Goal: Task Accomplishment & Management: Complete application form

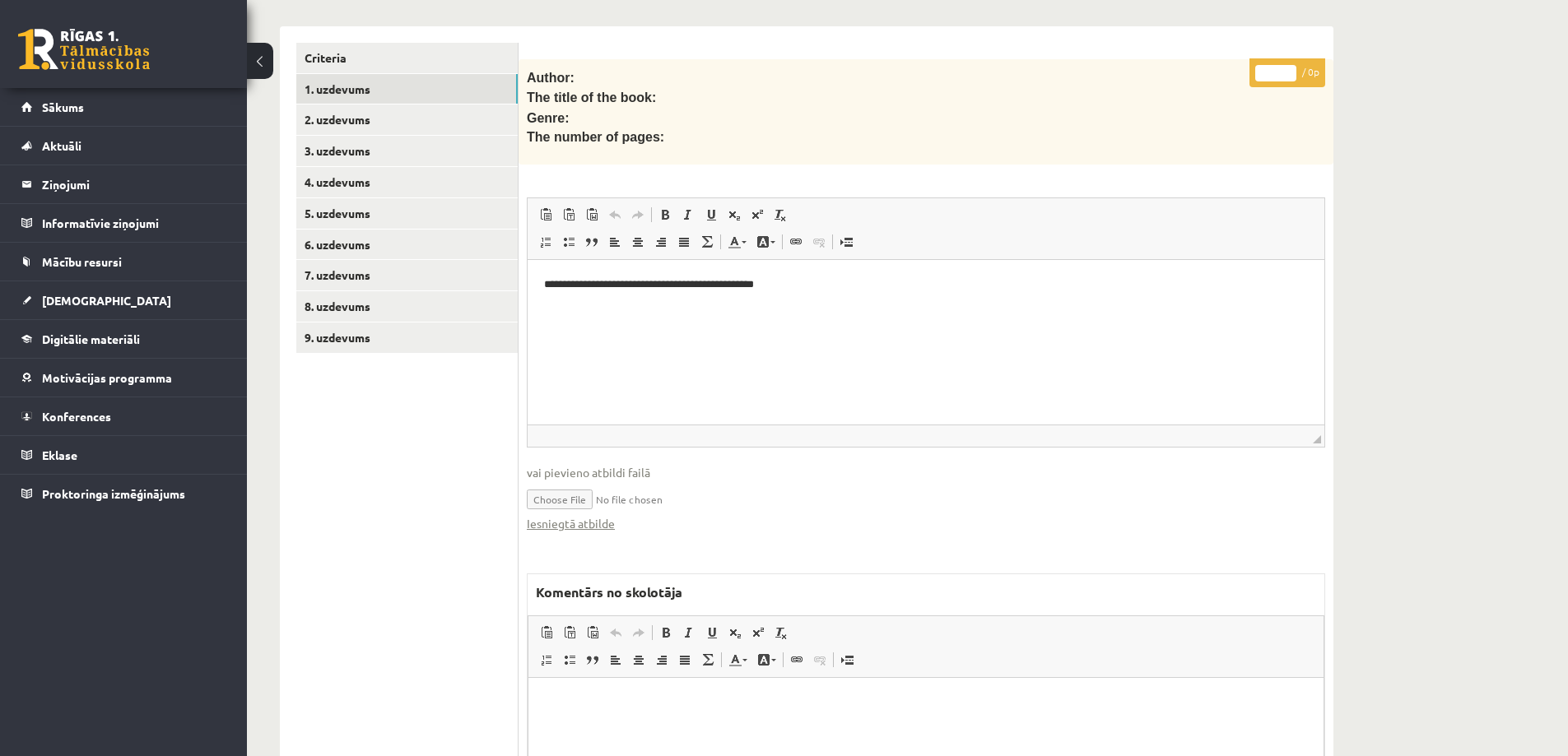
scroll to position [412, 0]
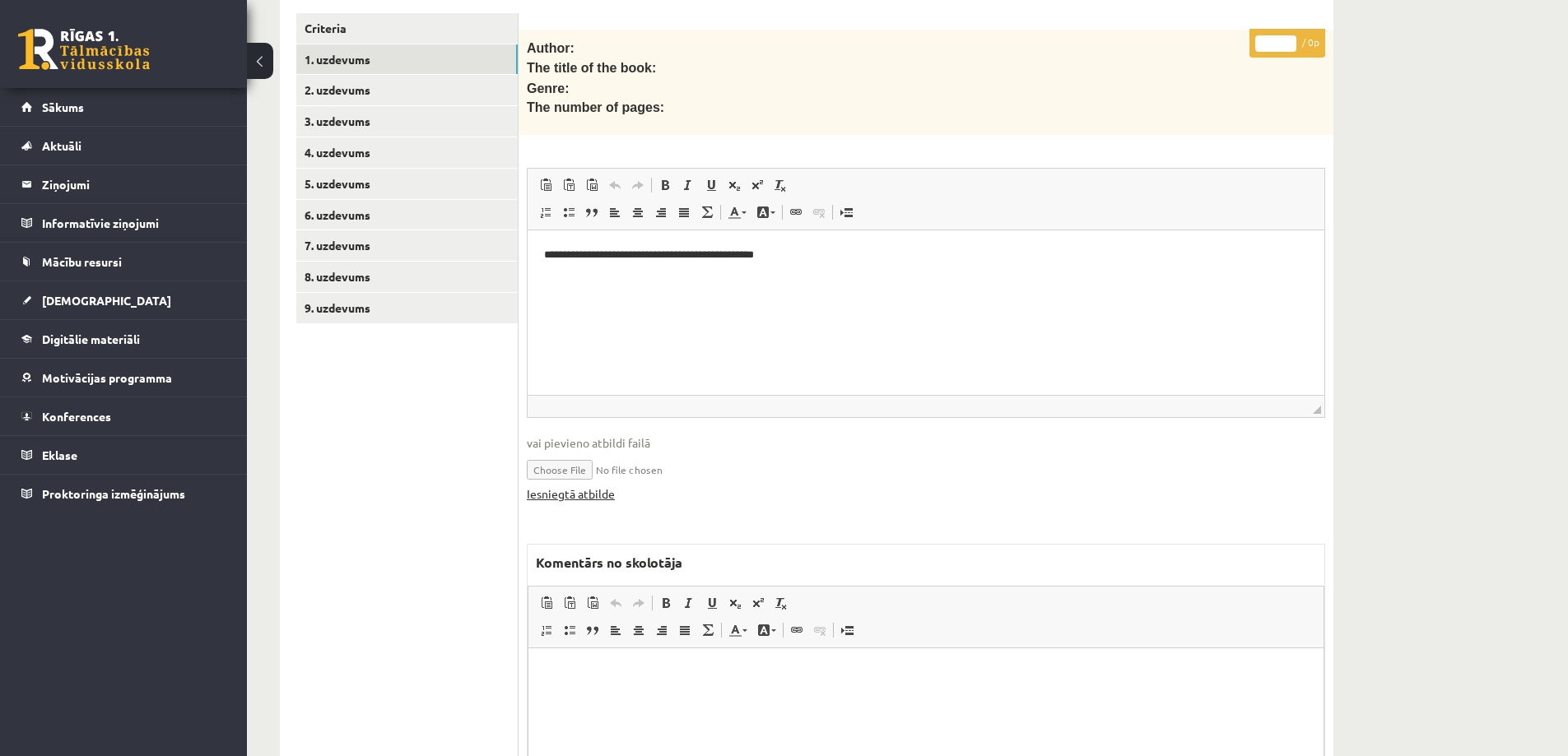
click at [594, 485] on link "Iesniegtā atbilde" at bounding box center [571, 494] width 88 height 18
click at [341, 293] on link "9. uzdevums" at bounding box center [407, 308] width 222 height 30
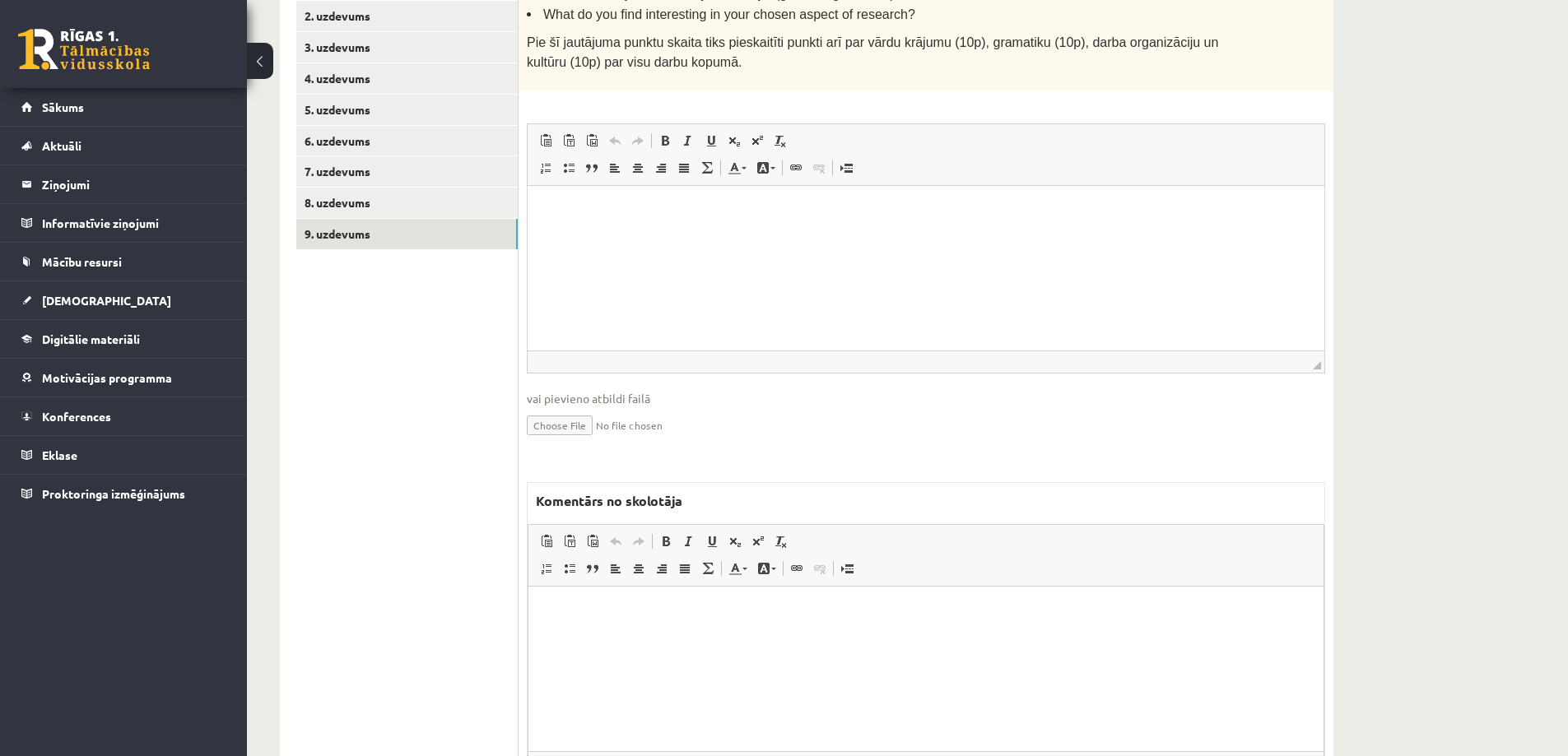
scroll to position [573, 0]
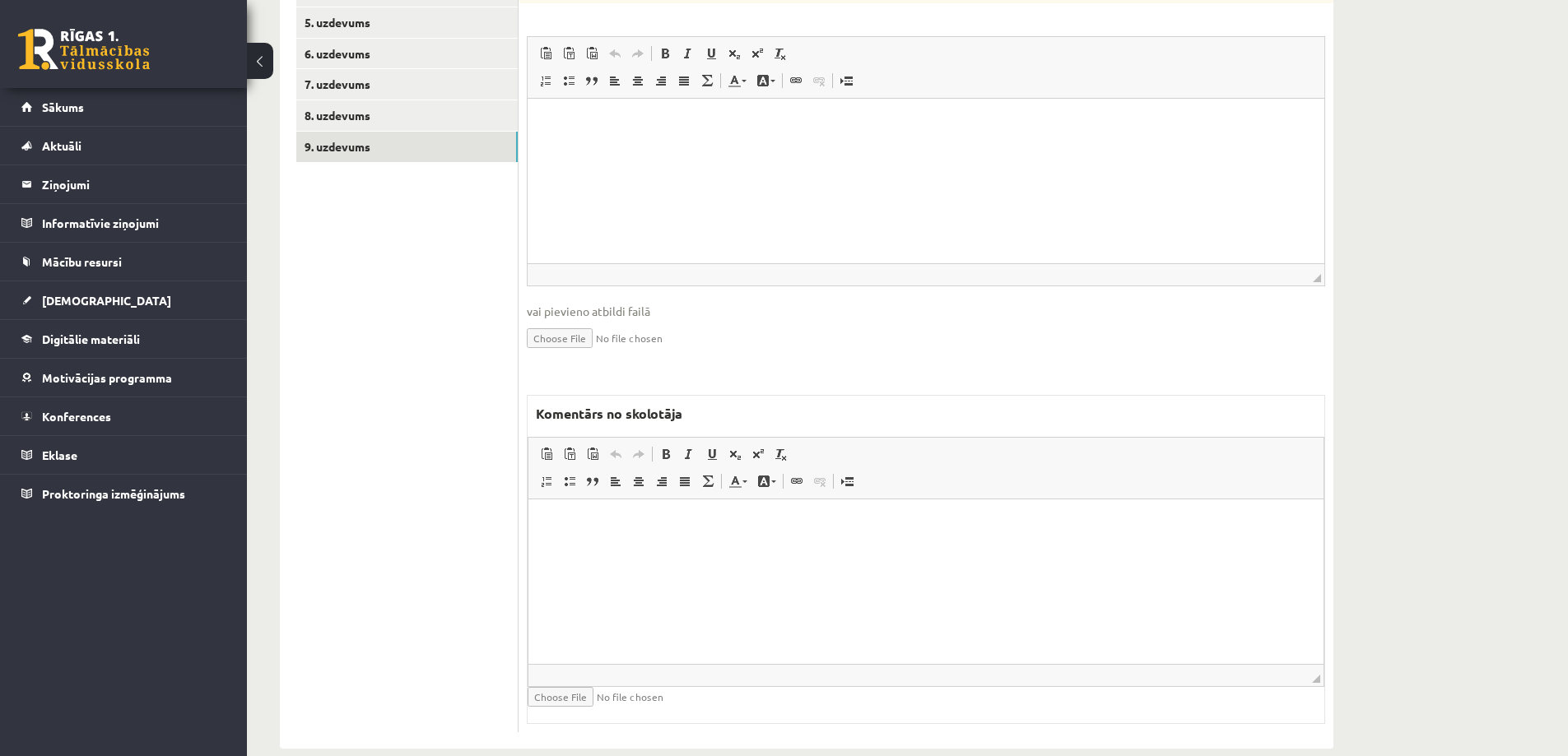
click at [634, 532] on html at bounding box center [926, 524] width 795 height 50
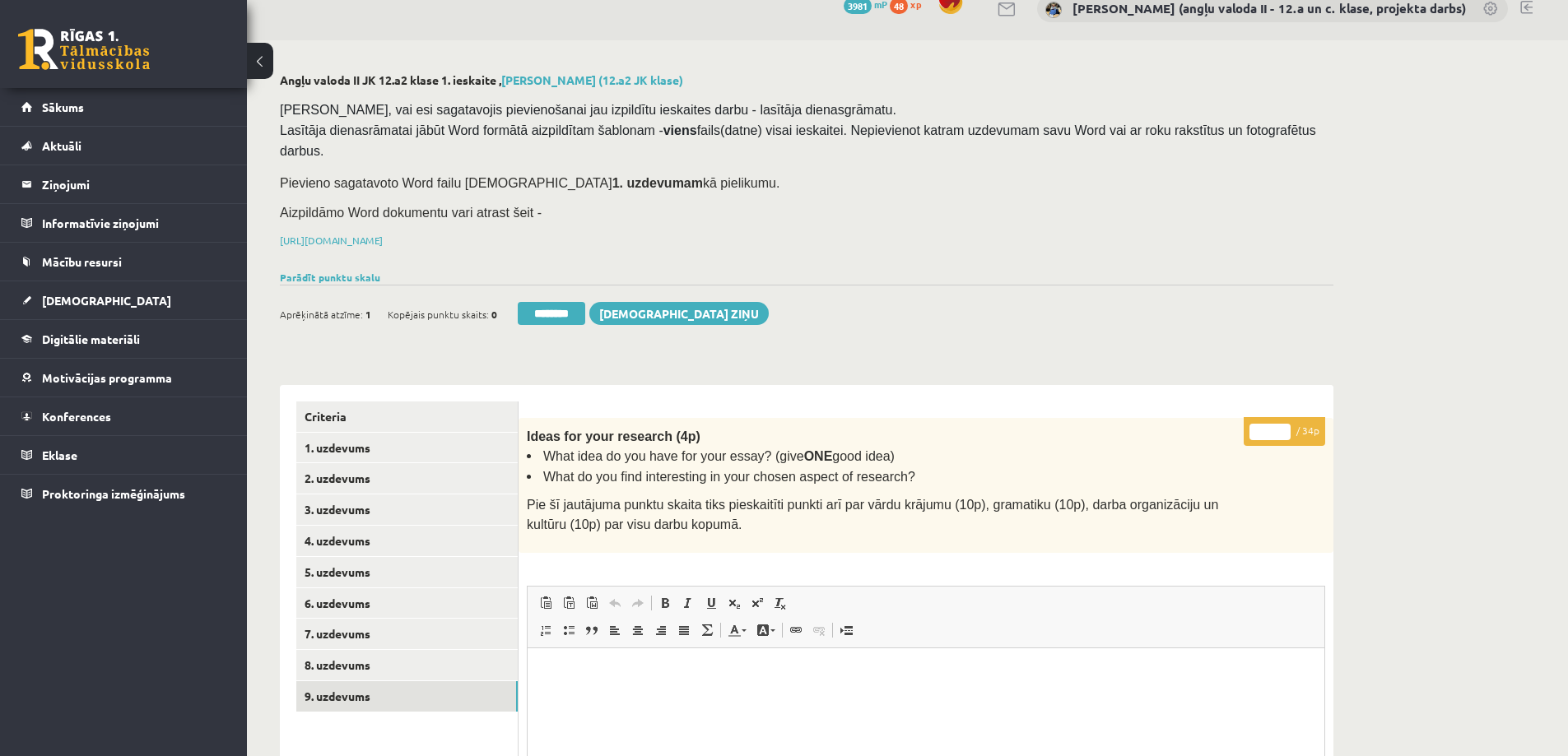
scroll to position [0, 0]
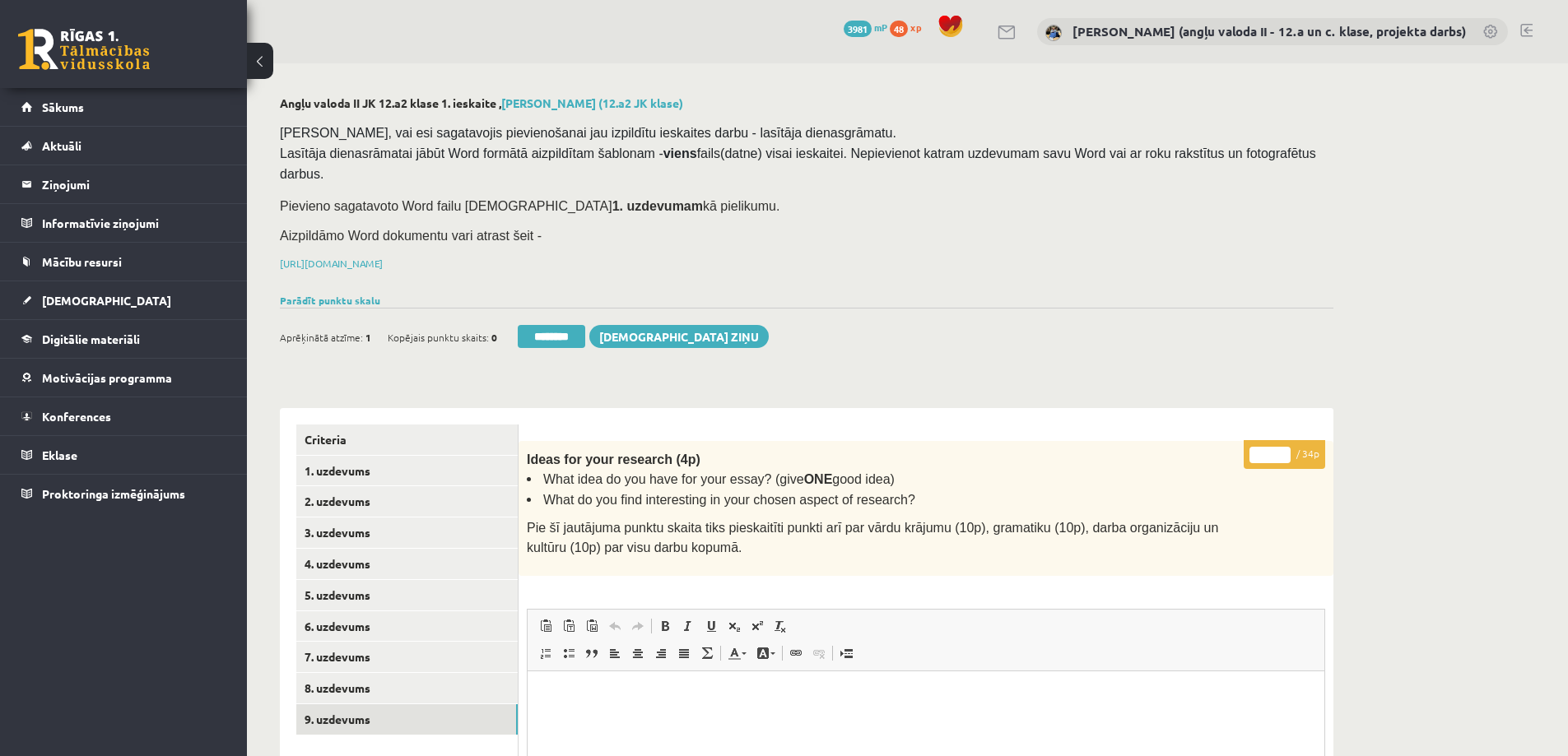
drag, startPoint x: 1269, startPoint y: 428, endPoint x: 1240, endPoint y: 427, distance: 29.0
type input "**"
click at [367, 674] on link "8. uzdevums" at bounding box center [407, 688] width 222 height 30
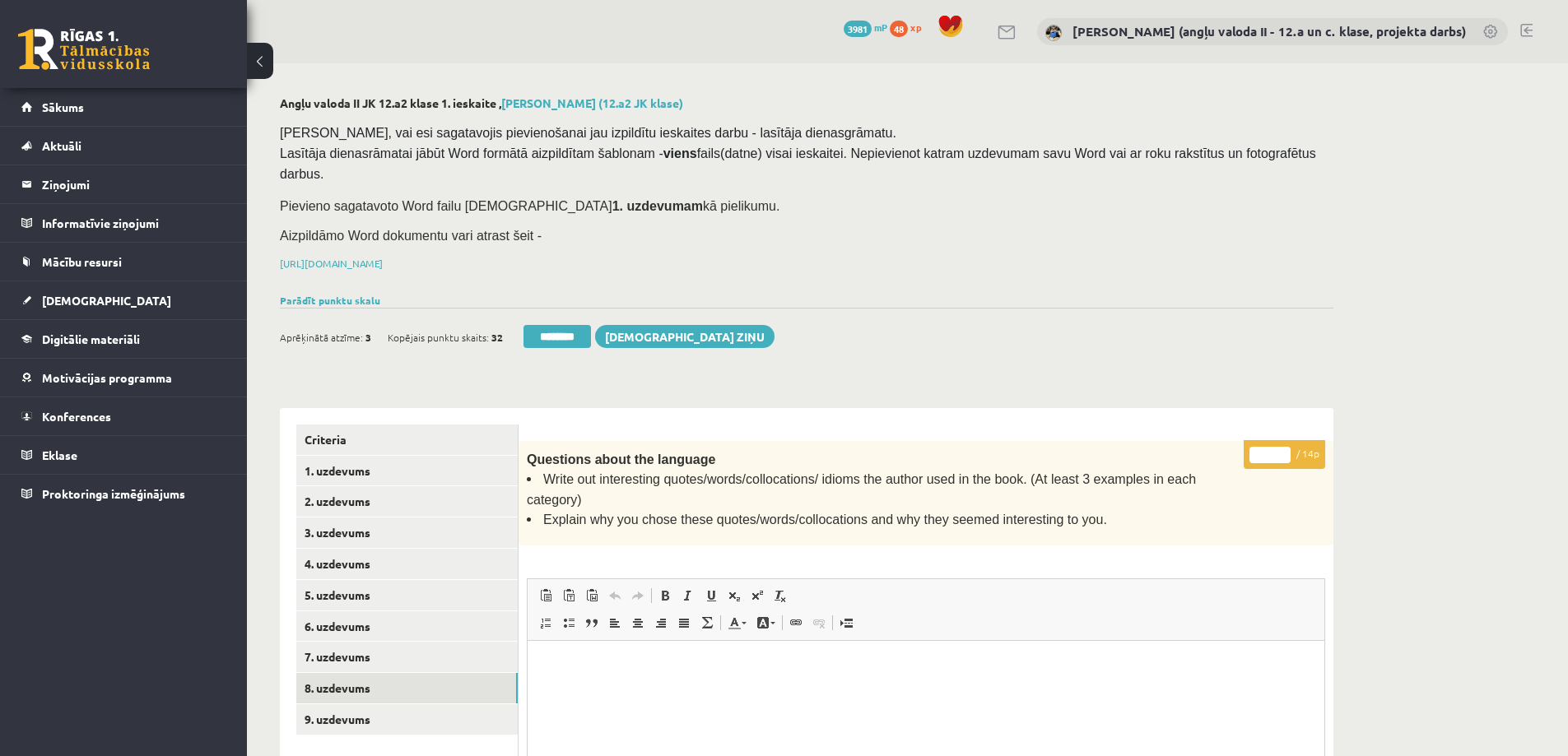
drag, startPoint x: 1261, startPoint y: 428, endPoint x: 1270, endPoint y: 428, distance: 9.0
click at [1270, 447] on input "*" at bounding box center [1270, 455] width 41 height 17
type input "*"
type input "**"
click at [372, 642] on link "7. uzdevums" at bounding box center [407, 657] width 222 height 30
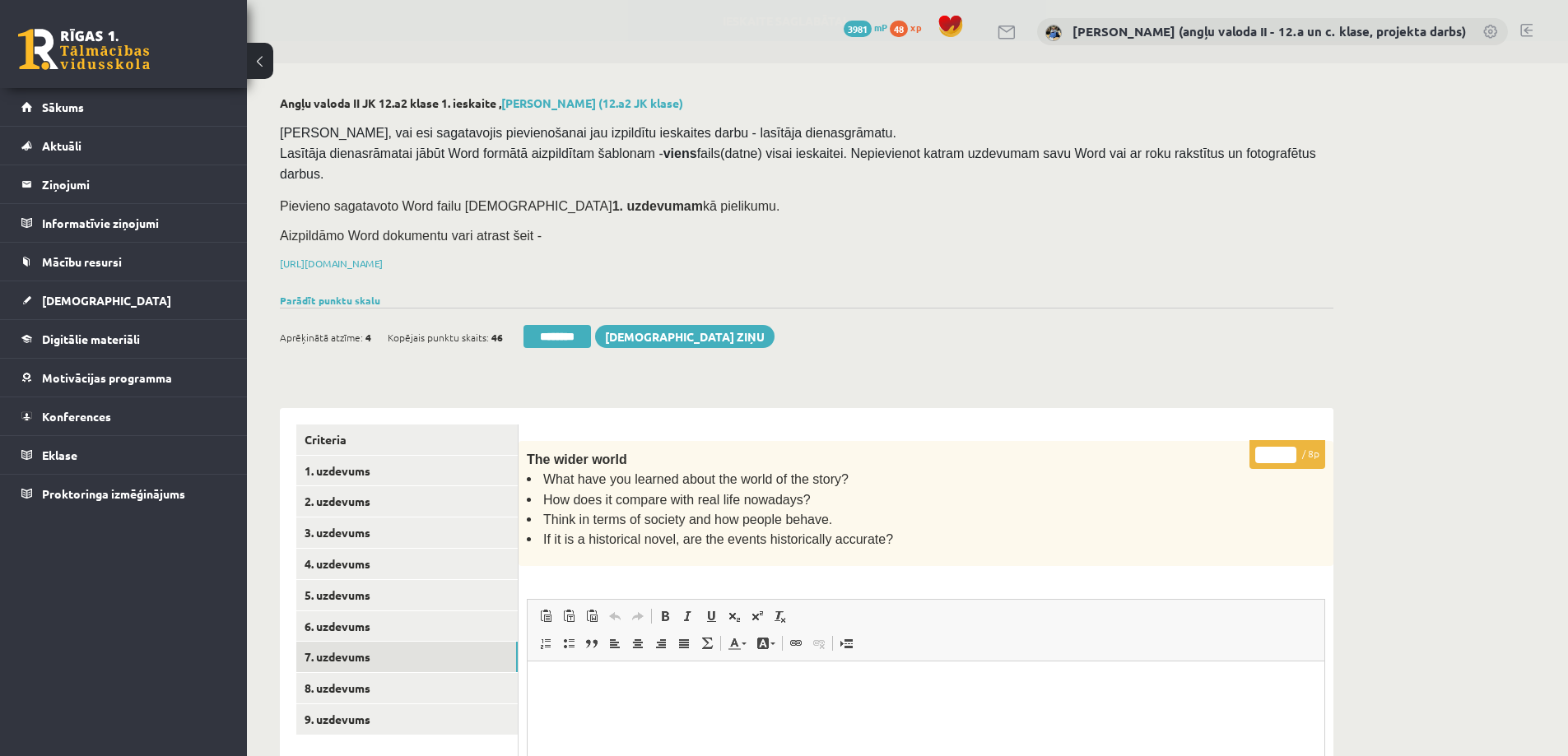
drag, startPoint x: 1263, startPoint y: 431, endPoint x: 1275, endPoint y: 431, distance: 12.0
click at [1275, 447] on input "*" at bounding box center [1276, 455] width 41 height 17
type input "*"
click at [359, 612] on link "6. uzdevums" at bounding box center [407, 627] width 222 height 30
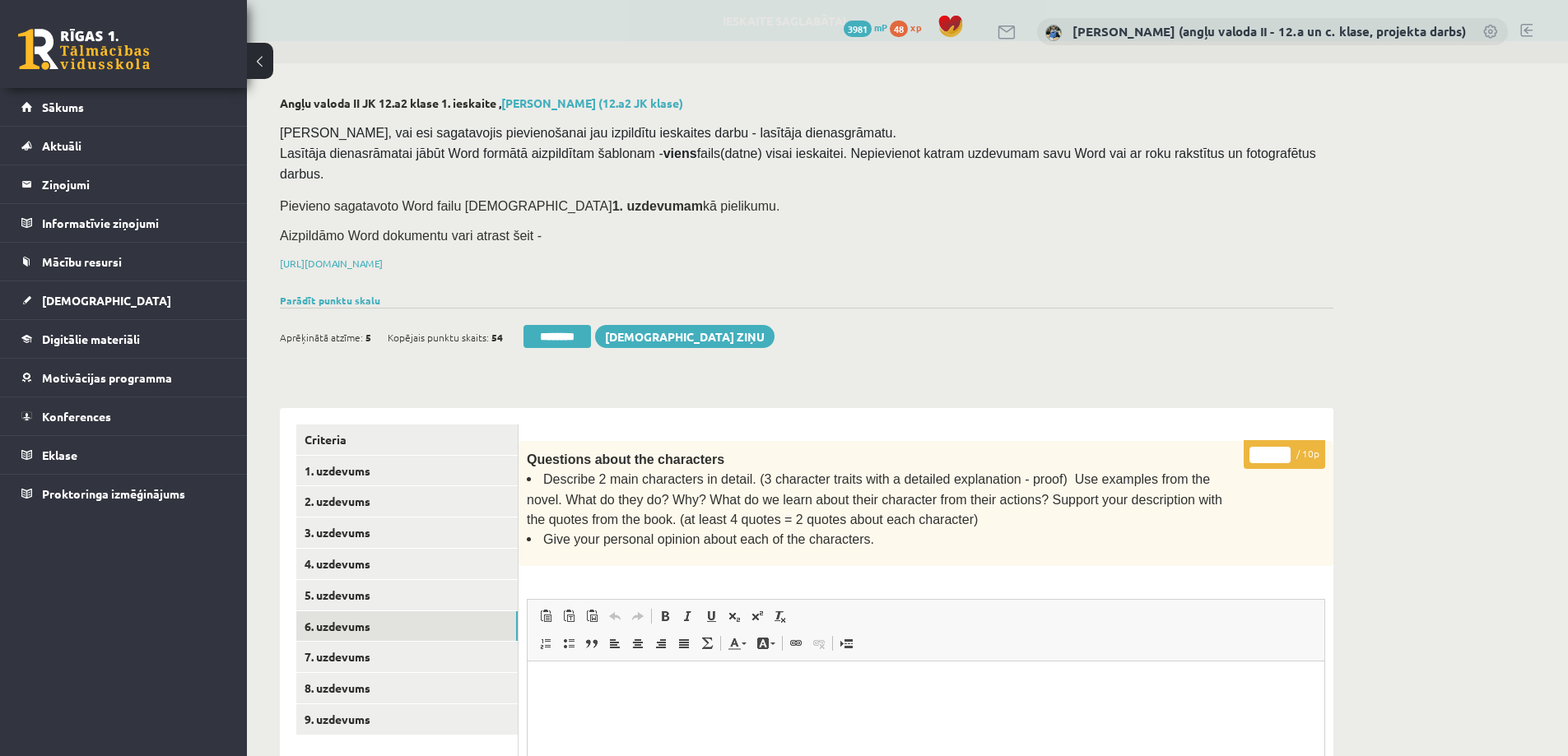
click at [1261, 447] on input "*" at bounding box center [1270, 455] width 41 height 17
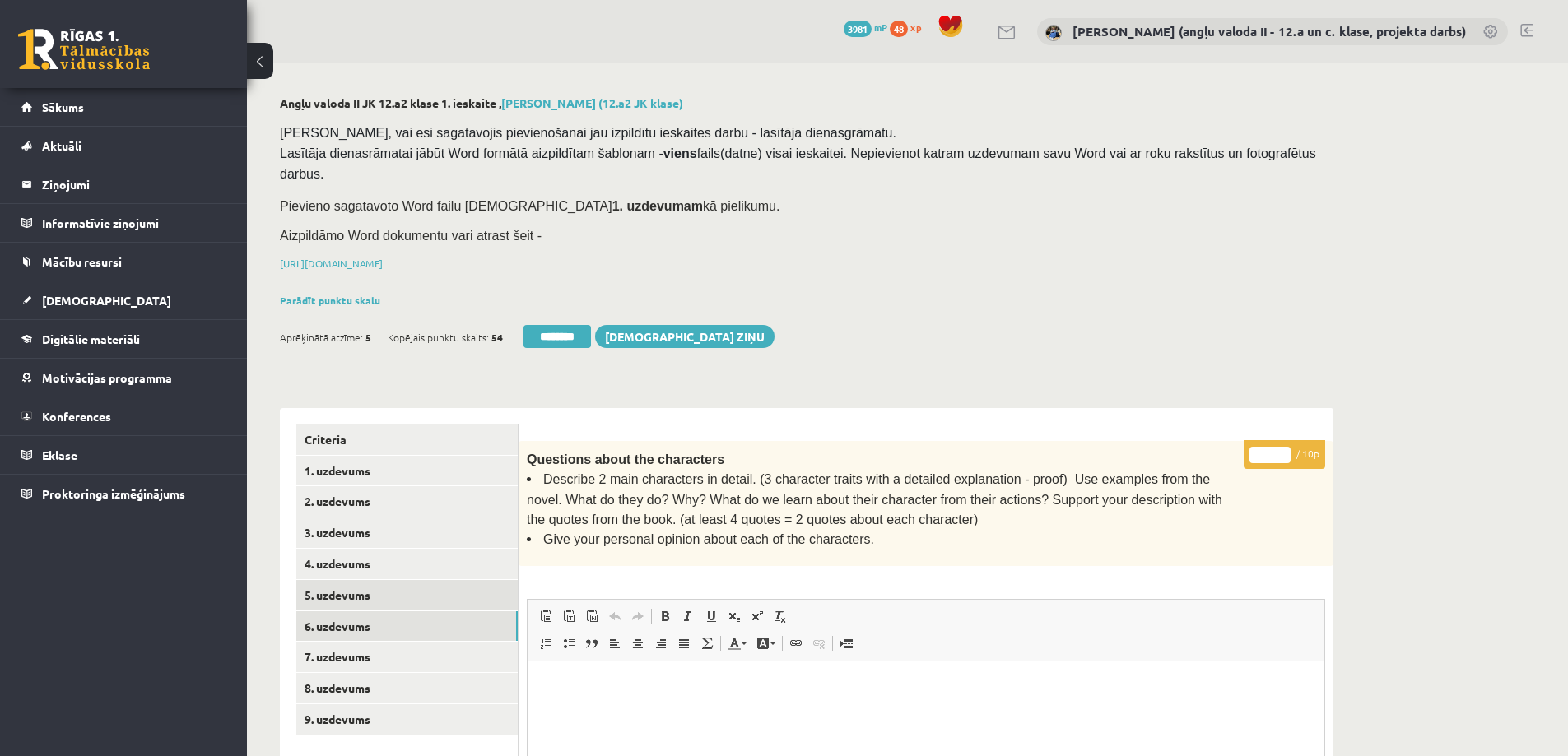
type input "**"
click at [326, 580] on link "5. uzdevums" at bounding box center [407, 595] width 222 height 30
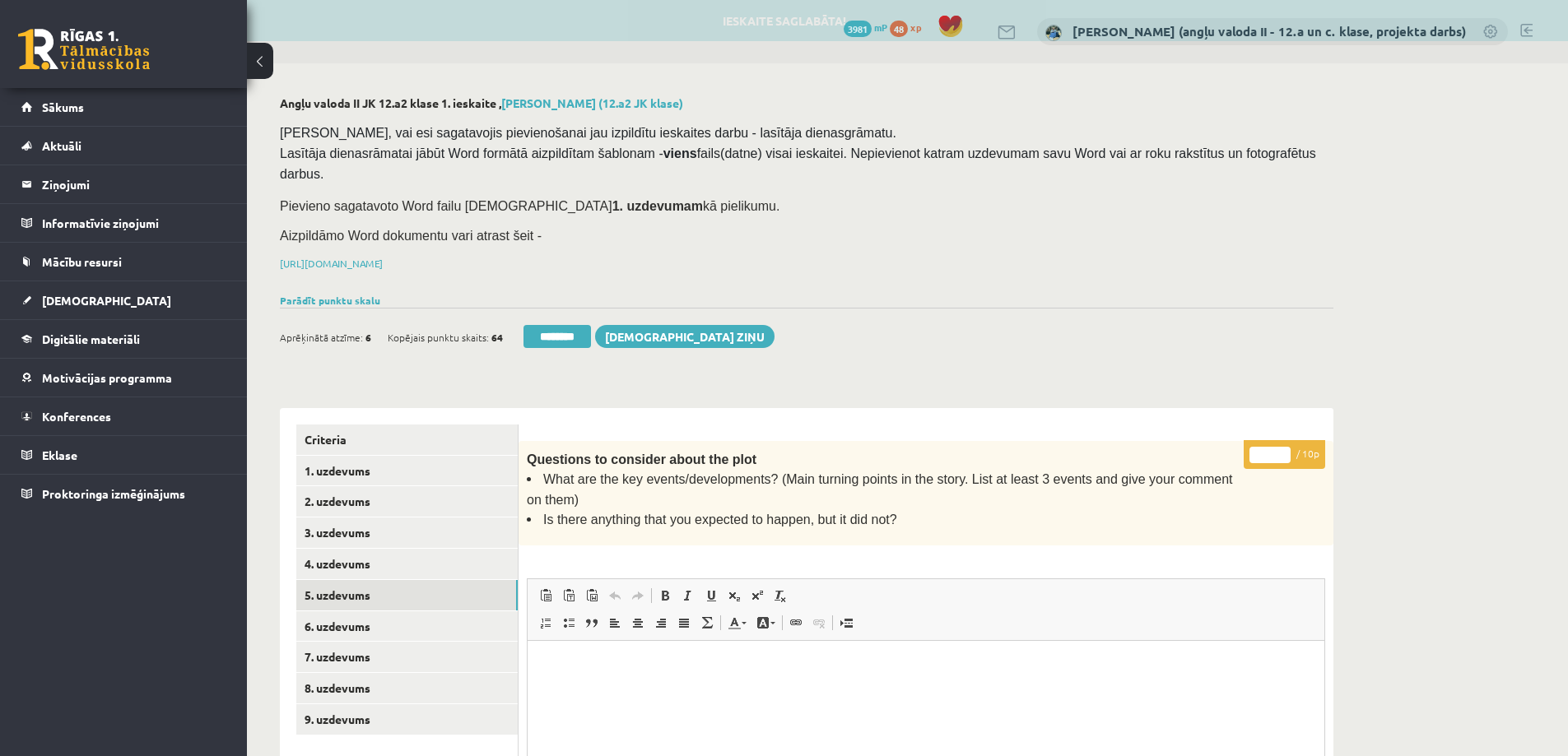
click at [1248, 440] on p "* / 10p" at bounding box center [1284, 454] width 81 height 28
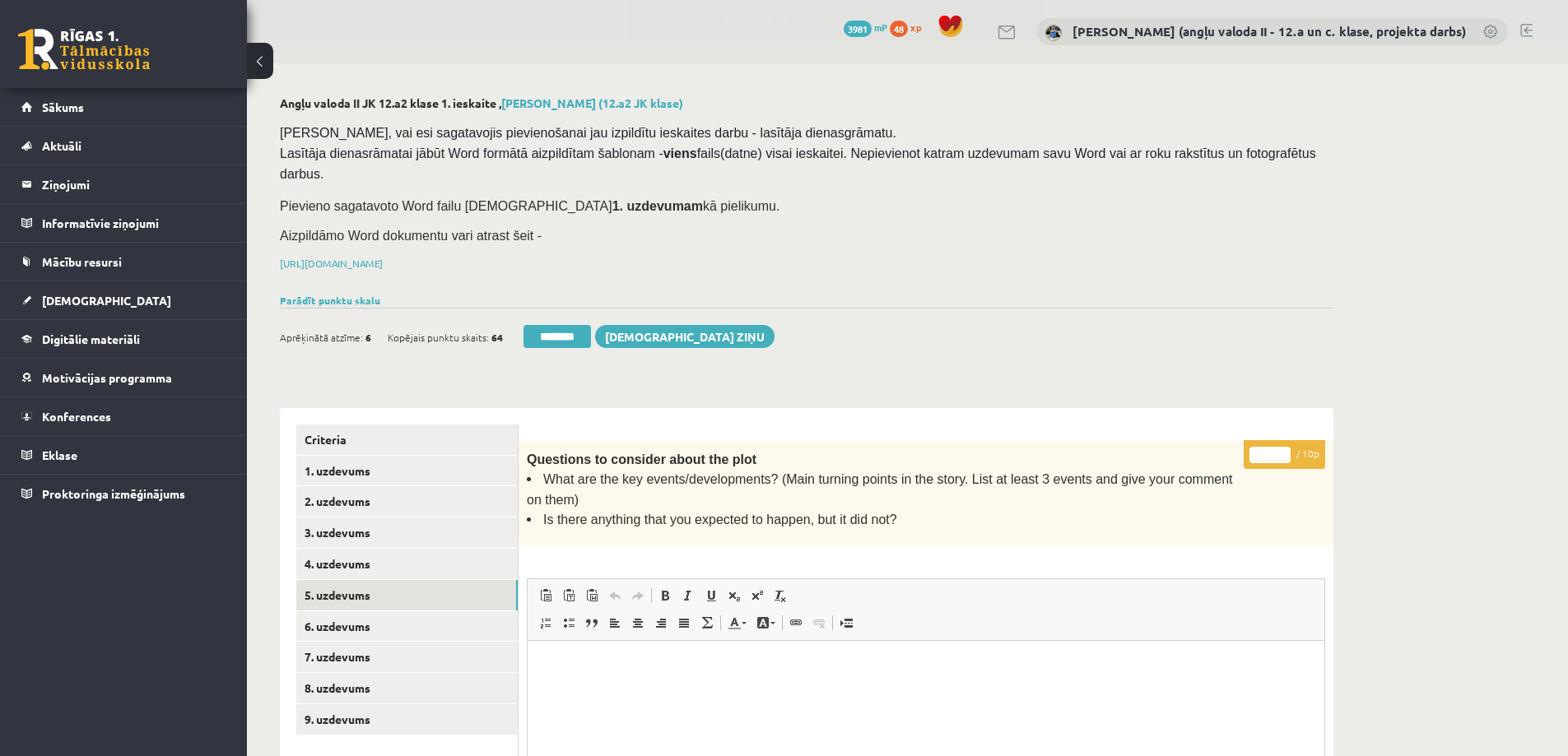
click at [1257, 447] on input "*" at bounding box center [1270, 455] width 41 height 17
type input "**"
click at [414, 549] on link "4. uzdevums" at bounding box center [407, 564] width 222 height 30
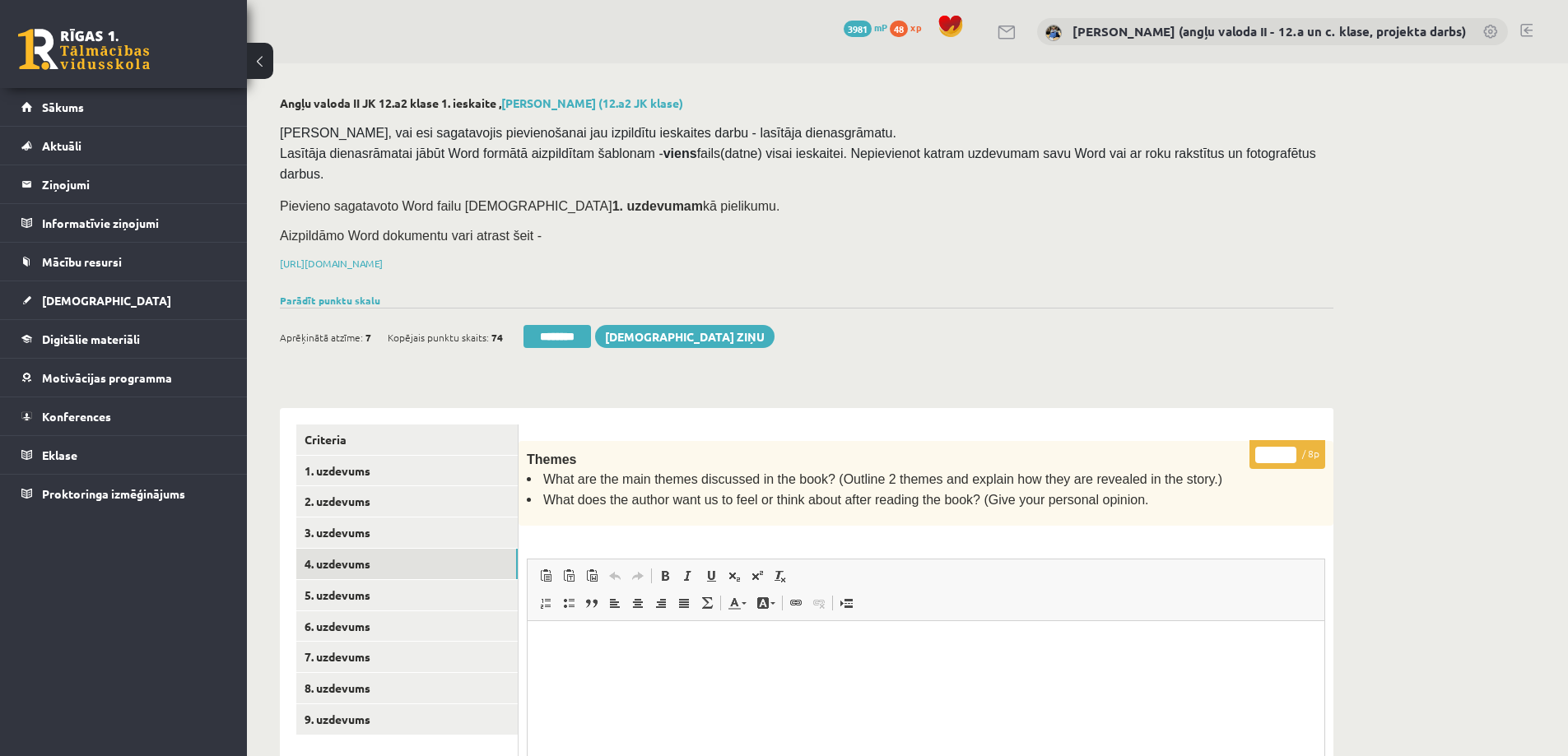
click at [1276, 447] on input "*" at bounding box center [1276, 455] width 41 height 17
type input "*"
click at [407, 518] on link "3. uzdevums" at bounding box center [407, 532] width 222 height 30
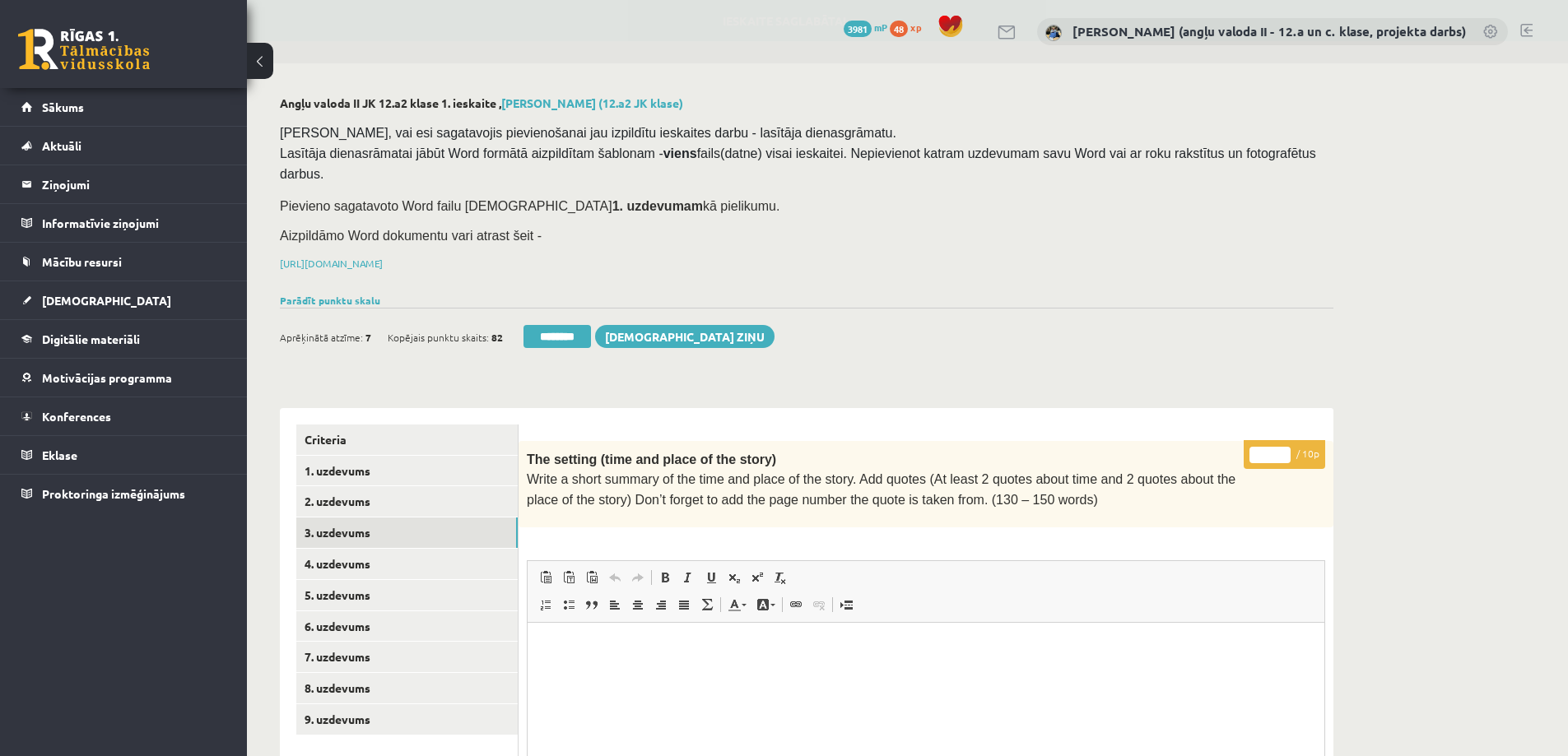
click at [1259, 447] on input "*" at bounding box center [1270, 455] width 41 height 17
type input "**"
click at [407, 486] on link "2. uzdevums" at bounding box center [407, 501] width 222 height 30
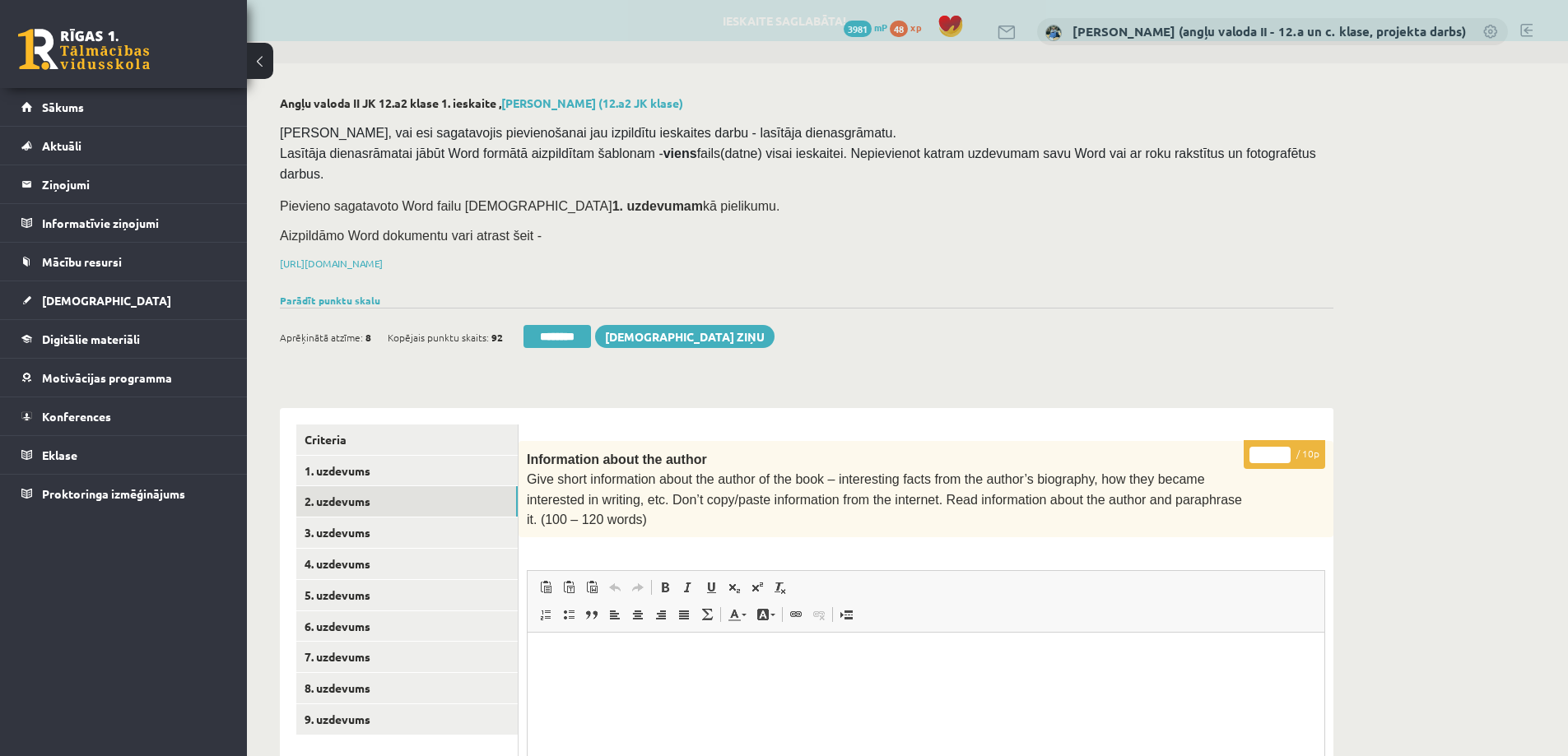
click at [1261, 447] on input "*" at bounding box center [1270, 455] width 41 height 17
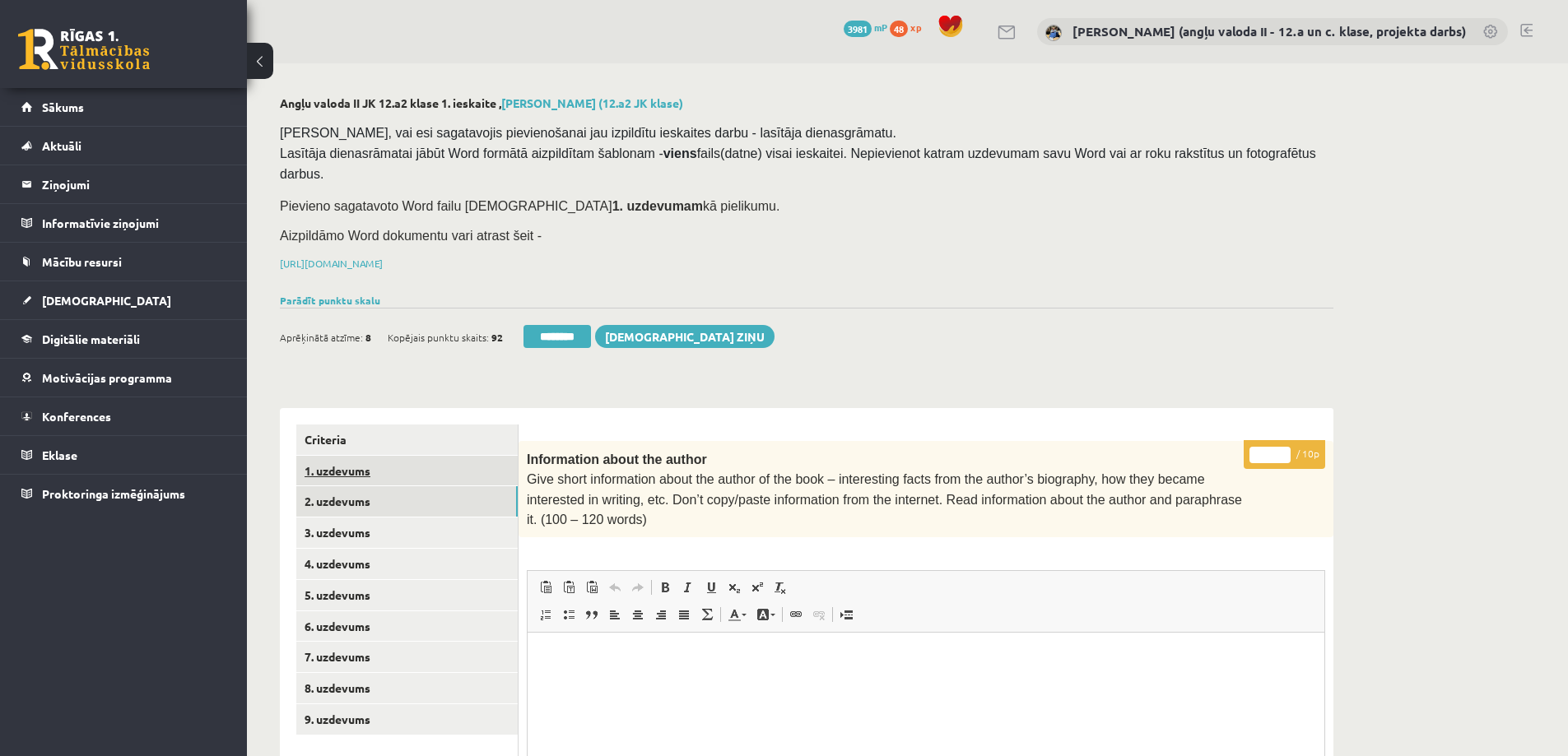
type input "**"
click at [352, 456] on link "1. uzdevums" at bounding box center [407, 471] width 222 height 30
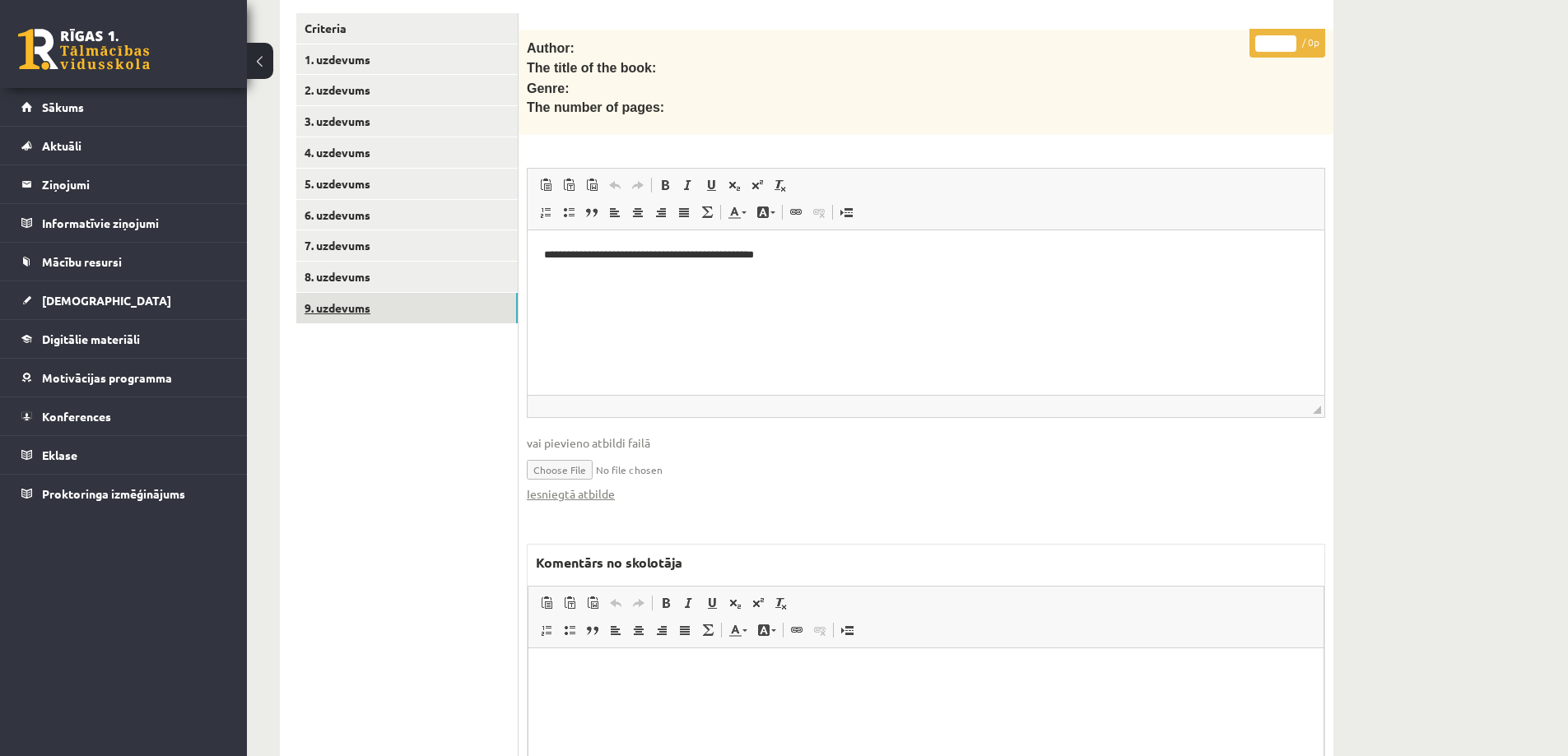
click at [362, 293] on link "9. uzdevums" at bounding box center [407, 308] width 222 height 30
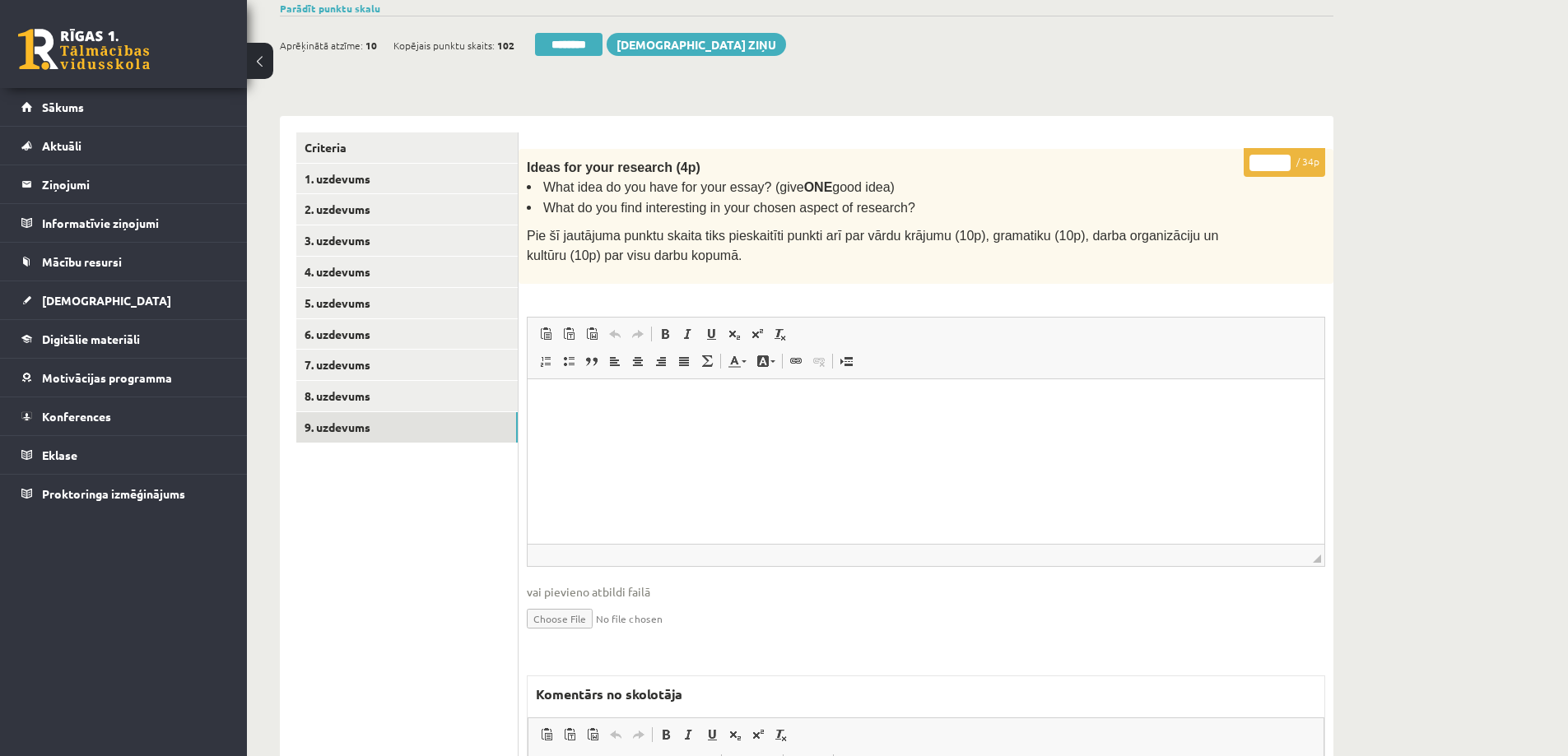
scroll to position [165, 0]
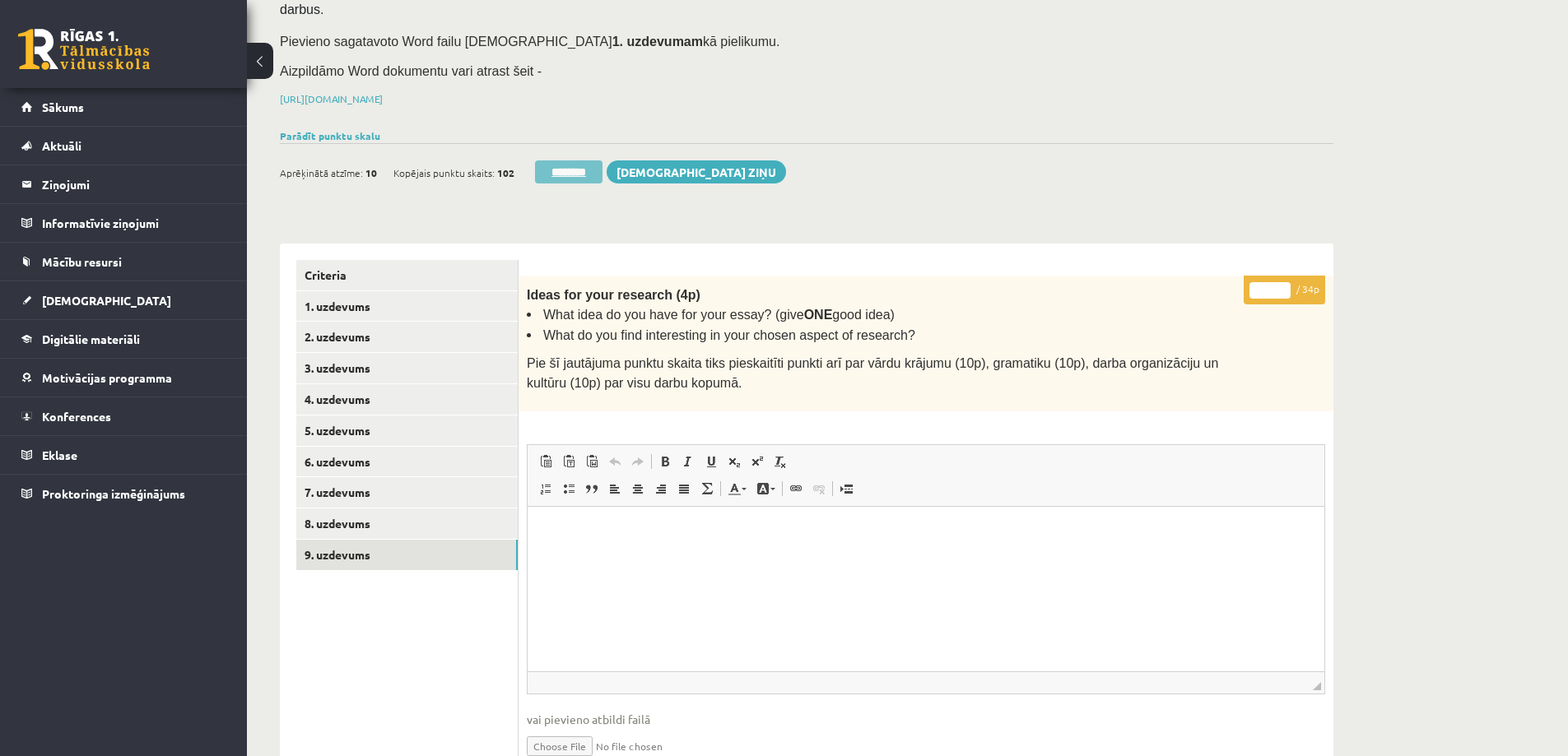
click at [582, 161] on input "********" at bounding box center [569, 173] width 68 height 24
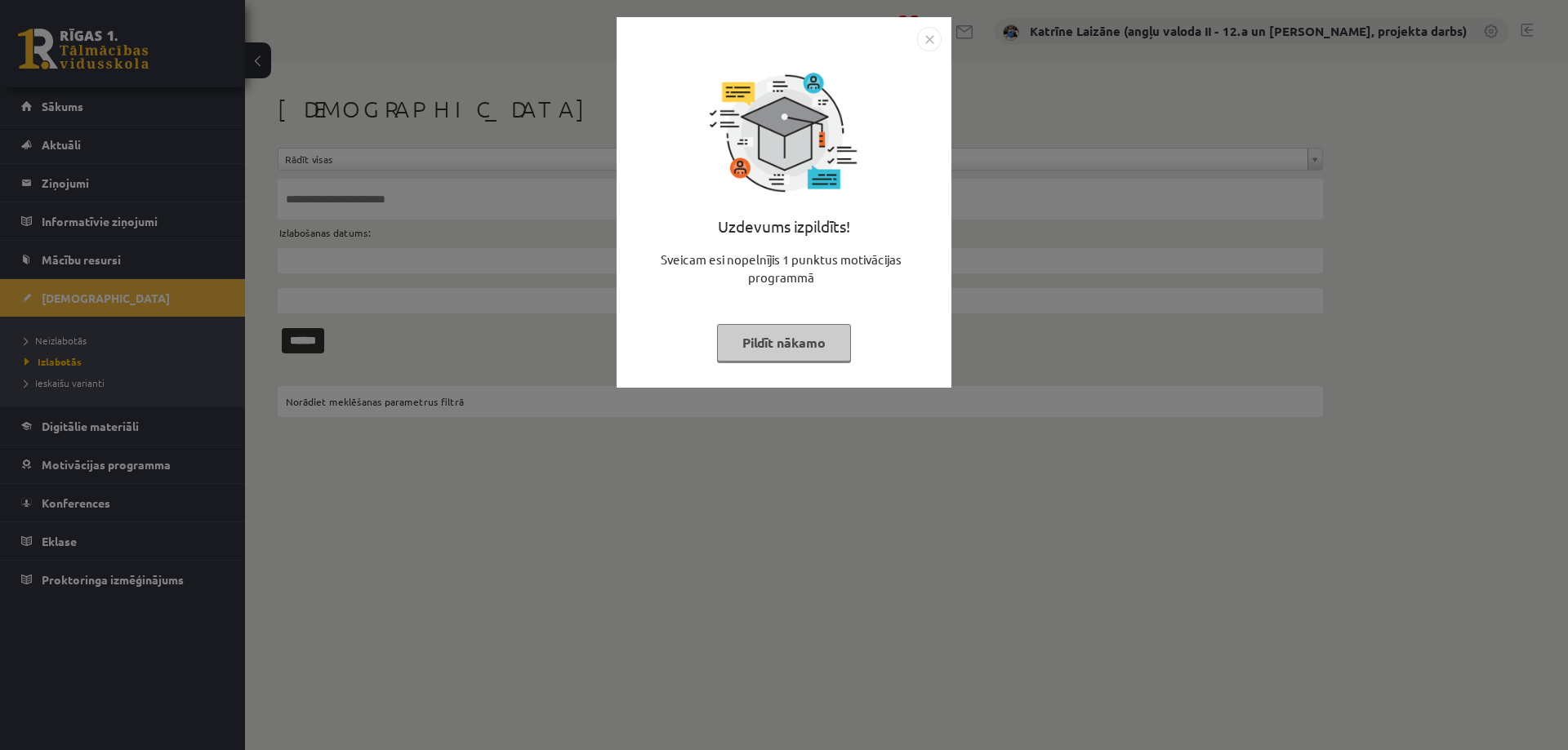
click at [780, 341] on button "Pildīt nākamo" at bounding box center [784, 342] width 134 height 38
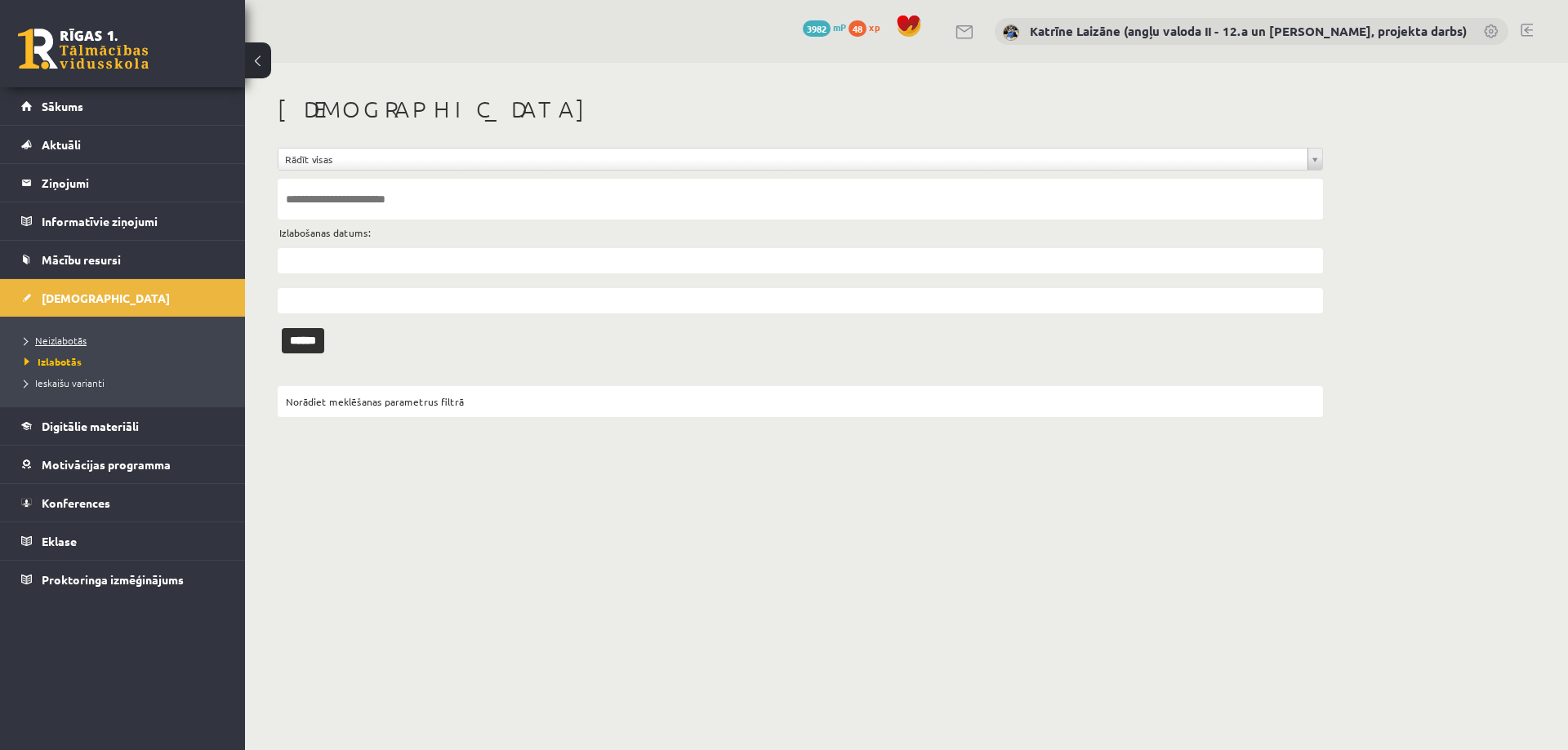
click at [68, 337] on span "Neizlabotās" at bounding box center [55, 339] width 62 height 13
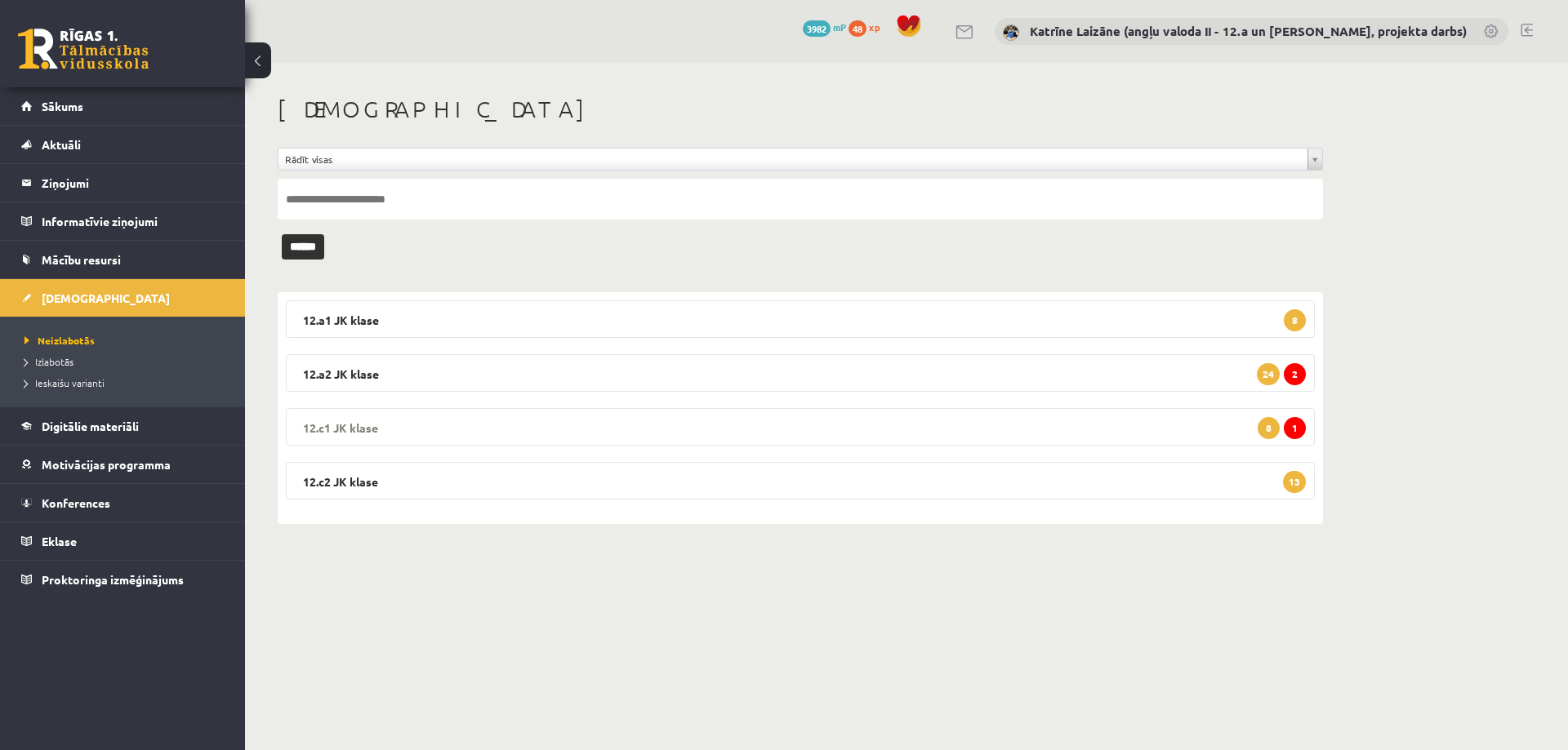
click at [1295, 425] on span "1" at bounding box center [1295, 428] width 22 height 22
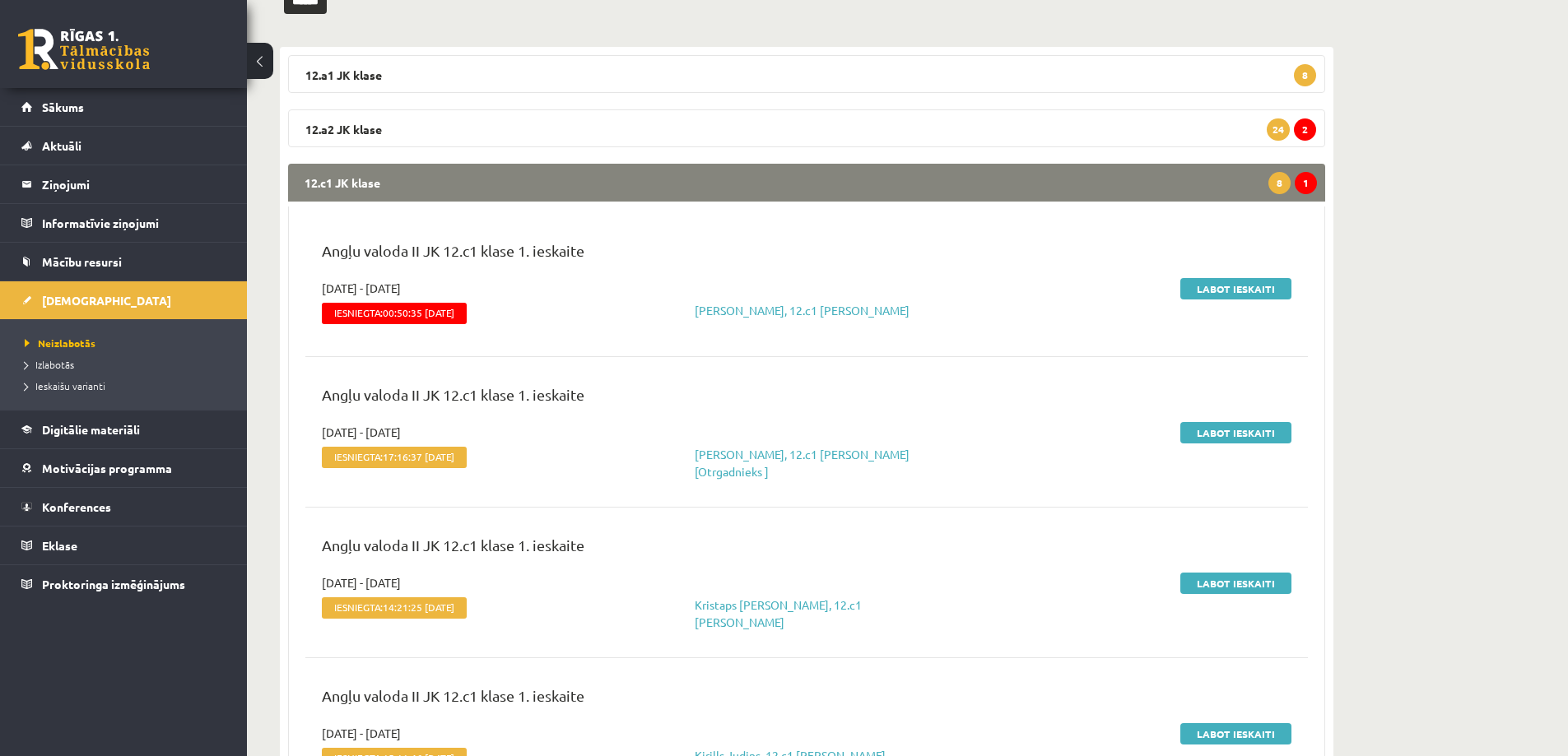
scroll to position [247, 0]
click at [1278, 284] on link "Labot ieskaiti" at bounding box center [1236, 290] width 111 height 22
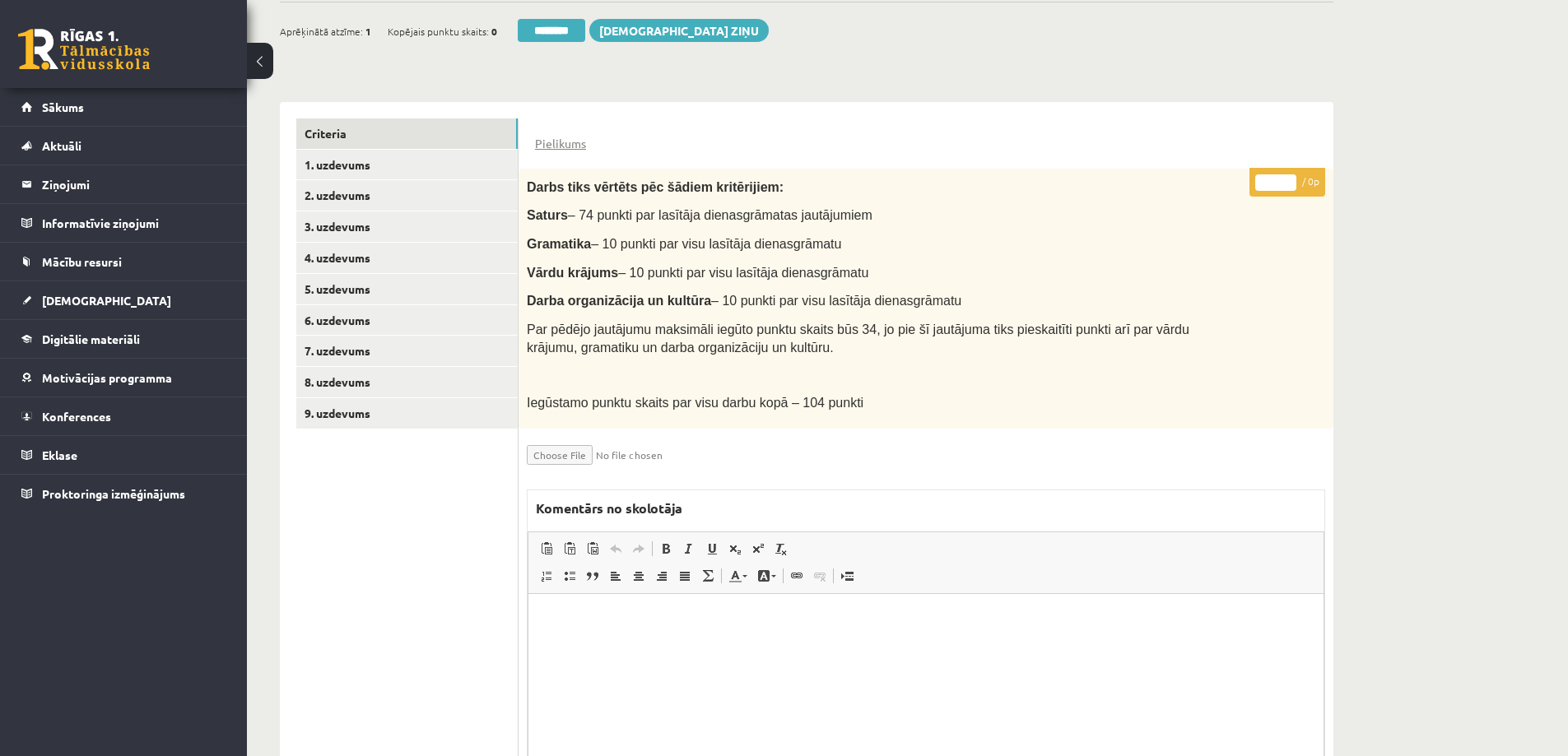
scroll to position [392, 0]
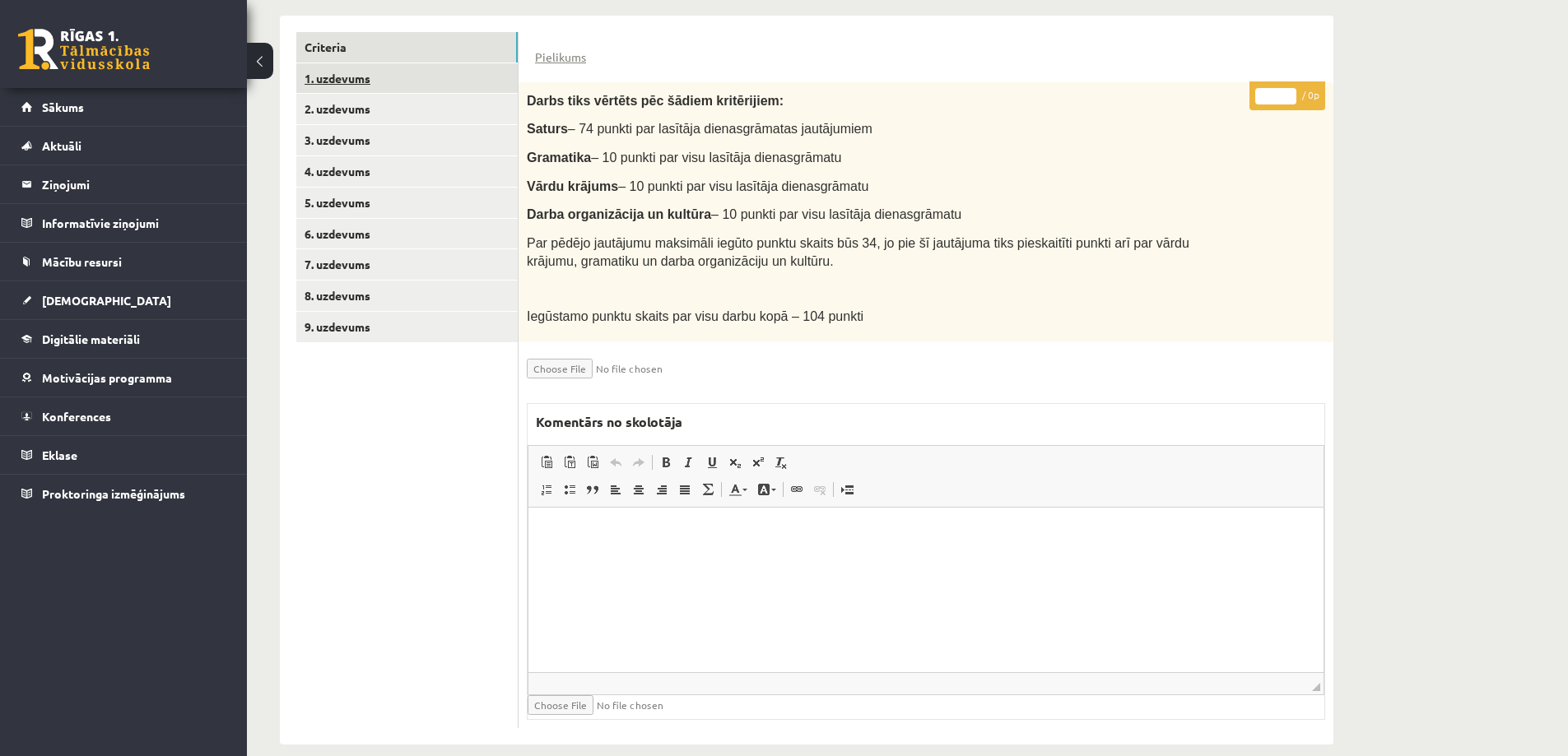
click at [346, 64] on link "1. uzdevums" at bounding box center [407, 78] width 222 height 30
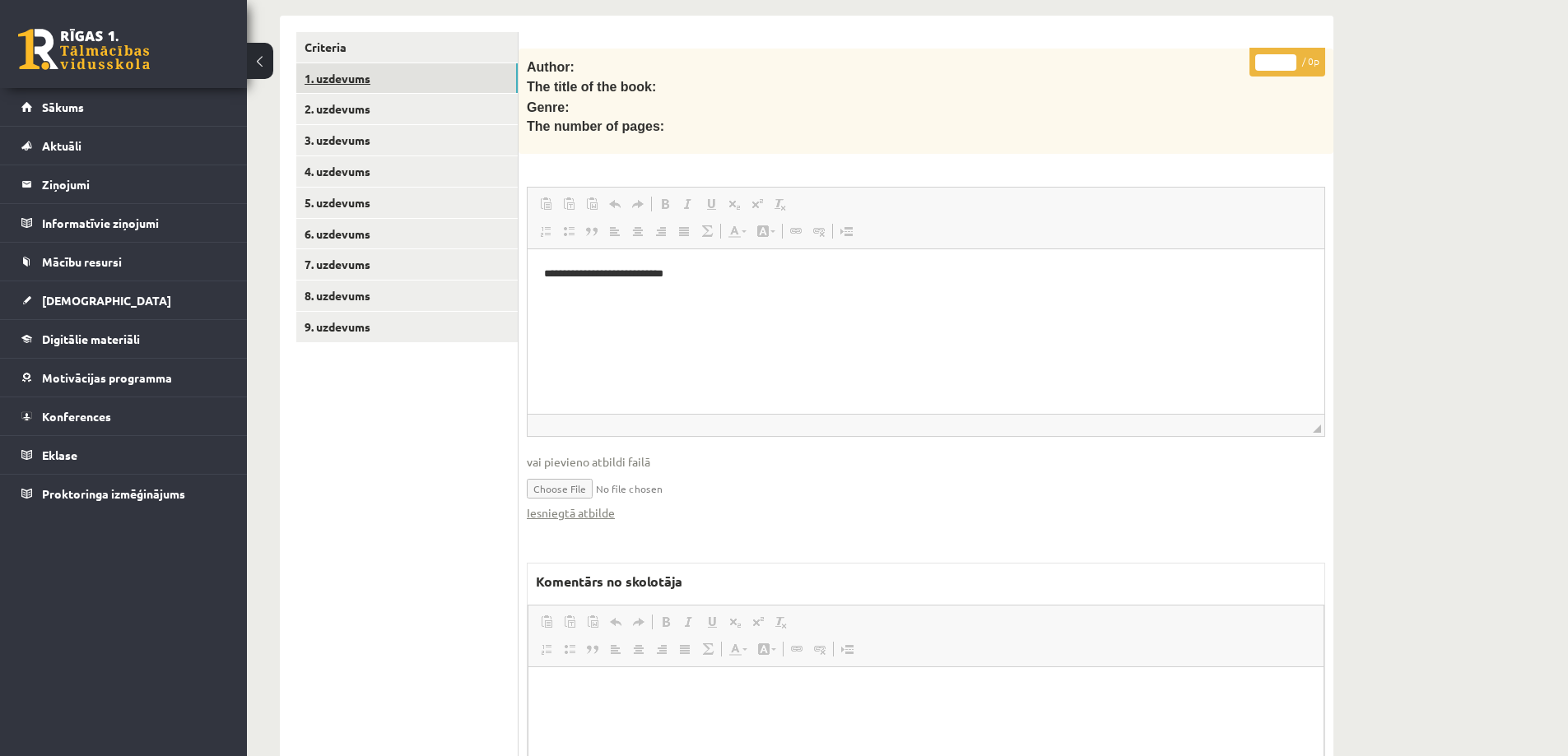
scroll to position [0, 0]
click at [590, 505] on link "Iesniegtā atbilde" at bounding box center [571, 514] width 88 height 18
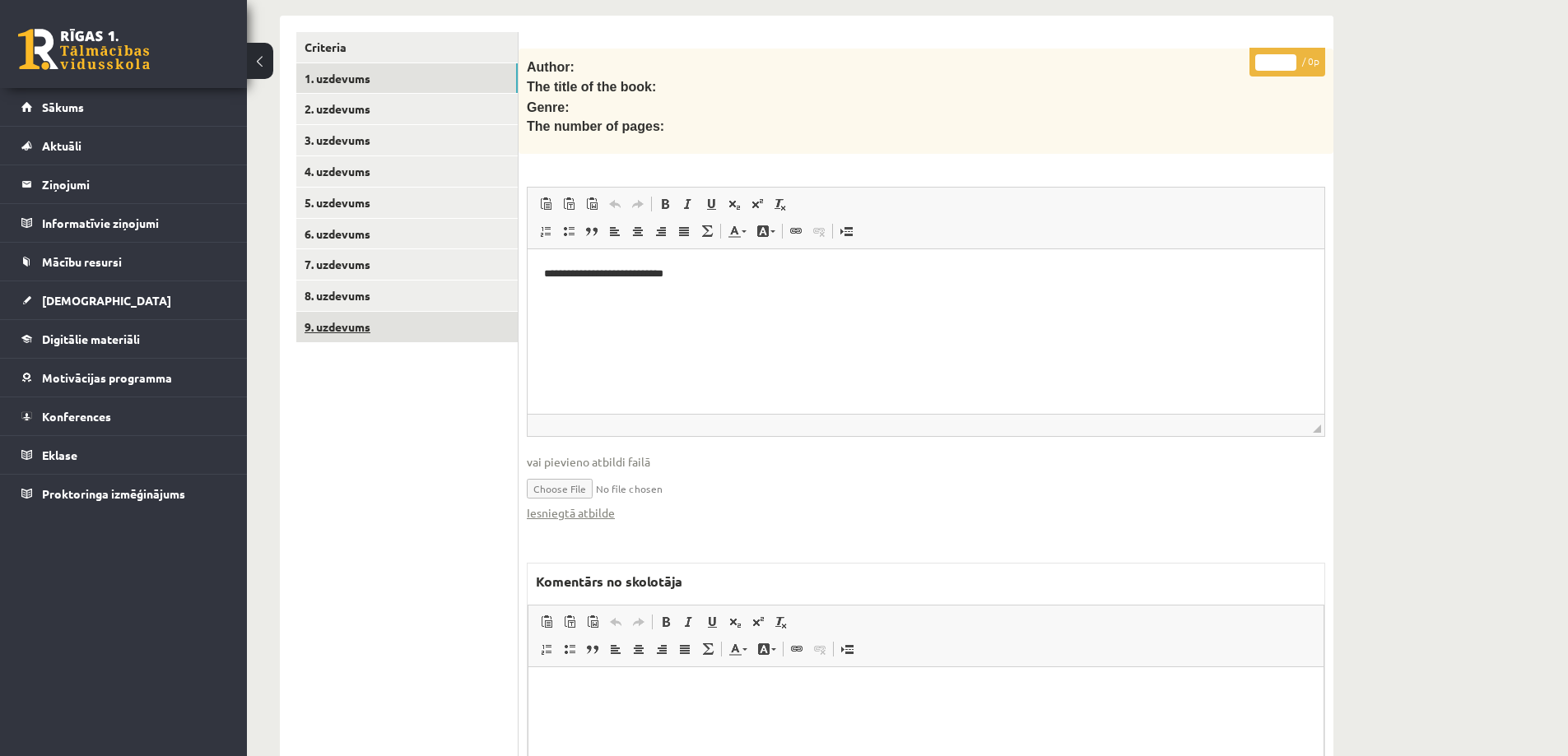
click at [351, 312] on link "9. uzdevums" at bounding box center [407, 327] width 222 height 30
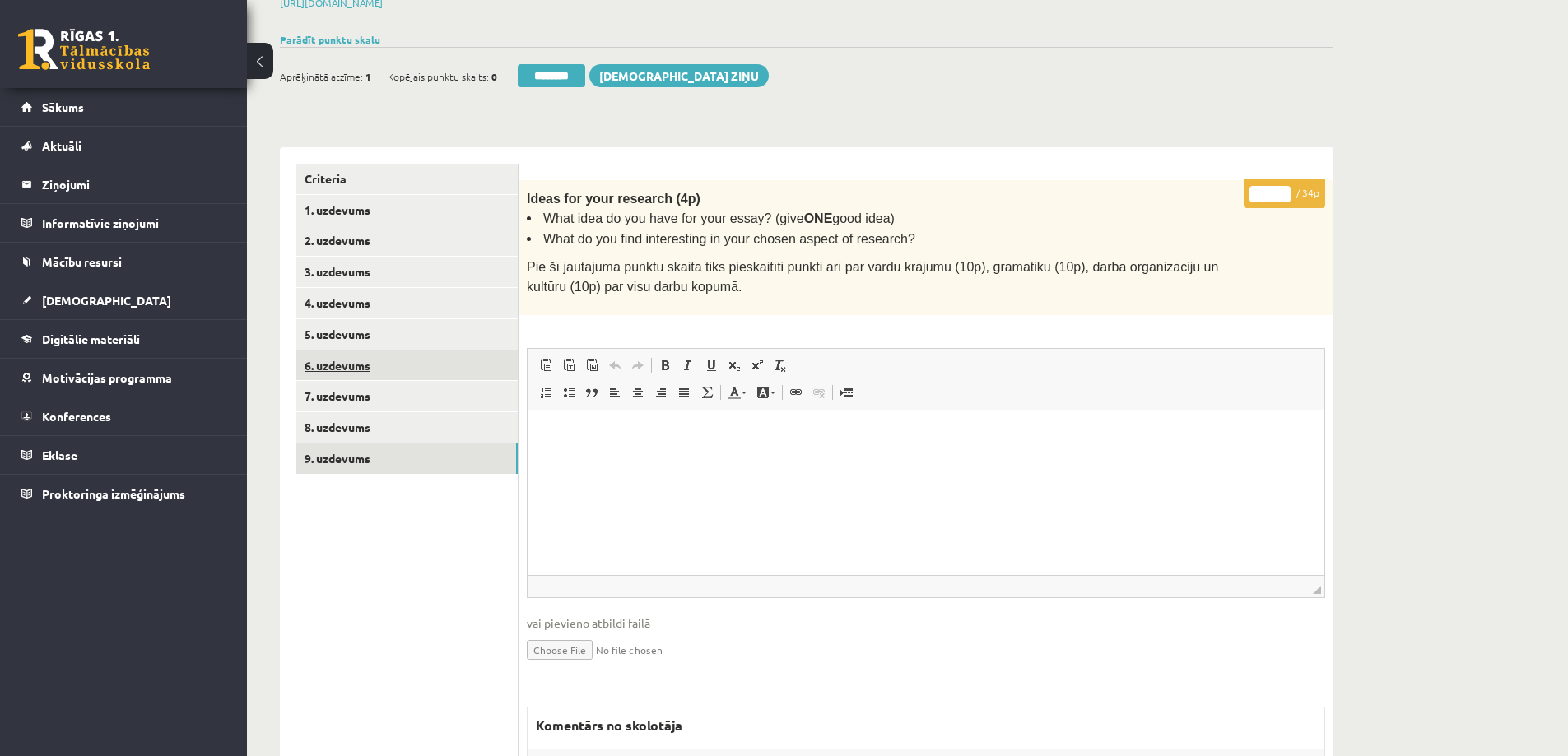
scroll to position [64, 0]
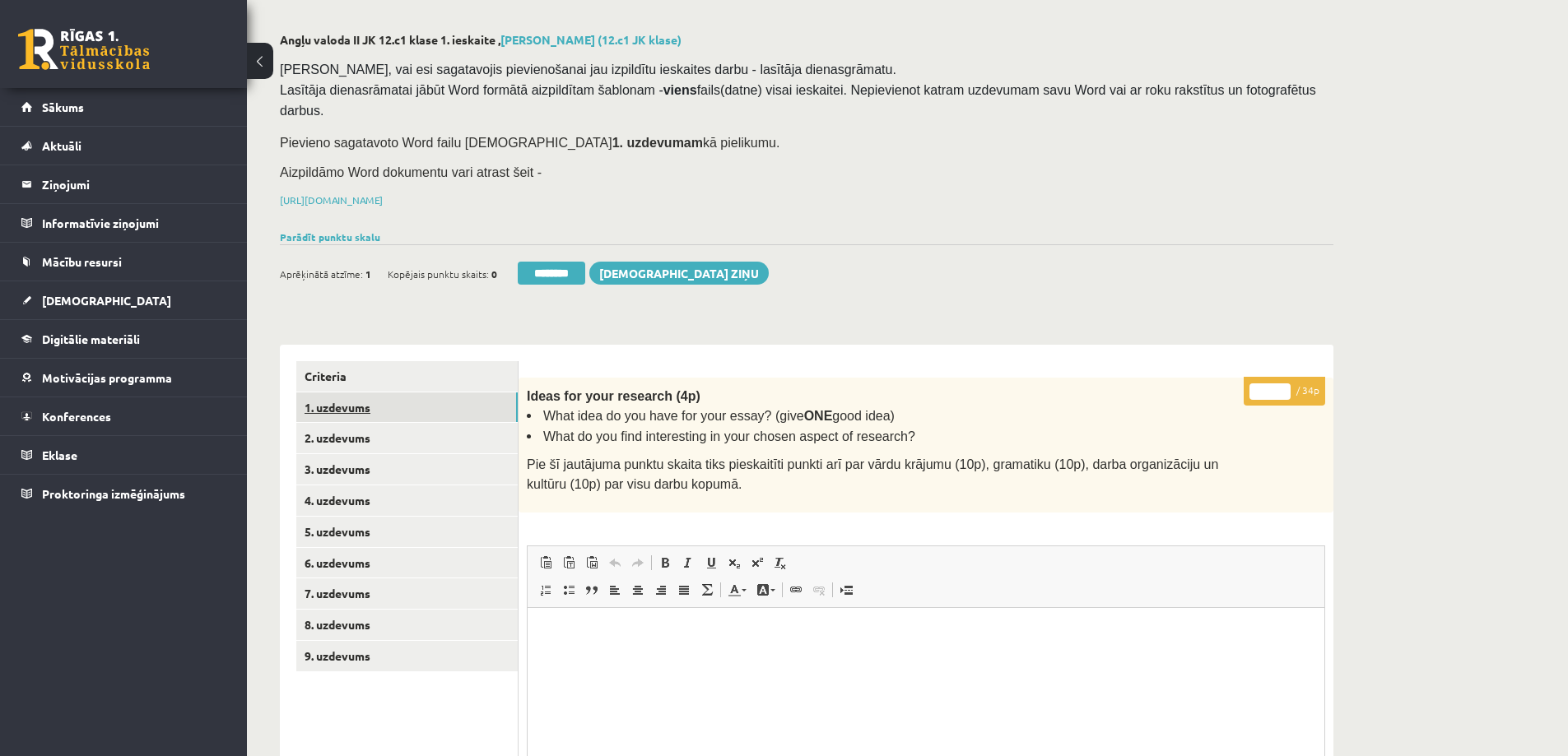
click at [355, 392] on link "1. uzdevums" at bounding box center [407, 407] width 222 height 30
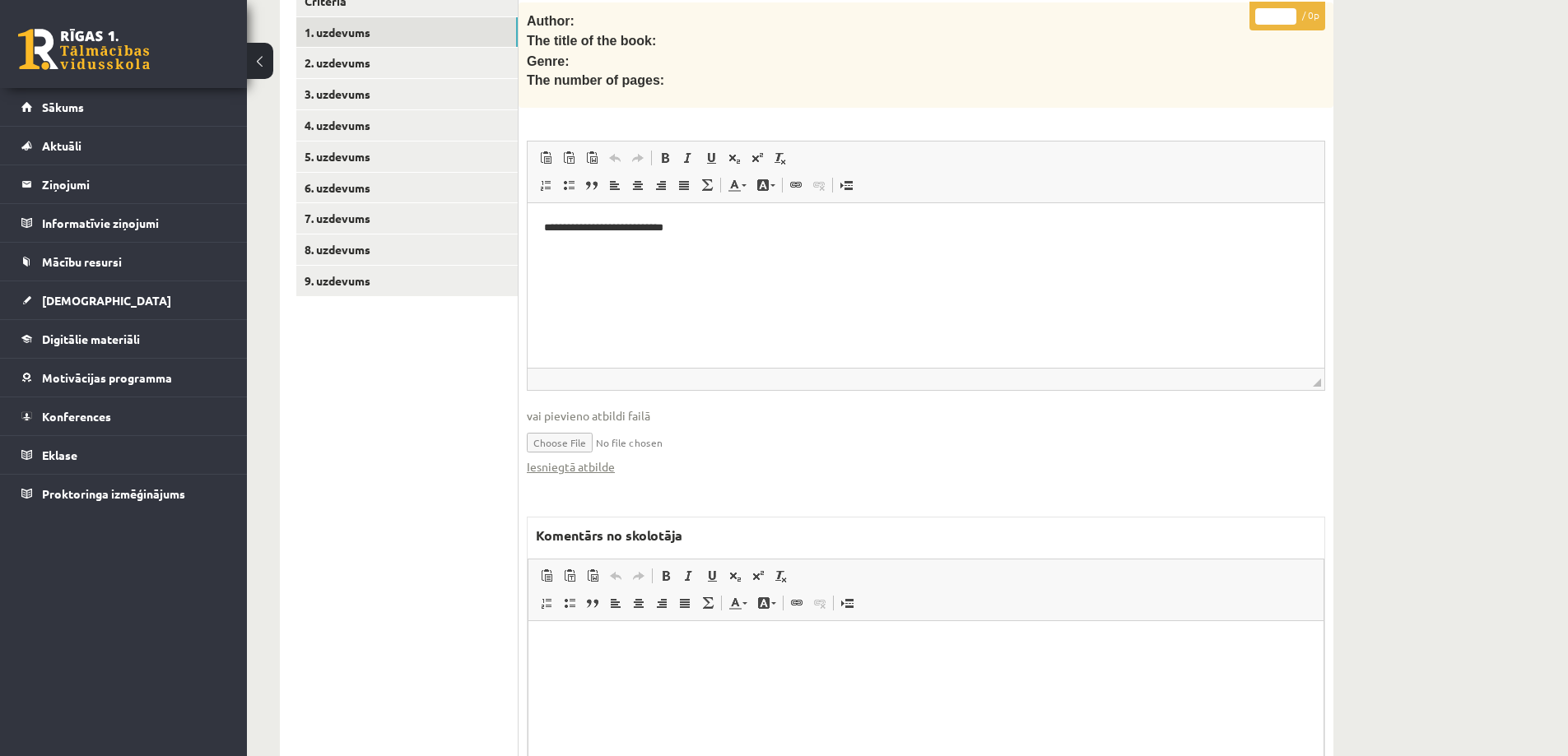
scroll to position [475, 0]
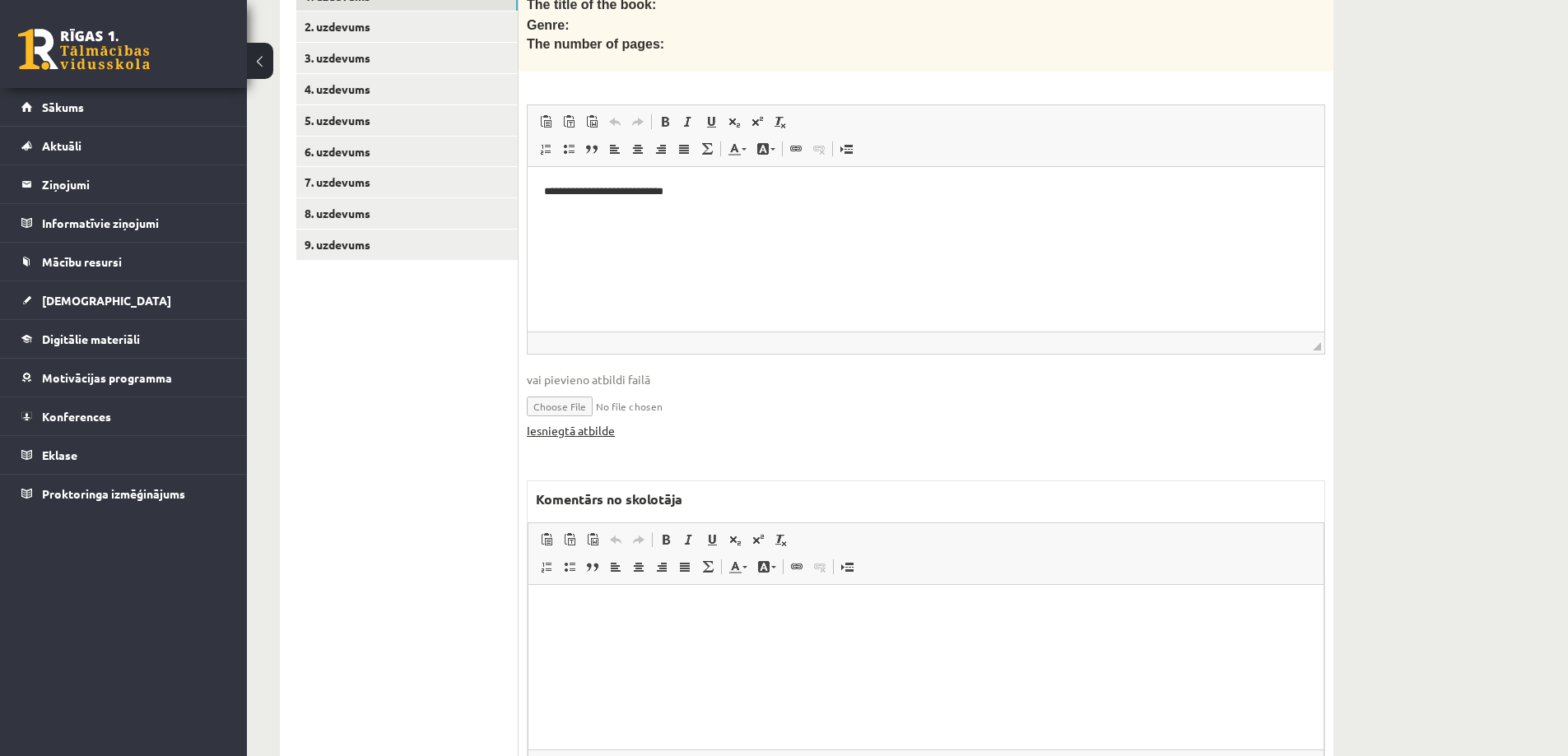
click at [568, 423] on link "Iesniegtā atbilde" at bounding box center [571, 431] width 88 height 18
click at [330, 229] on link "9. uzdevums" at bounding box center [407, 244] width 222 height 30
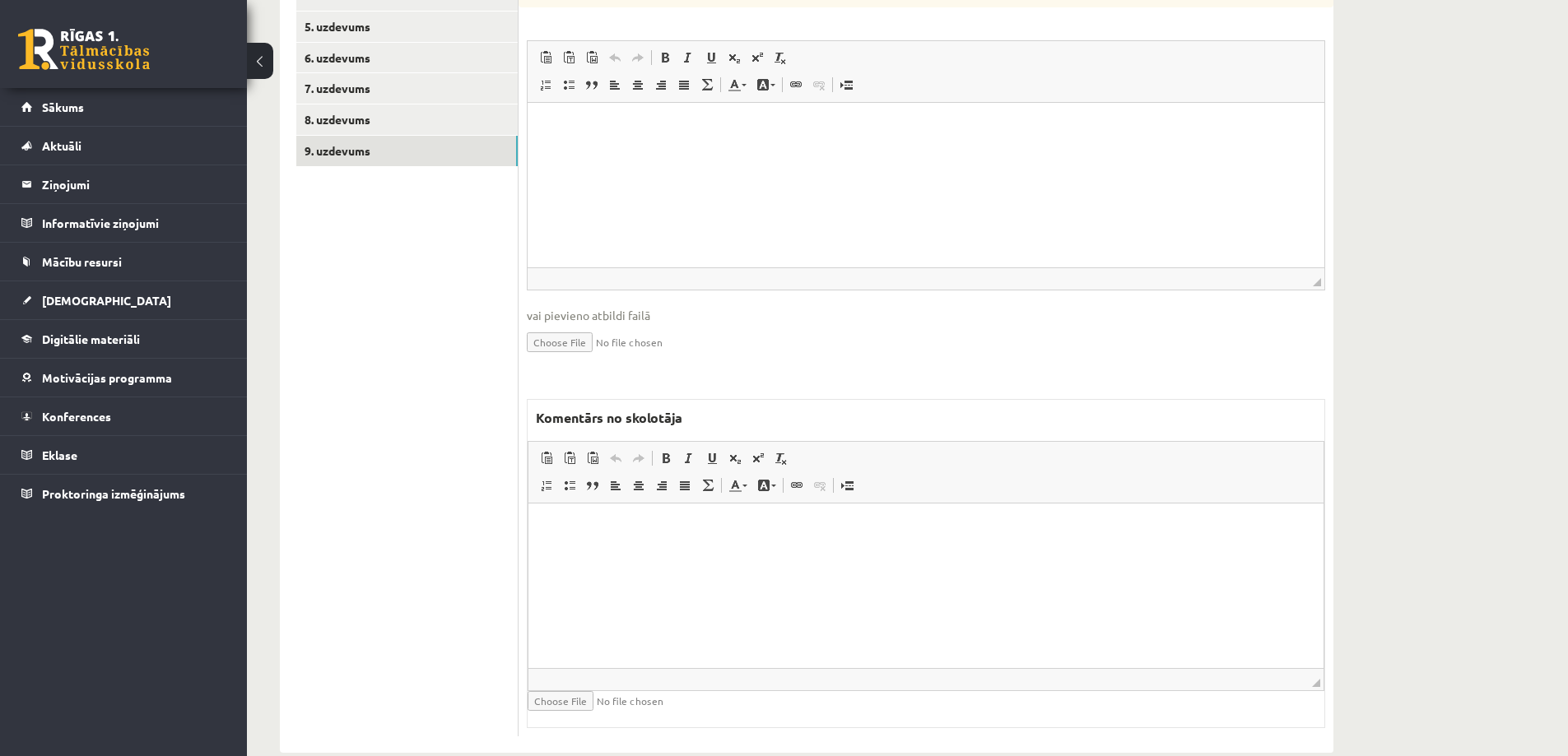
scroll to position [573, 0]
click at [649, 535] on html at bounding box center [926, 524] width 795 height 50
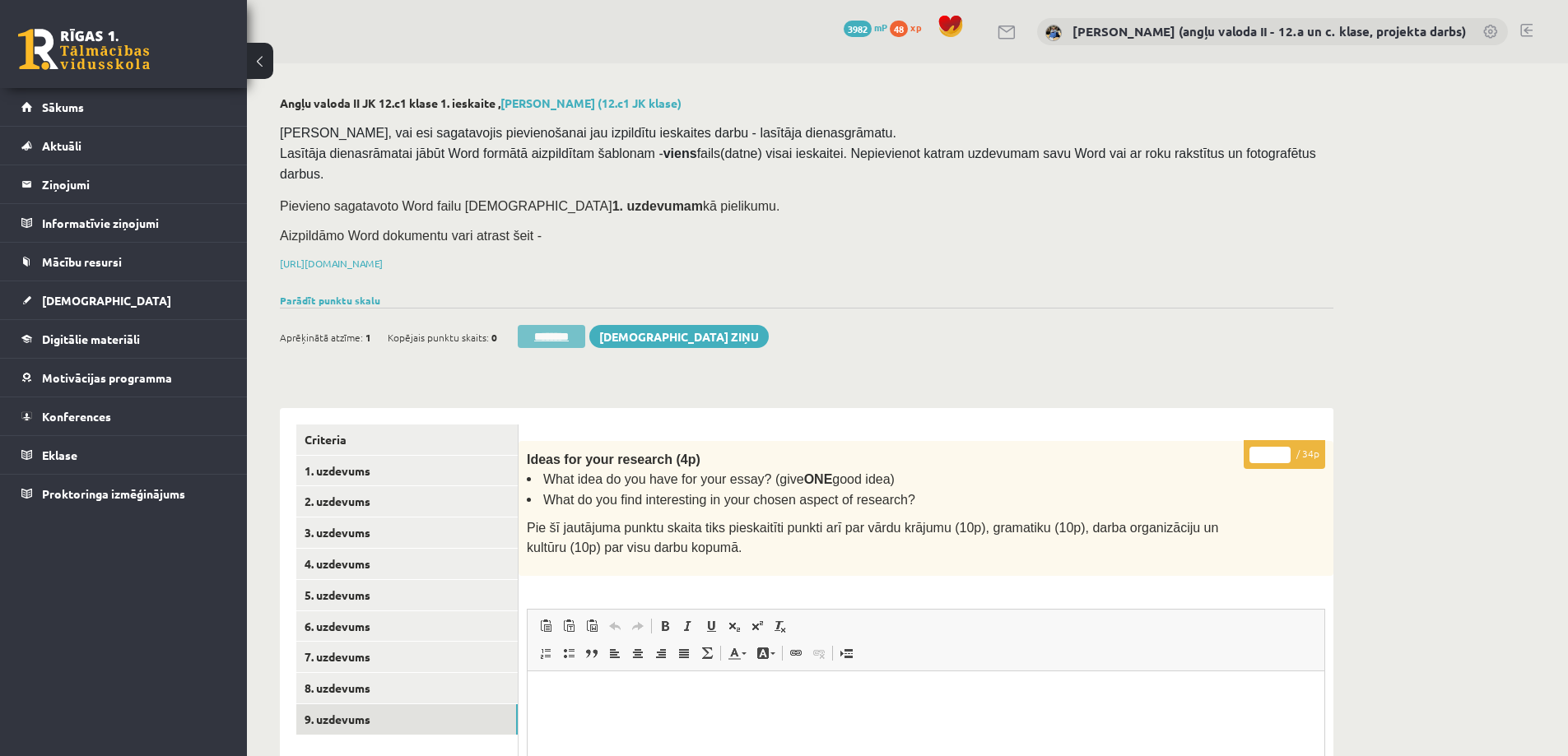
click at [568, 326] on input "********" at bounding box center [551, 337] width 68 height 24
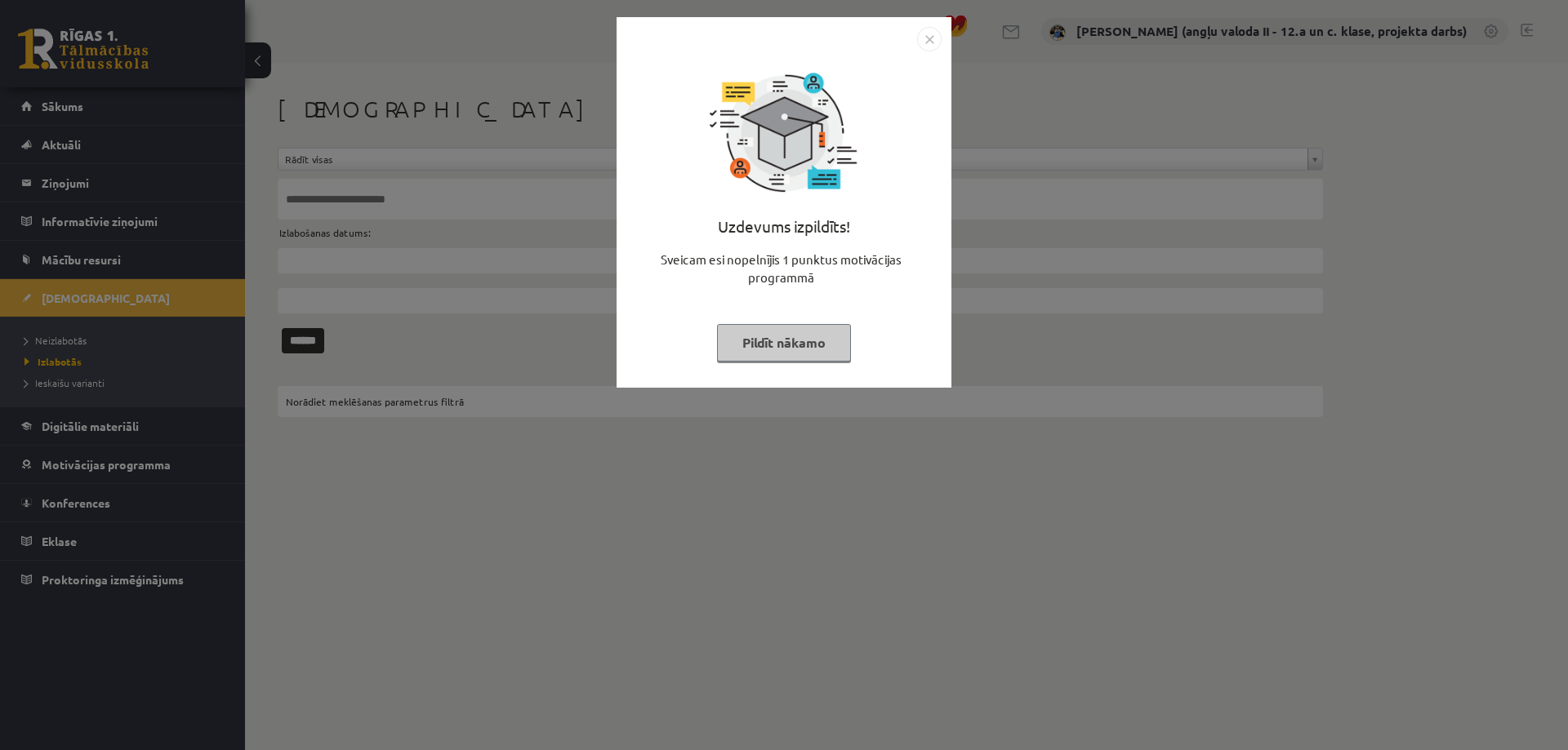
click at [803, 339] on button "Pildīt nākamo" at bounding box center [784, 342] width 134 height 38
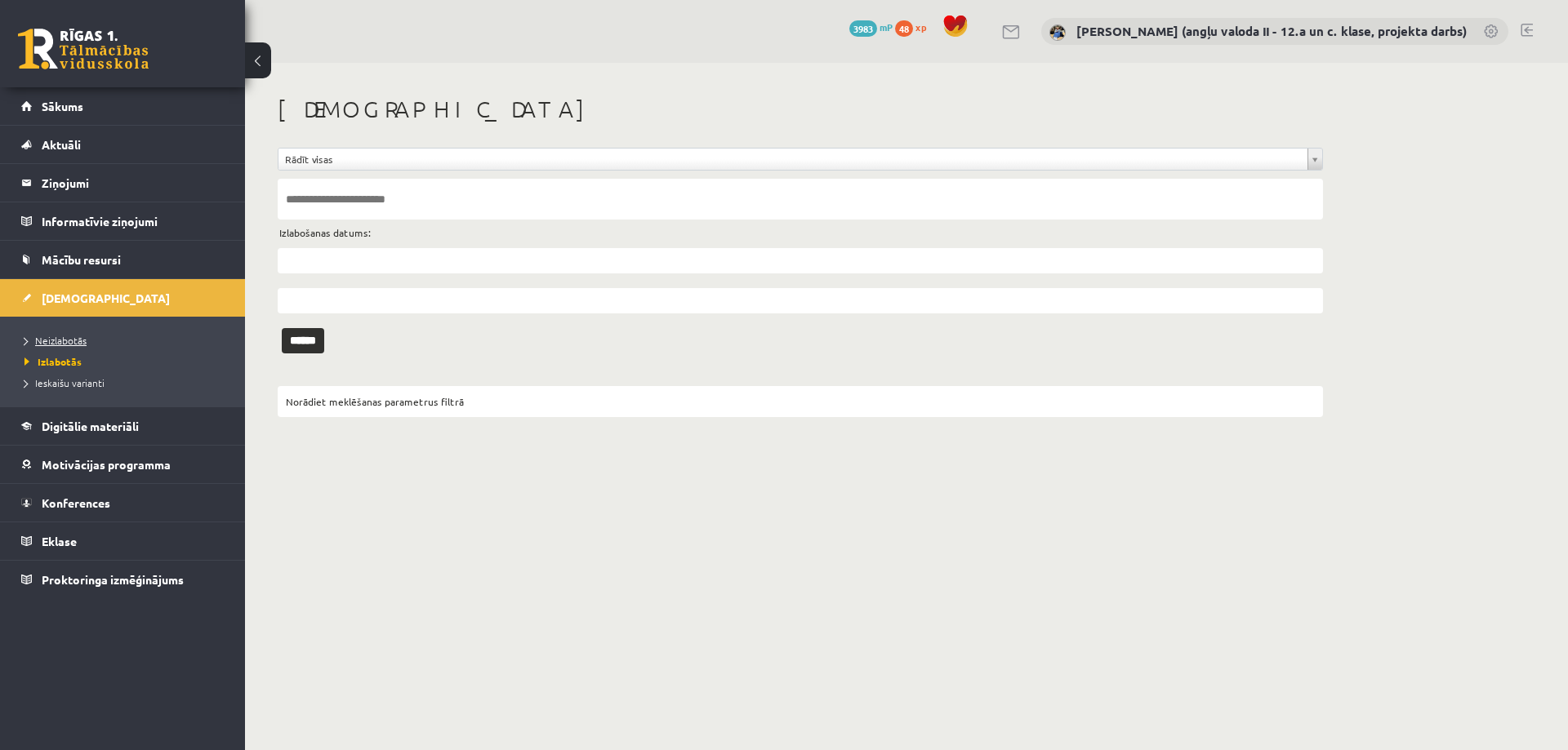
click at [73, 339] on span "Neizlabotās" at bounding box center [55, 339] width 62 height 13
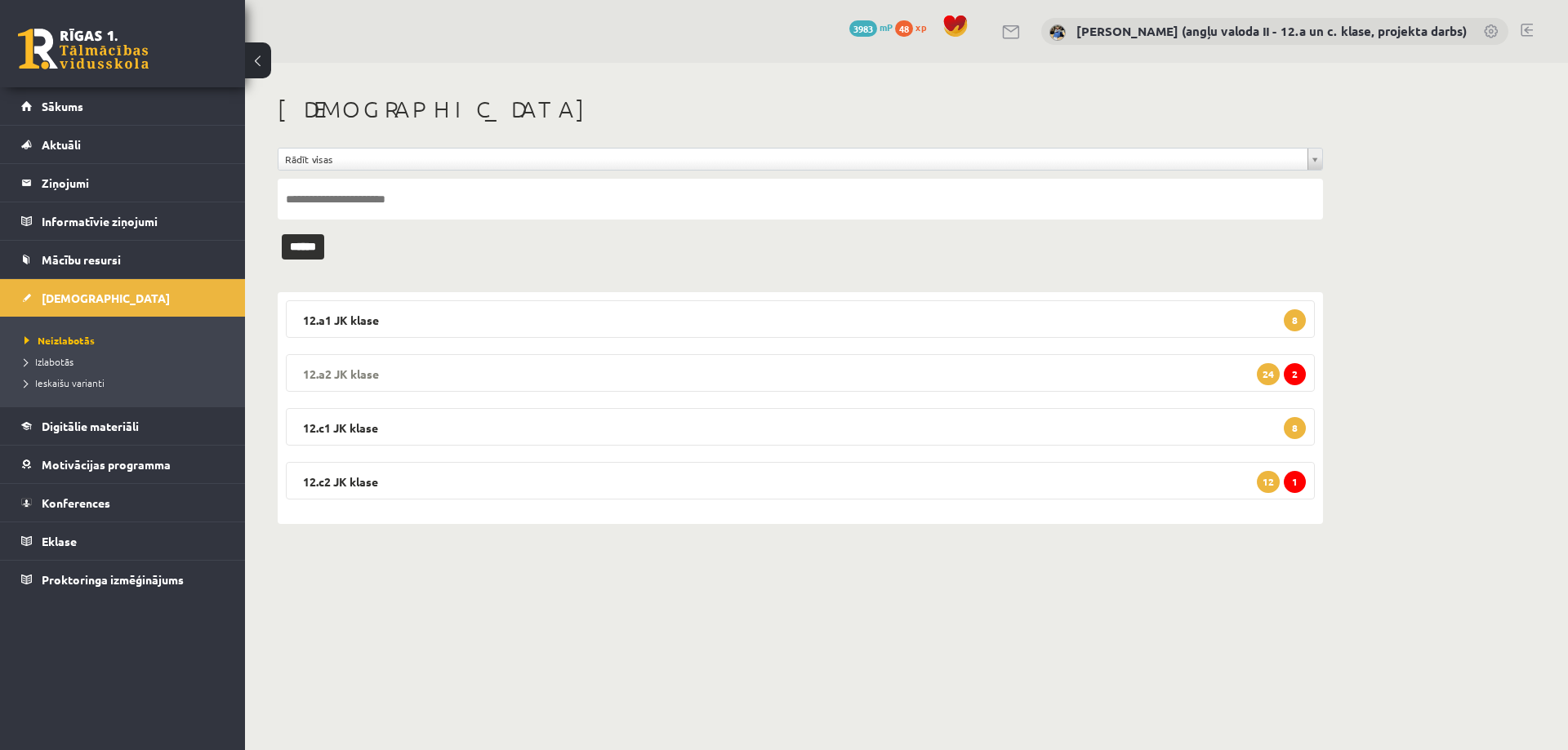
click at [874, 370] on legend "12.a2 JK klase 2 24" at bounding box center [801, 373] width 1029 height 38
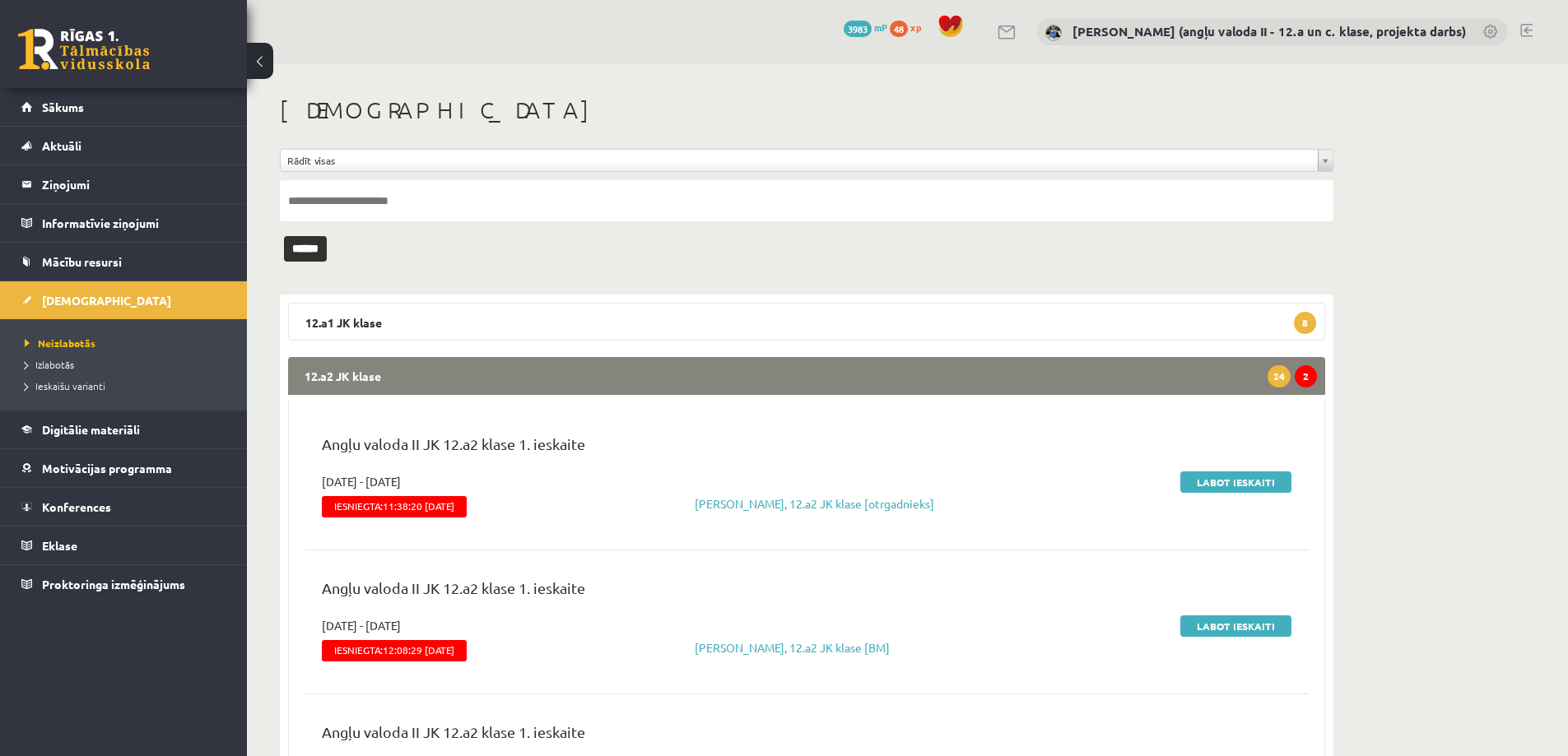
click at [1227, 363] on legend "12.a2 JK klase 2 24" at bounding box center [807, 376] width 1037 height 38
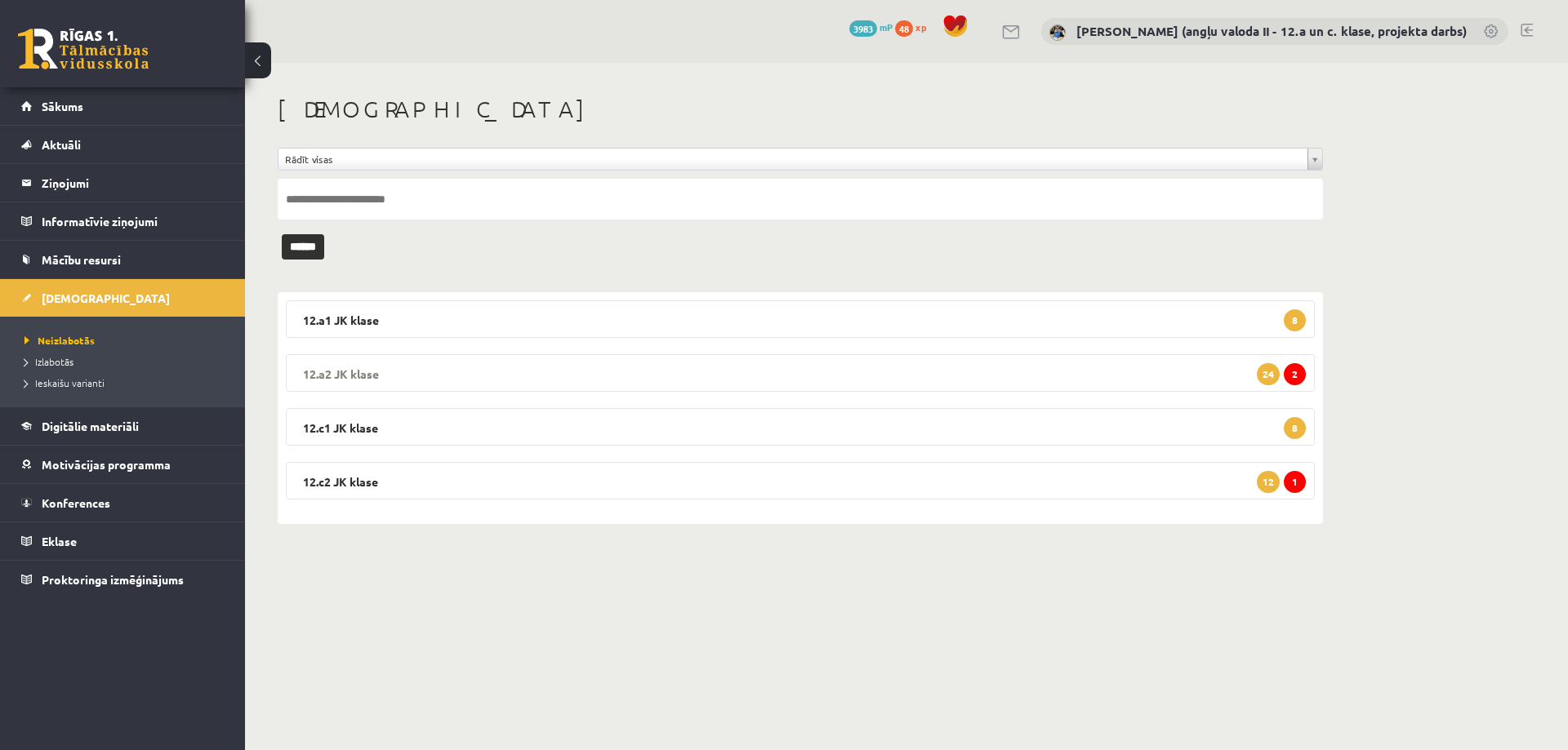
click at [996, 359] on legend "12.a2 JK klase 2 24" at bounding box center [801, 373] width 1029 height 38
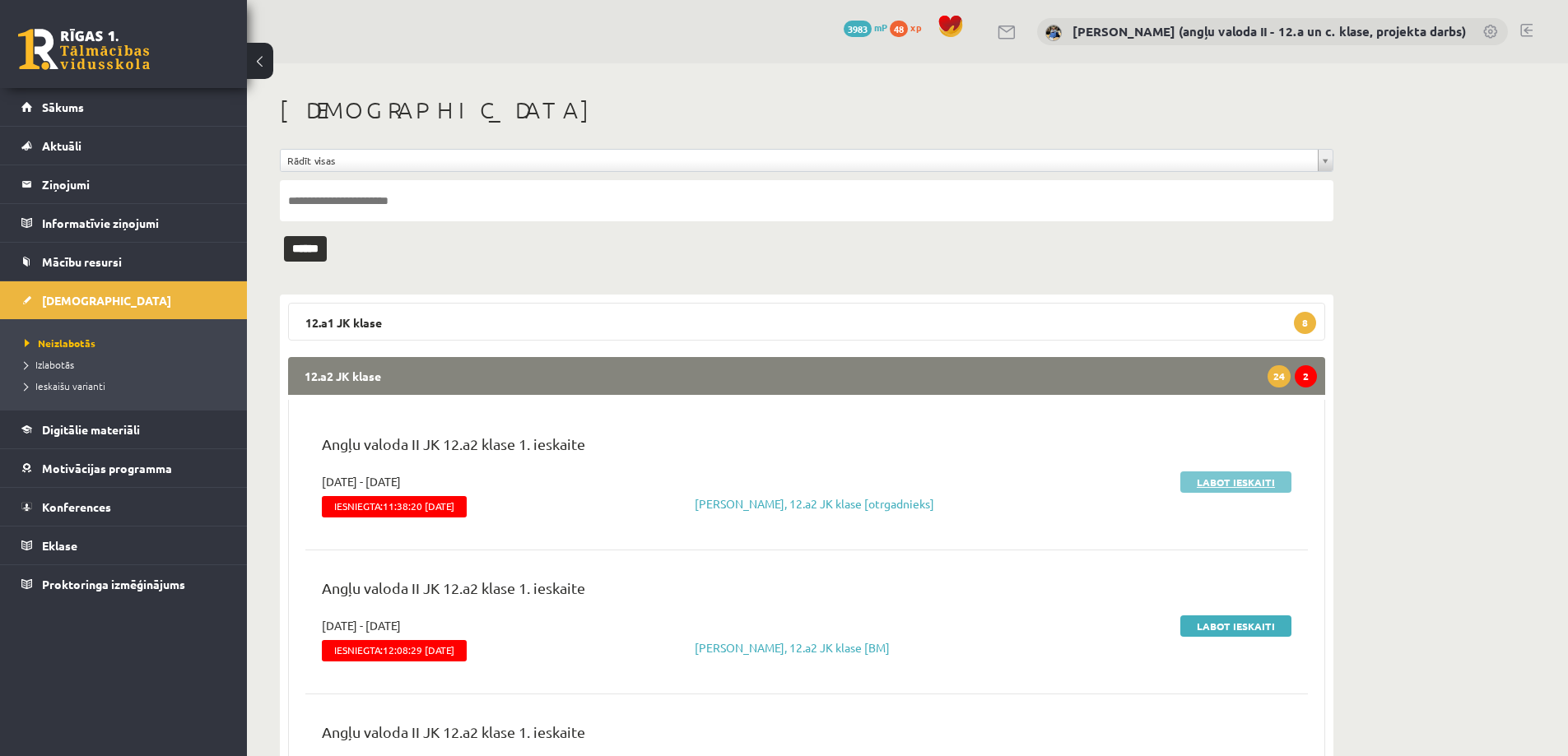
click at [1258, 479] on link "Labot ieskaiti" at bounding box center [1236, 482] width 111 height 22
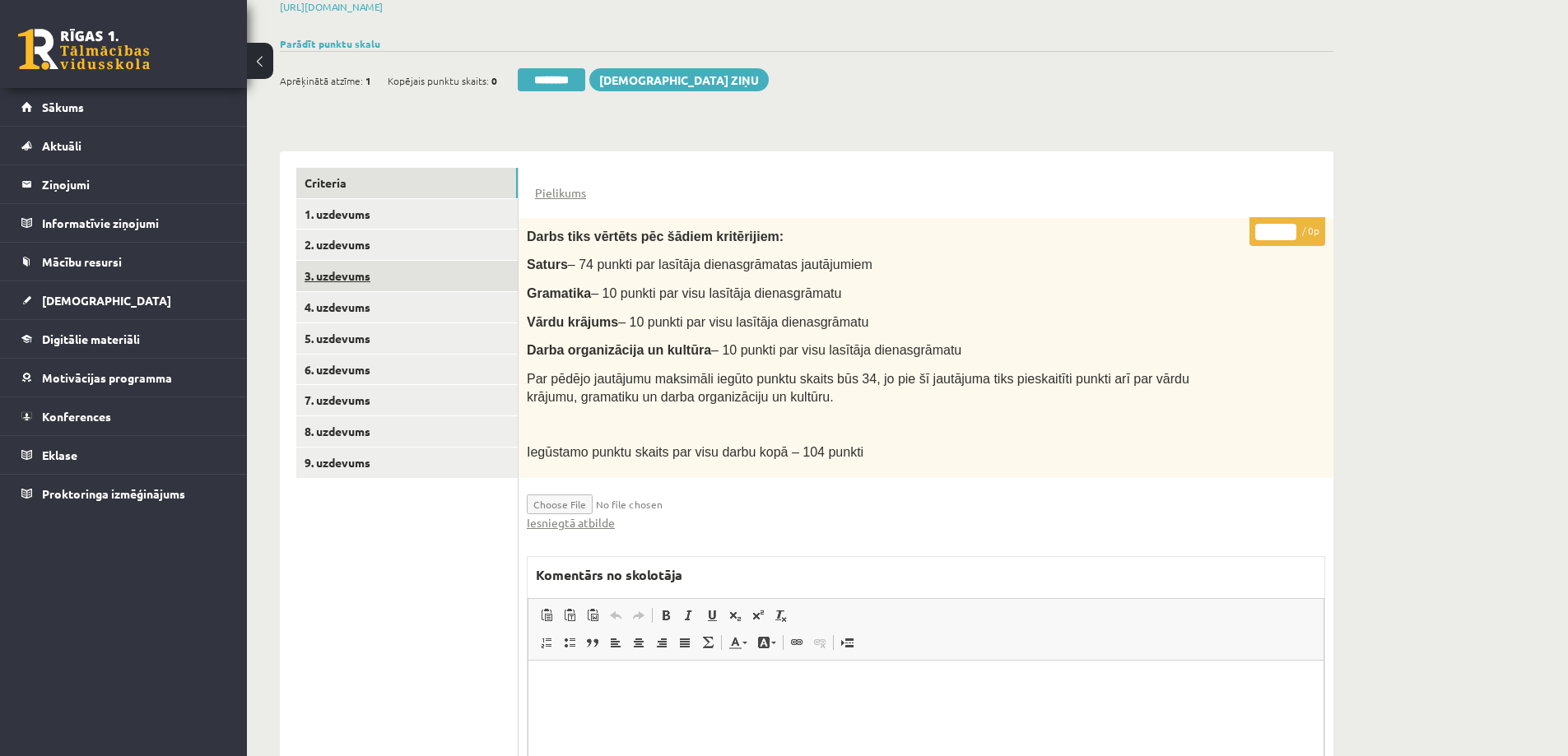
click at [347, 261] on link "3. uzdevums" at bounding box center [407, 276] width 222 height 30
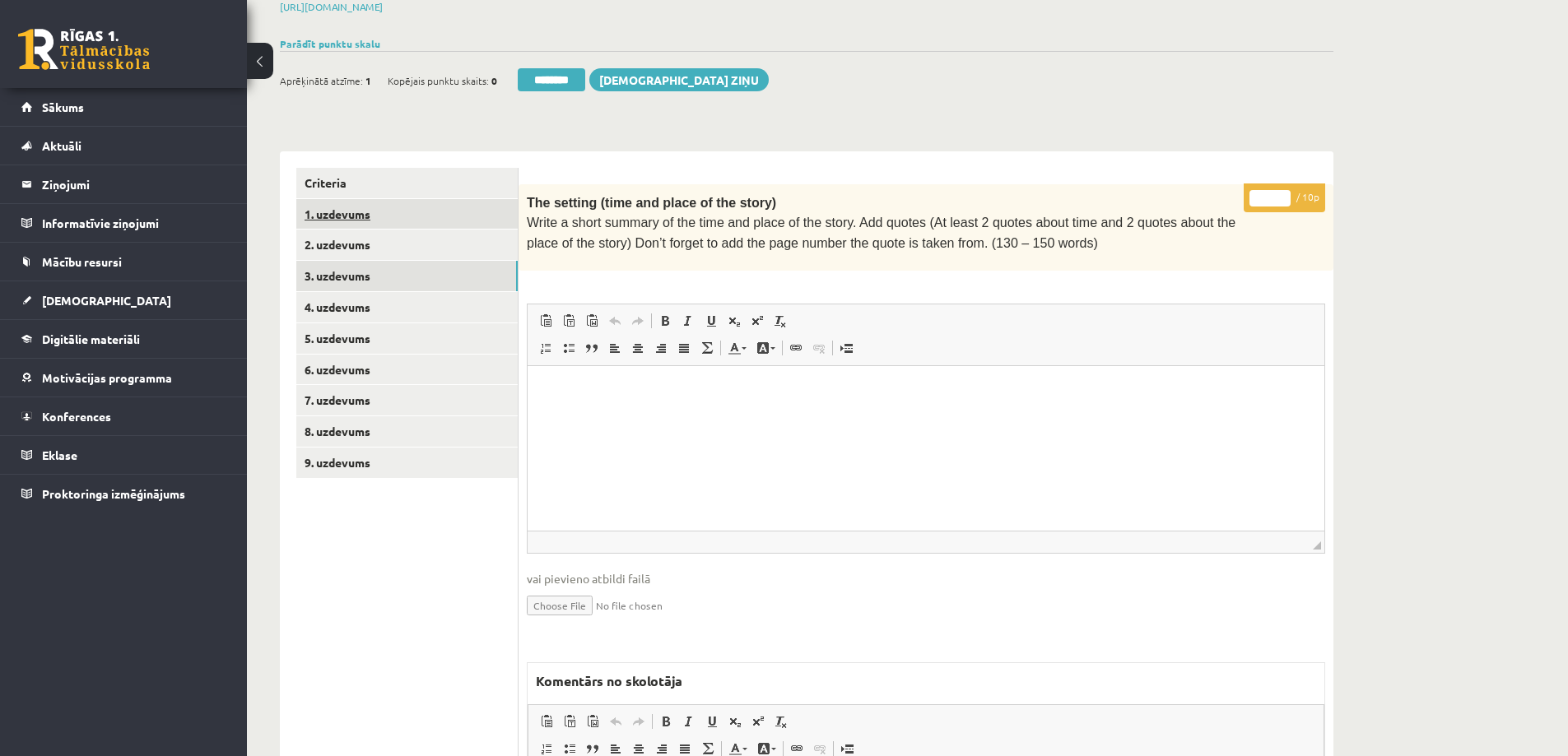
click at [344, 199] on link "1. uzdevums" at bounding box center [407, 214] width 222 height 30
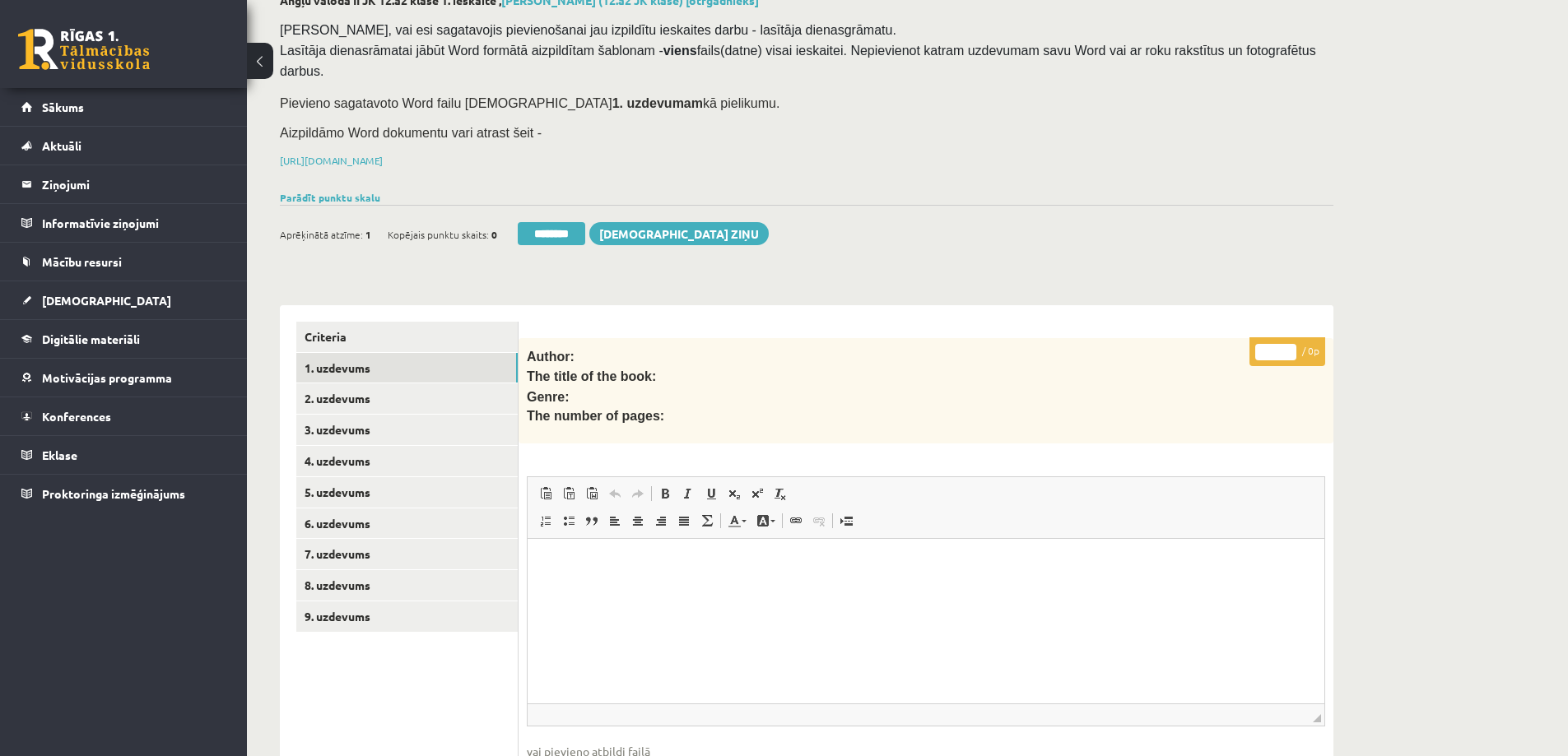
scroll to position [92, 0]
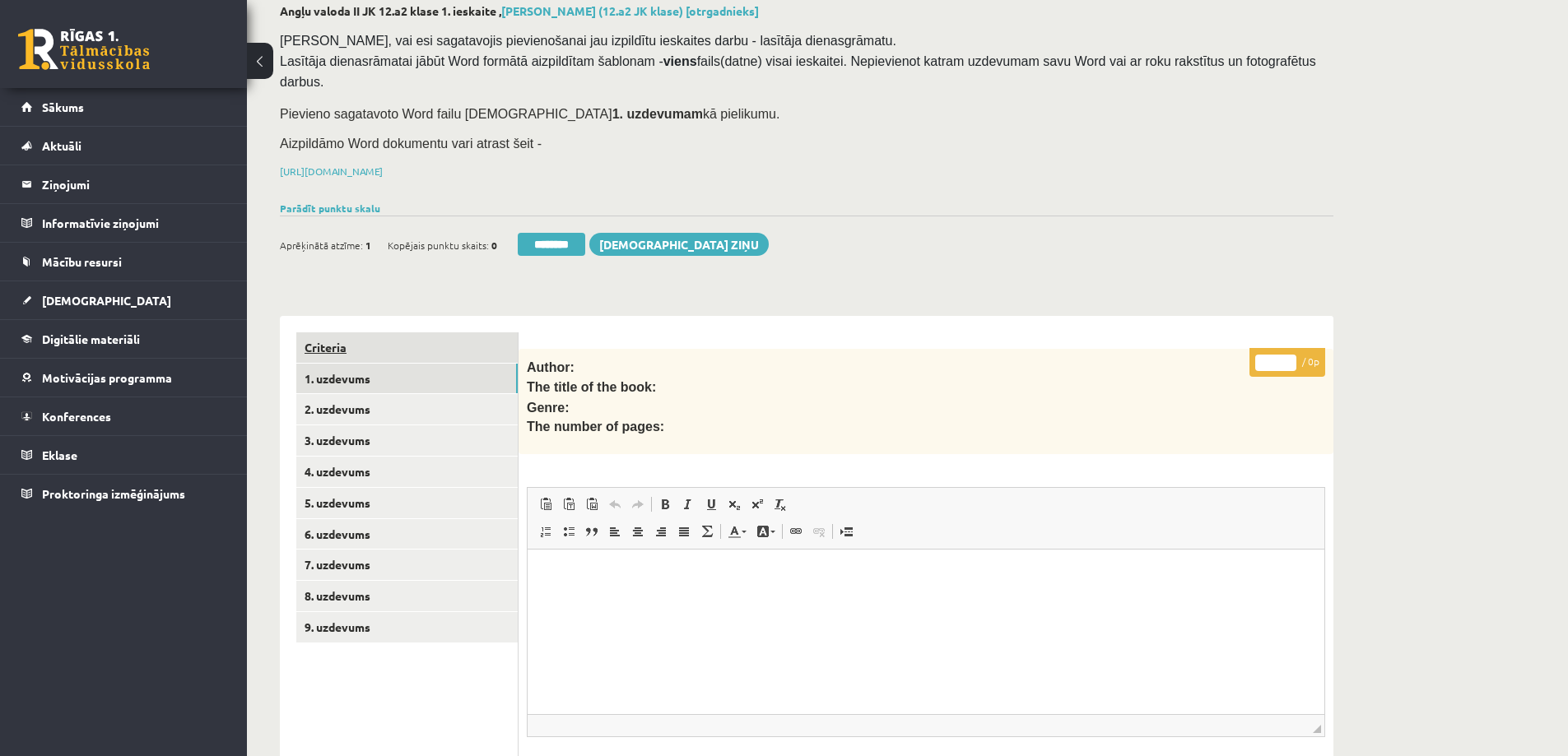
click at [340, 332] on link "Criteria" at bounding box center [407, 347] width 222 height 30
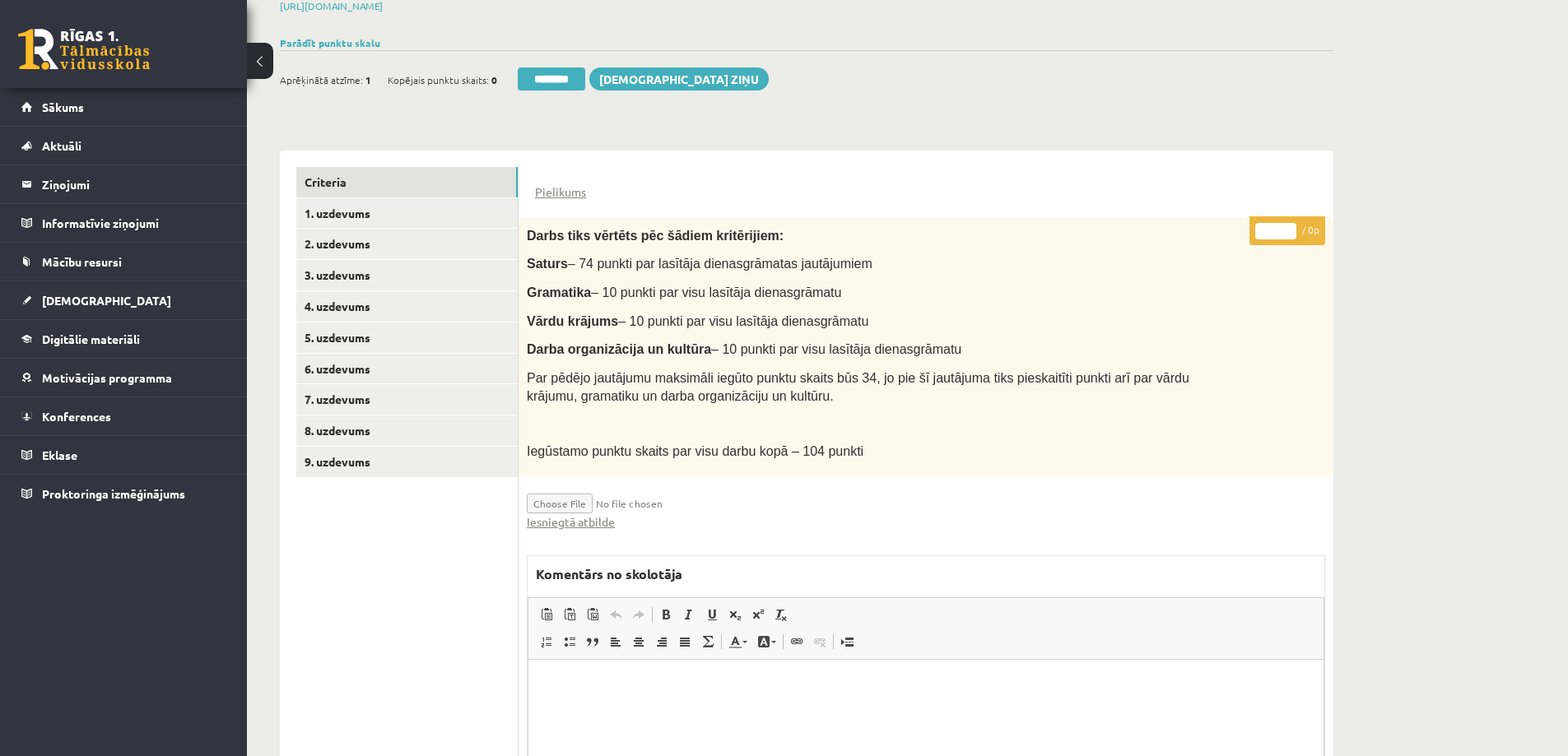
scroll to position [0, 0]
click at [590, 514] on link "Iesniegtā atbilde" at bounding box center [571, 523] width 88 height 18
click at [370, 447] on link "9. uzdevums" at bounding box center [407, 462] width 222 height 30
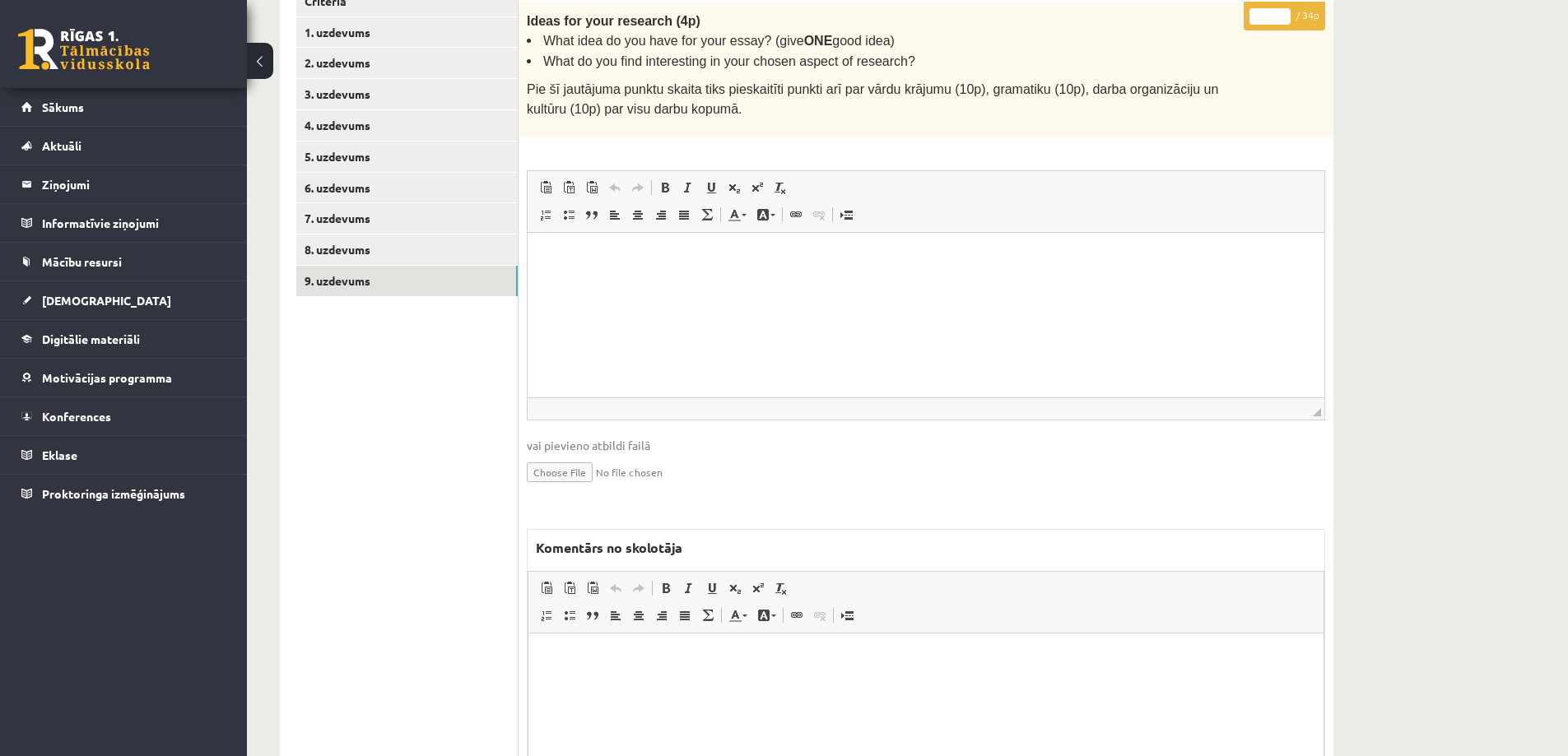
scroll to position [573, 0]
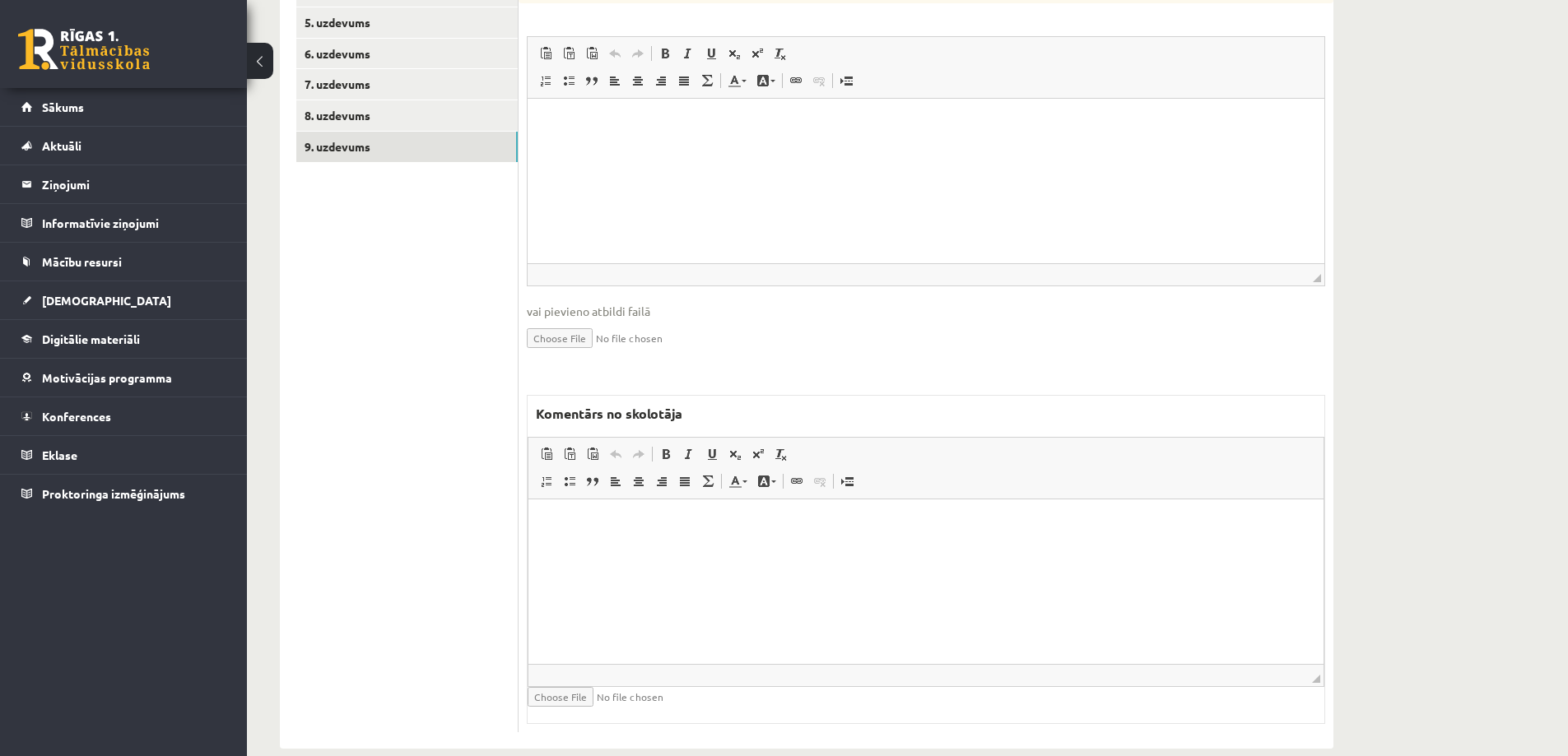
click at [726, 549] on html at bounding box center [926, 524] width 795 height 50
click at [957, 520] on p "**********" at bounding box center [926, 525] width 762 height 18
click at [359, 131] on link "9. uzdevums" at bounding box center [407, 146] width 222 height 30
click at [986, 519] on p "**********" at bounding box center [926, 525] width 762 height 18
click at [554, 559] on p "Bagātinātā teksta redaktors, wiswyg-editor-47433970812060-1760004622-963" at bounding box center [926, 552] width 762 height 18
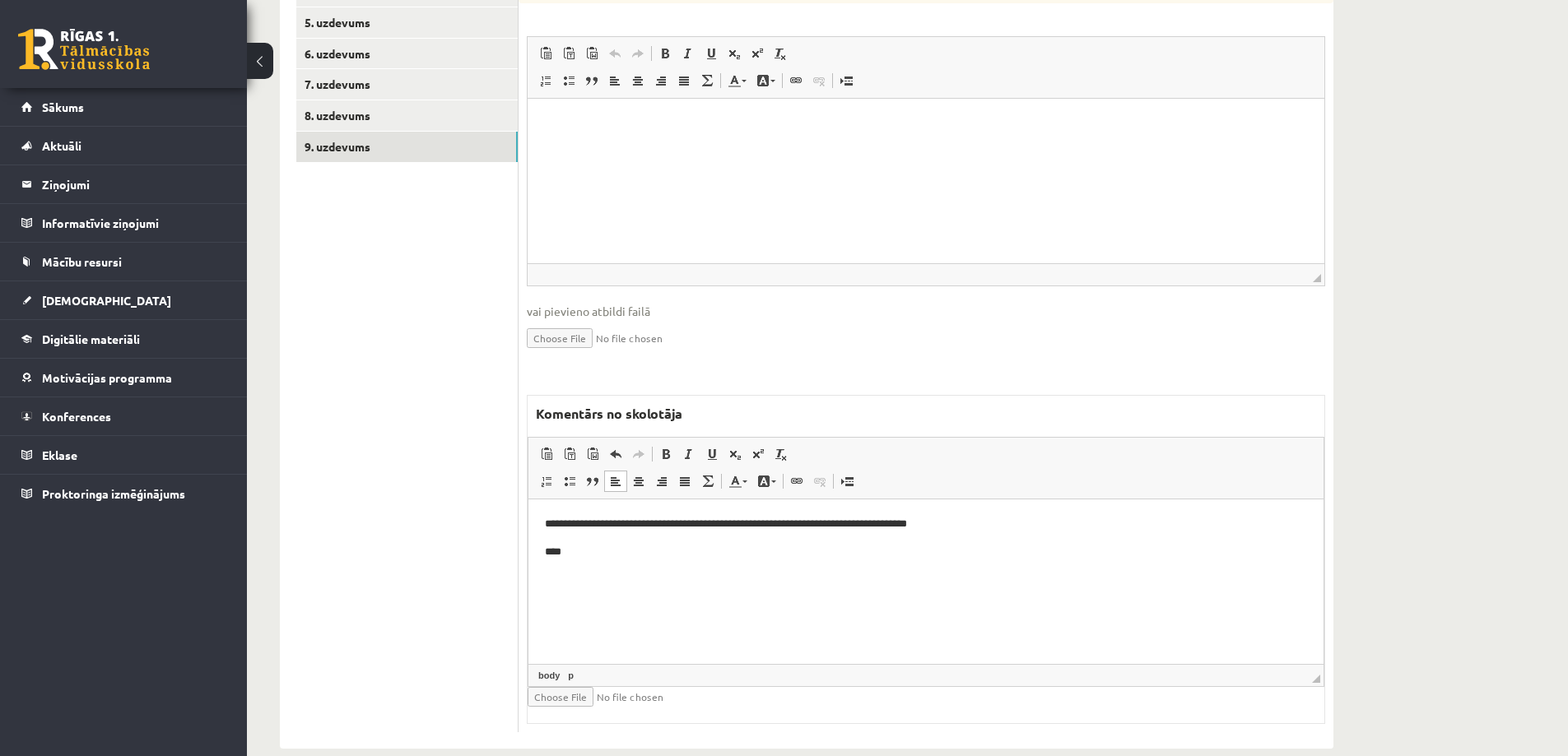
click at [559, 548] on p "****" at bounding box center [926, 552] width 762 height 18
click at [610, 551] on p "****" at bounding box center [926, 552] width 762 height 18
click at [574, 548] on p "****" at bounding box center [926, 552] width 762 height 18
click at [540, 550] on html "**********" at bounding box center [926, 537] width 795 height 77
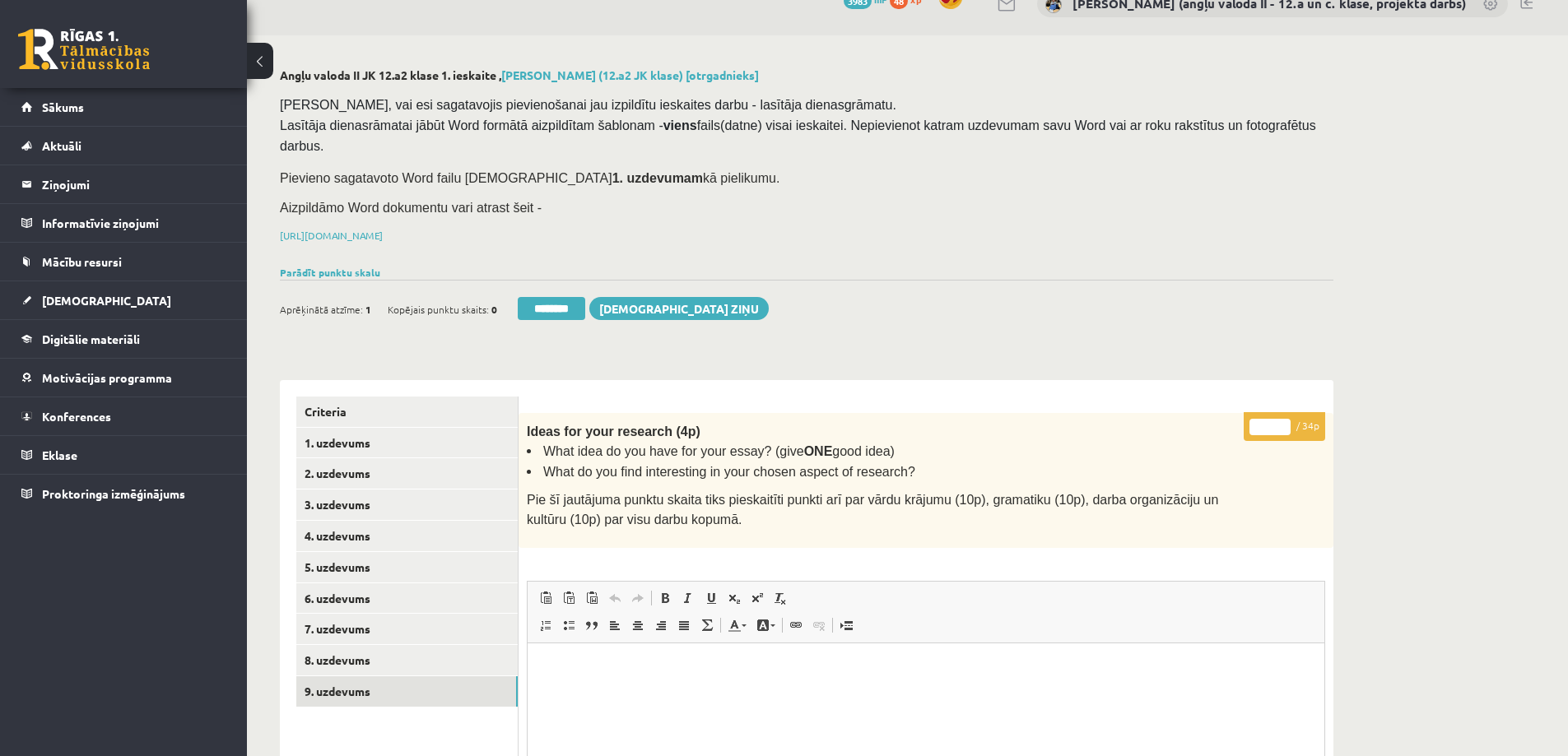
scroll to position [0, 0]
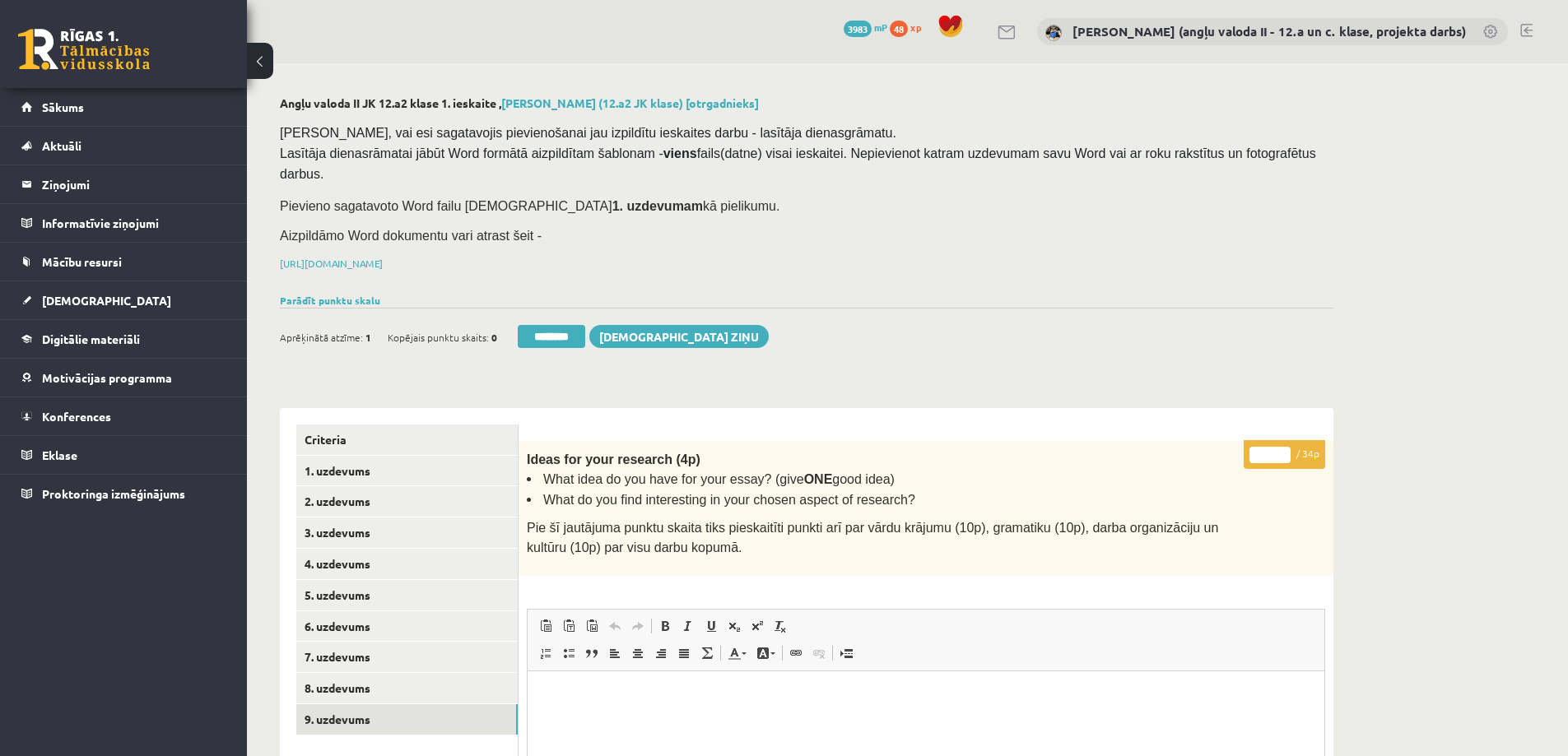
drag, startPoint x: 1268, startPoint y: 428, endPoint x: 1257, endPoint y: 428, distance: 11.0
click at [1257, 447] on input "*" at bounding box center [1270, 455] width 41 height 17
type input "**"
click at [372, 674] on link "8. uzdevums" at bounding box center [407, 688] width 222 height 30
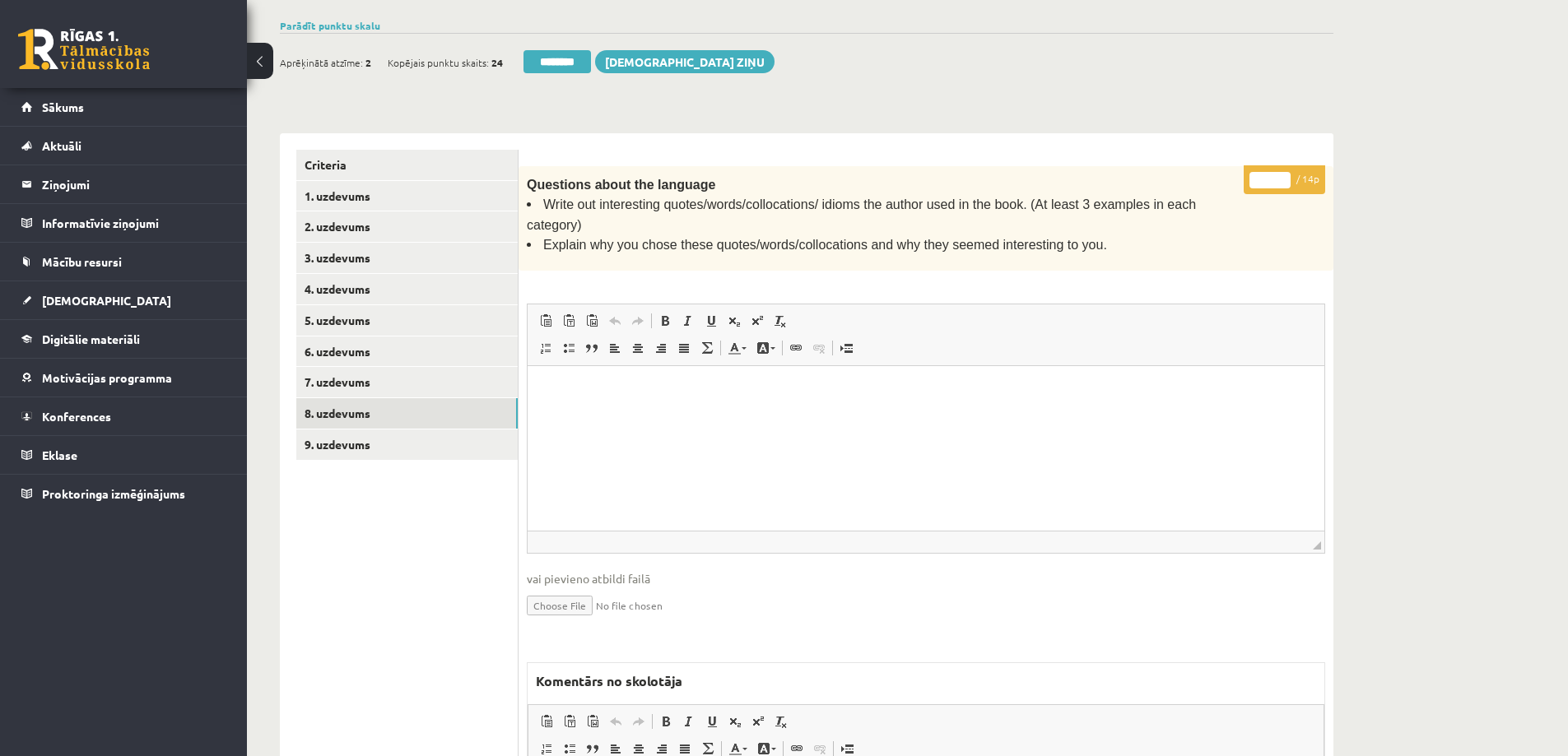
scroll to position [494, 0]
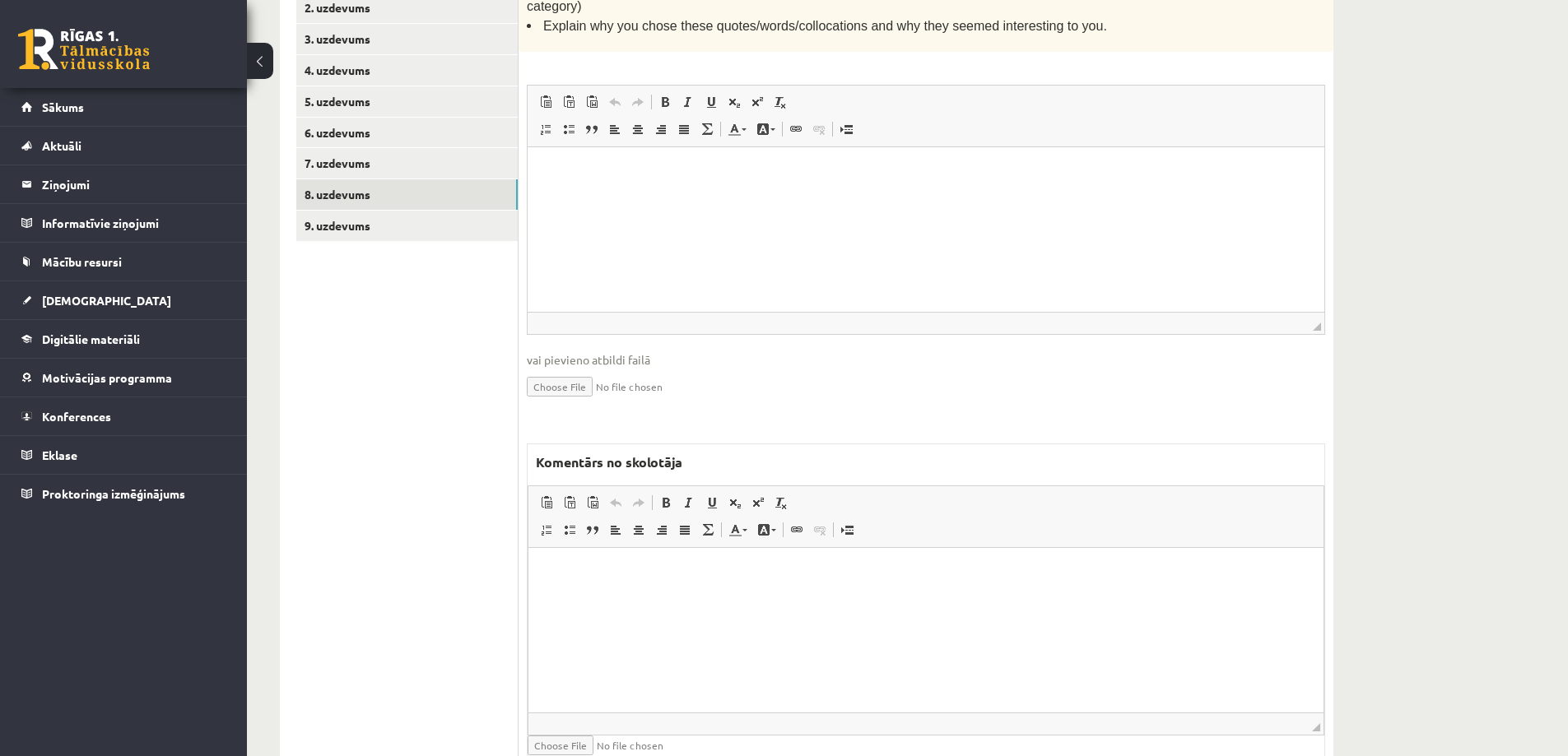
click at [606, 594] on html at bounding box center [926, 573] width 795 height 50
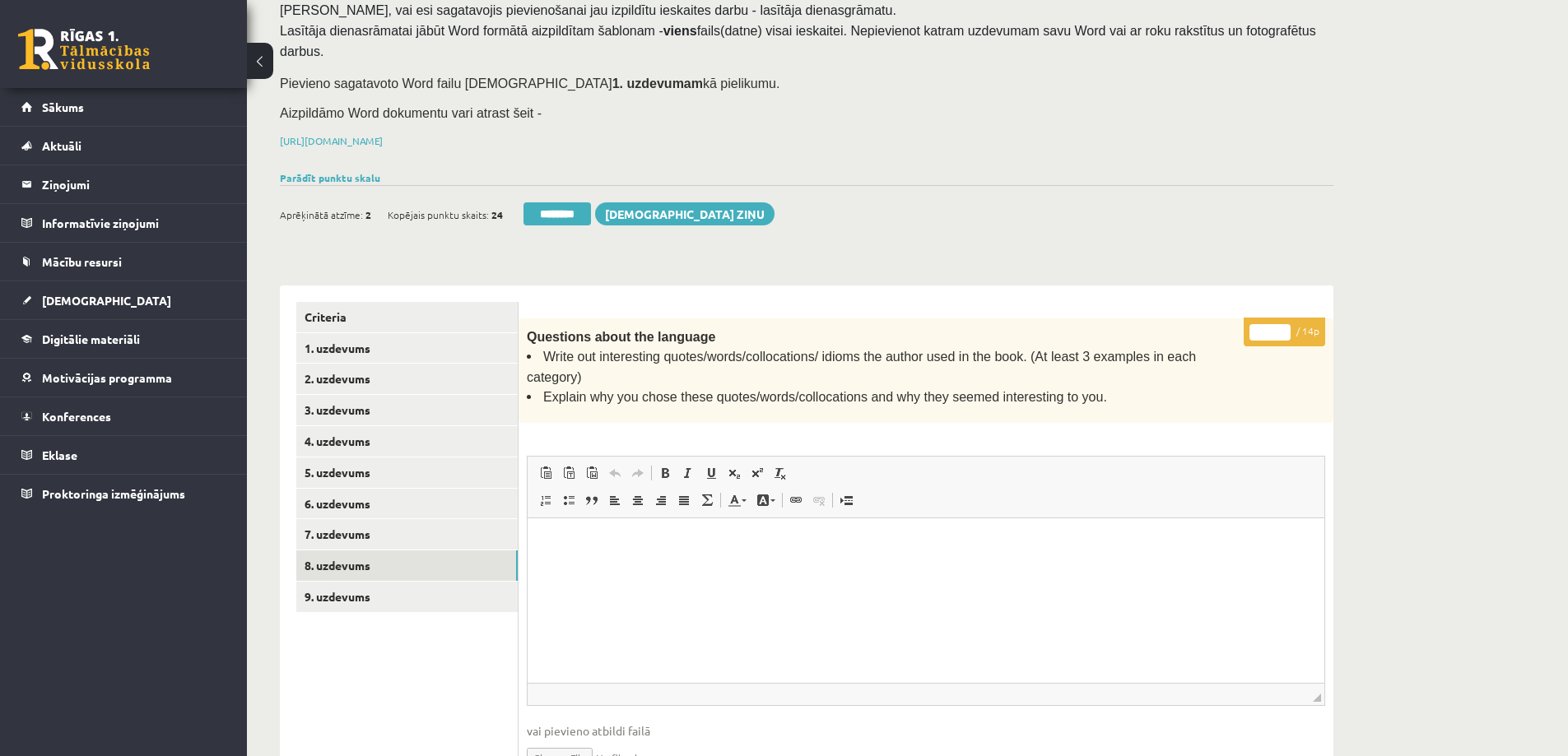
scroll to position [82, 0]
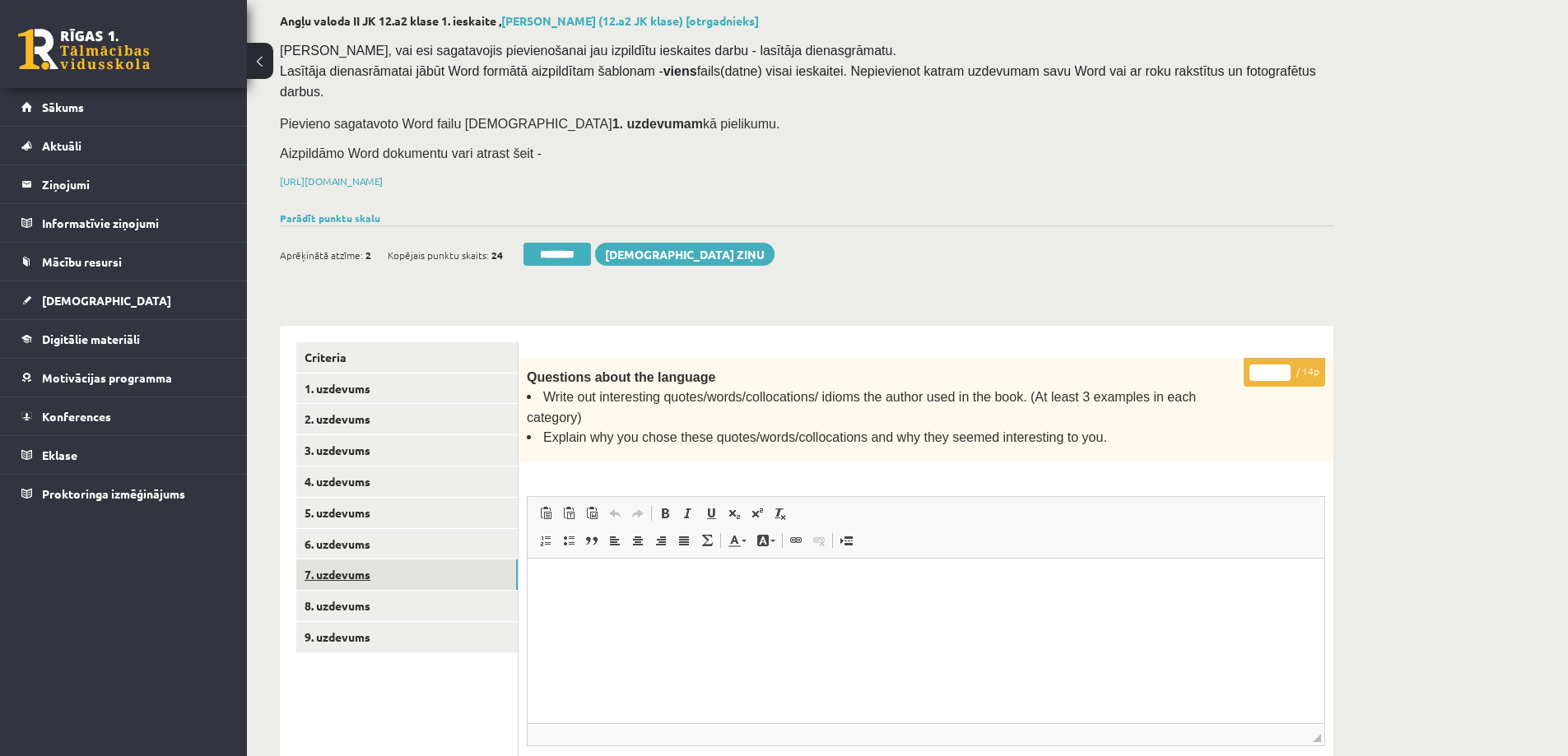
click at [372, 560] on link "7. uzdevums" at bounding box center [407, 575] width 222 height 30
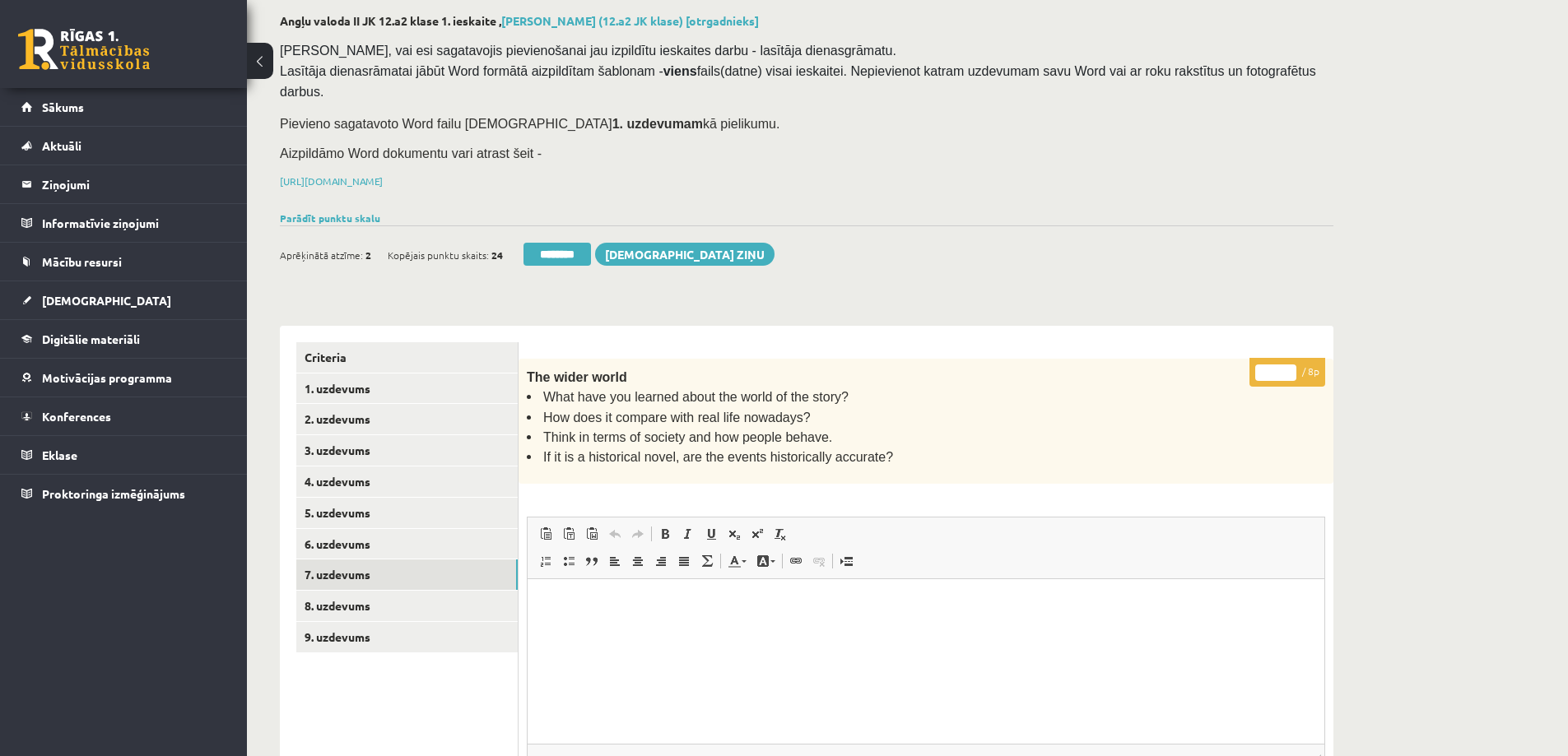
scroll to position [0, 0]
drag, startPoint x: 1274, startPoint y: 348, endPoint x: 1263, endPoint y: 345, distance: 11.4
click at [1263, 365] on input "*" at bounding box center [1276, 373] width 41 height 17
type input "*"
click at [351, 529] on link "6. uzdevums" at bounding box center [407, 544] width 222 height 30
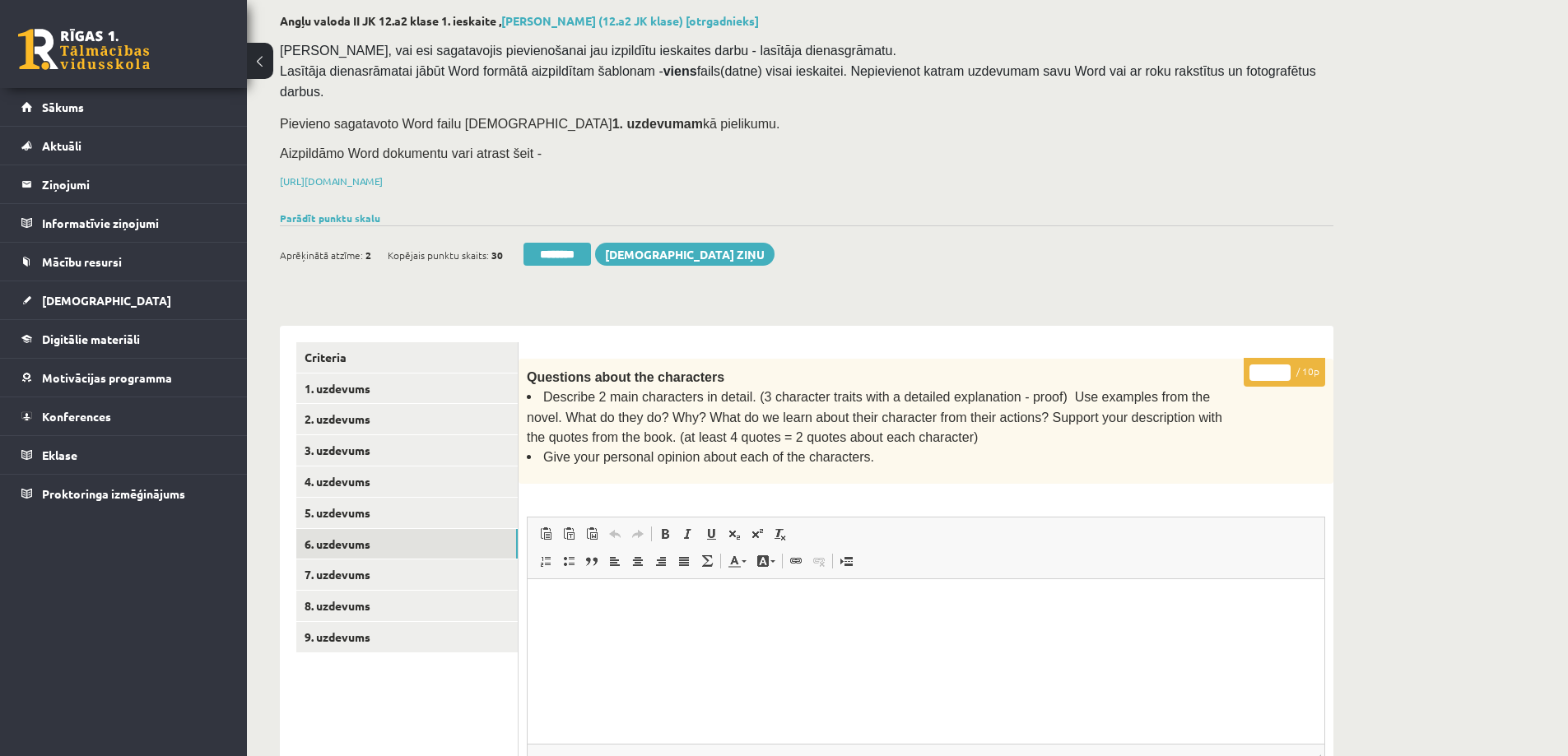
drag, startPoint x: 1270, startPoint y: 347, endPoint x: 1257, endPoint y: 347, distance: 13.0
click at [1257, 365] on input "*" at bounding box center [1270, 373] width 41 height 17
type input "*"
click at [379, 498] on link "5. uzdevums" at bounding box center [407, 513] width 222 height 30
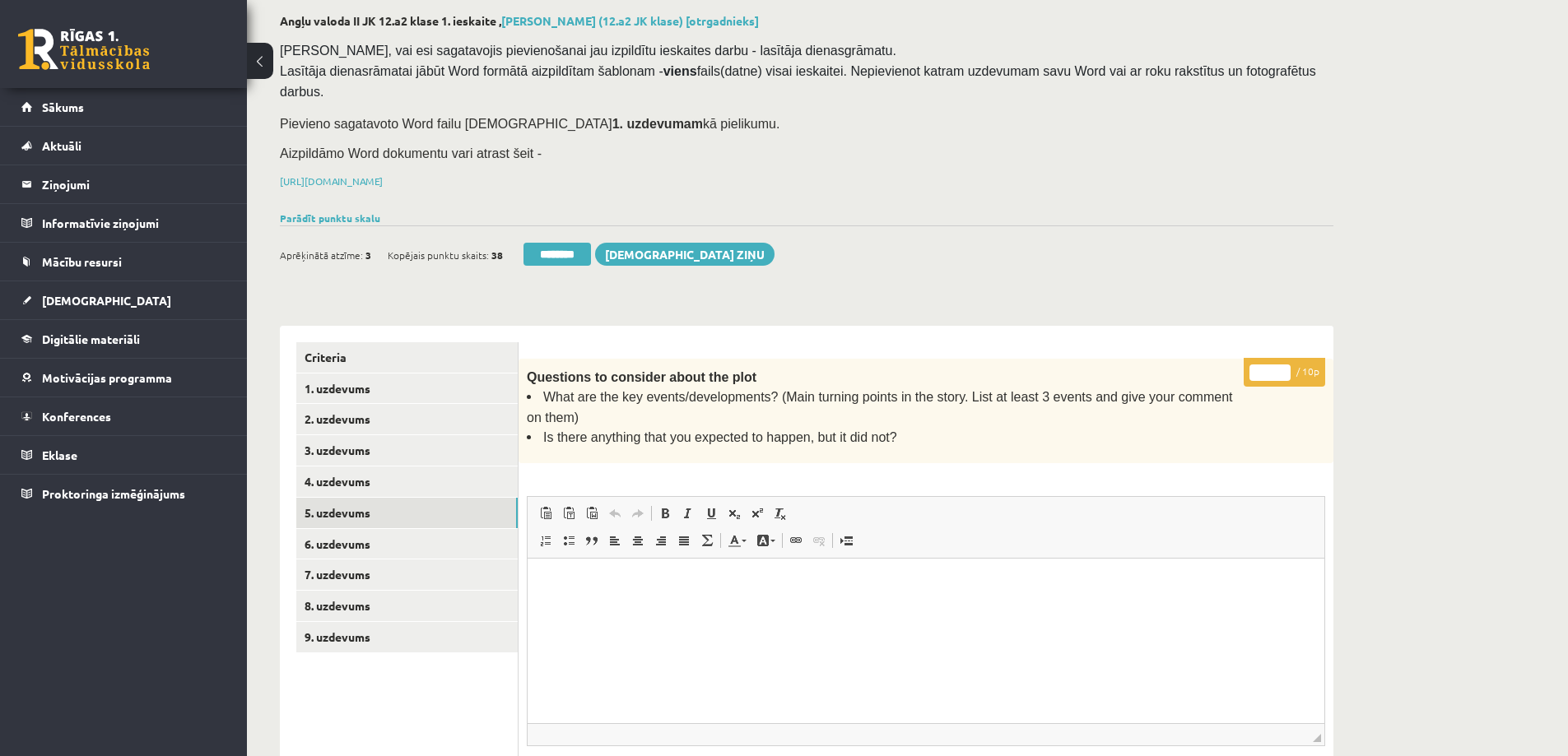
drag, startPoint x: 1274, startPoint y: 348, endPoint x: 1258, endPoint y: 347, distance: 16.0
click at [1258, 365] on input "*" at bounding box center [1270, 373] width 41 height 17
type input "*"
click at [344, 467] on link "4. uzdevums" at bounding box center [407, 481] width 222 height 30
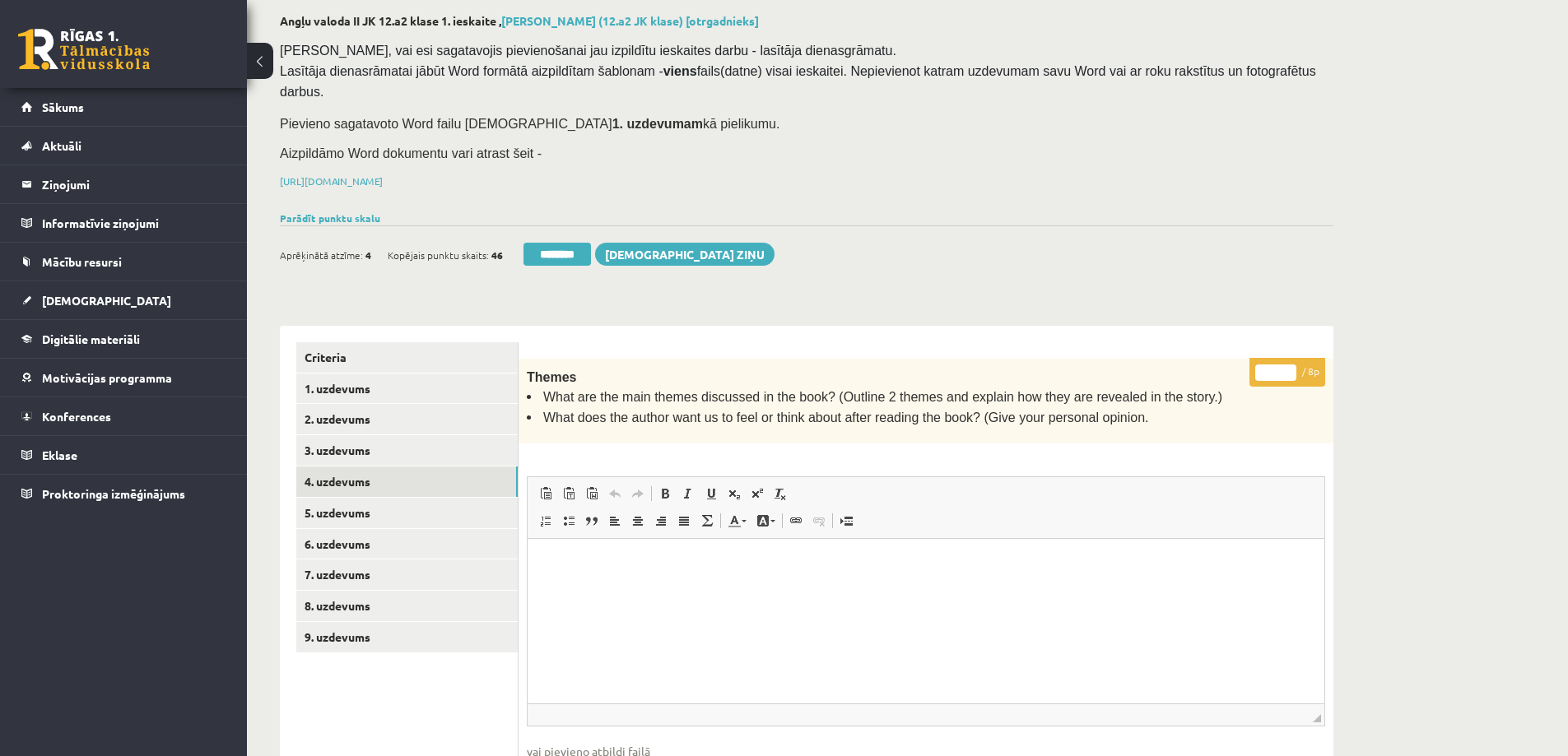
drag, startPoint x: 1280, startPoint y: 347, endPoint x: 1253, endPoint y: 347, distance: 27.0
click at [1253, 358] on p "* / 8p" at bounding box center [1287, 372] width 76 height 28
type input "*"
click at [381, 435] on link "3. uzdevums" at bounding box center [407, 450] width 222 height 30
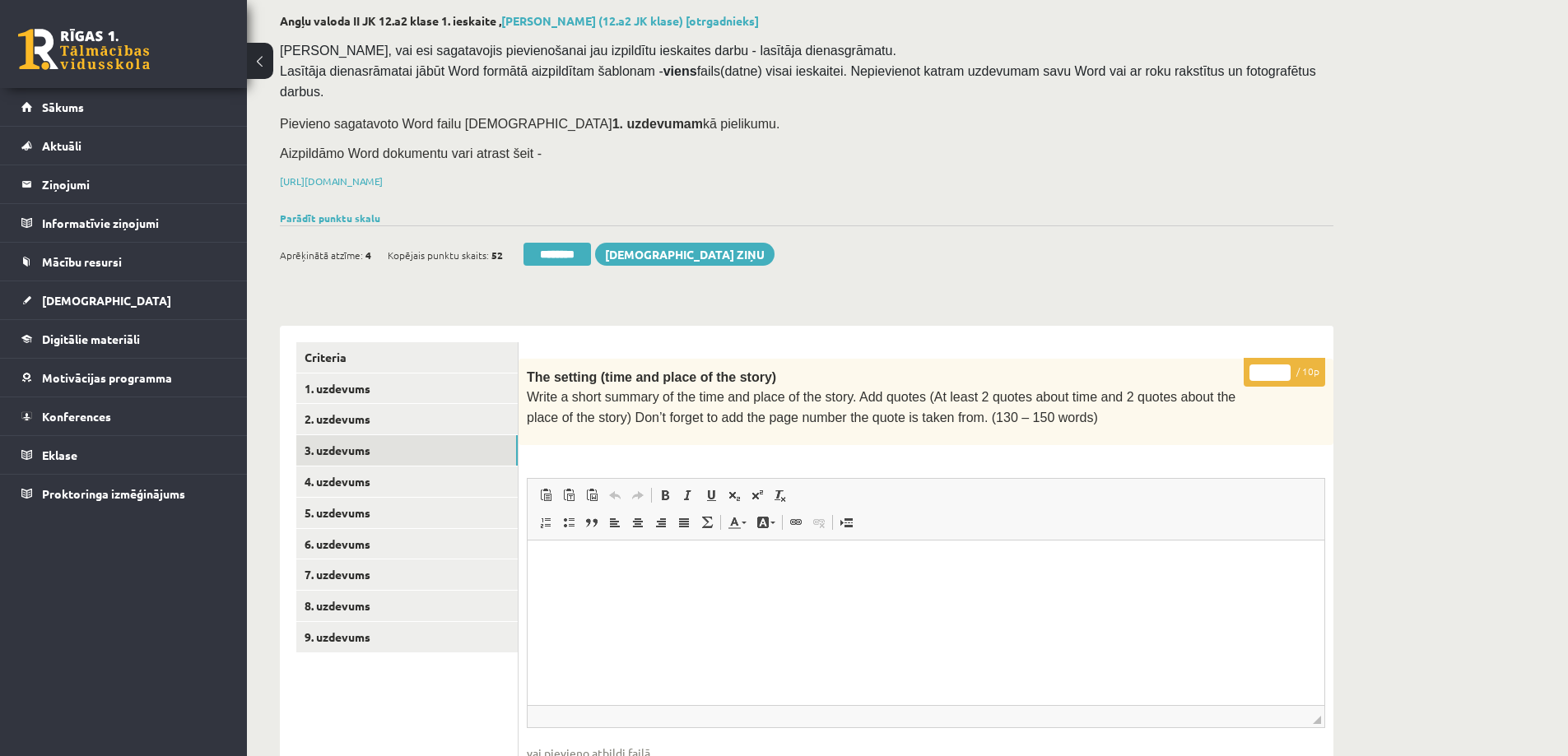
drag, startPoint x: 1273, startPoint y: 349, endPoint x: 1239, endPoint y: 348, distance: 34.0
click at [1239, 359] on div "* / 10p The setting (time and place of the story) Write a short summary of the …" at bounding box center [926, 767] width 815 height 816
type input "*"
click at [377, 404] on link "2. uzdevums" at bounding box center [407, 419] width 222 height 30
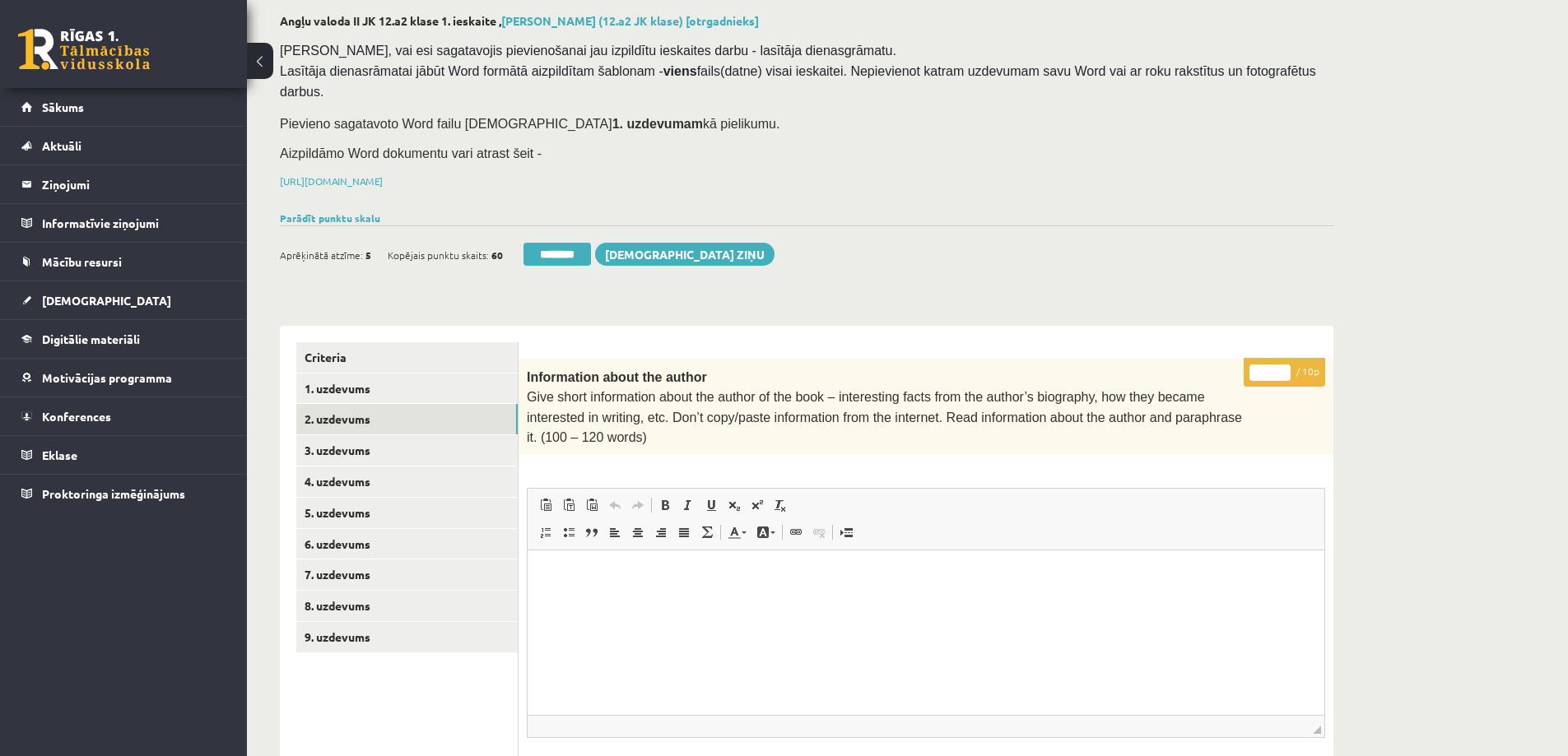
click at [1271, 365] on input "*" at bounding box center [1270, 373] width 41 height 17
type input "*"
click at [342, 404] on link "2. uzdevums" at bounding box center [407, 419] width 222 height 30
click at [338, 623] on link "9. uzdevums" at bounding box center [407, 637] width 222 height 30
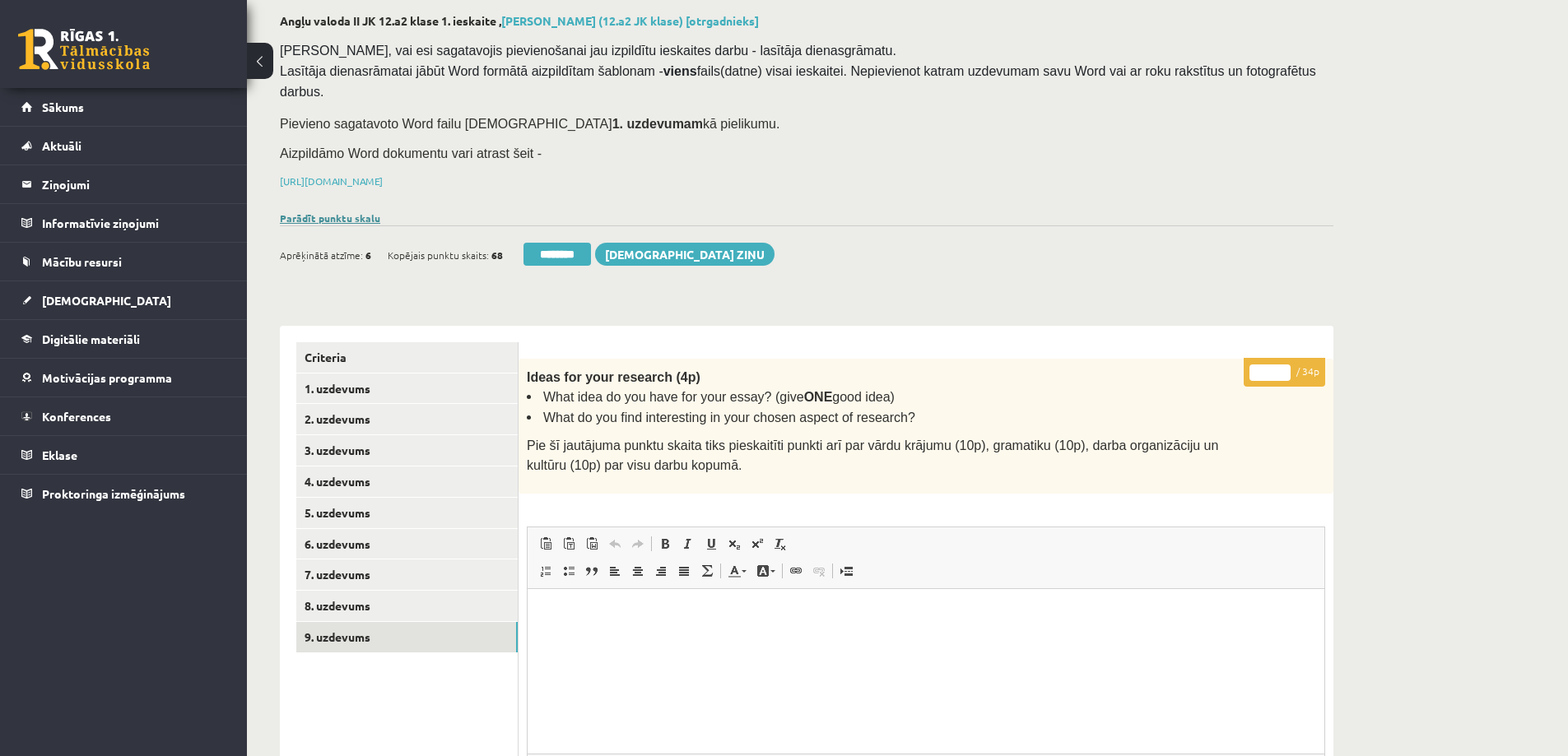
click at [344, 212] on link "Parādīt punktu skalu" at bounding box center [329, 218] width 100 height 13
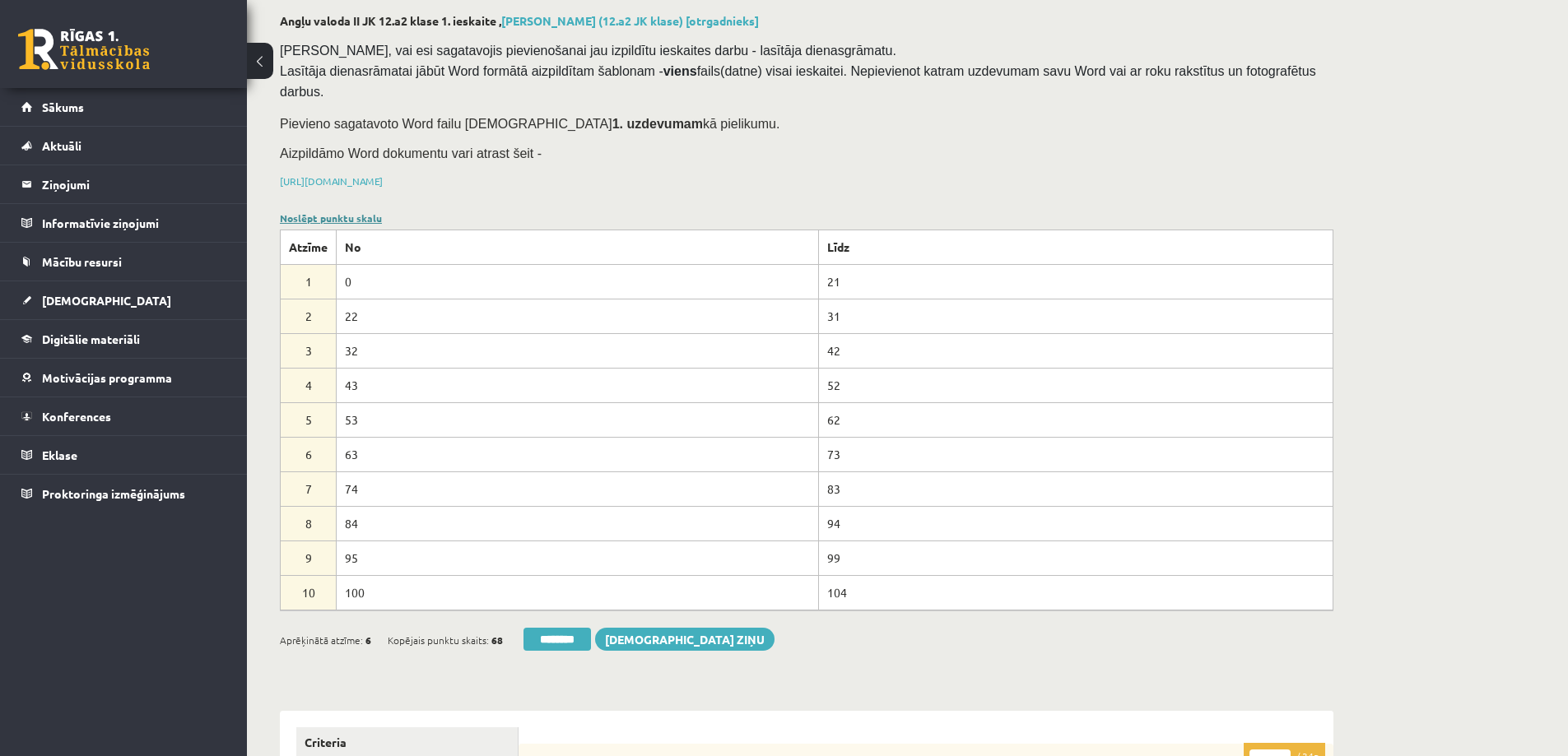
click at [346, 212] on link "Noslēpt punktu skalu" at bounding box center [330, 218] width 102 height 13
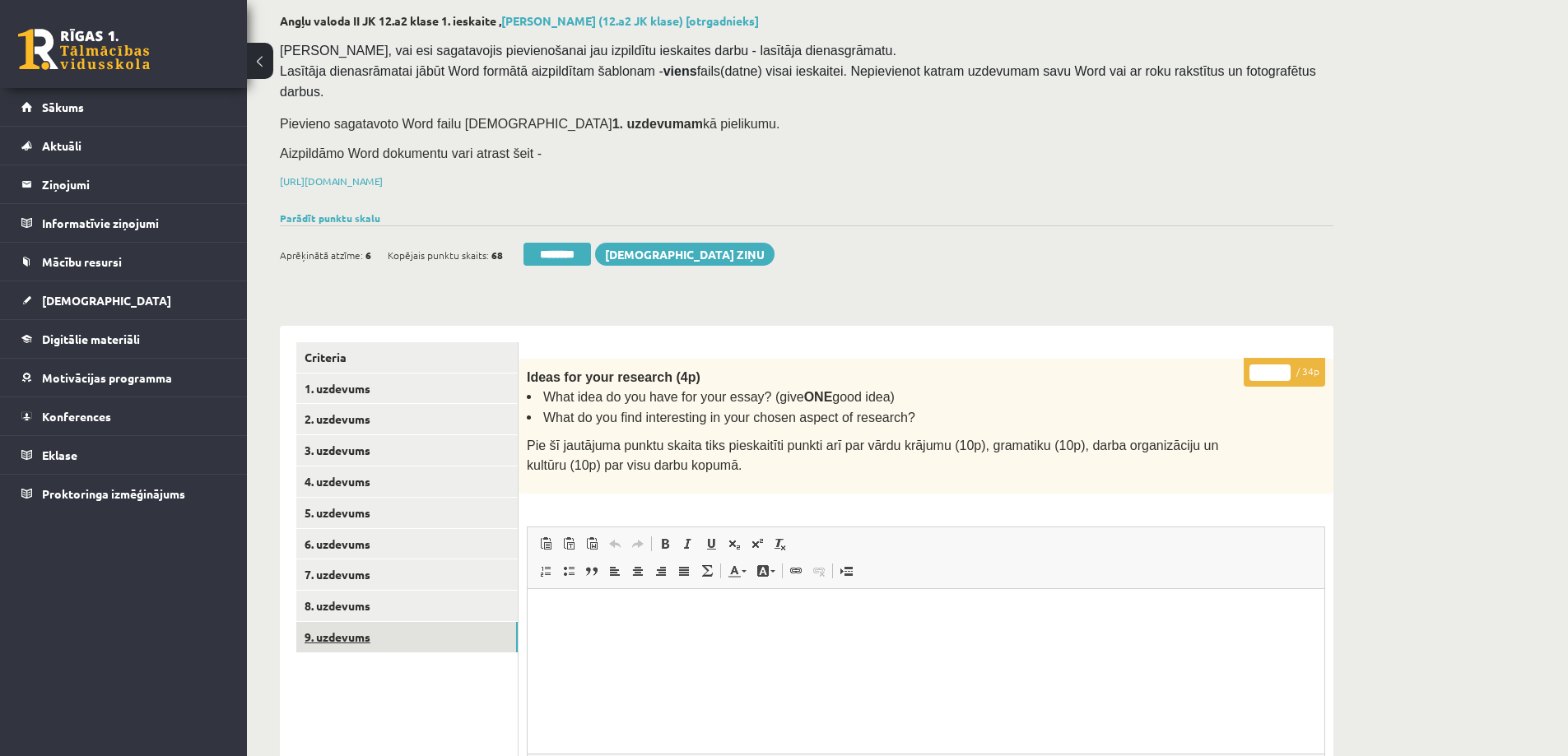
click at [361, 623] on link "9. uzdevums" at bounding box center [407, 637] width 222 height 30
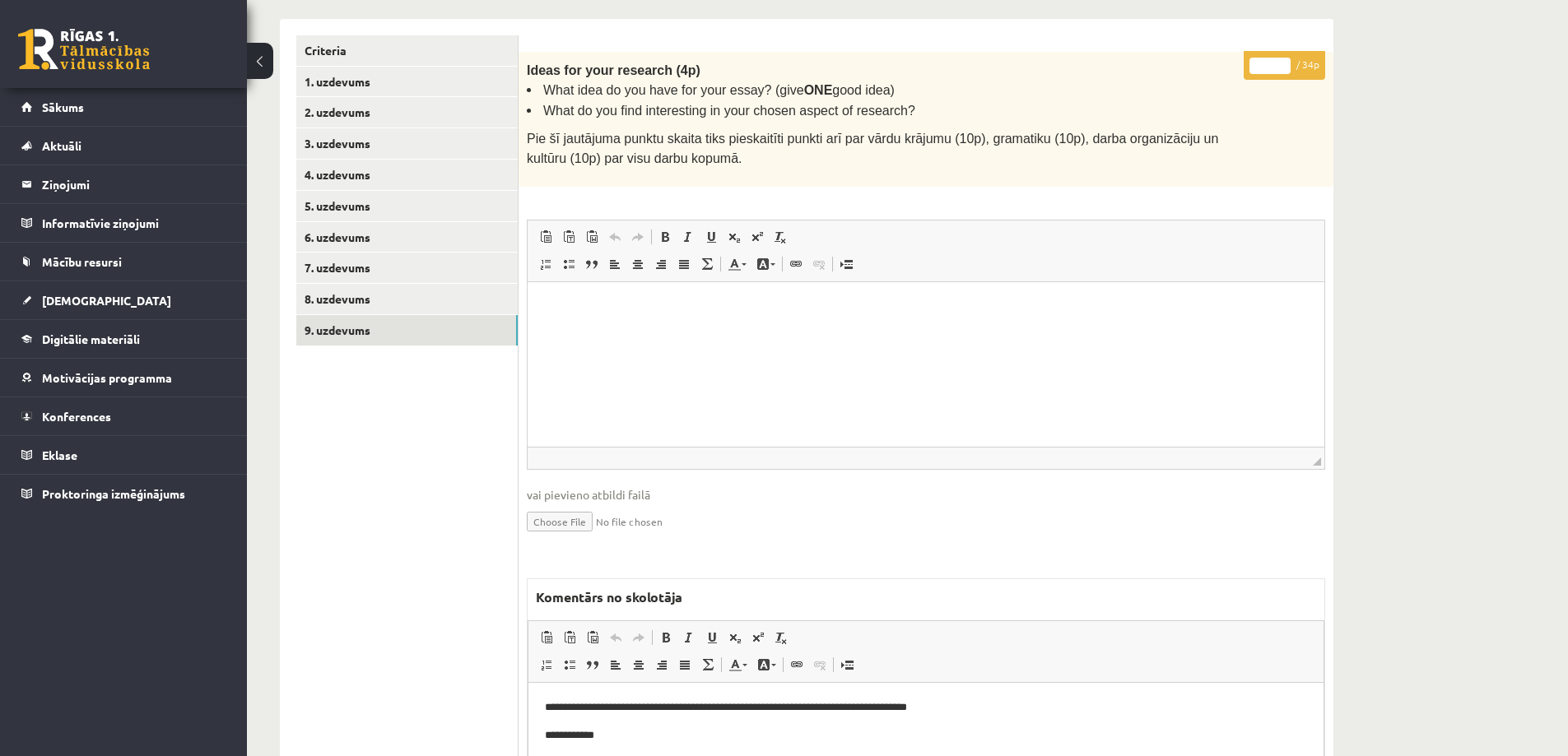
scroll to position [573, 0]
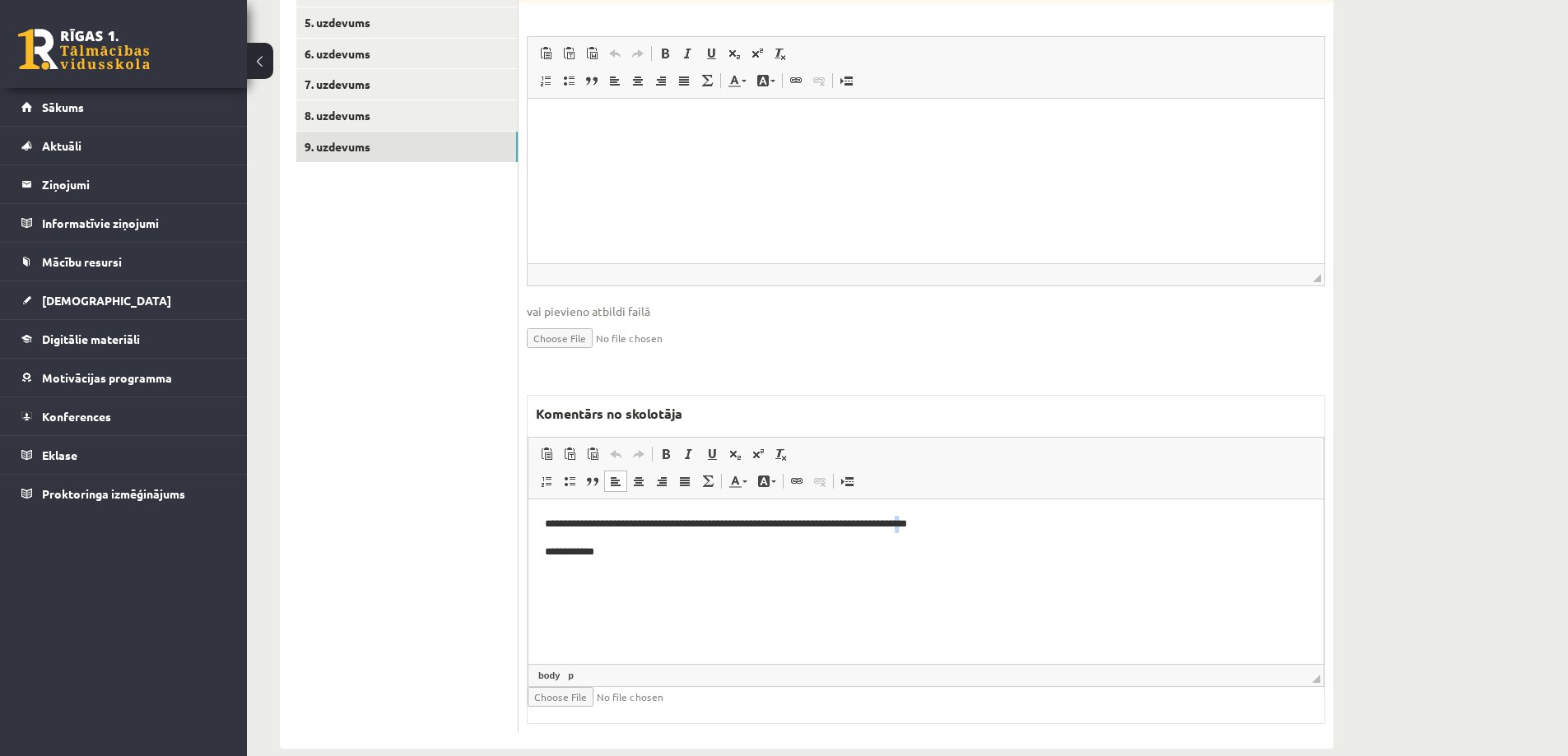
click at [966, 521] on p "**********" at bounding box center [926, 525] width 762 height 18
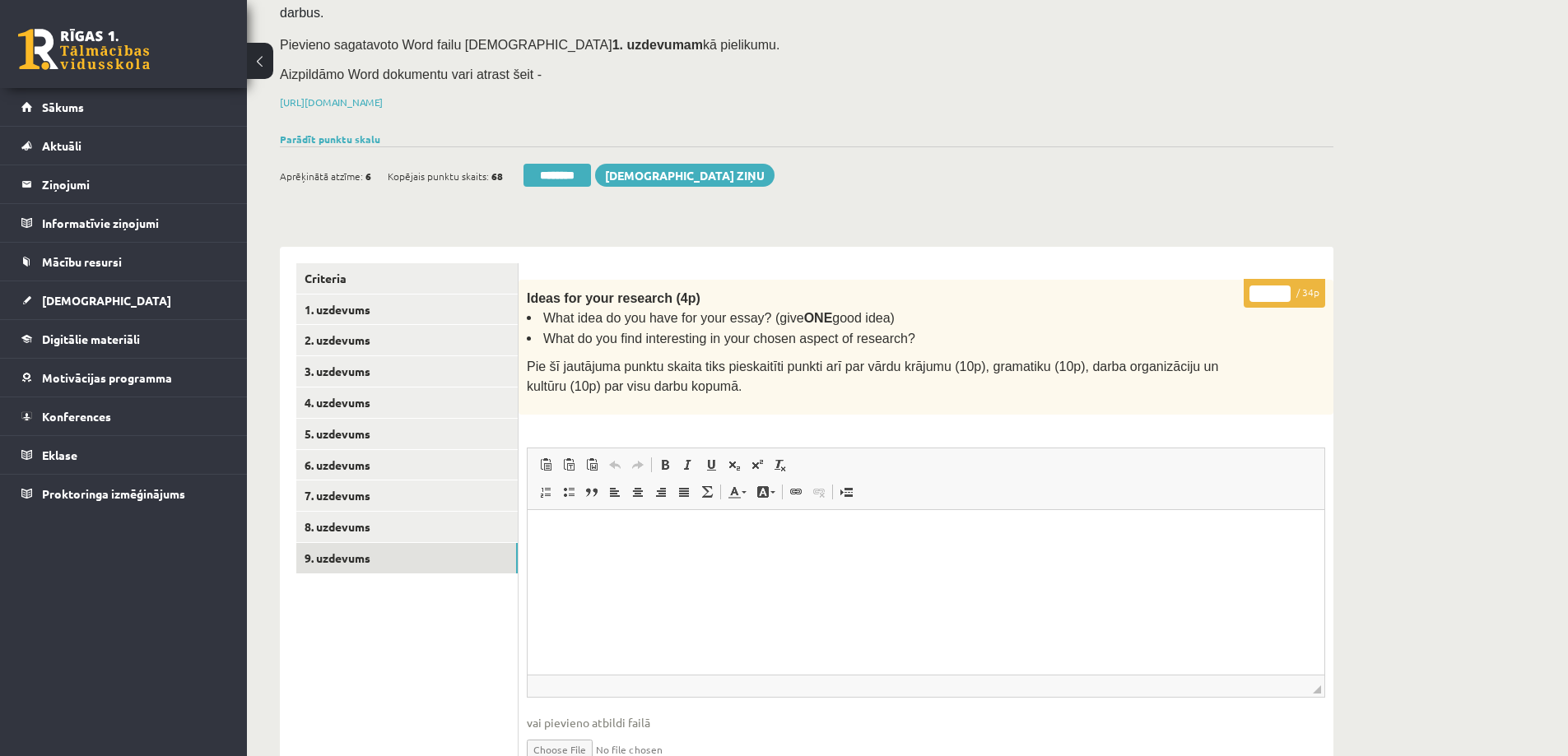
click at [1286, 285] on input "**" at bounding box center [1270, 293] width 41 height 17
type input "**"
click at [1286, 285] on input "**" at bounding box center [1270, 293] width 41 height 17
click at [388, 295] on link "1. uzdevums" at bounding box center [407, 310] width 222 height 30
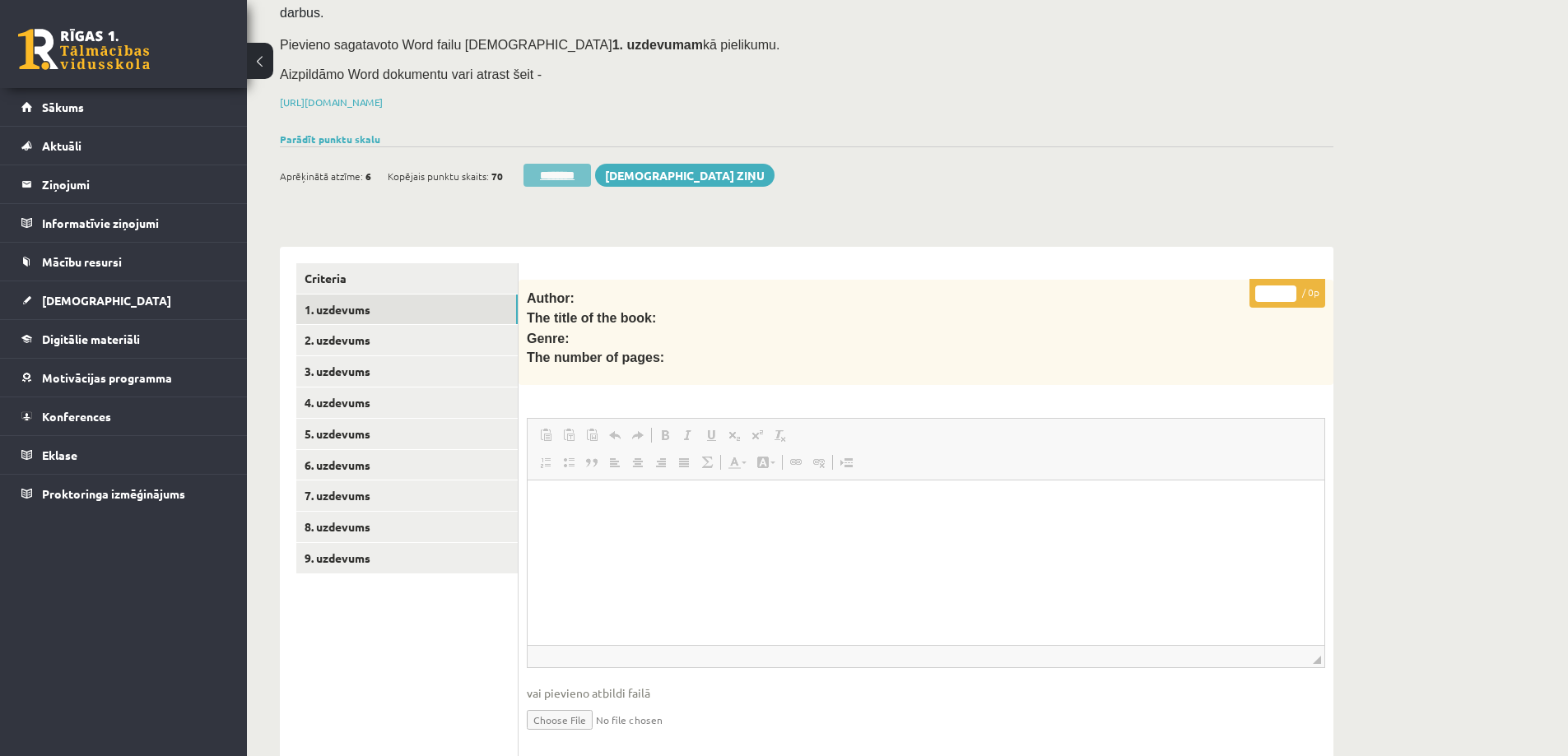
scroll to position [0, 0]
click at [577, 164] on input "********" at bounding box center [557, 176] width 68 height 24
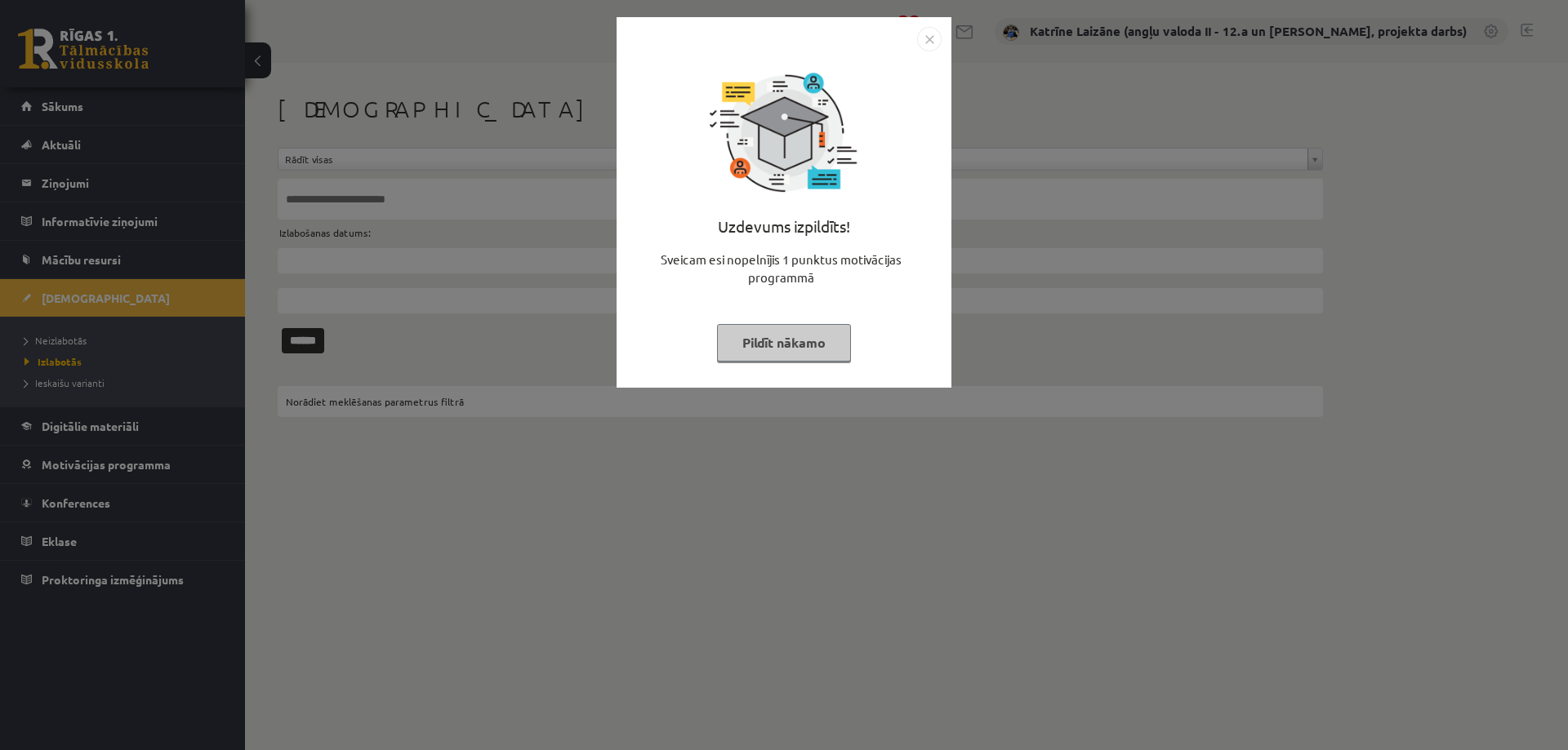
click at [754, 339] on button "Pildīt nākamo" at bounding box center [784, 342] width 134 height 38
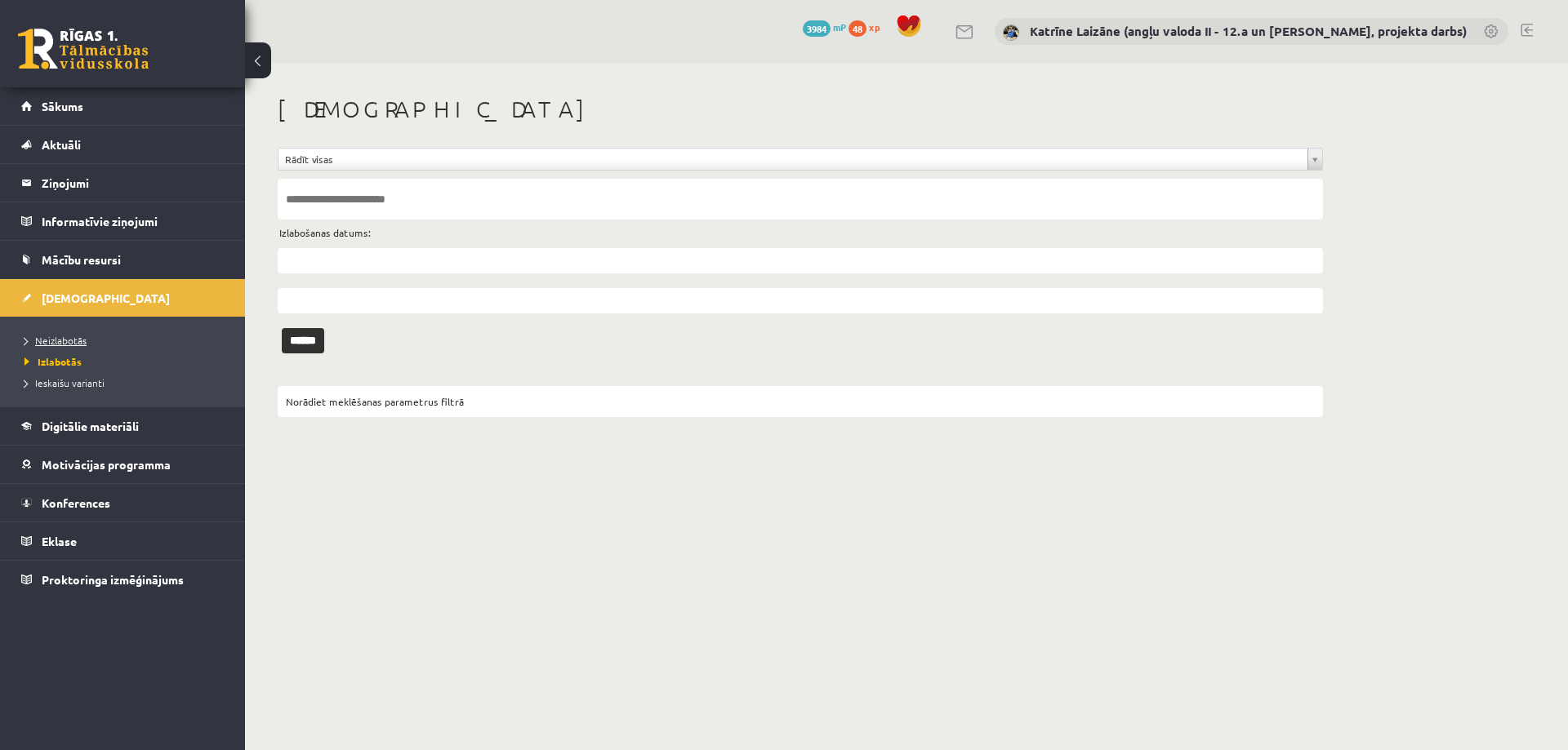
click at [47, 335] on span "Neizlabotās" at bounding box center [55, 339] width 62 height 13
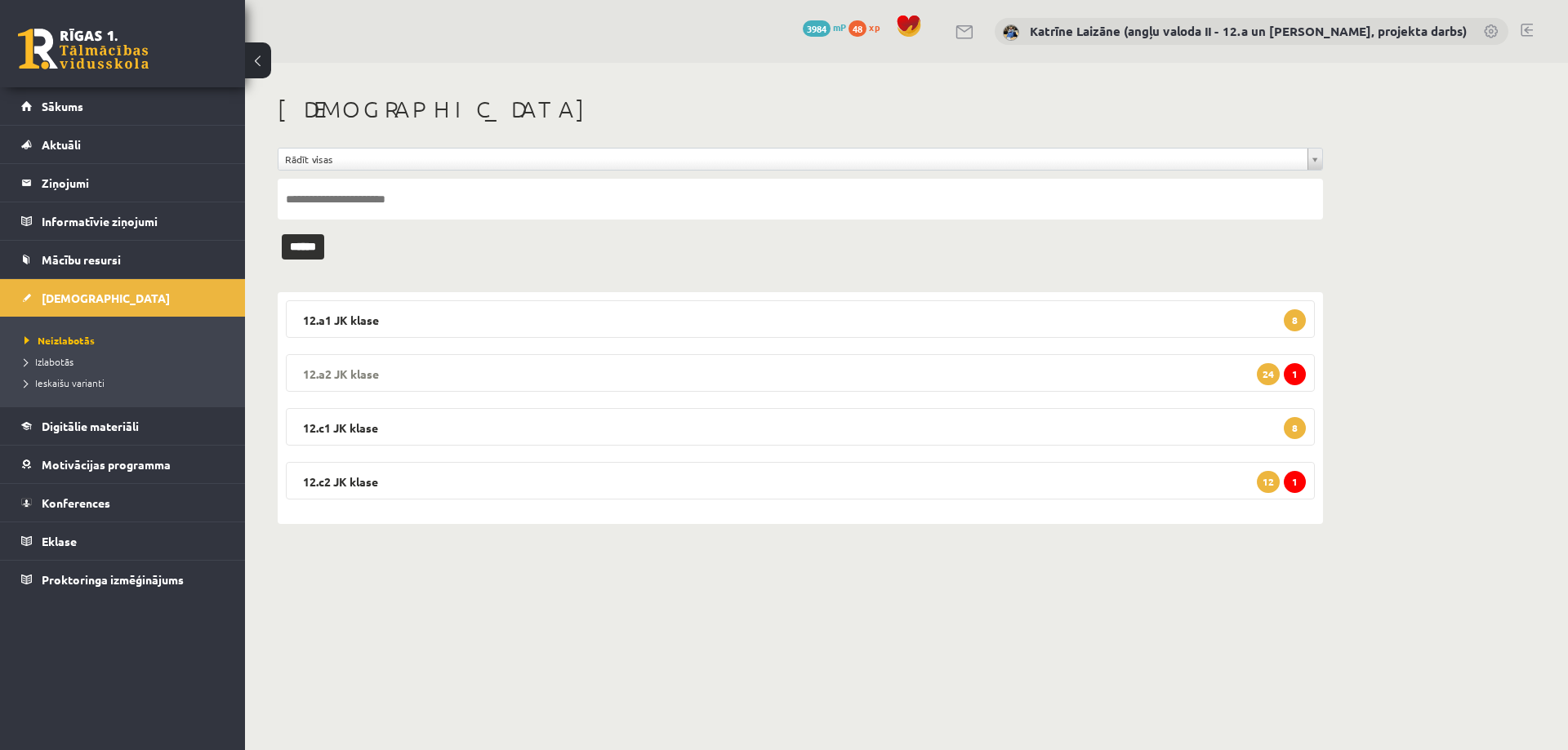
click at [1049, 369] on legend "12.a2 [PERSON_NAME] 1 24" at bounding box center [801, 373] width 1029 height 38
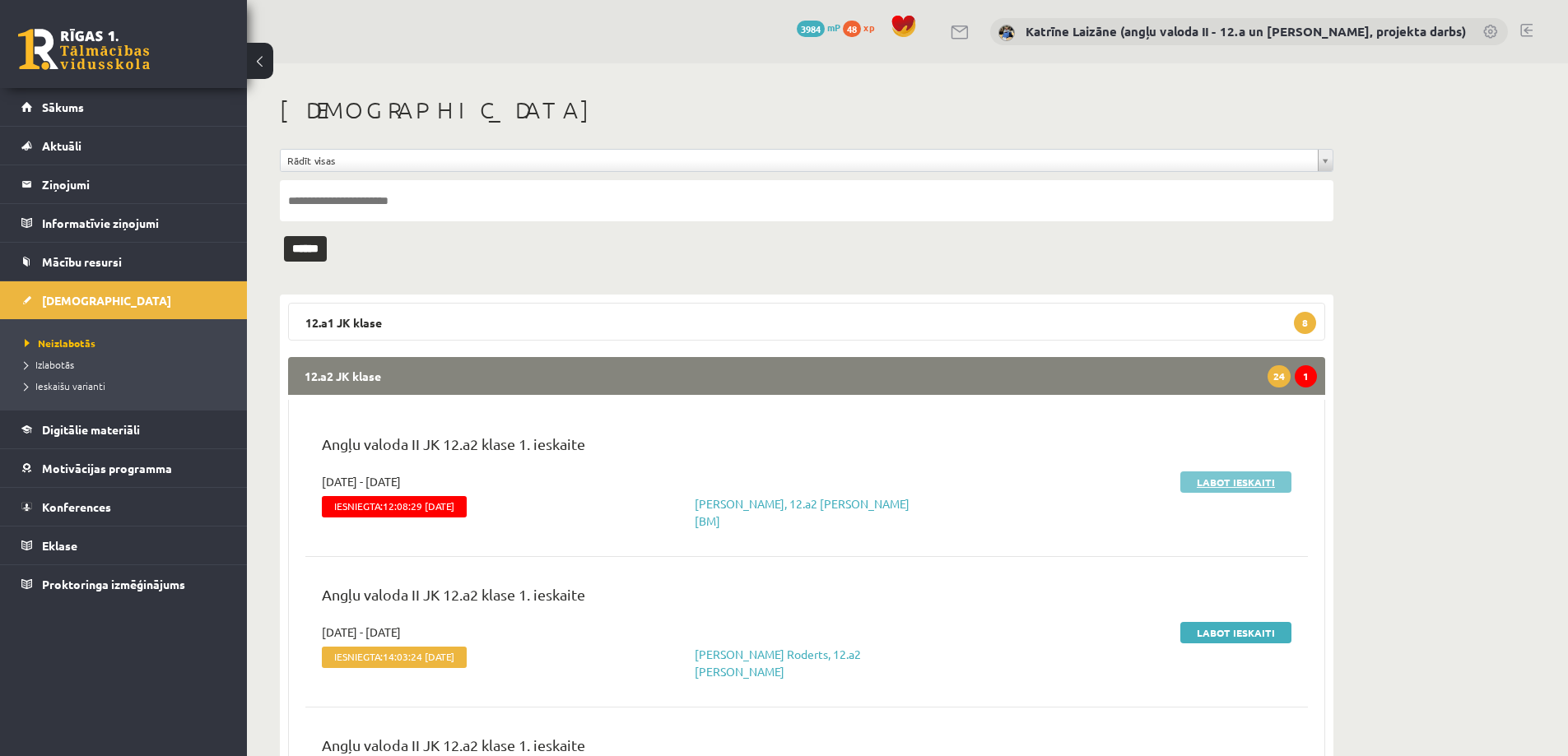
click at [1268, 481] on link "Labot ieskaiti" at bounding box center [1236, 482] width 111 height 22
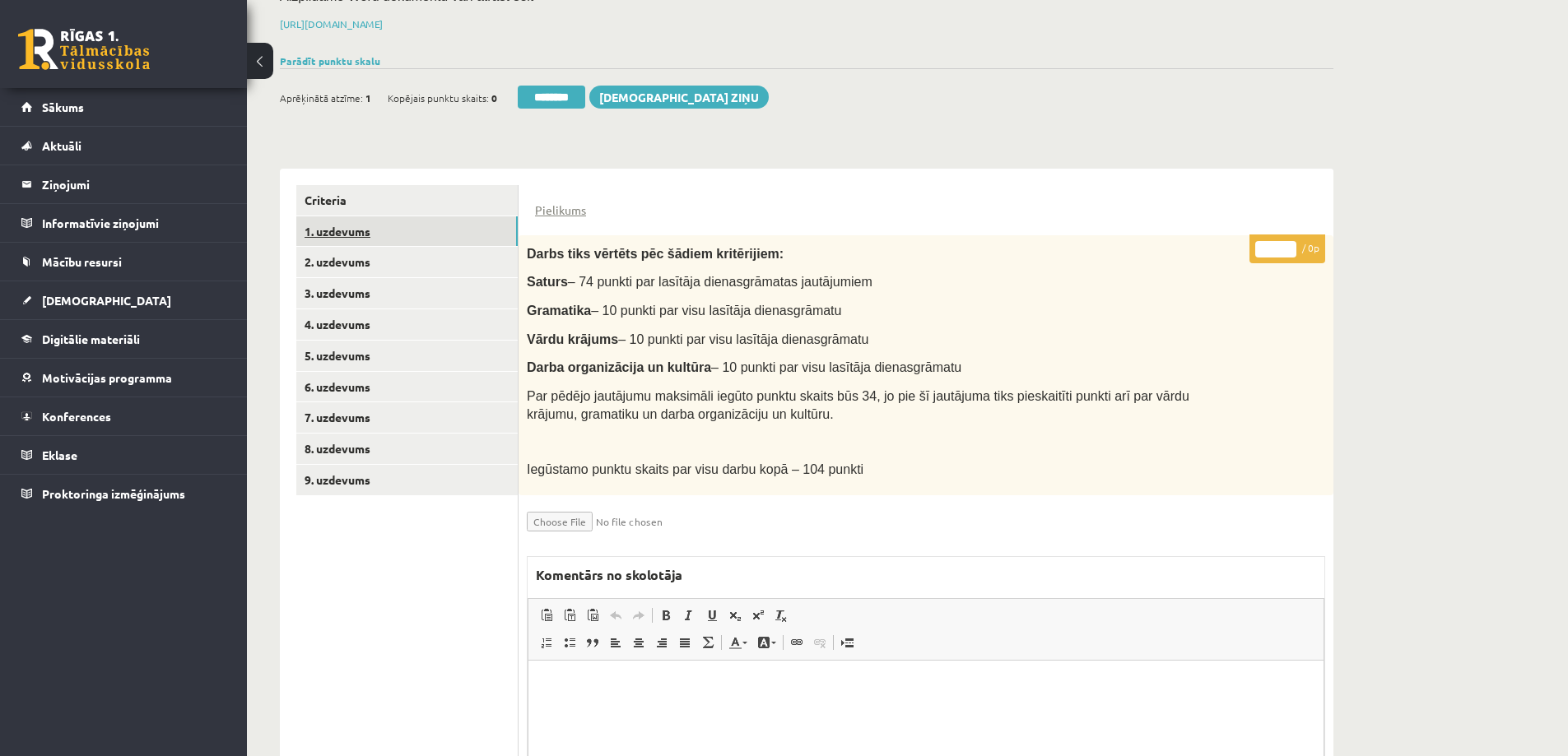
click at [362, 217] on link "1. uzdevums" at bounding box center [407, 231] width 222 height 30
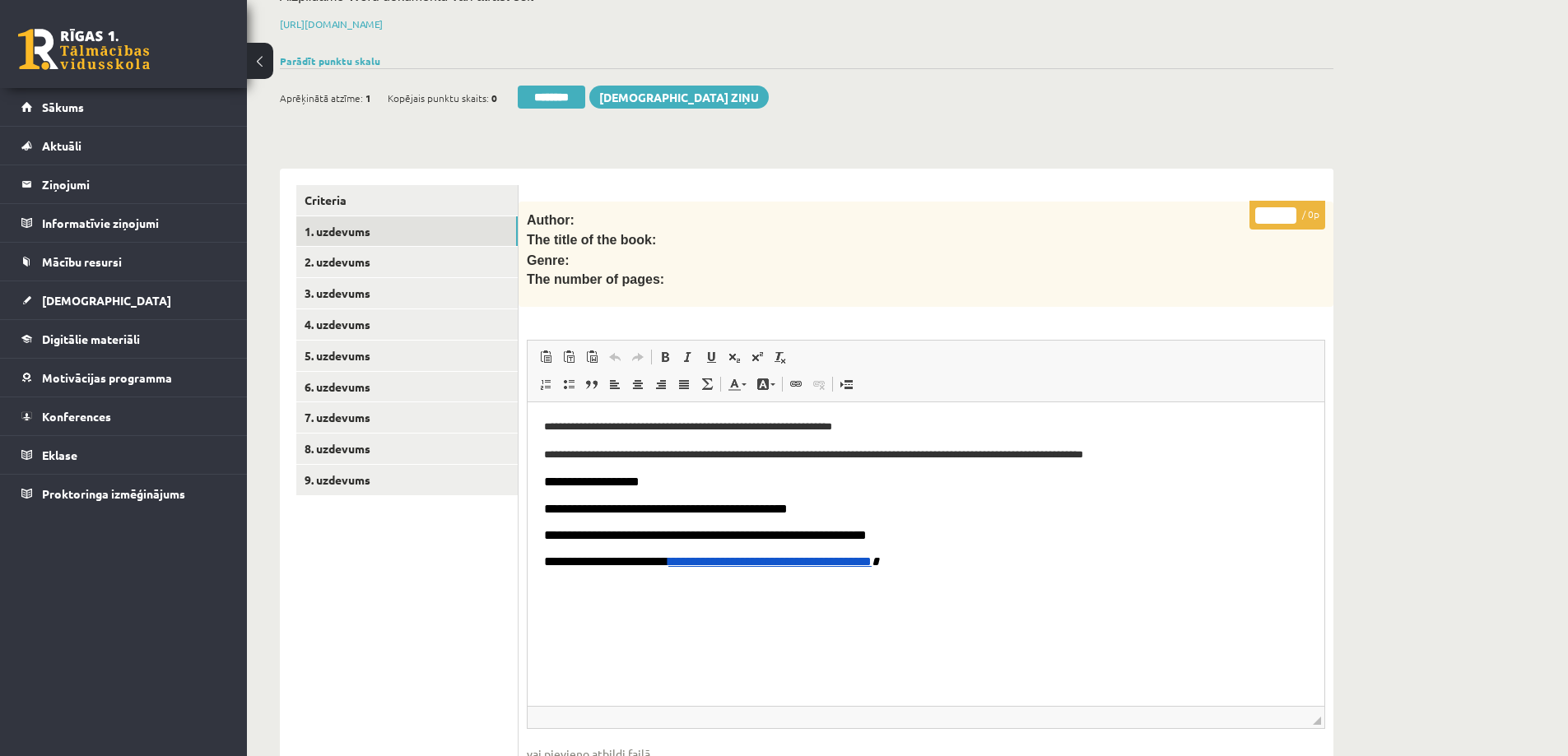
drag, startPoint x: 1319, startPoint y: 558, endPoint x: 1340, endPoint y: 697, distance: 140.6
click at [1340, 697] on div "Angļu valoda II JK 12.a2 klase 1. ieskaite , [PERSON_NAME] (12.a2 JK klase) [BM…" at bounding box center [807, 532] width 1120 height 1418
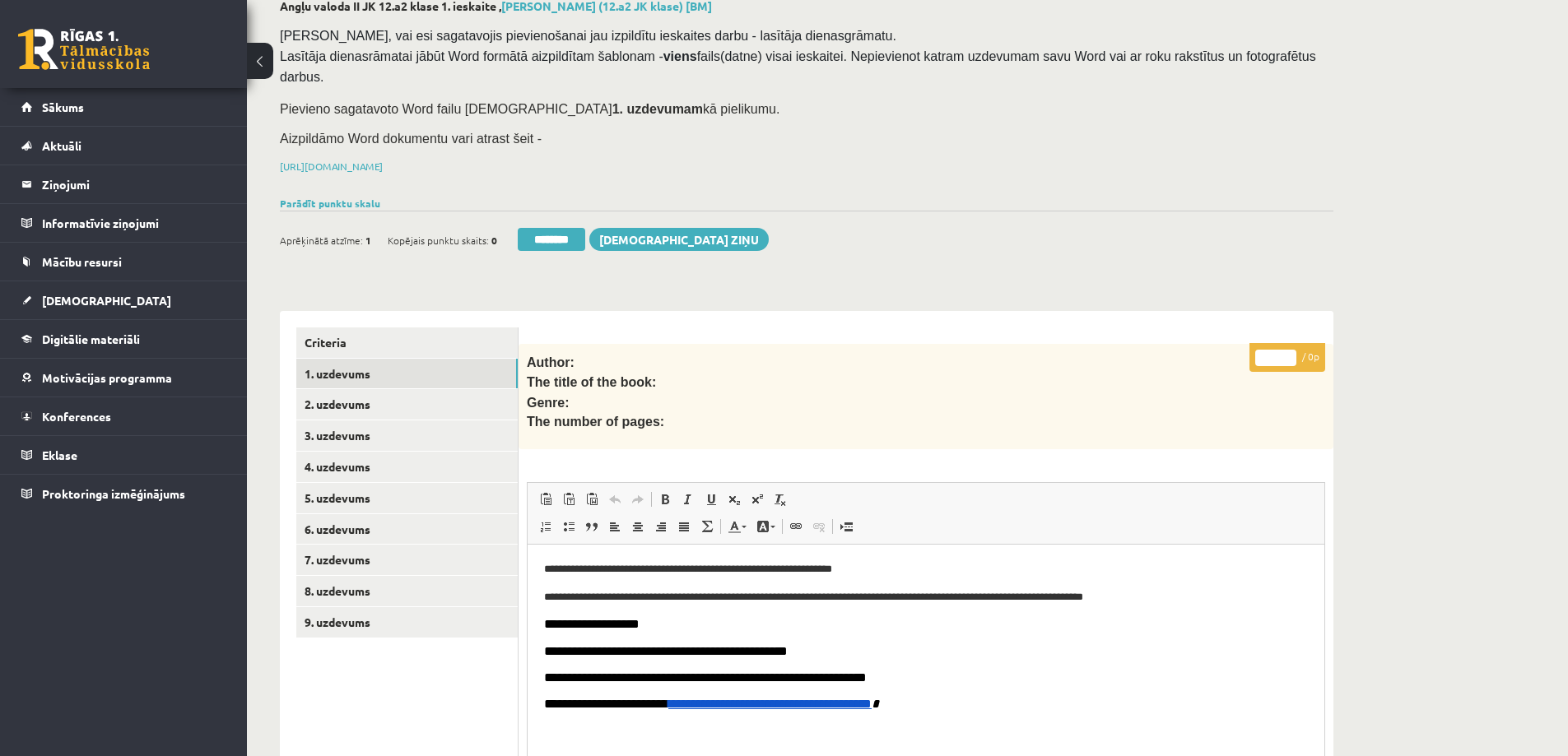
scroll to position [75, 0]
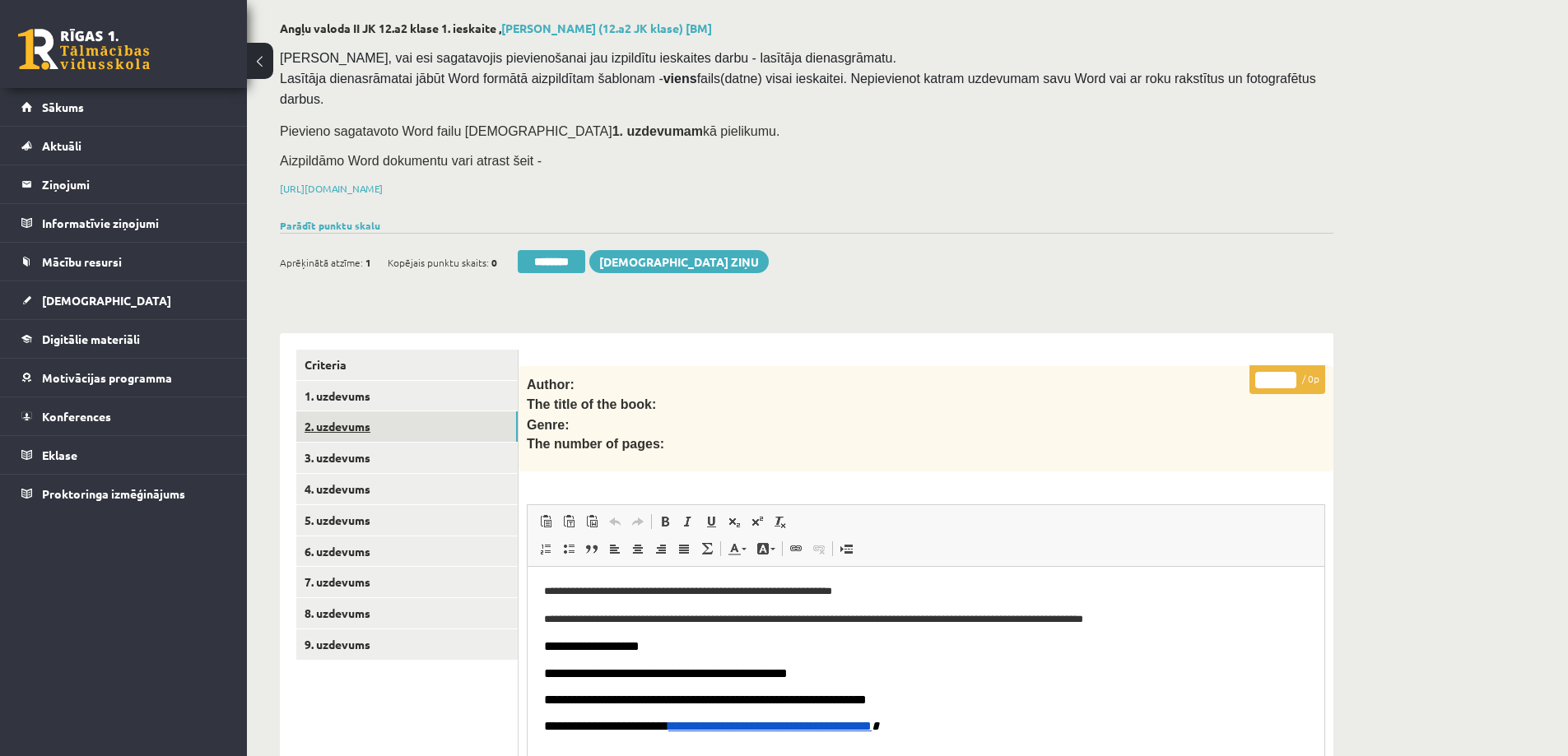
click at [333, 412] on link "2. uzdevums" at bounding box center [407, 427] width 222 height 30
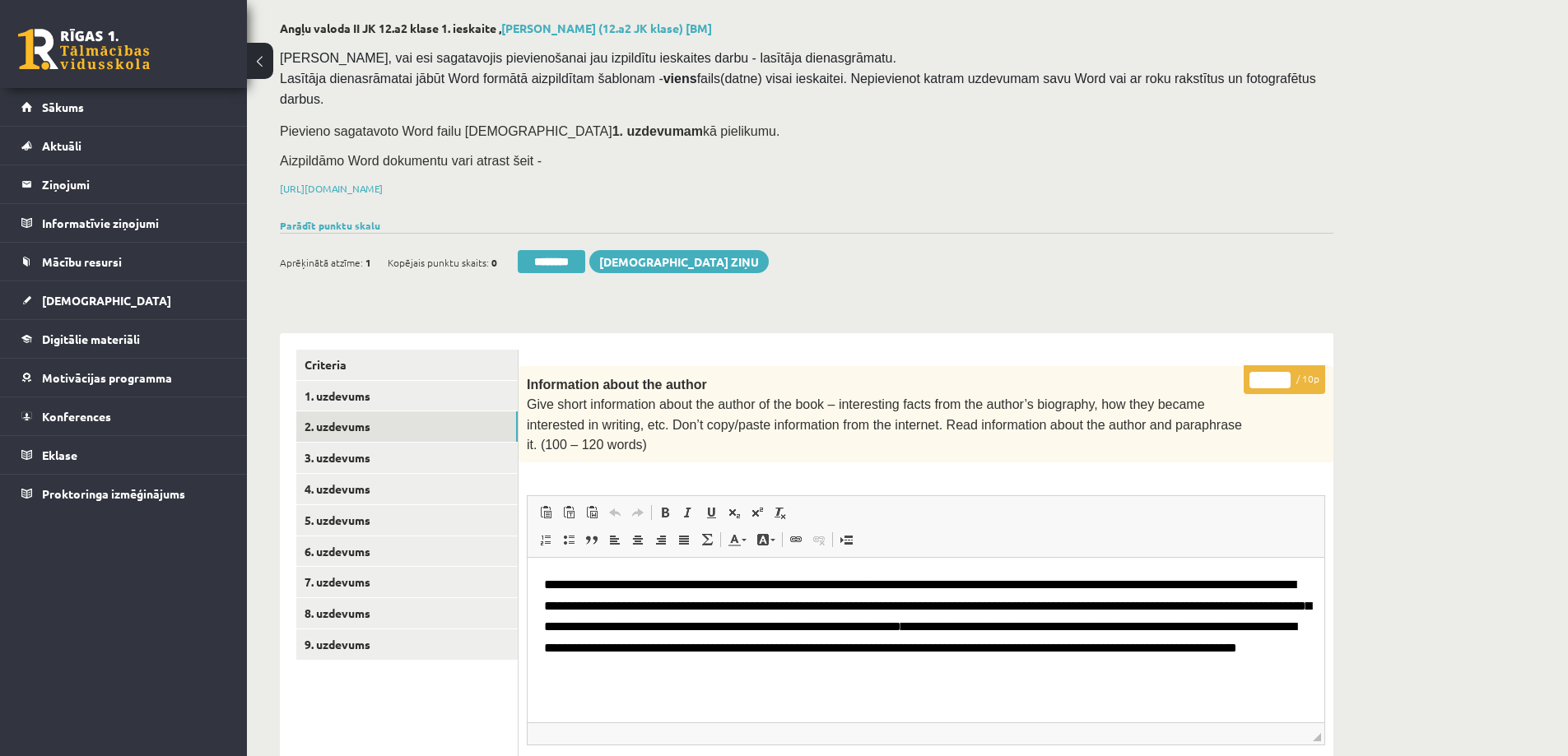
scroll to position [0, 0]
click at [326, 536] on link "6. uzdevums" at bounding box center [407, 551] width 222 height 30
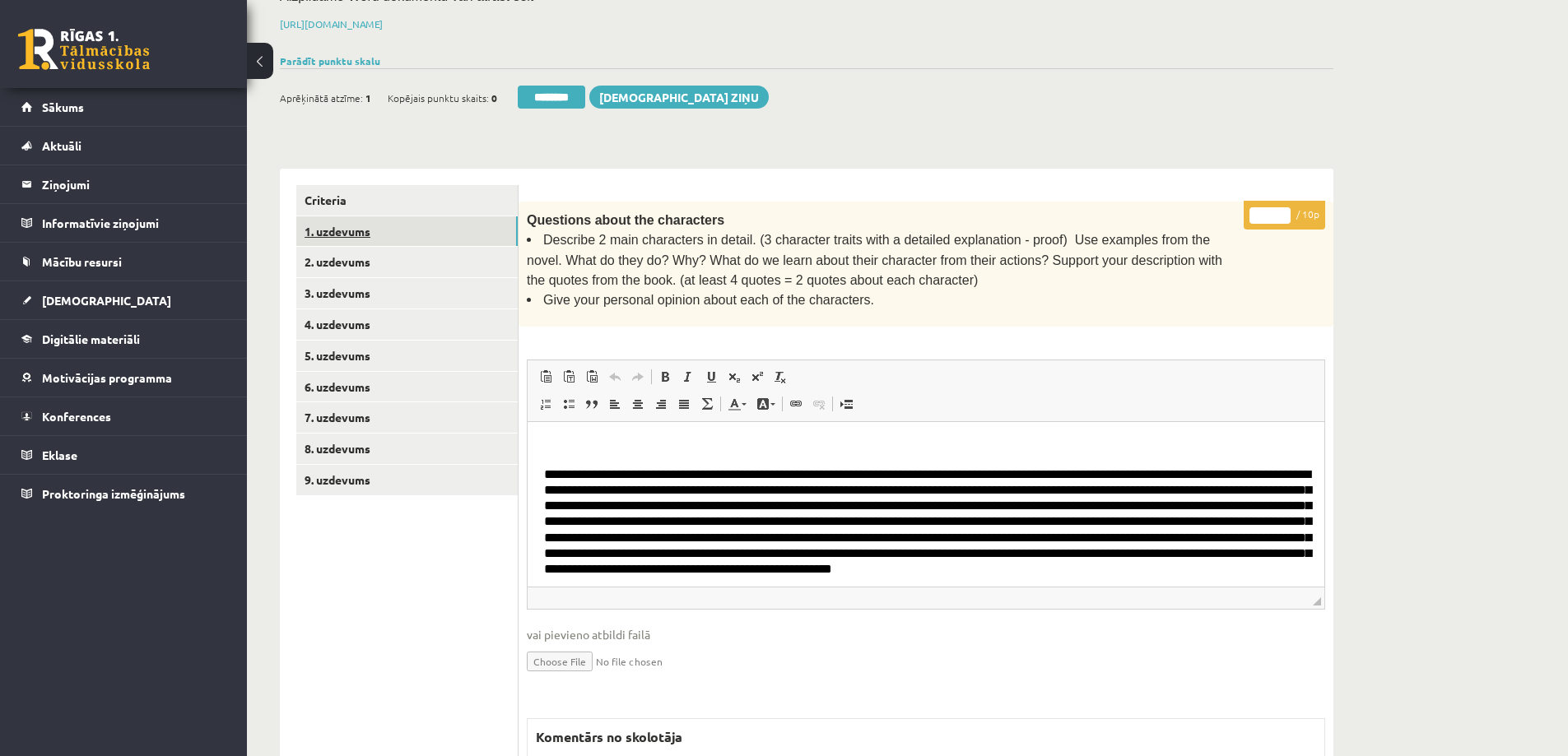
click at [354, 217] on link "1. uzdevums" at bounding box center [407, 231] width 222 height 30
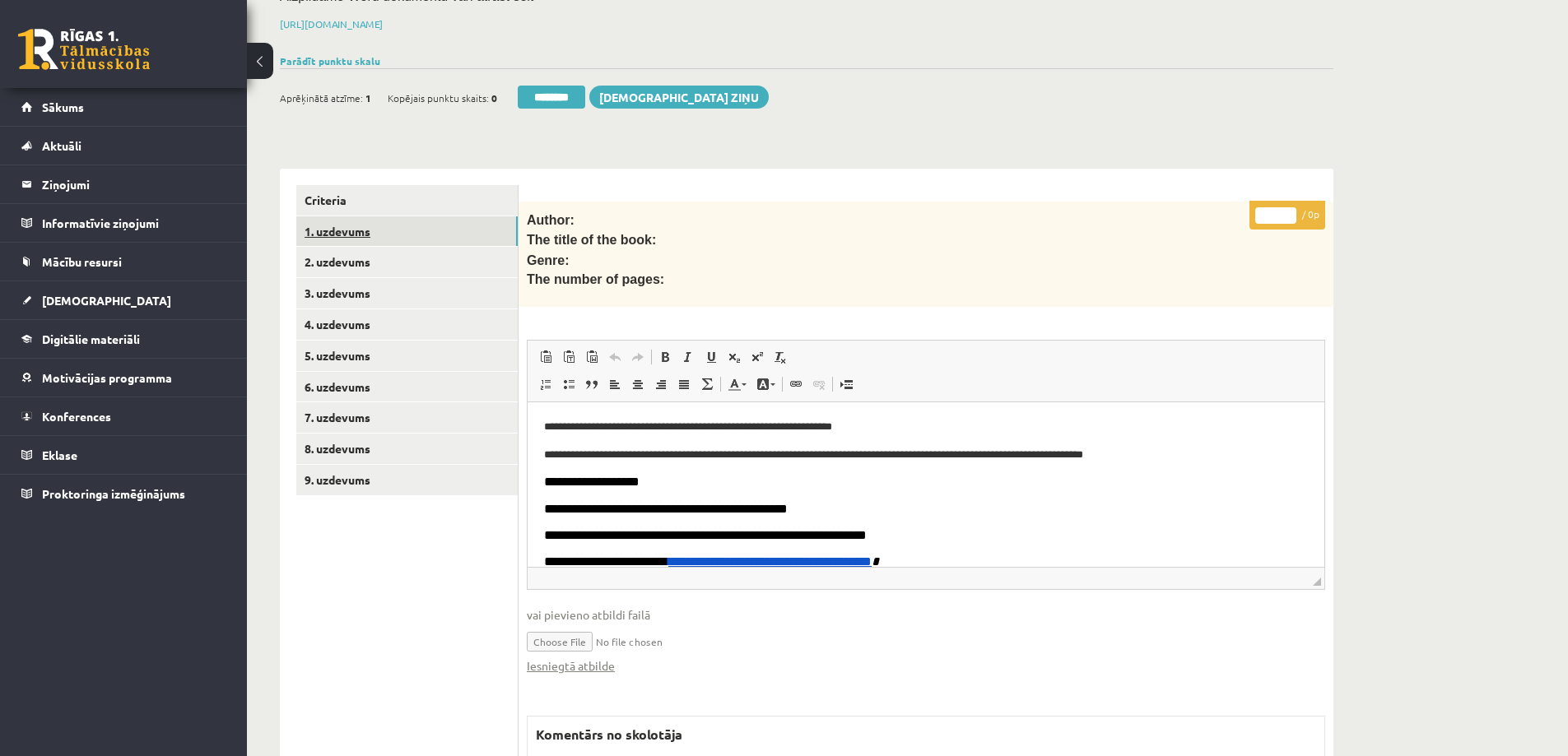
click at [387, 217] on link "1. uzdevums" at bounding box center [407, 231] width 222 height 30
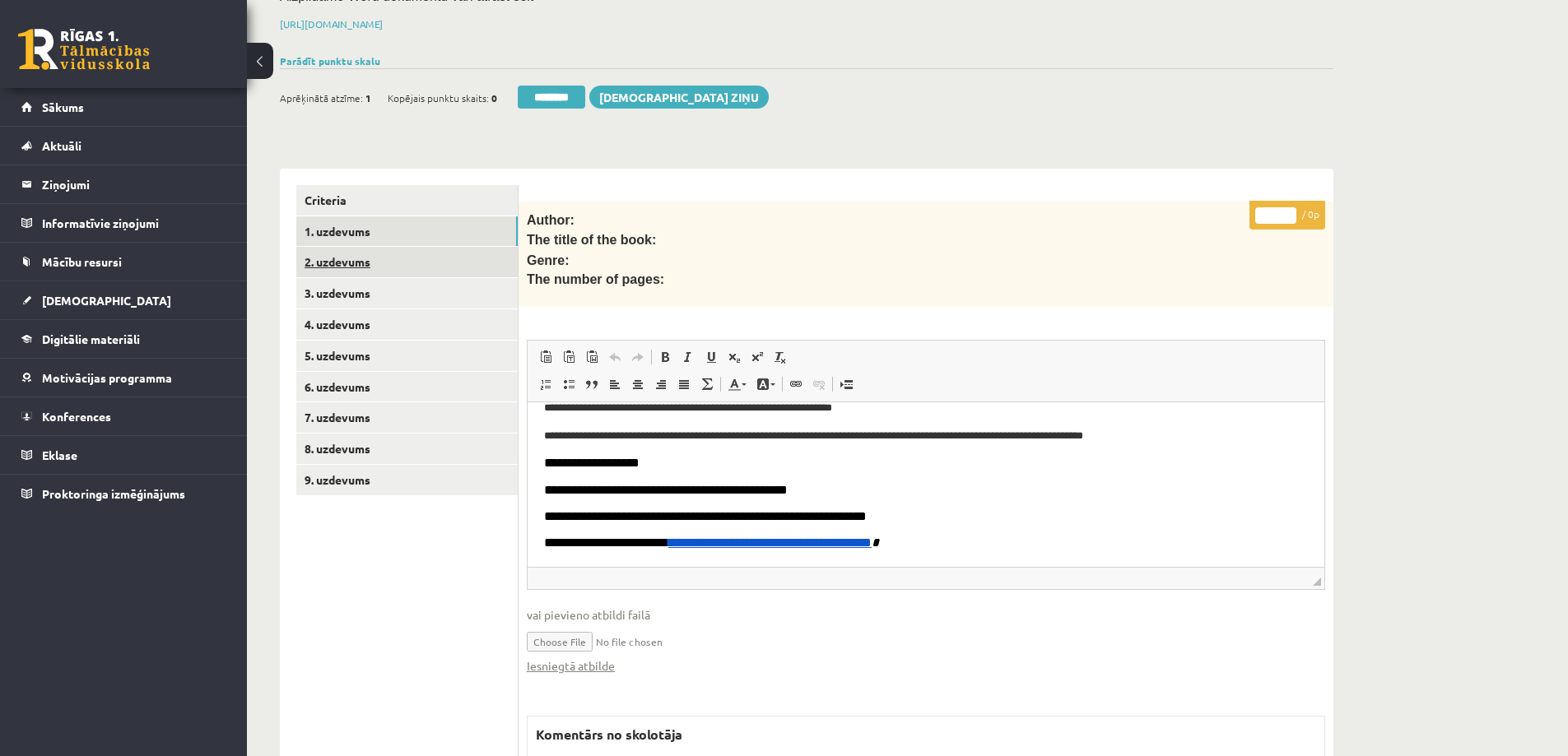
click at [379, 247] on link "2. uzdevums" at bounding box center [407, 262] width 222 height 30
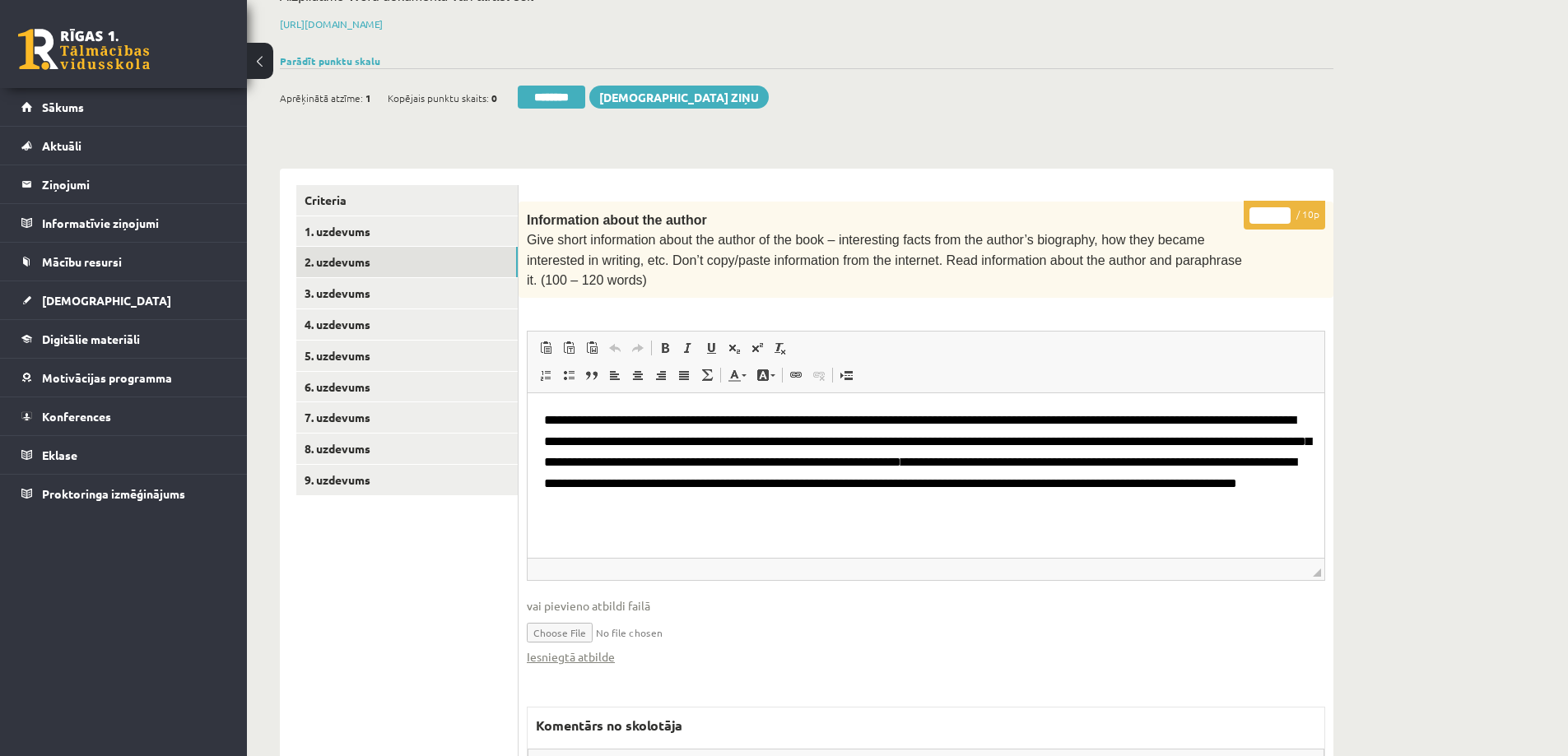
scroll to position [0, 0]
drag, startPoint x: 1320, startPoint y: 530, endPoint x: 1337, endPoint y: 571, distance: 44.4
click at [1337, 571] on div "Angļu valoda II JK 12.a2 klase 1. ieskaite , Ksenija Tereško (12.a2 JK klase) […" at bounding box center [807, 479] width 1120 height 1310
drag, startPoint x: 1271, startPoint y: 192, endPoint x: 1243, endPoint y: 191, distance: 28.0
click at [1243, 202] on div "* / 10p Information about the author Give short information about the author of…" at bounding box center [926, 644] width 815 height 884
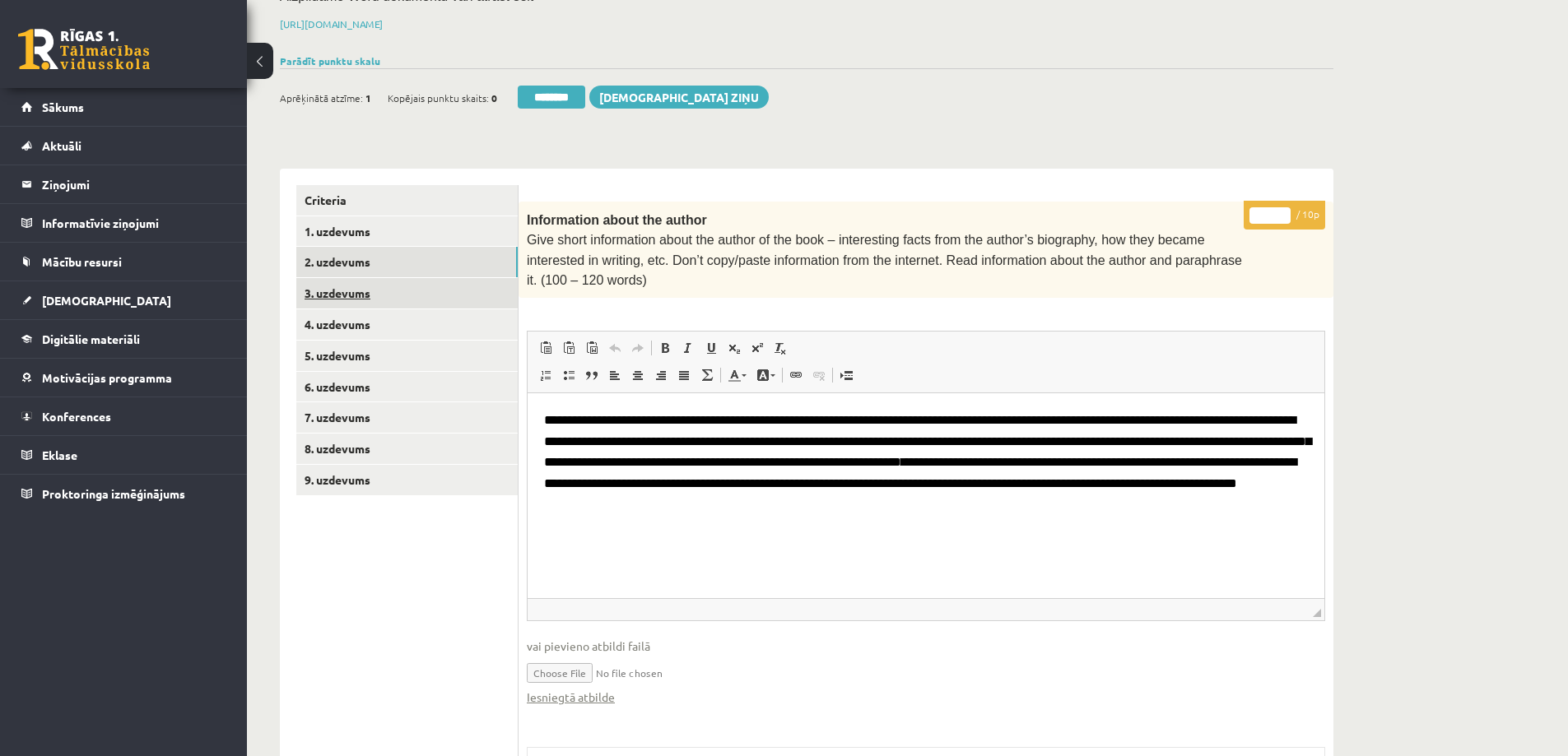
type input "*"
click at [351, 278] on link "3. uzdevums" at bounding box center [407, 293] width 222 height 30
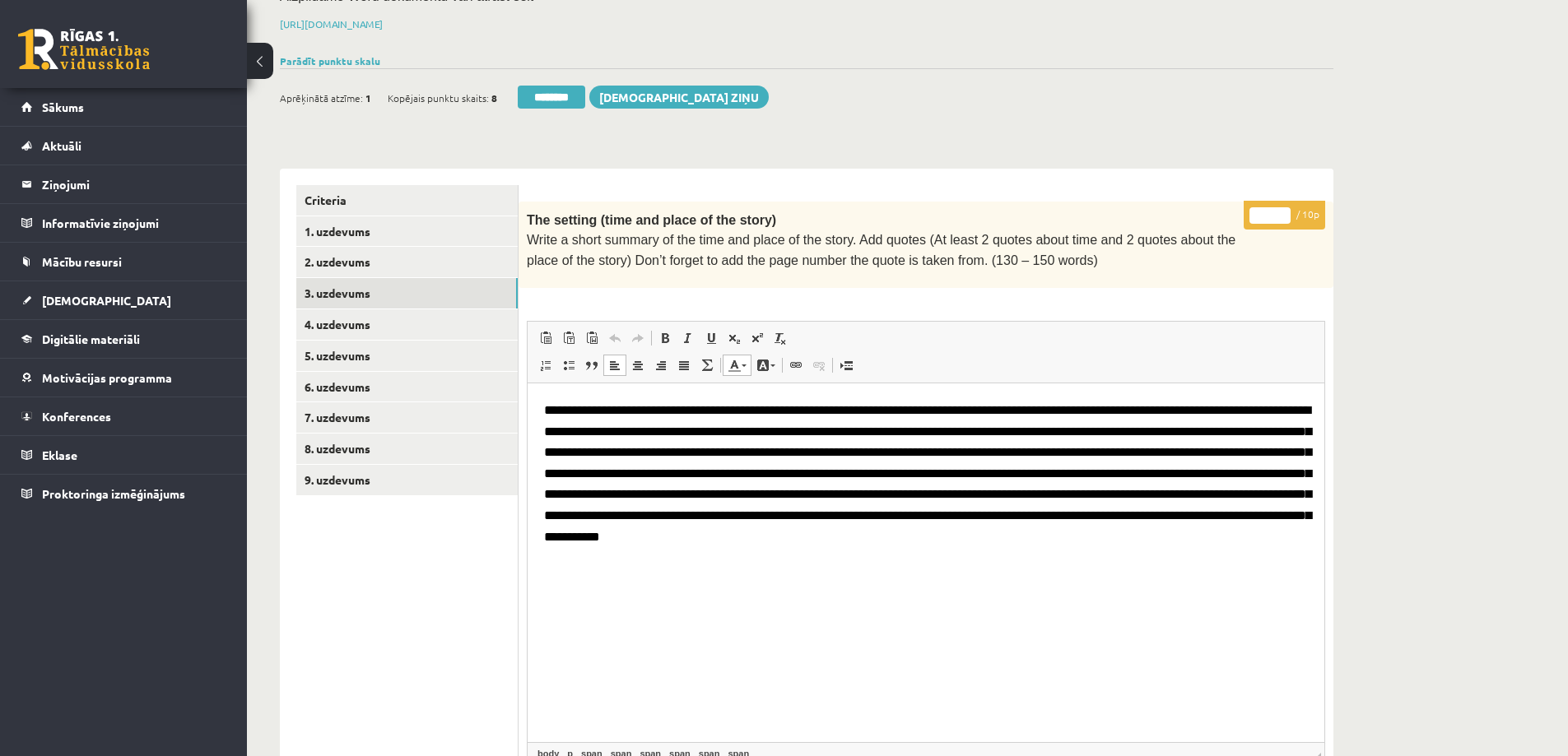
drag, startPoint x: 1317, startPoint y: 537, endPoint x: 1340, endPoint y: 731, distance: 195.4
click at [1340, 731] on div "Angļu valoda II JK 12.a2 klase 1. ieskaite , Ksenija Tereško (12.a2 JK klase) […" at bounding box center [807, 542] width 1120 height 1437
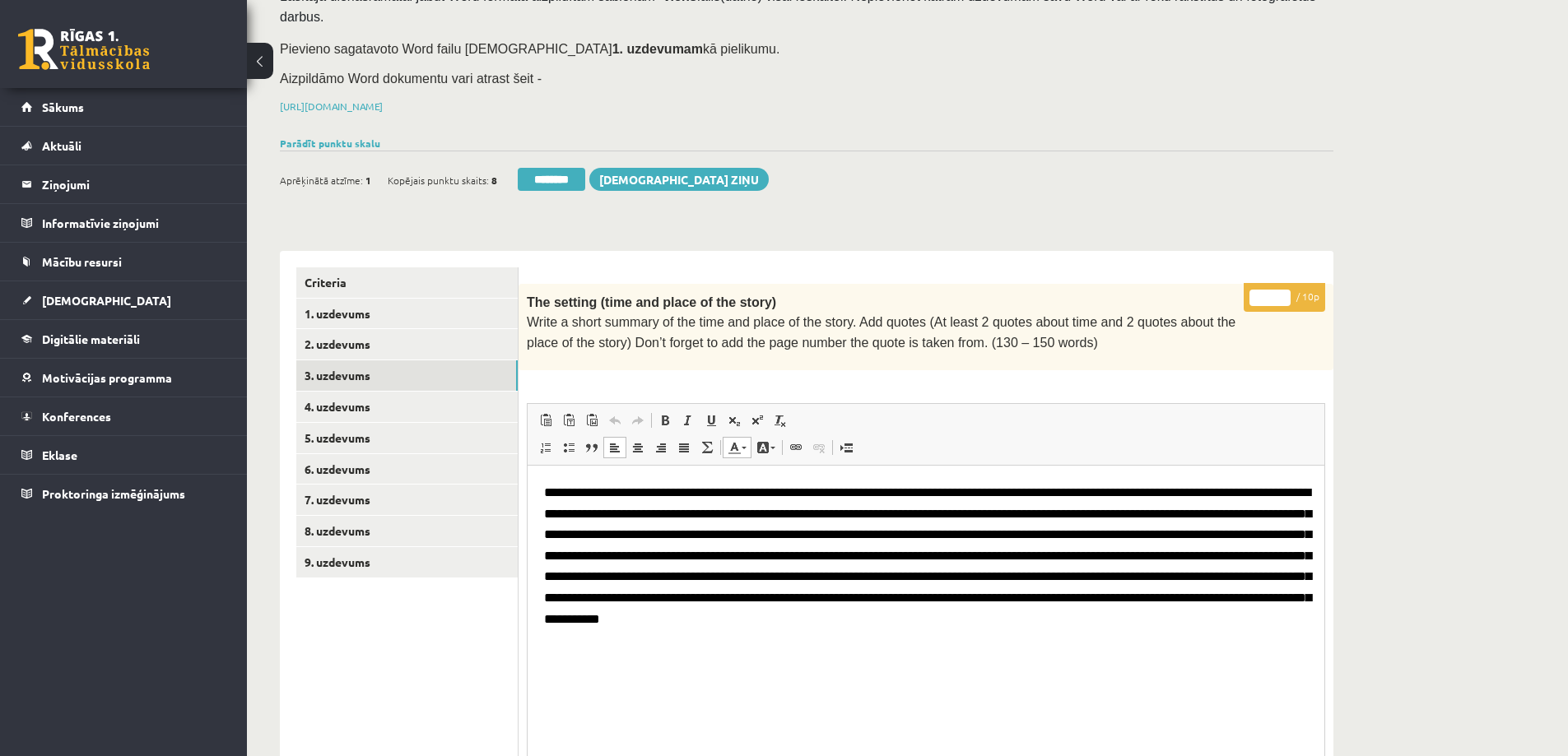
scroll to position [239, 0]
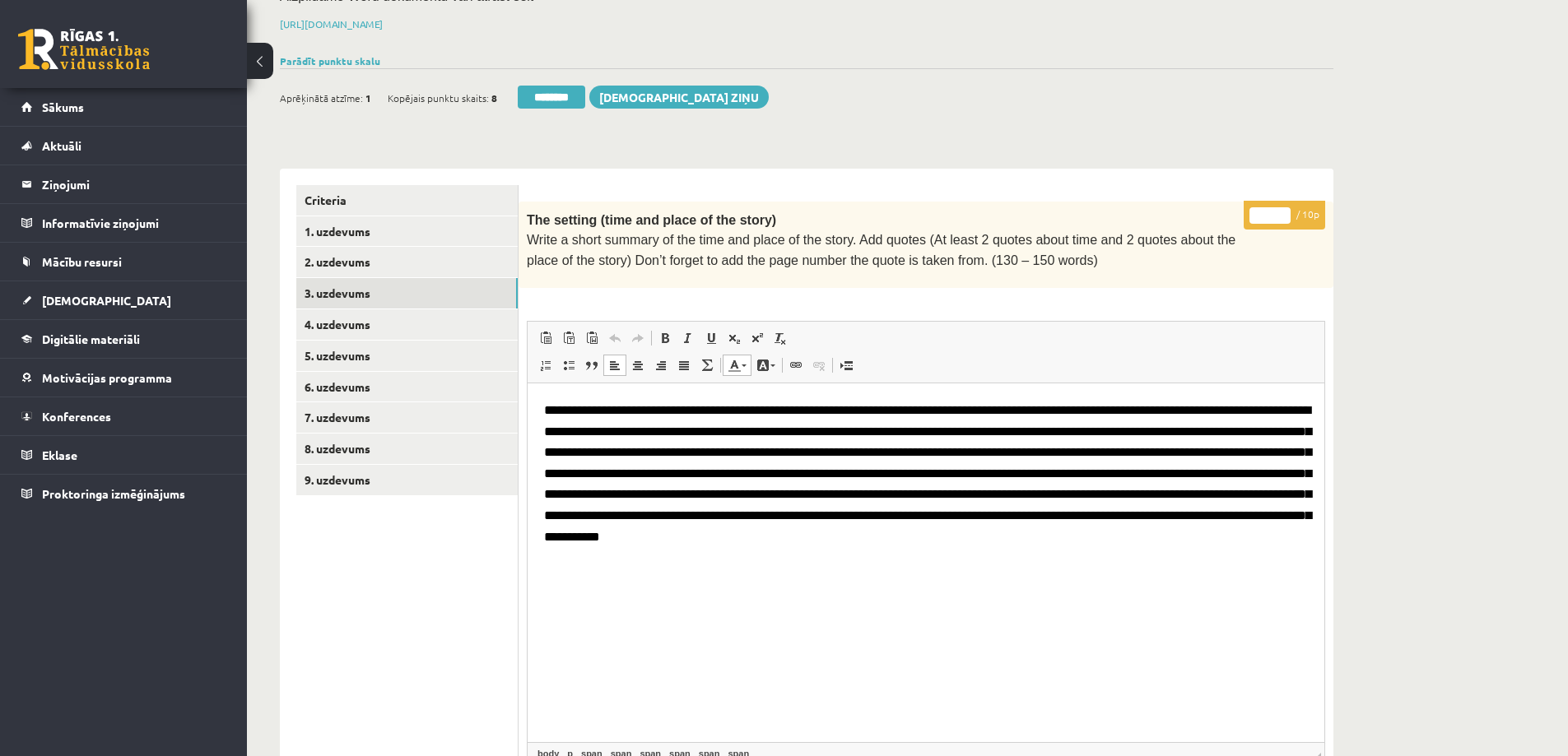
drag, startPoint x: 1272, startPoint y: 190, endPoint x: 1252, endPoint y: 192, distance: 20.1
click at [1252, 208] on input "*" at bounding box center [1270, 216] width 41 height 17
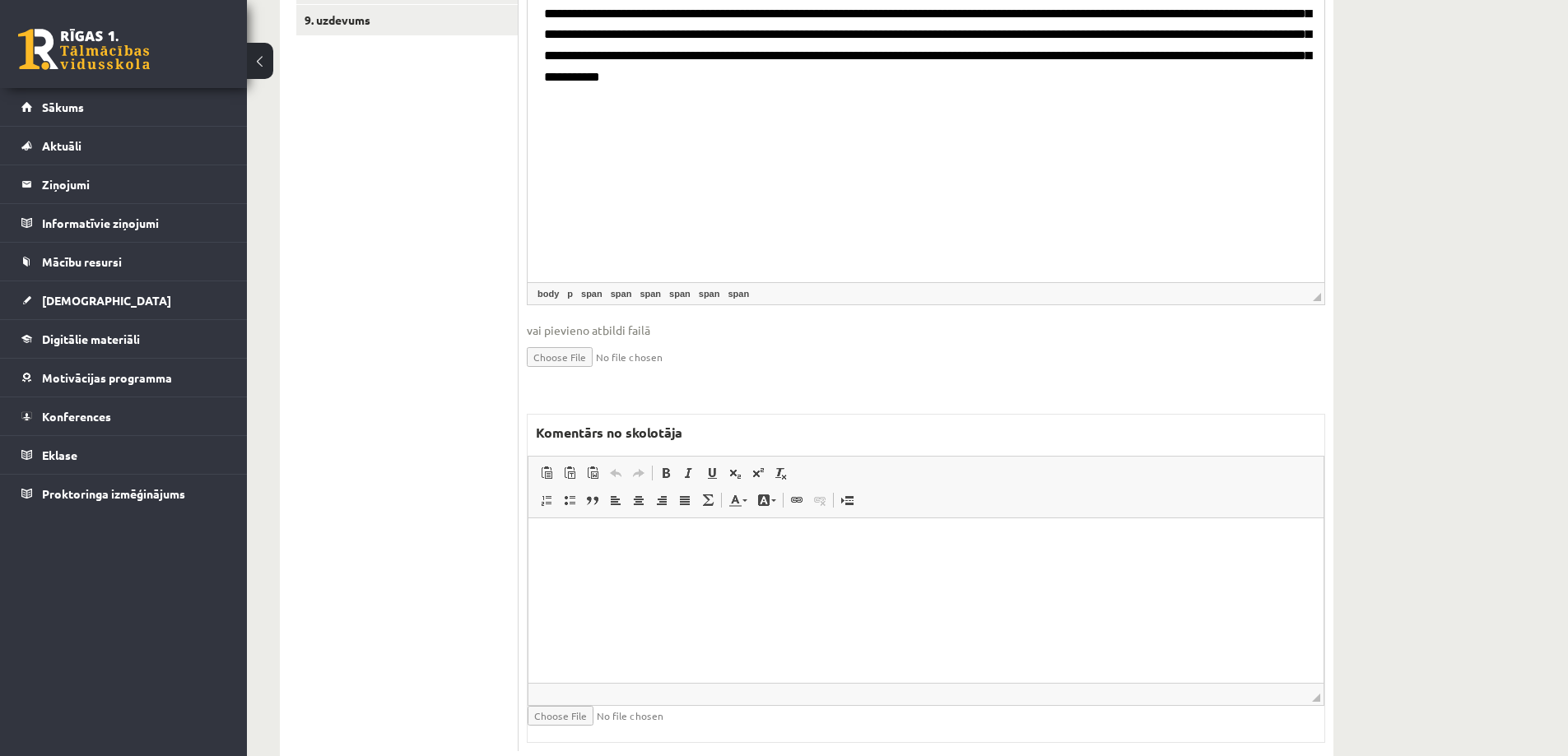
scroll to position [721, 0]
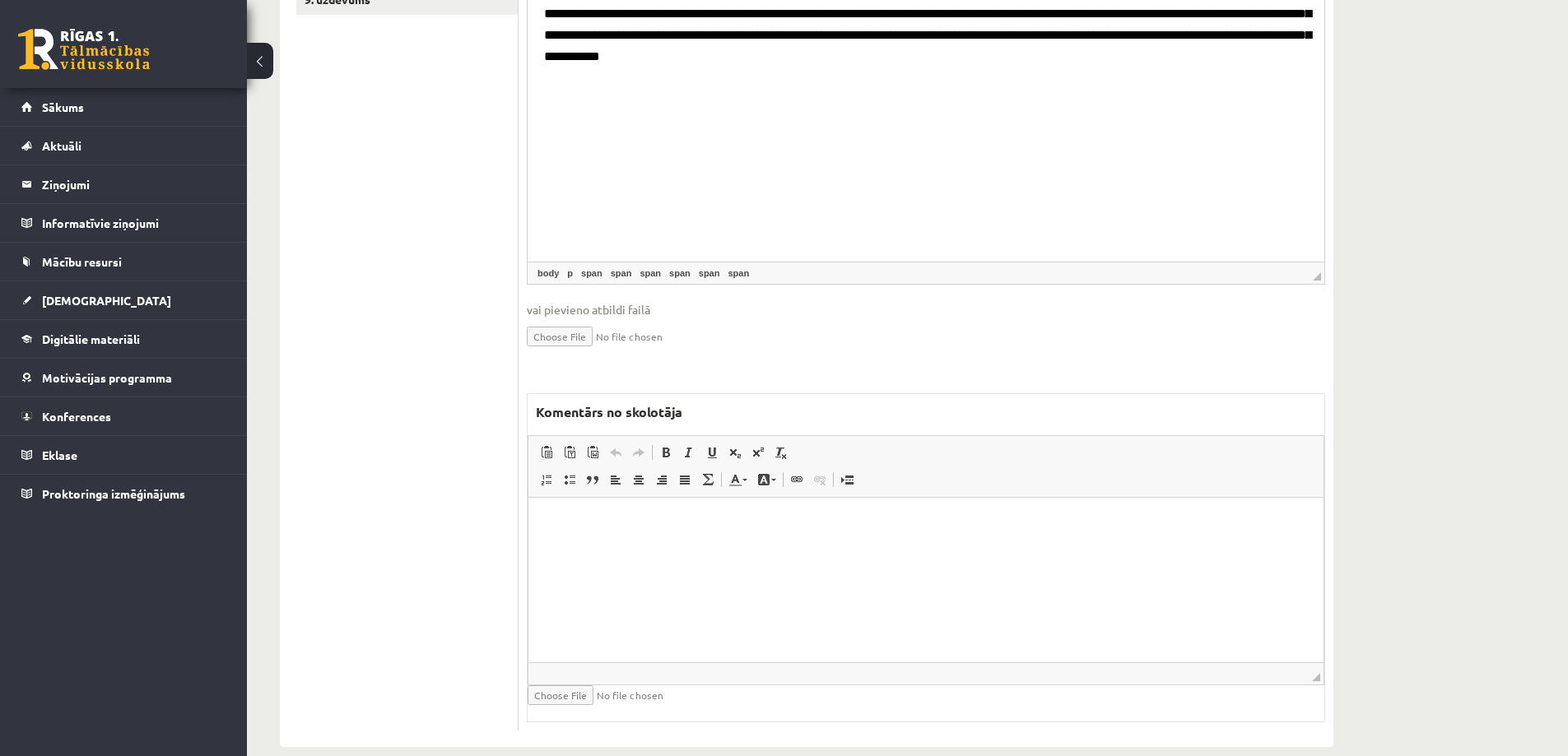
type input "*"
click at [664, 538] on html at bounding box center [926, 522] width 795 height 50
click at [544, 526] on html "**********" at bounding box center [926, 522] width 795 height 50
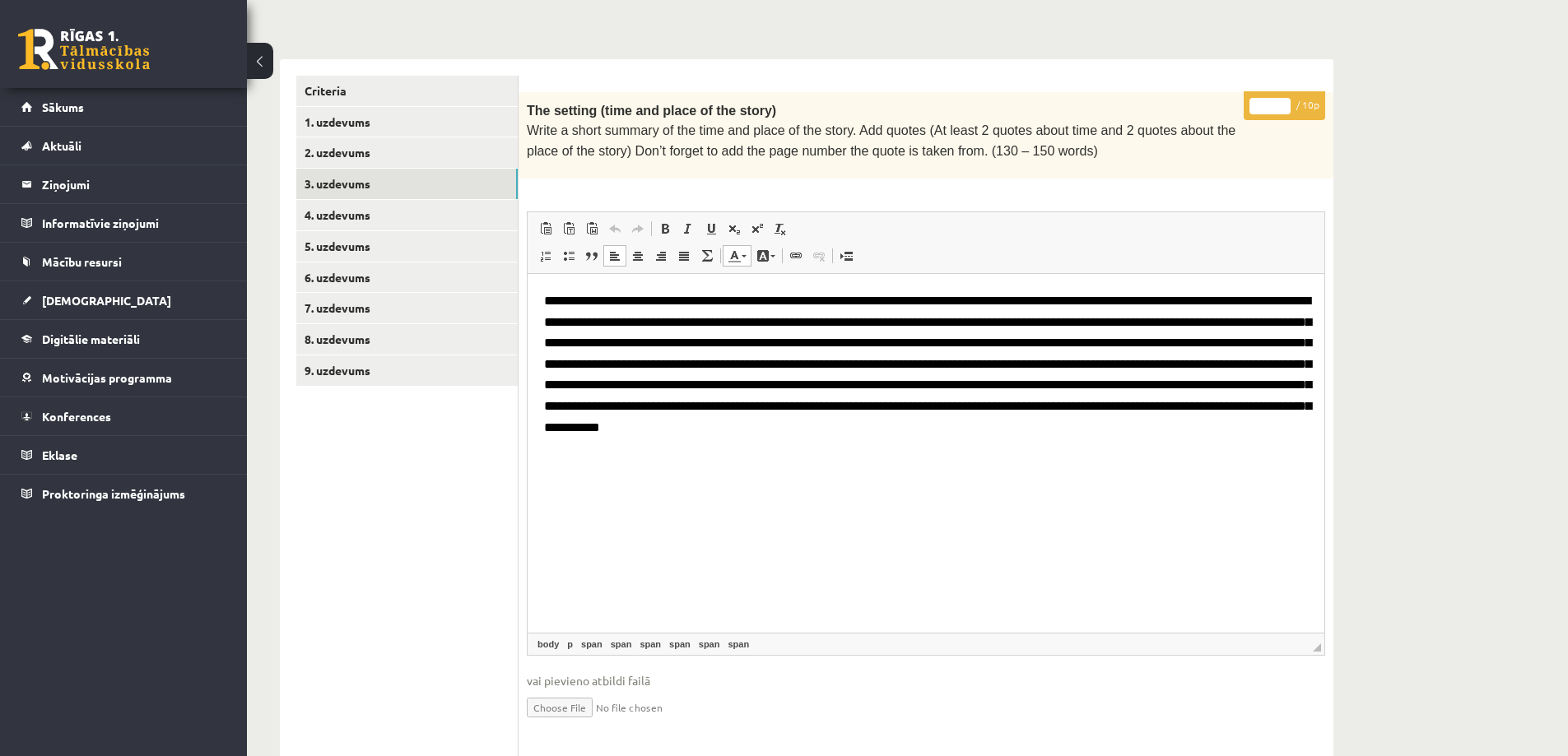
scroll to position [309, 0]
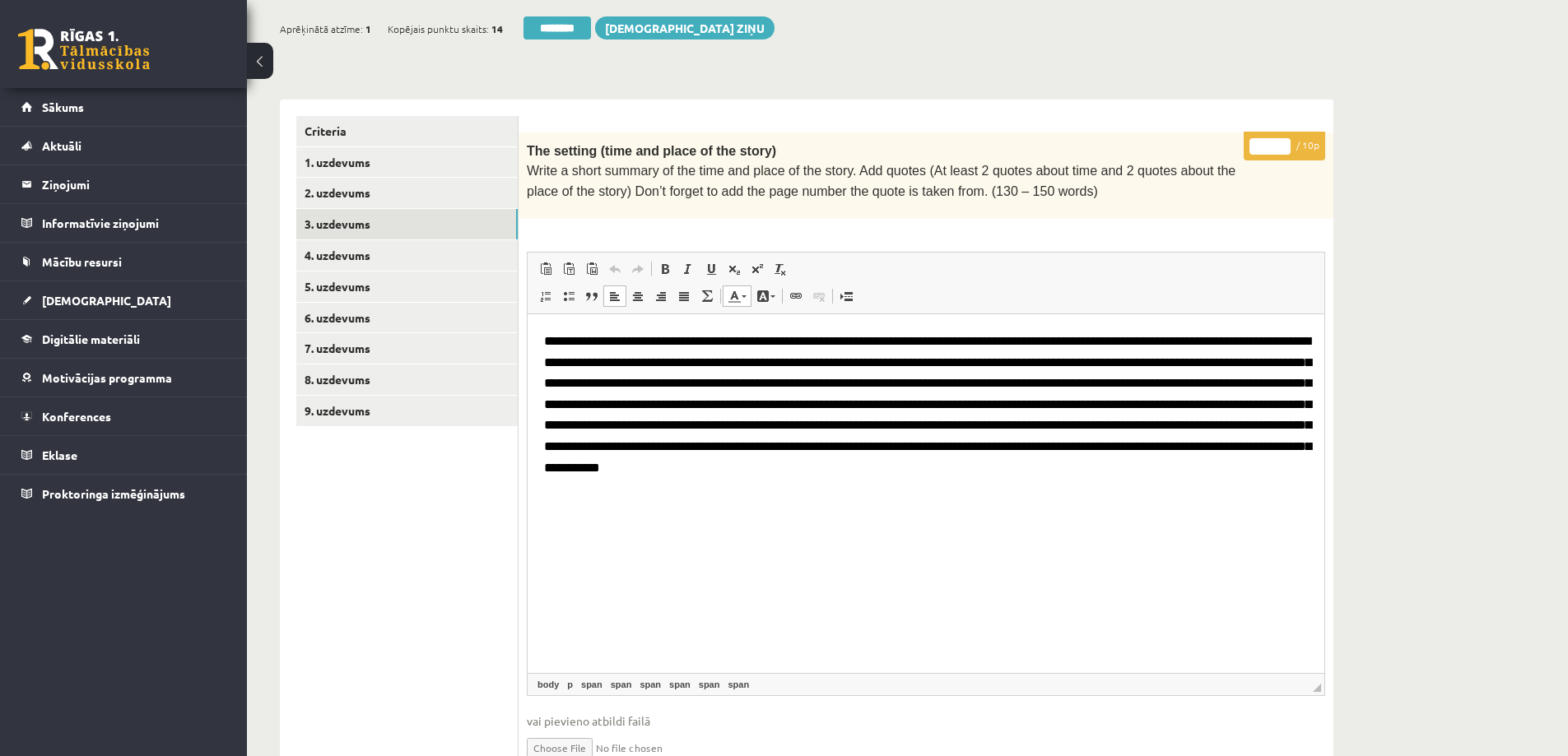
type input "*"
click at [1288, 138] on input "*" at bounding box center [1270, 146] width 41 height 17
click at [393, 240] on link "4. uzdevums" at bounding box center [407, 255] width 222 height 30
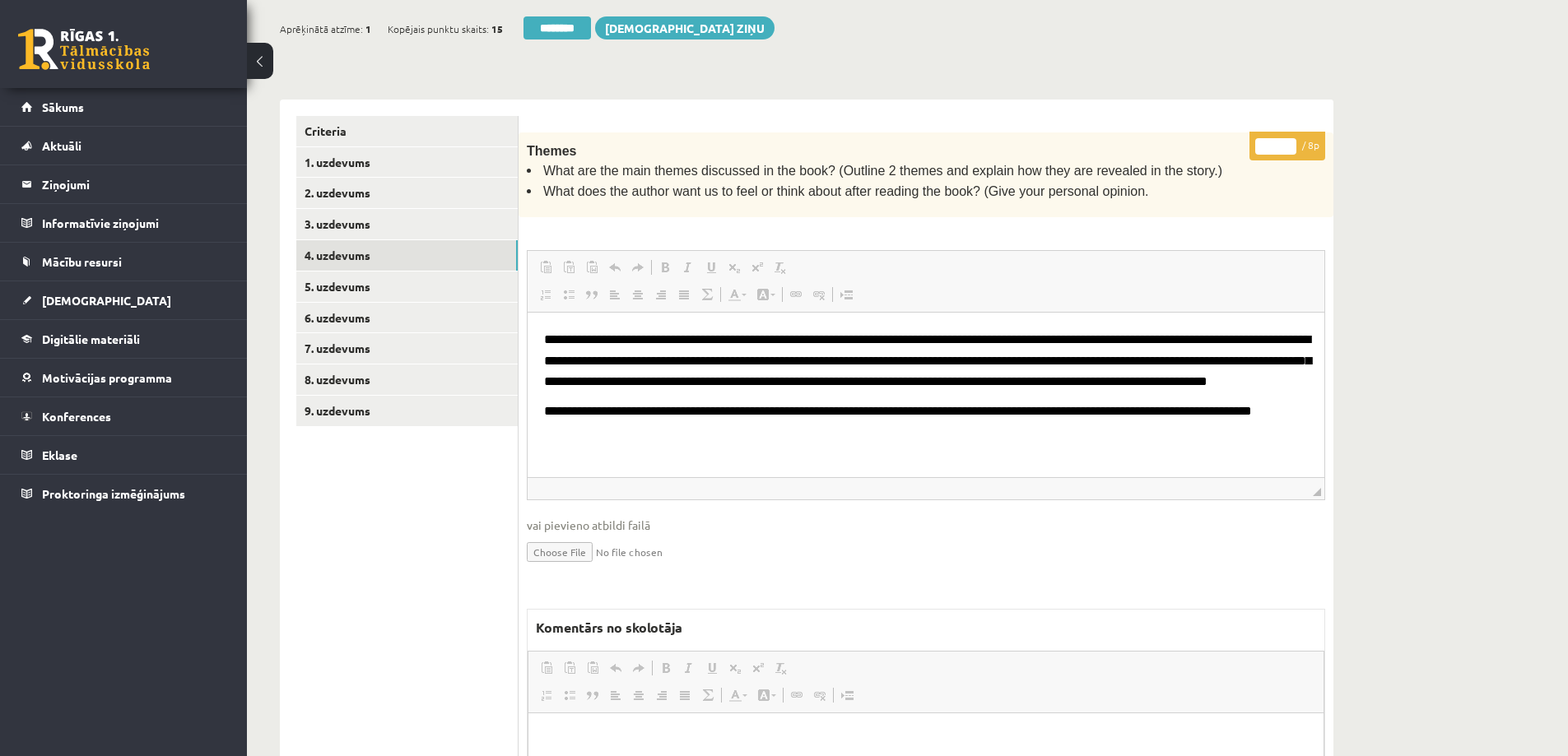
scroll to position [0, 0]
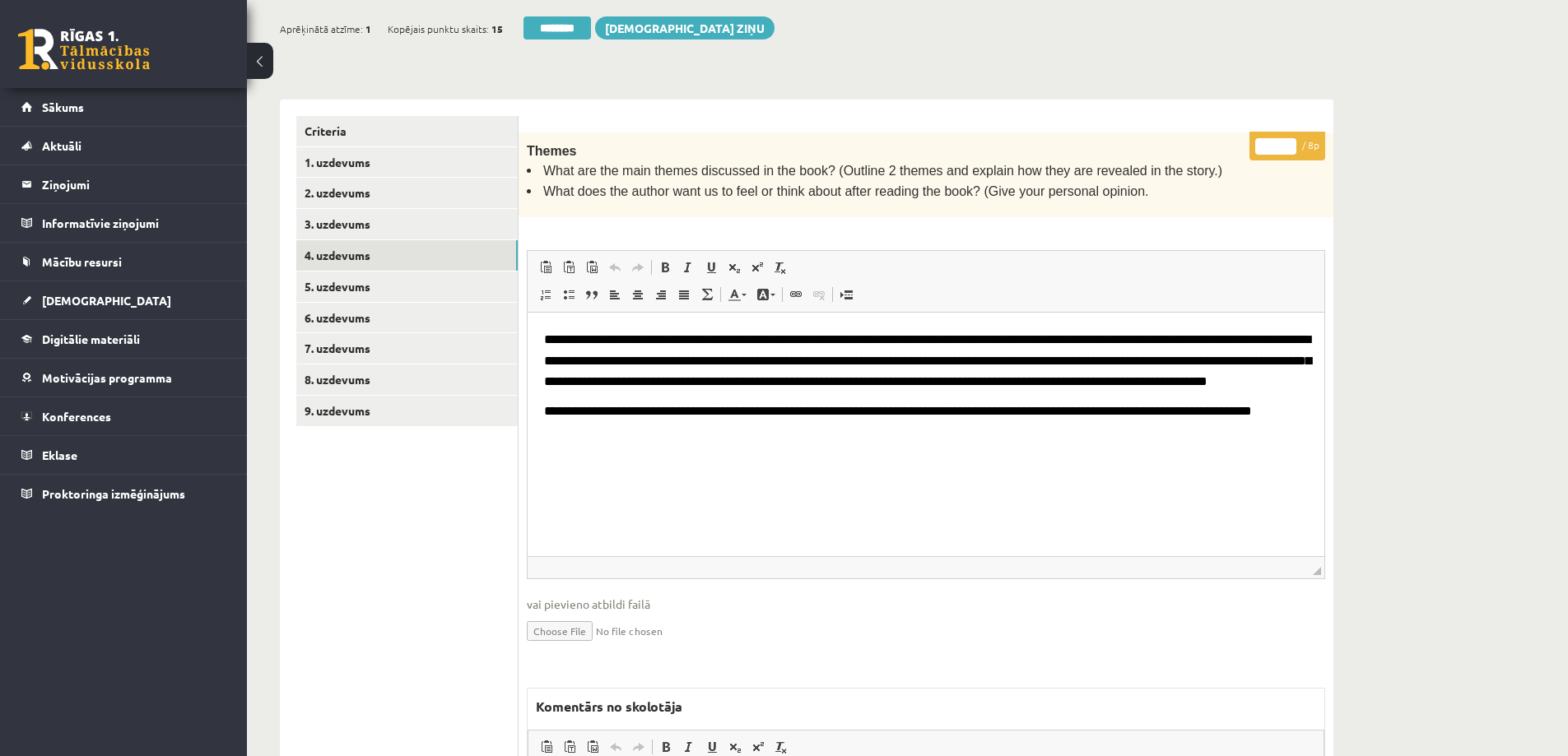
drag, startPoint x: 1317, startPoint y: 469, endPoint x: 1336, endPoint y: 555, distance: 88.1
click at [1336, 555] on div "Angļu valoda II JK 12.a2 klase 1. ieskaite , Ksenija Tereško (12.a2 JK klase) […" at bounding box center [807, 415] width 1120 height 1320
drag, startPoint x: 1280, startPoint y: 126, endPoint x: 1243, endPoint y: 120, distance: 37.5
click at [1243, 132] on div "* / 8p Themes What are the main themes discussed in the book? (Outline 2 themes…" at bounding box center [926, 582] width 815 height 900
type input "*"
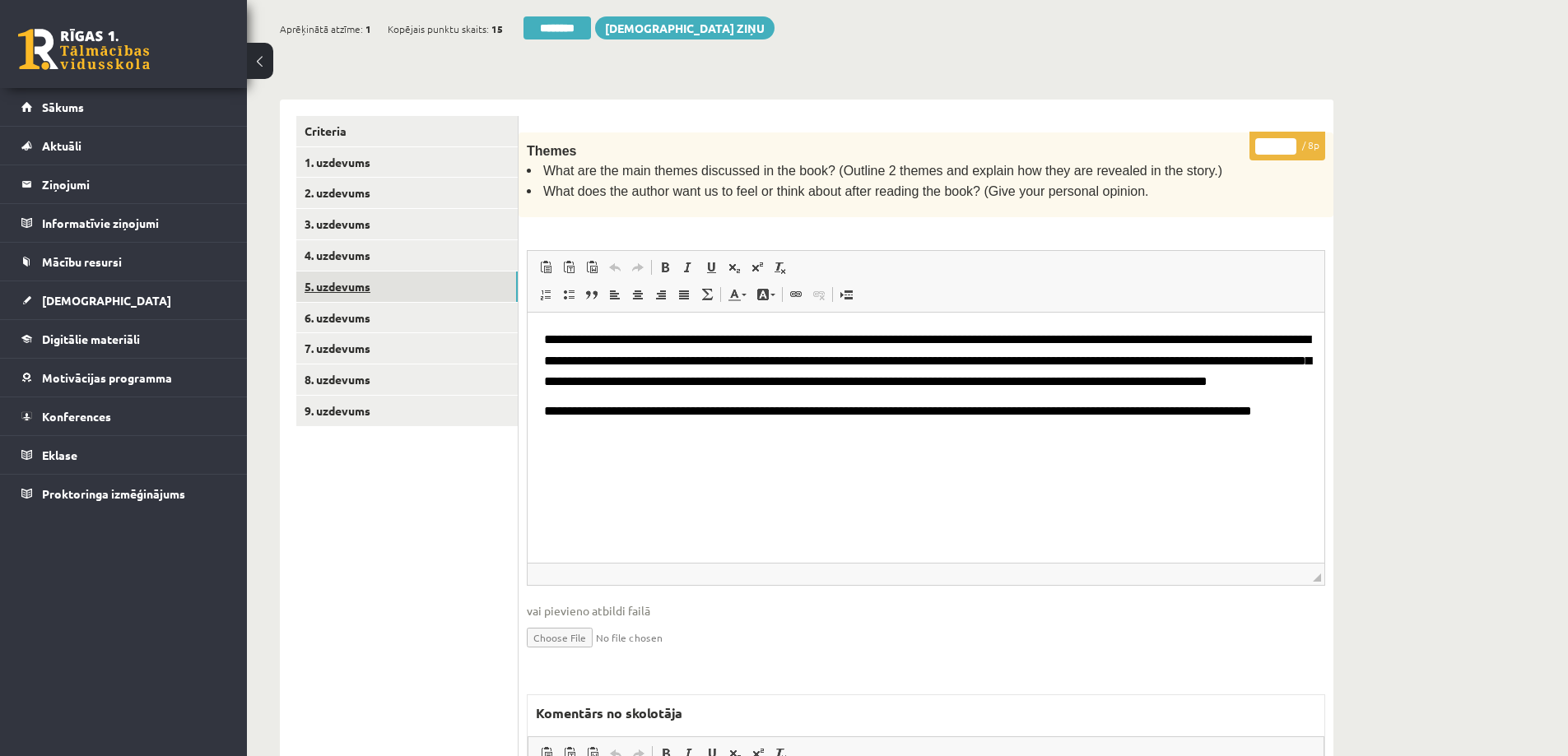
click at [348, 272] on link "5. uzdevums" at bounding box center [407, 286] width 222 height 30
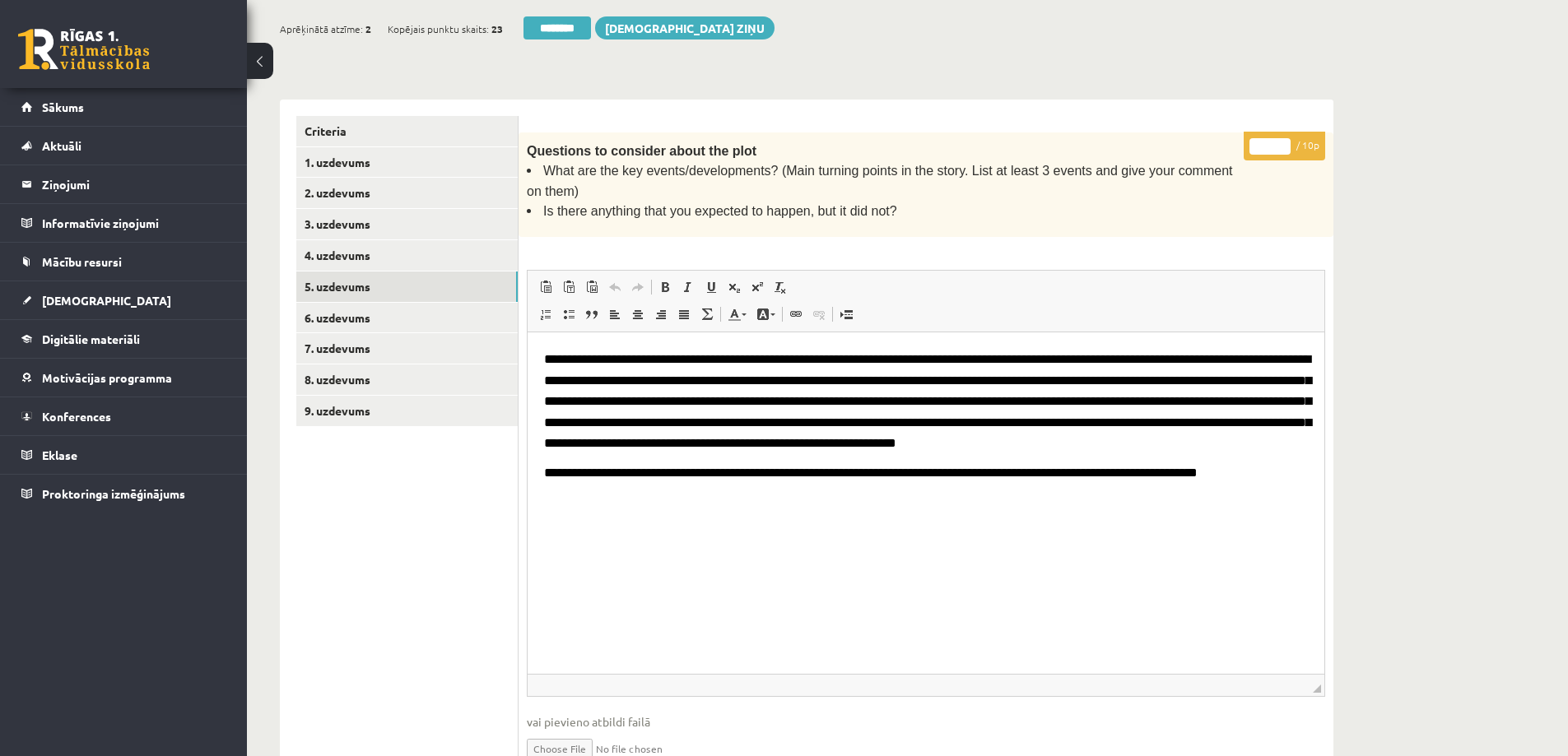
drag, startPoint x: 1320, startPoint y: 466, endPoint x: 1350, endPoint y: 643, distance: 179.5
click at [1350, 643] on div "Angļu valoda II JK 12.a2 klase 1. ieskaite , Ksenija Tereško (12.a2 JK klase) […" at bounding box center [807, 474] width 1120 height 1438
drag, startPoint x: 1272, startPoint y: 120, endPoint x: 1246, endPoint y: 121, distance: 26.0
click at [1246, 131] on p "* / 10p" at bounding box center [1284, 145] width 81 height 28
type input "*"
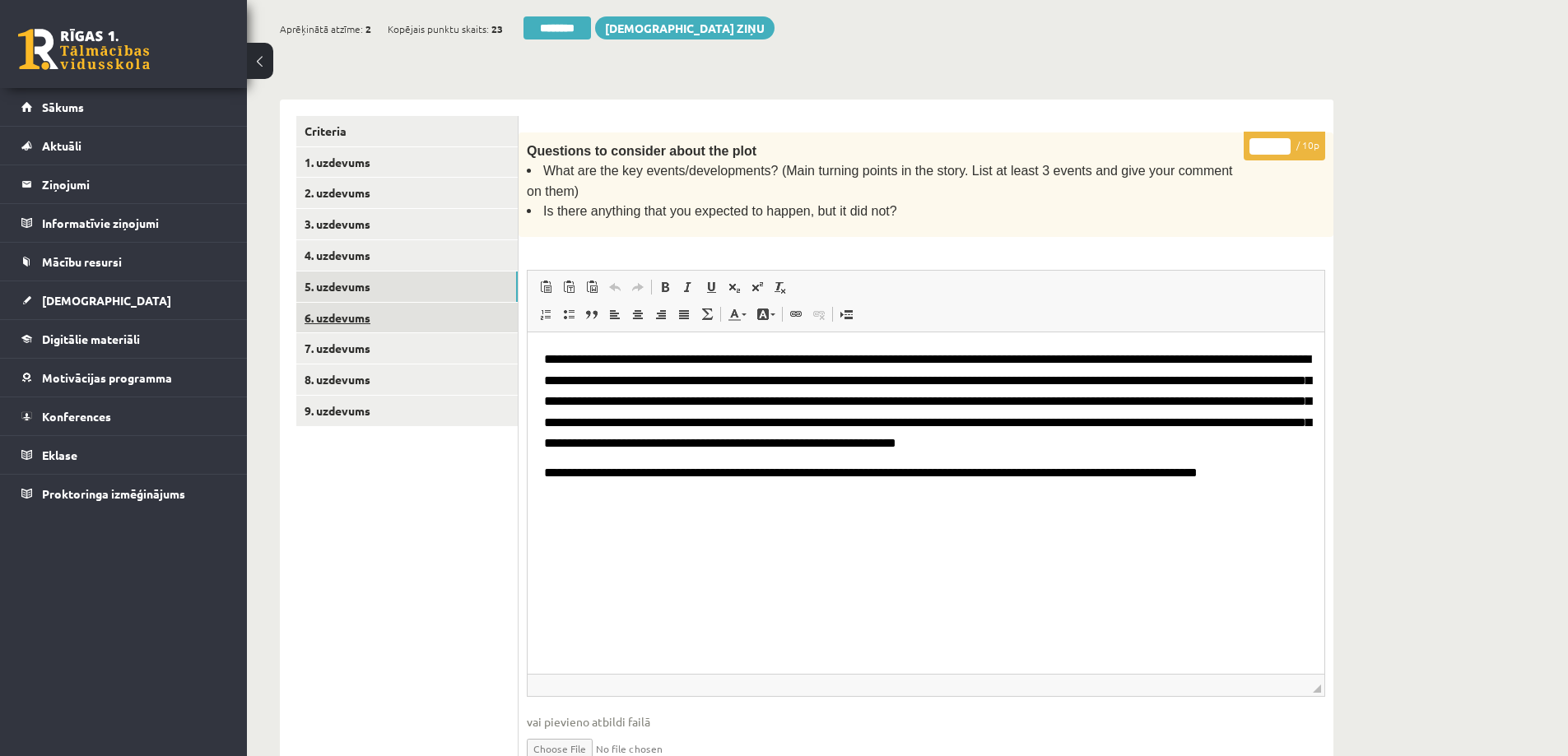
click at [371, 303] on link "6. uzdevums" at bounding box center [407, 318] width 222 height 30
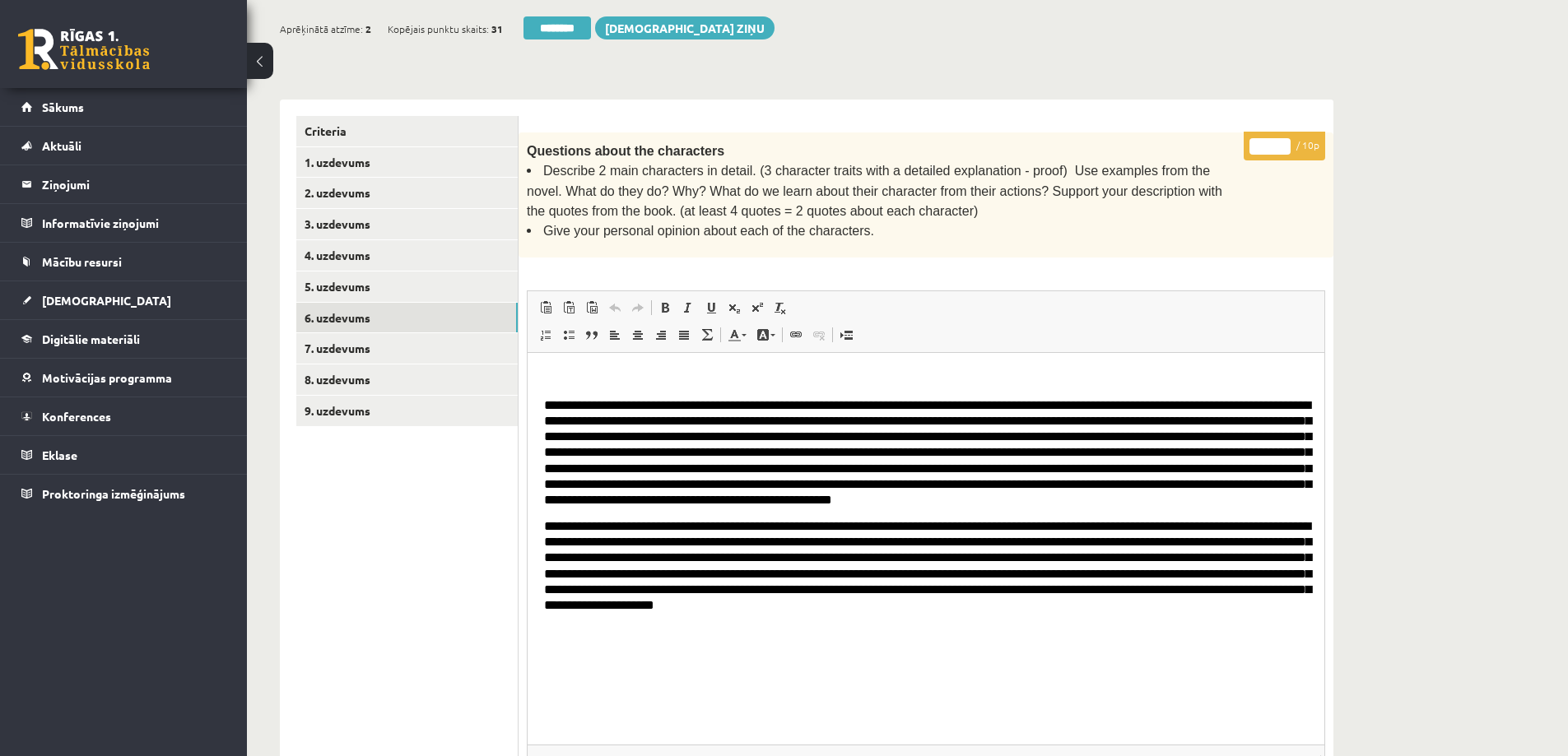
drag, startPoint x: 1320, startPoint y: 508, endPoint x: 1377, endPoint y: 735, distance: 234.0
click at [1377, 735] on div "Angļu valoda II JK 12.a2 klase 1. ieskaite , Ksenija Tereško (12.a2 JK klase) […" at bounding box center [907, 509] width 1321 height 1509
click at [1259, 138] on input "*" at bounding box center [1270, 146] width 41 height 17
type input "**"
click at [356, 333] on link "7. uzdevums" at bounding box center [407, 348] width 222 height 30
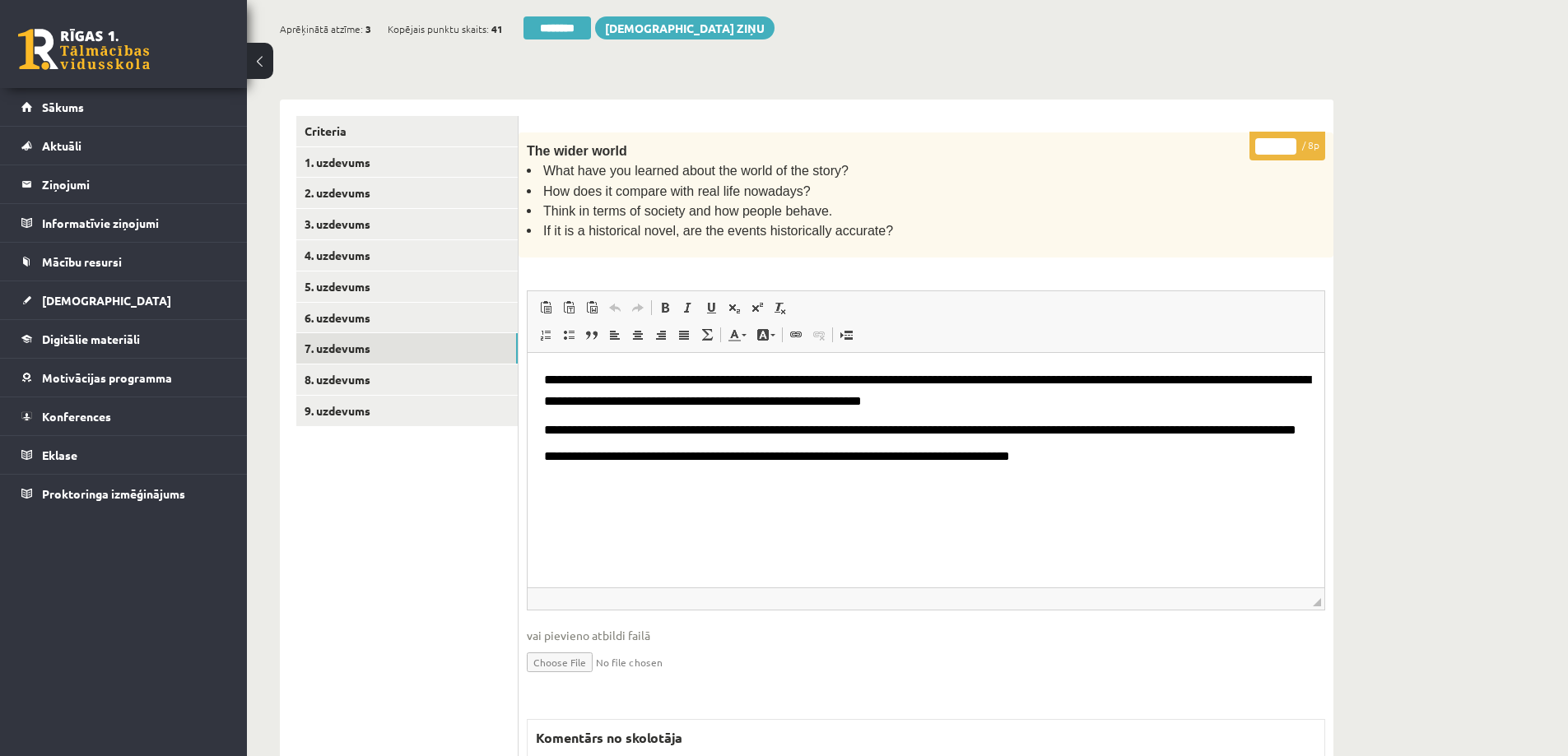
drag, startPoint x: 1319, startPoint y: 505, endPoint x: 1329, endPoint y: 575, distance: 70.7
click at [1329, 575] on div "* / 8p The wider world What have you learned about the world of the story? How …" at bounding box center [926, 594] width 815 height 925
drag, startPoint x: 1276, startPoint y: 123, endPoint x: 1249, endPoint y: 121, distance: 27.1
click at [1249, 131] on p "* / 8p" at bounding box center [1287, 145] width 76 height 28
type input "*"
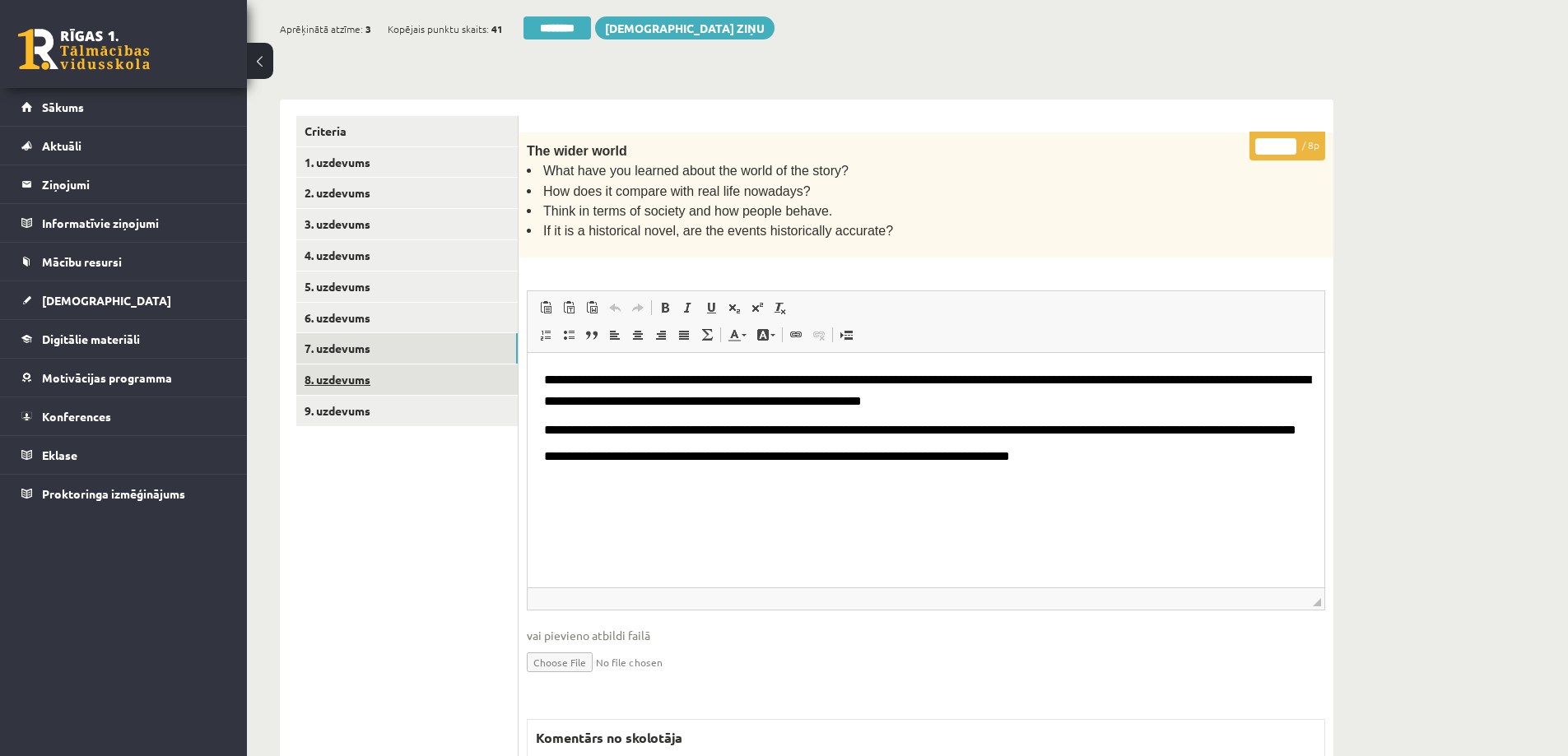
click at [346, 365] on link "8. uzdevums" at bounding box center [407, 379] width 222 height 30
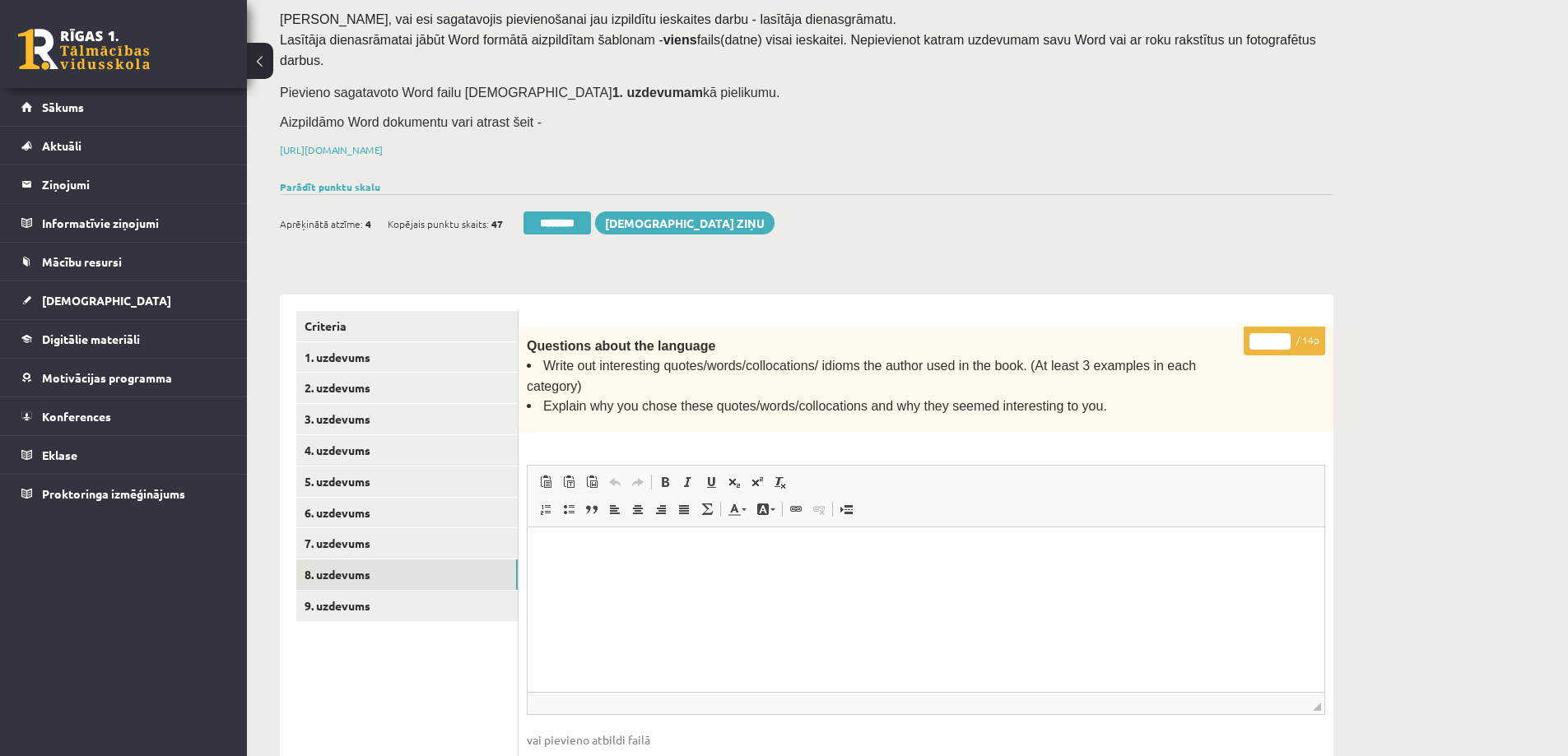
scroll to position [329, 0]
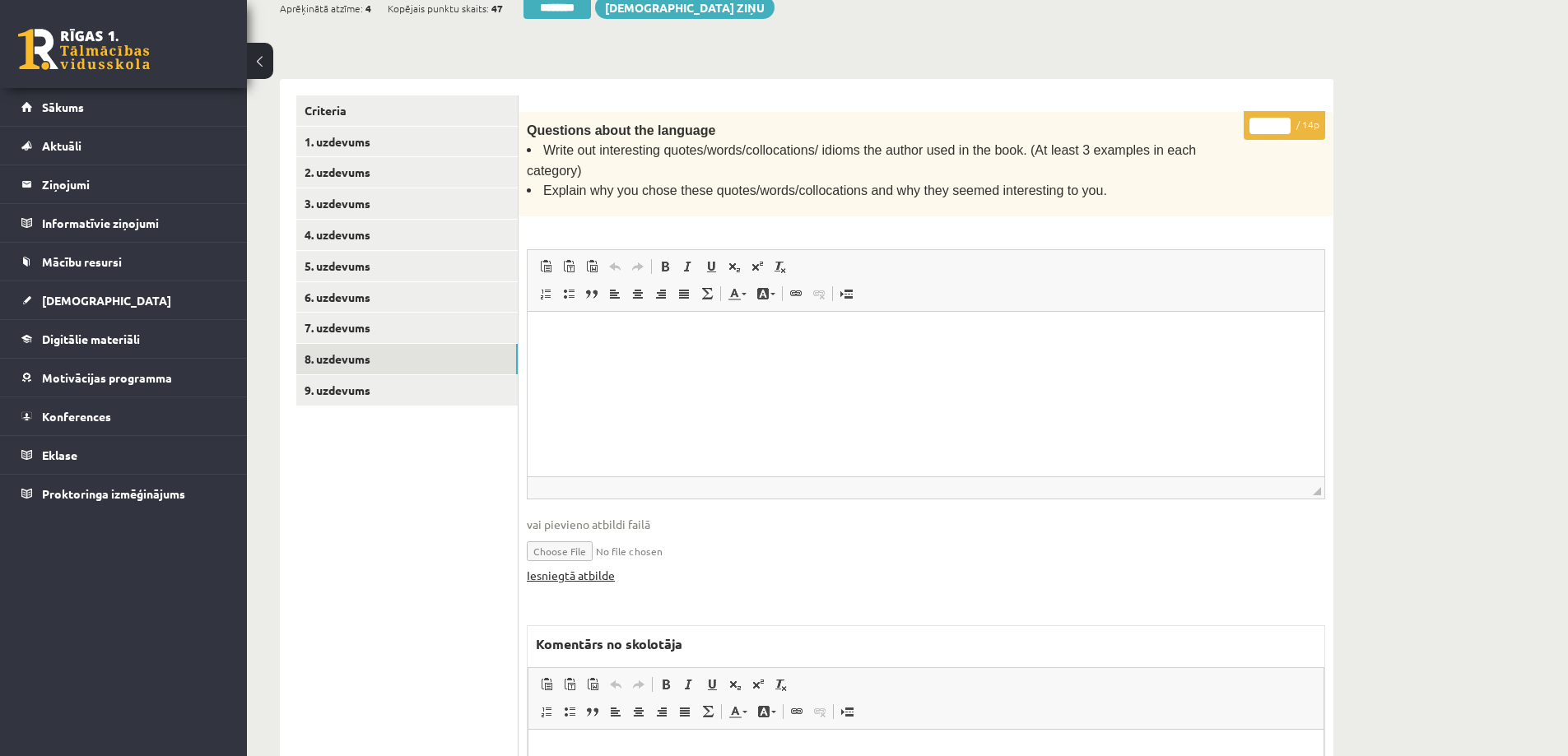
click at [572, 567] on link "Iesniegtā atbilde" at bounding box center [571, 576] width 88 height 18
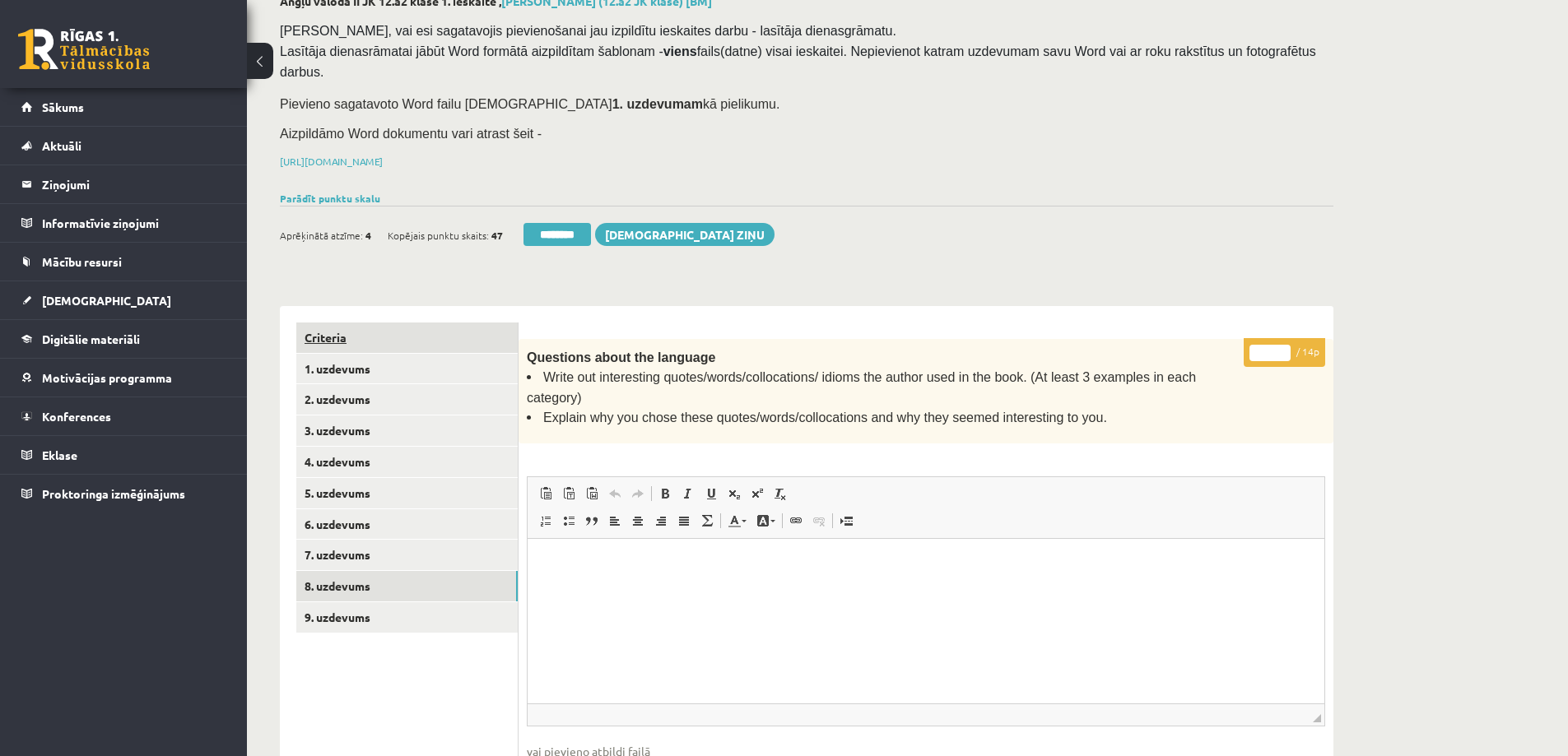
scroll to position [82, 0]
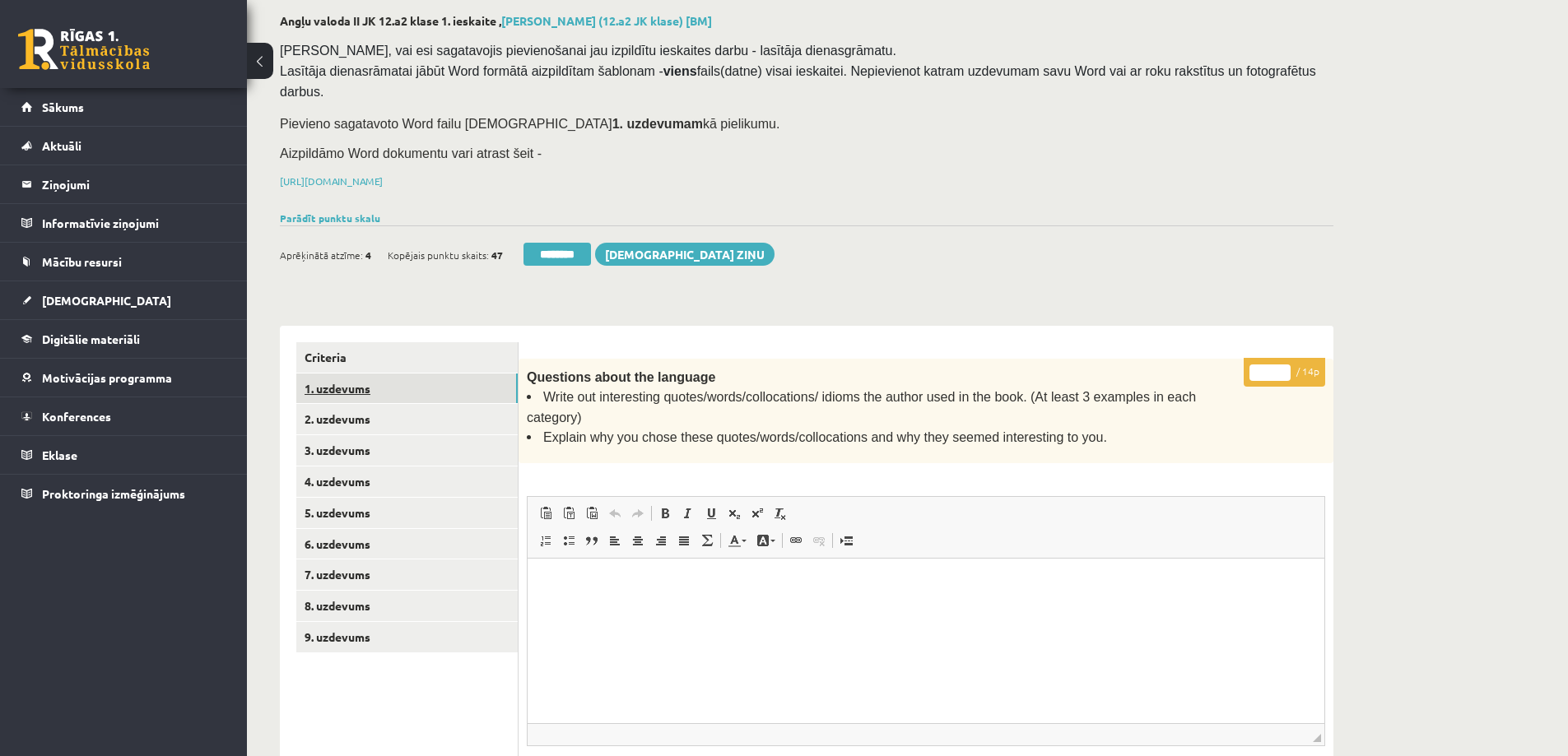
click at [347, 374] on link "1. uzdevums" at bounding box center [407, 388] width 222 height 30
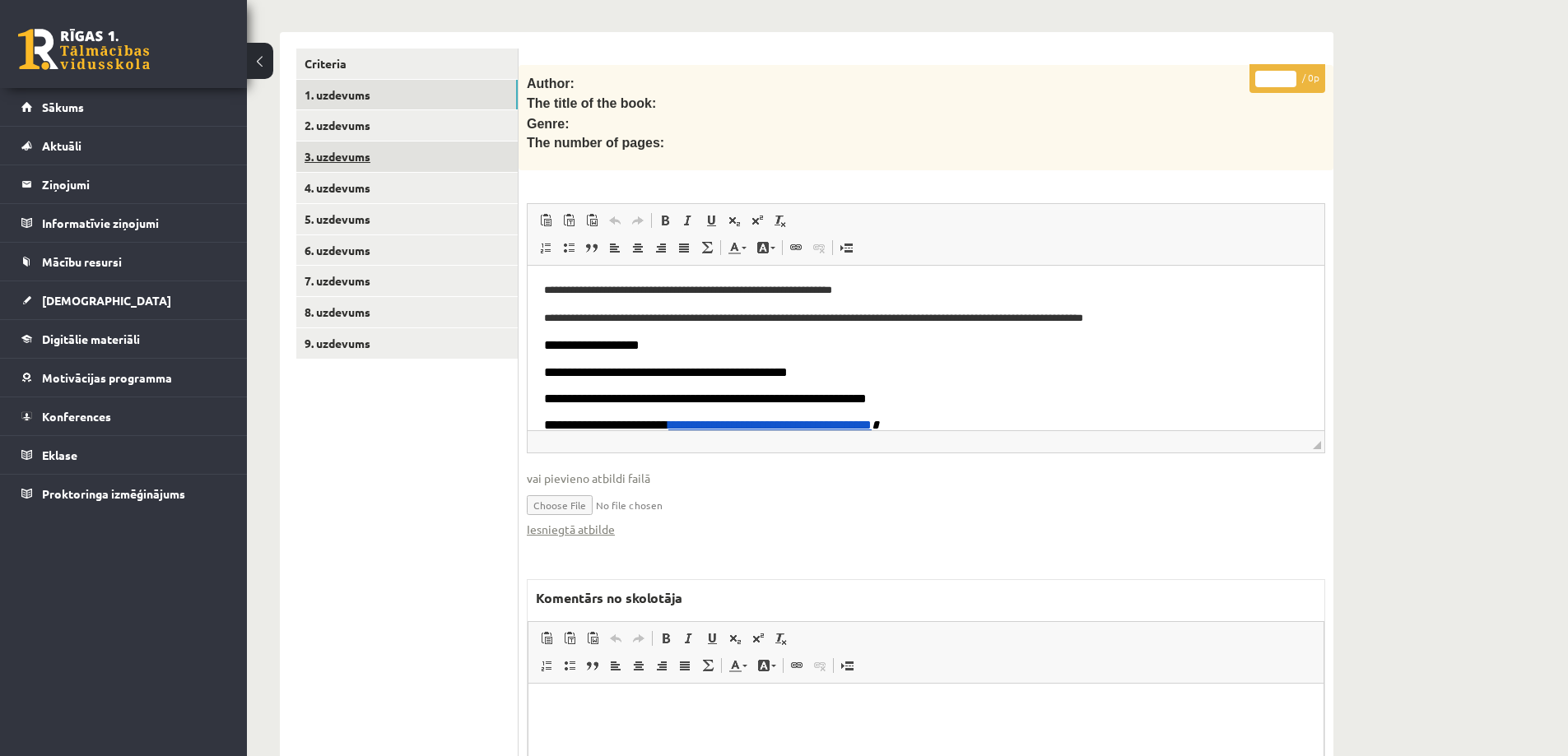
scroll to position [412, 0]
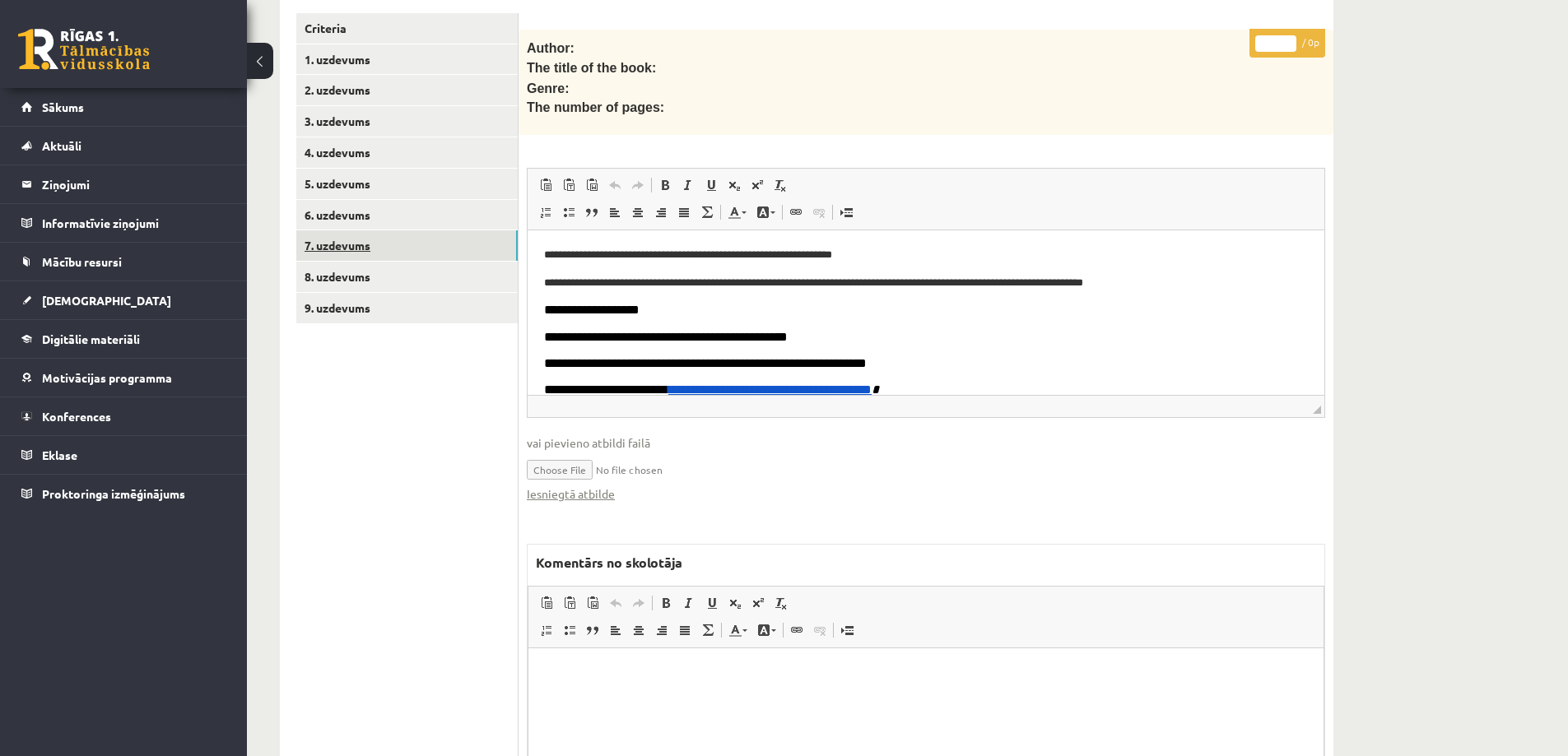
click at [350, 230] on link "7. uzdevums" at bounding box center [407, 245] width 222 height 30
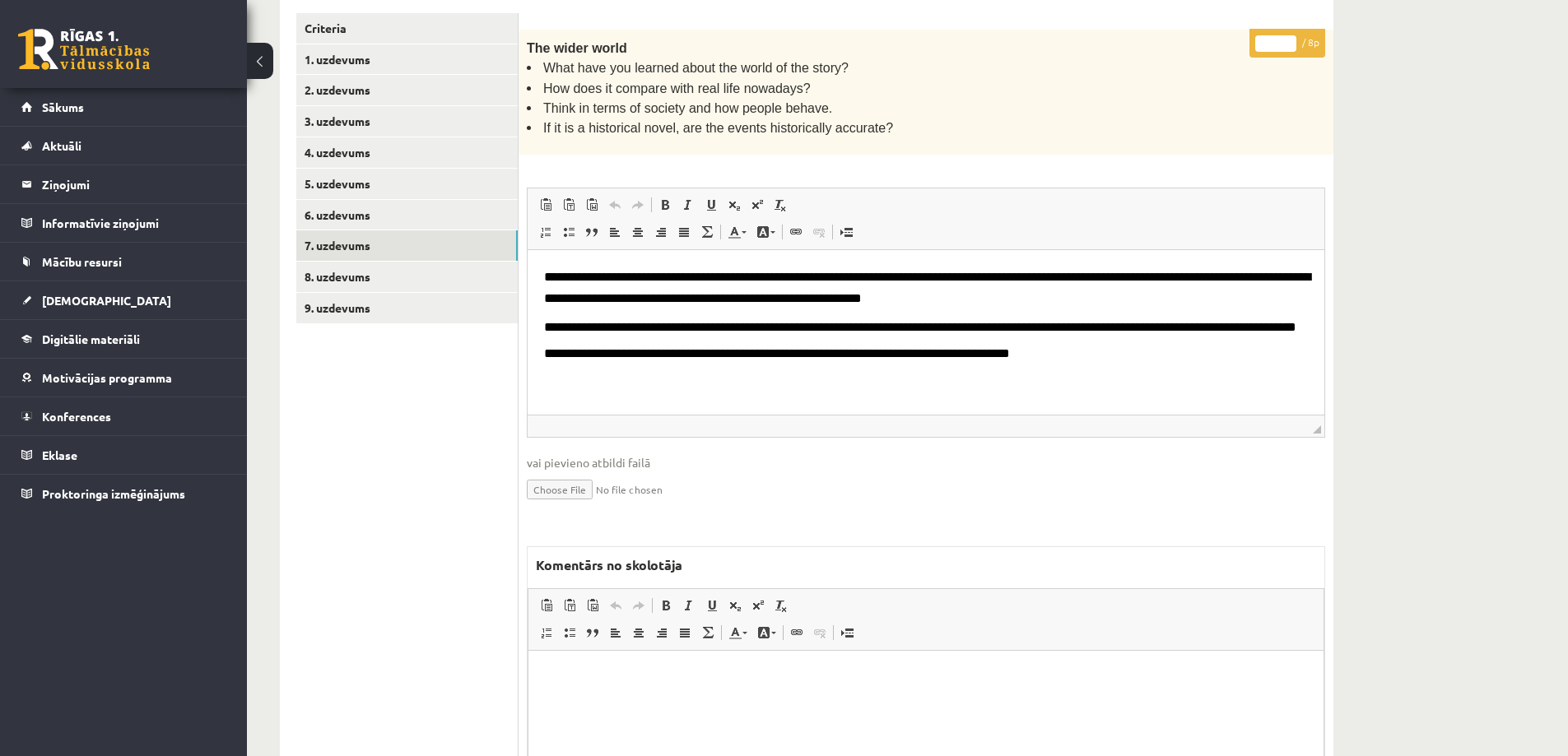
scroll to position [0, 0]
click at [344, 262] on link "8. uzdevums" at bounding box center [407, 277] width 222 height 30
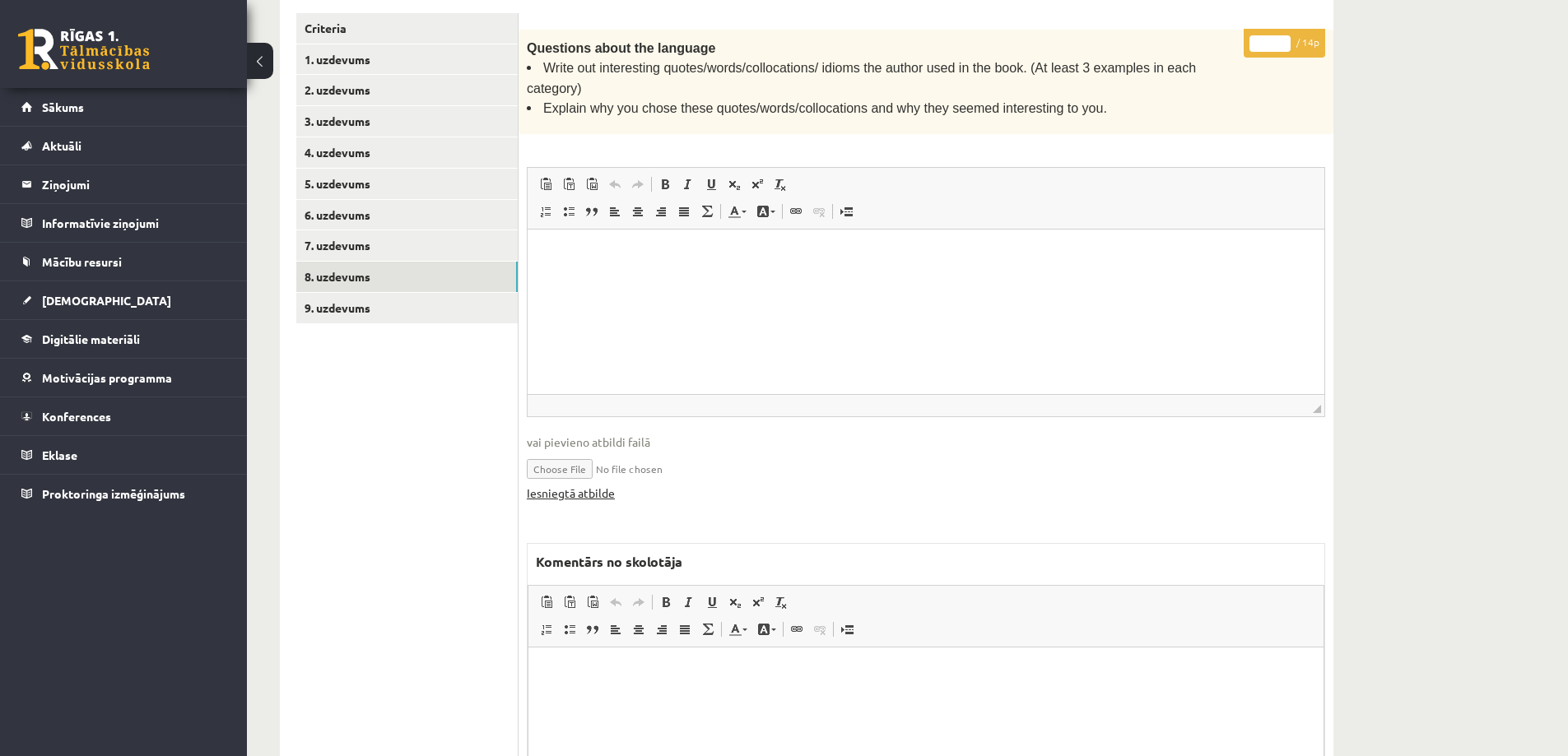
click at [574, 484] on link "Iesniegtā atbilde" at bounding box center [571, 493] width 88 height 18
click at [647, 684] on html at bounding box center [926, 673] width 795 height 50
click at [343, 293] on link "9. uzdevums" at bounding box center [407, 308] width 222 height 30
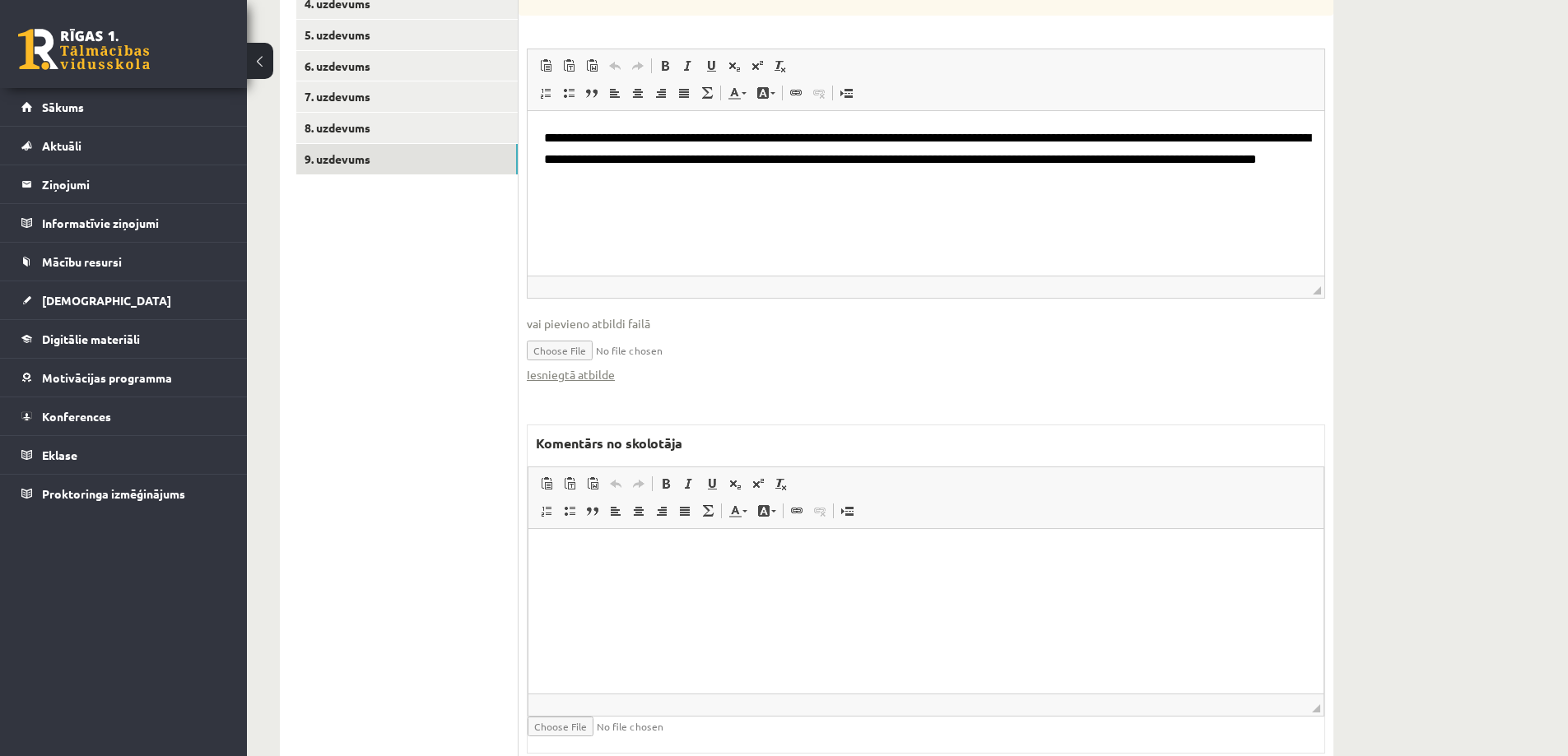
scroll to position [590, 0]
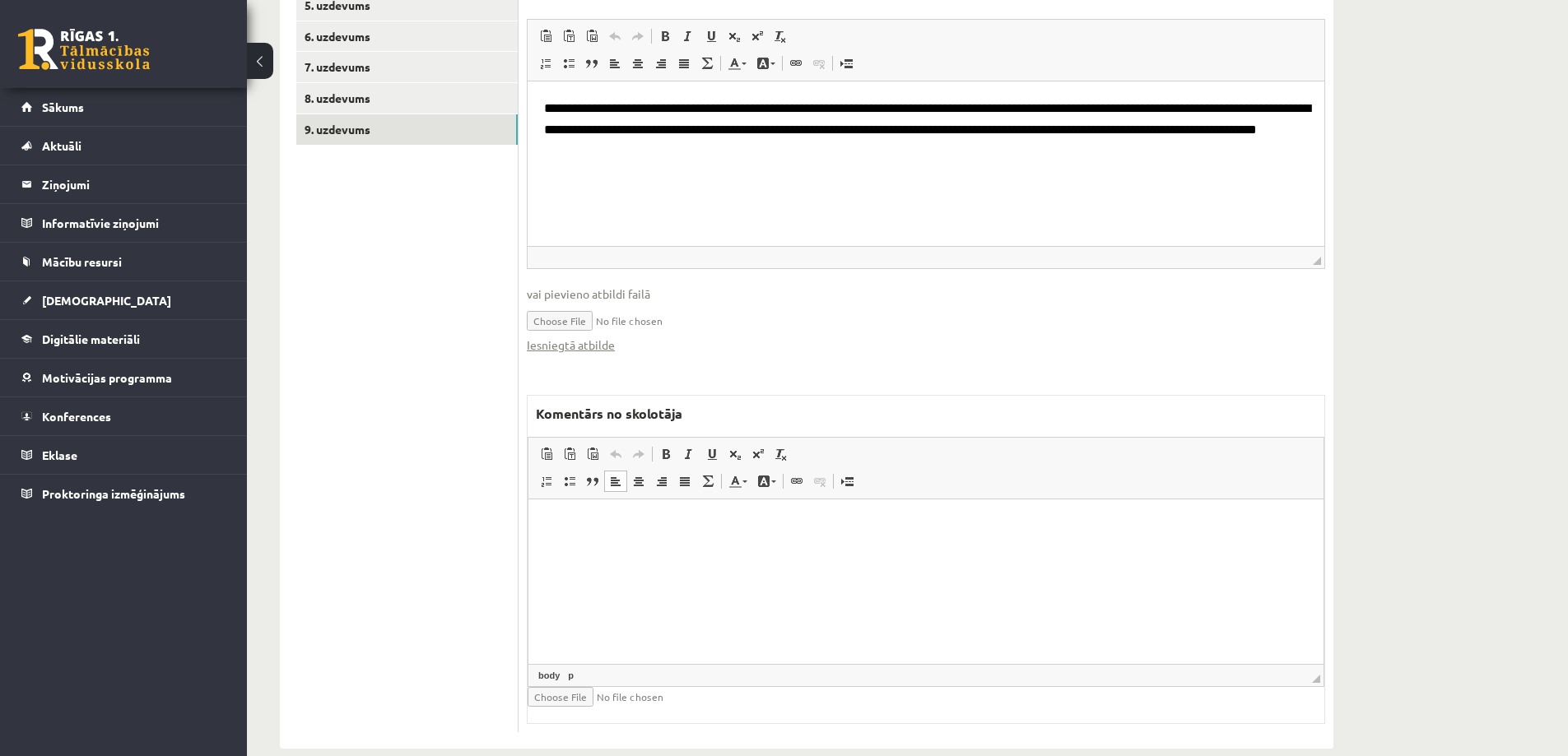
click at [611, 549] on html at bounding box center [926, 524] width 795 height 50
click at [577, 522] on p "****" at bounding box center [926, 525] width 762 height 18
click at [618, 556] on p "**********" at bounding box center [926, 552] width 762 height 18
click at [617, 551] on p "**********" at bounding box center [926, 552] width 762 height 18
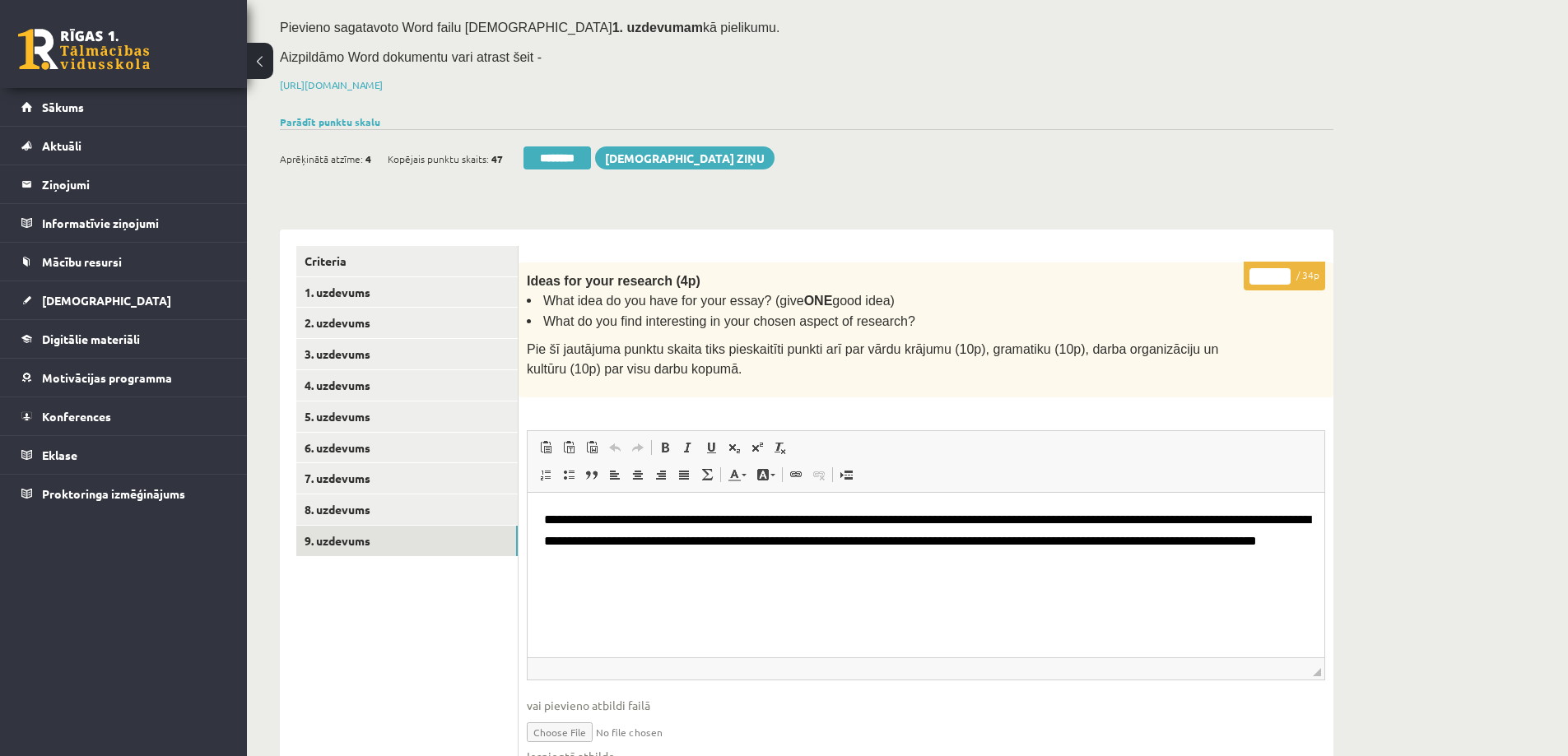
scroll to position [0, 0]
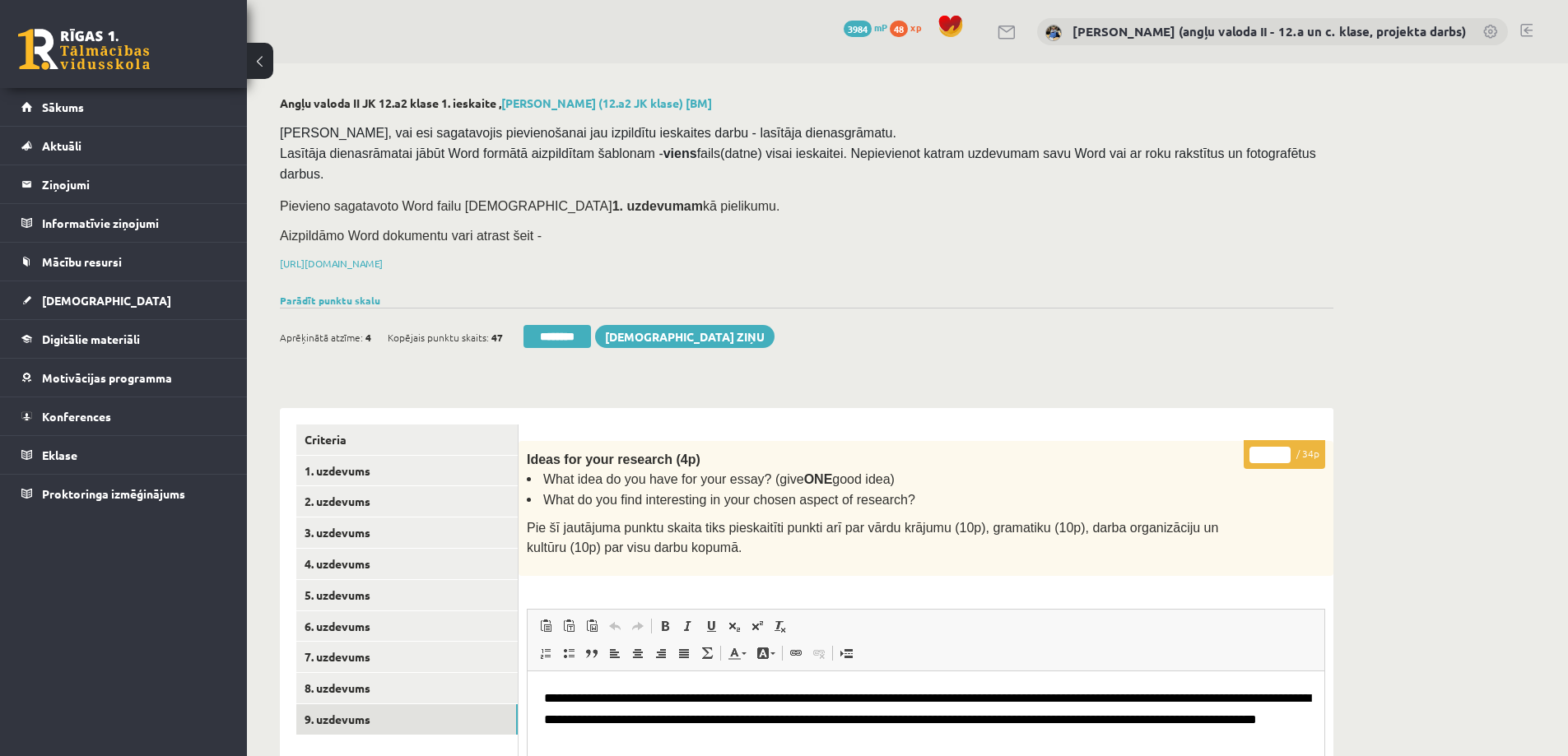
drag, startPoint x: 1274, startPoint y: 427, endPoint x: 1260, endPoint y: 427, distance: 14.0
click at [1260, 447] on input "*" at bounding box center [1270, 455] width 41 height 17
type input "**"
click at [331, 580] on link "5. uzdevums" at bounding box center [407, 595] width 222 height 30
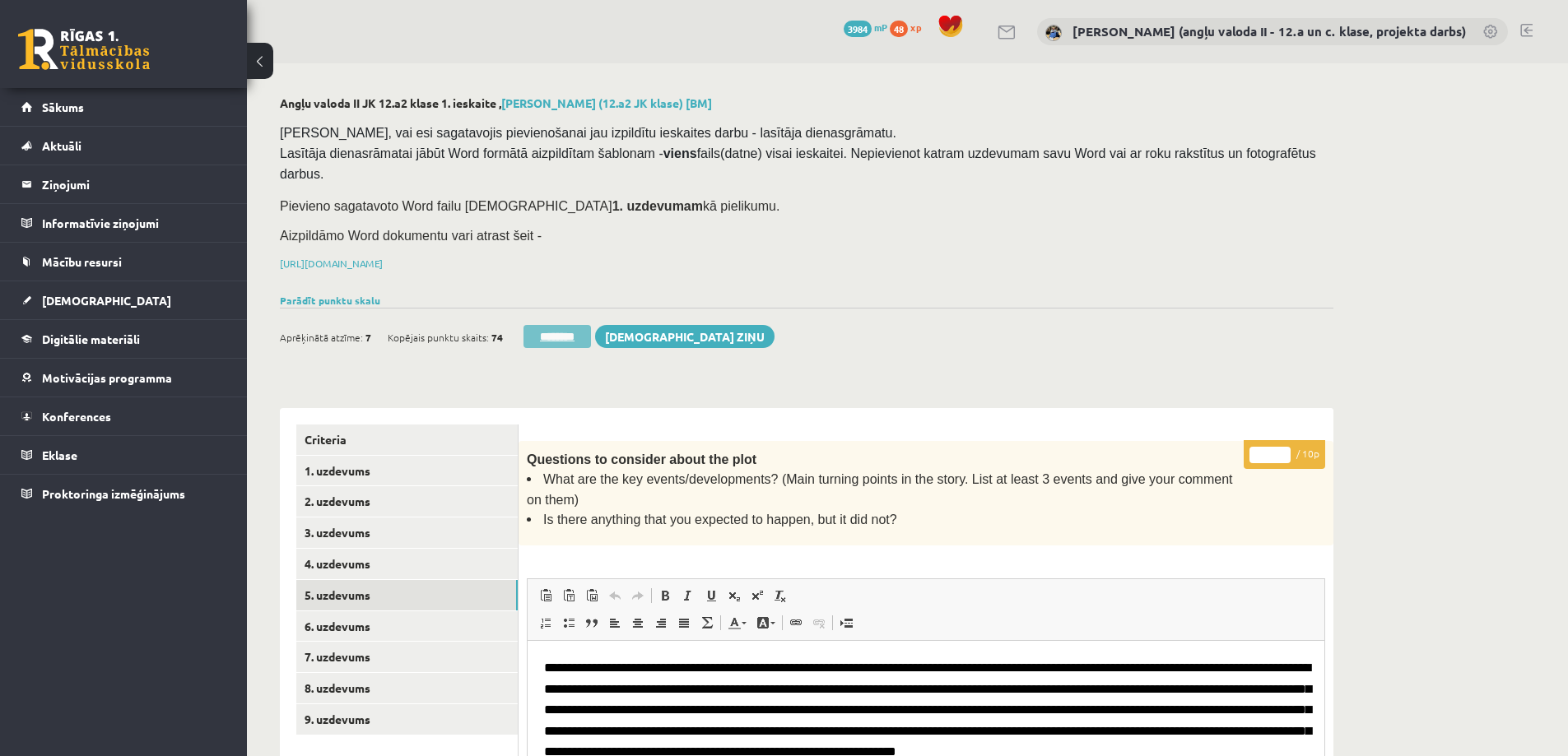
click at [572, 326] on input "********" at bounding box center [557, 337] width 68 height 24
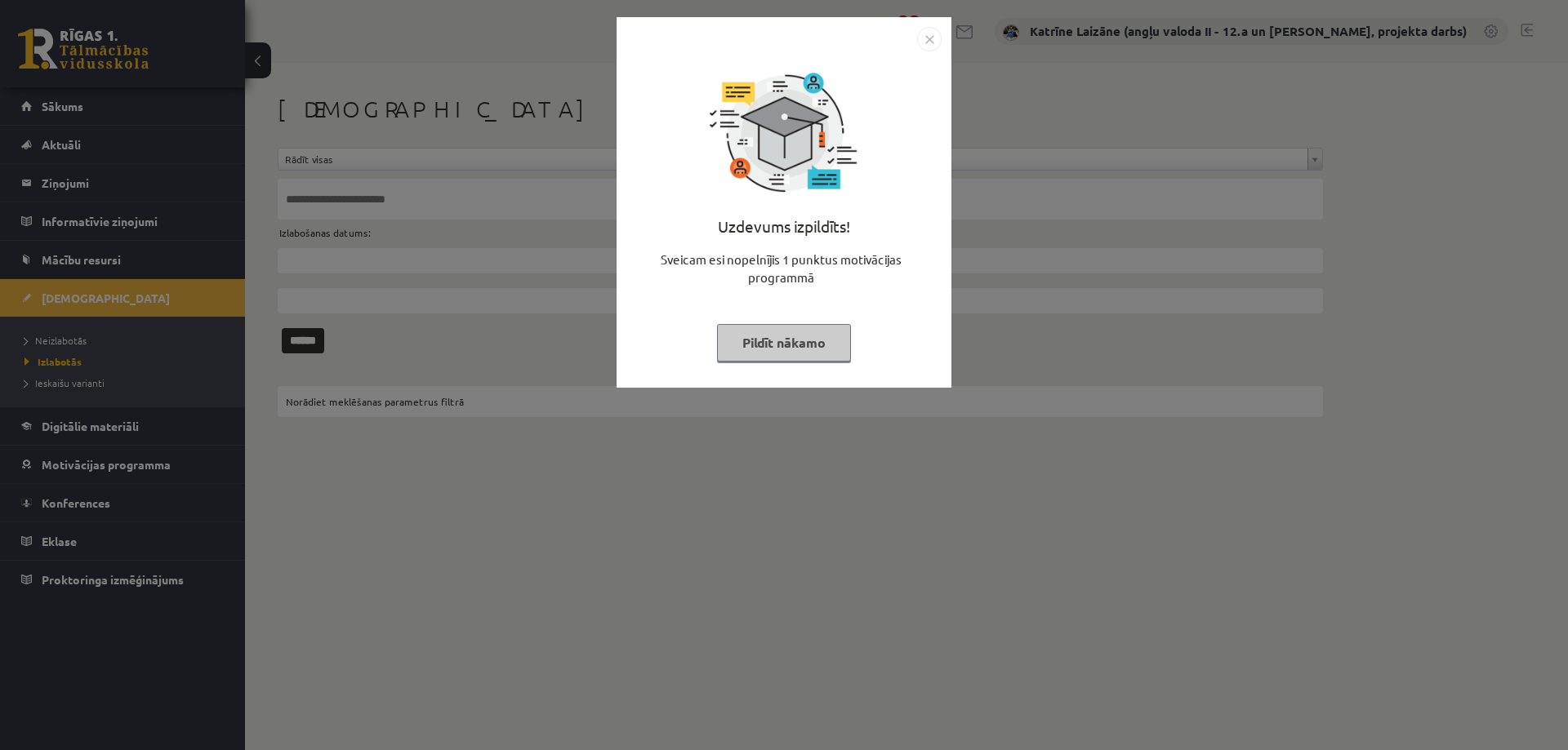
click at [770, 334] on button "Pildīt nākamo" at bounding box center [784, 342] width 134 height 38
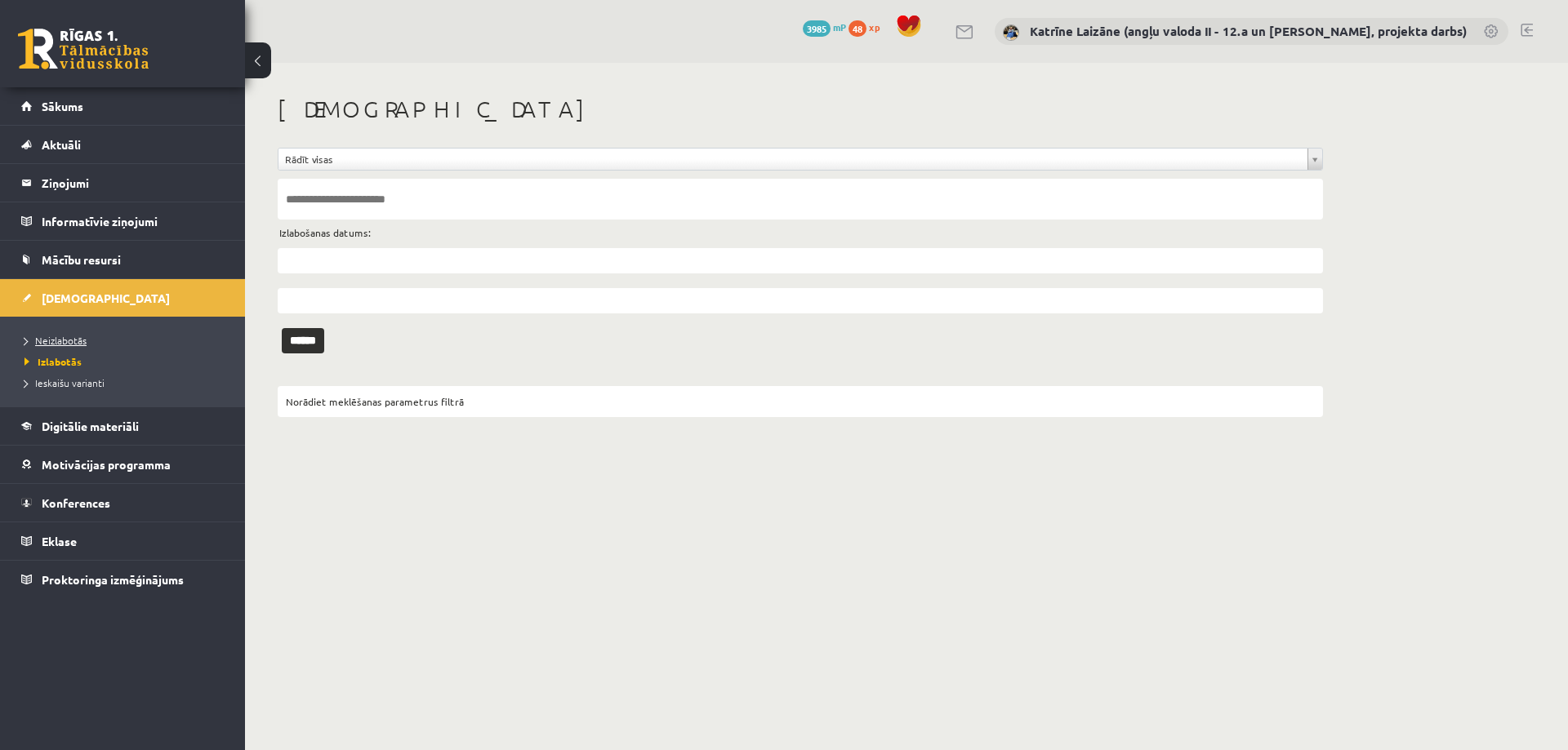
click at [63, 334] on link "Neizlabotās" at bounding box center [126, 339] width 204 height 15
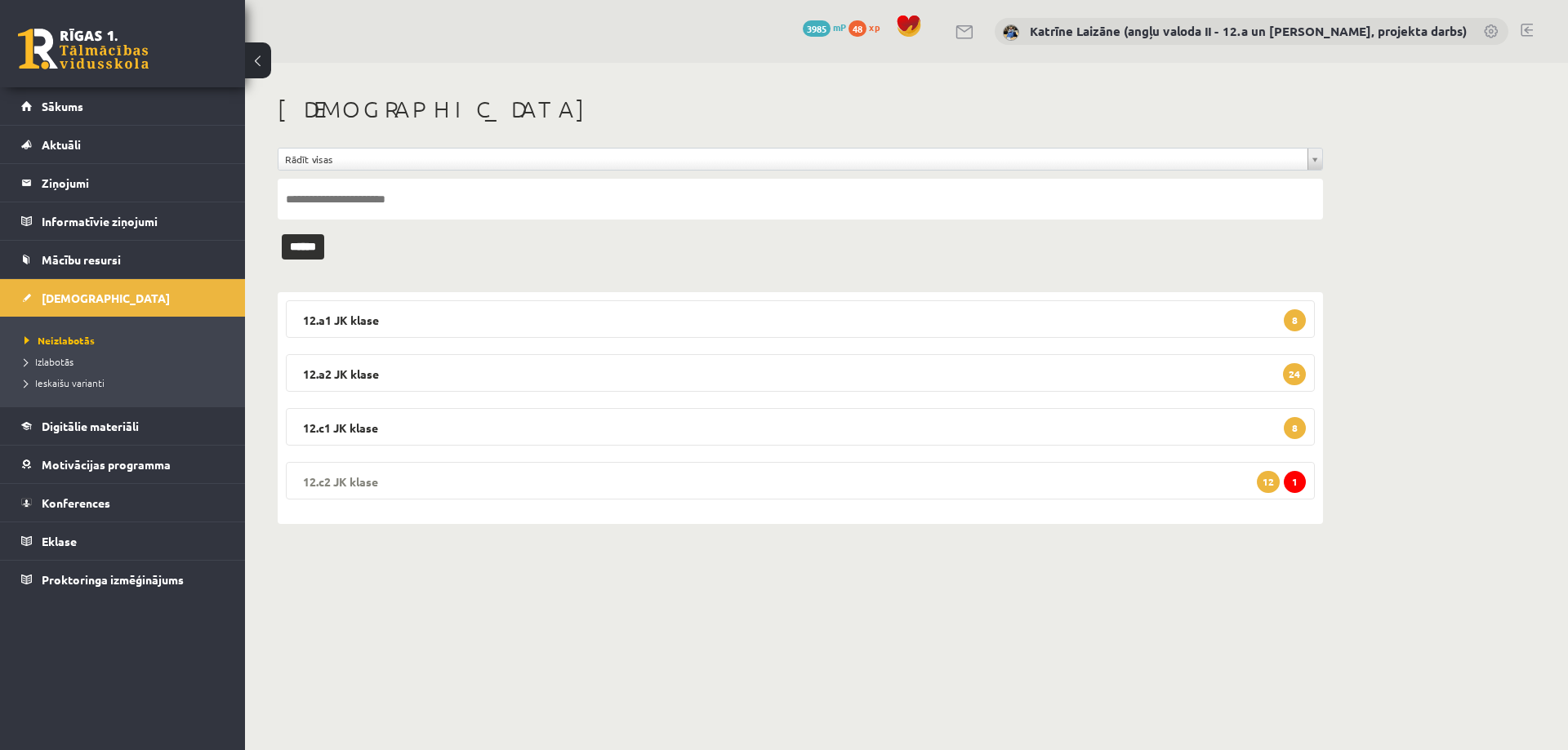
click at [466, 481] on legend "12.c2 JK klase 1 12" at bounding box center [801, 481] width 1029 height 38
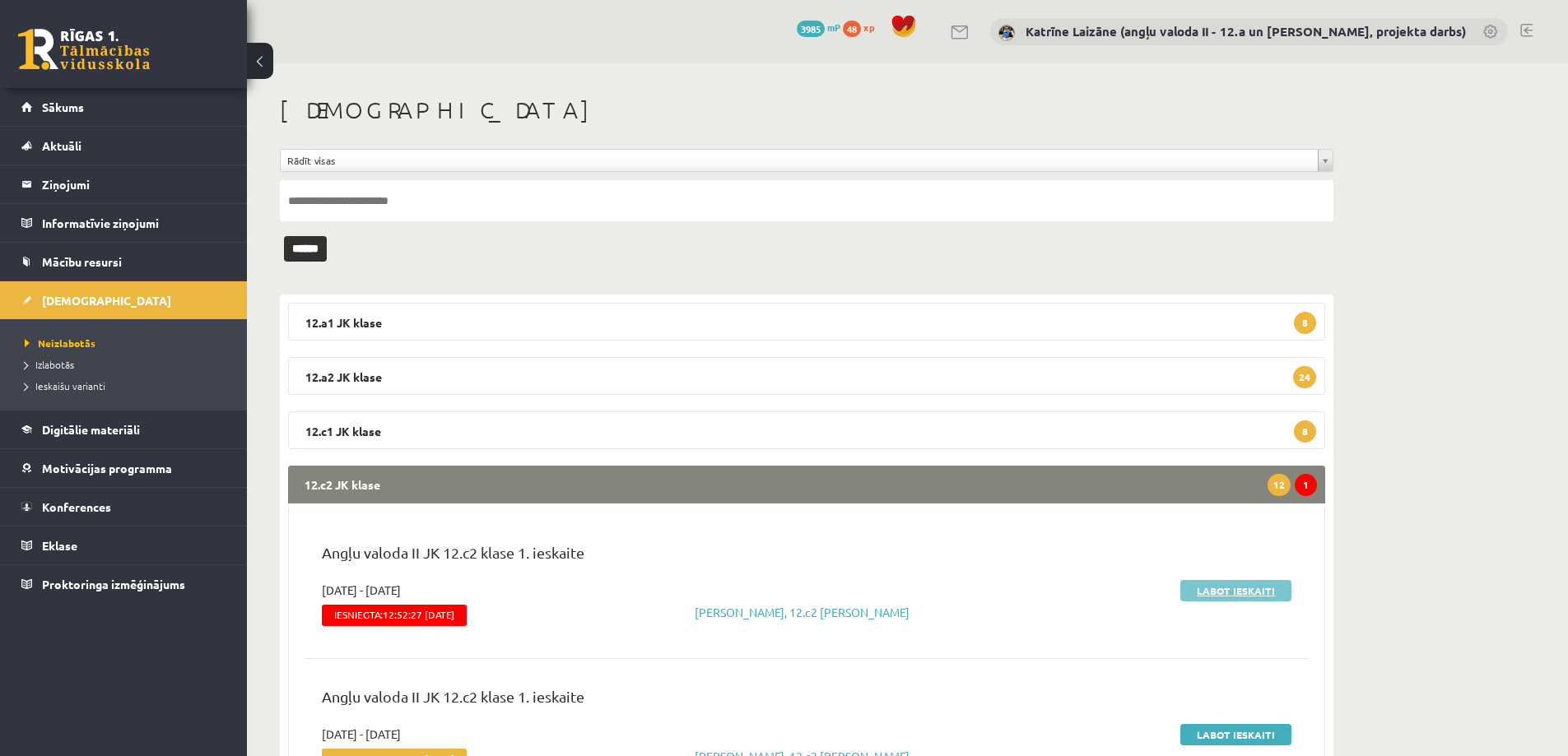
click at [1242, 587] on link "Labot ieskaiti" at bounding box center [1236, 591] width 111 height 22
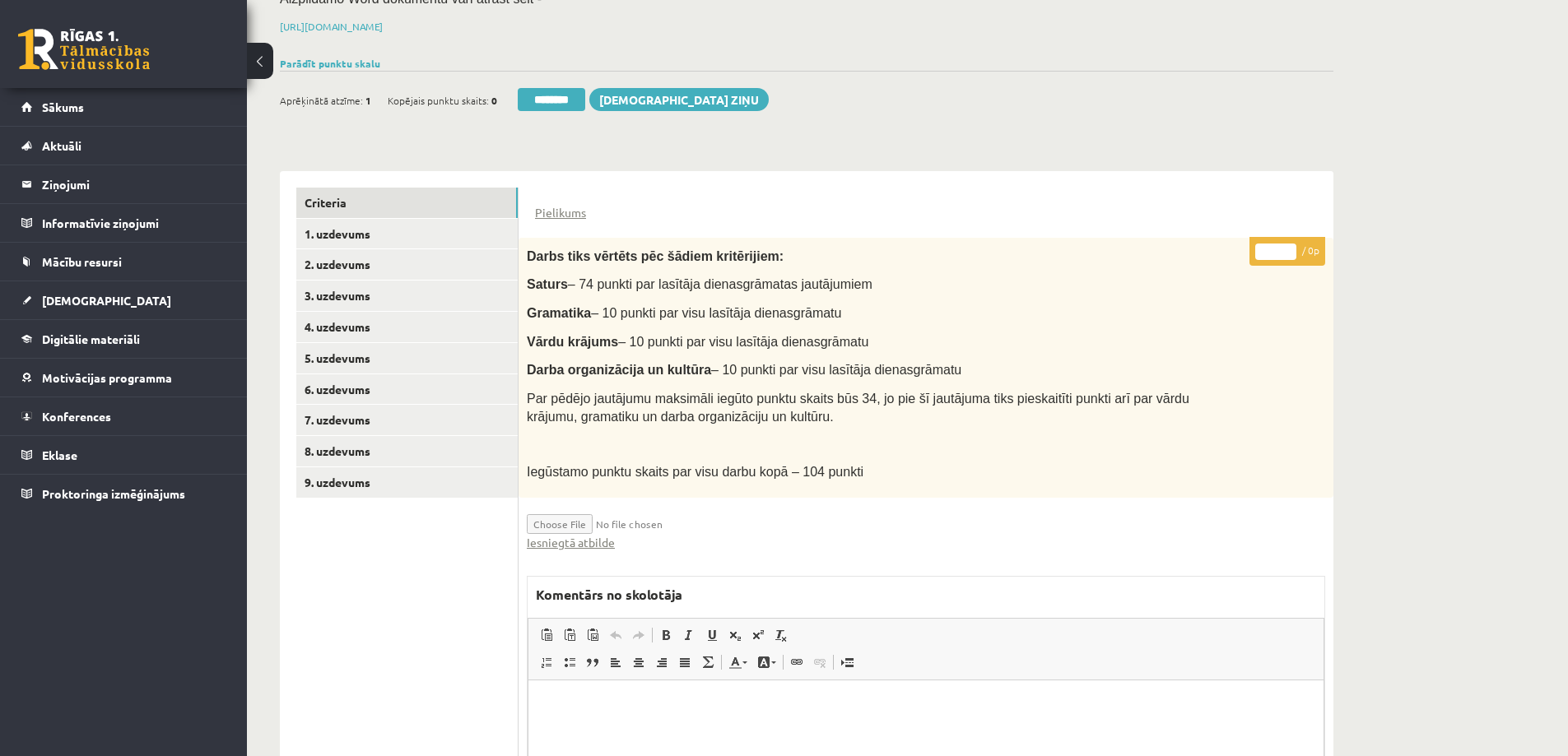
scroll to position [175, 0]
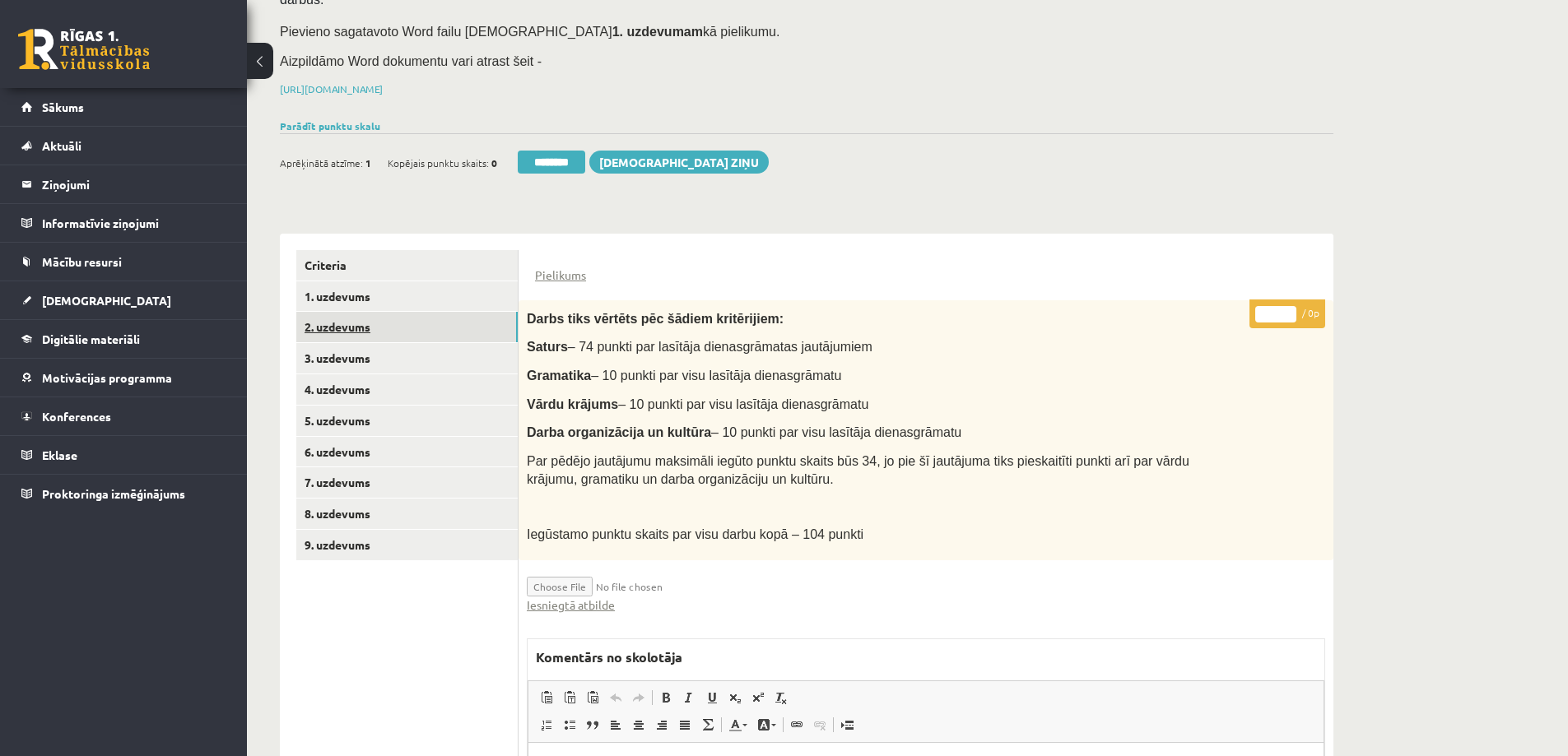
click at [346, 312] on link "2. uzdevums" at bounding box center [407, 327] width 222 height 30
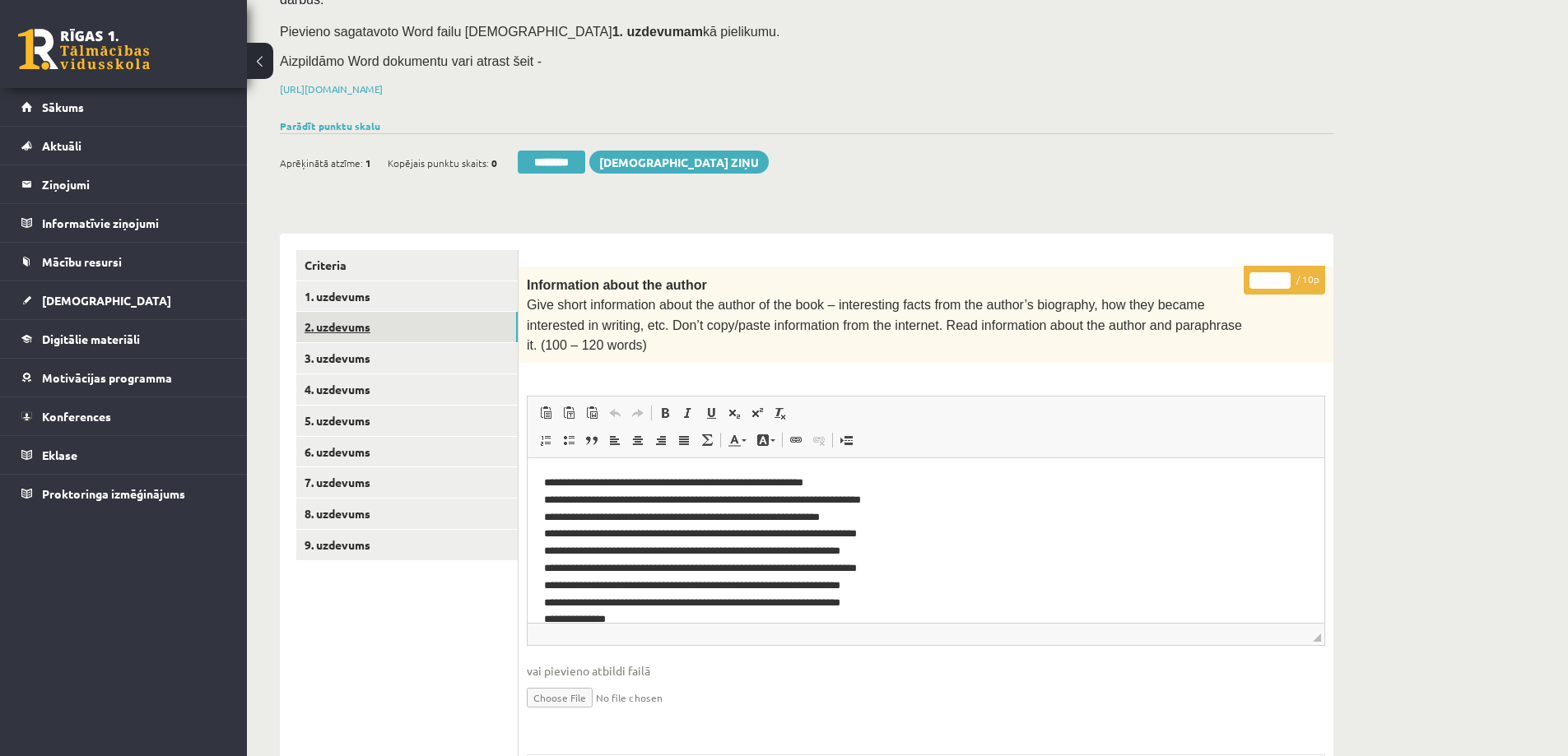
scroll to position [0, 0]
click at [338, 281] on link "1. uzdevums" at bounding box center [407, 296] width 222 height 30
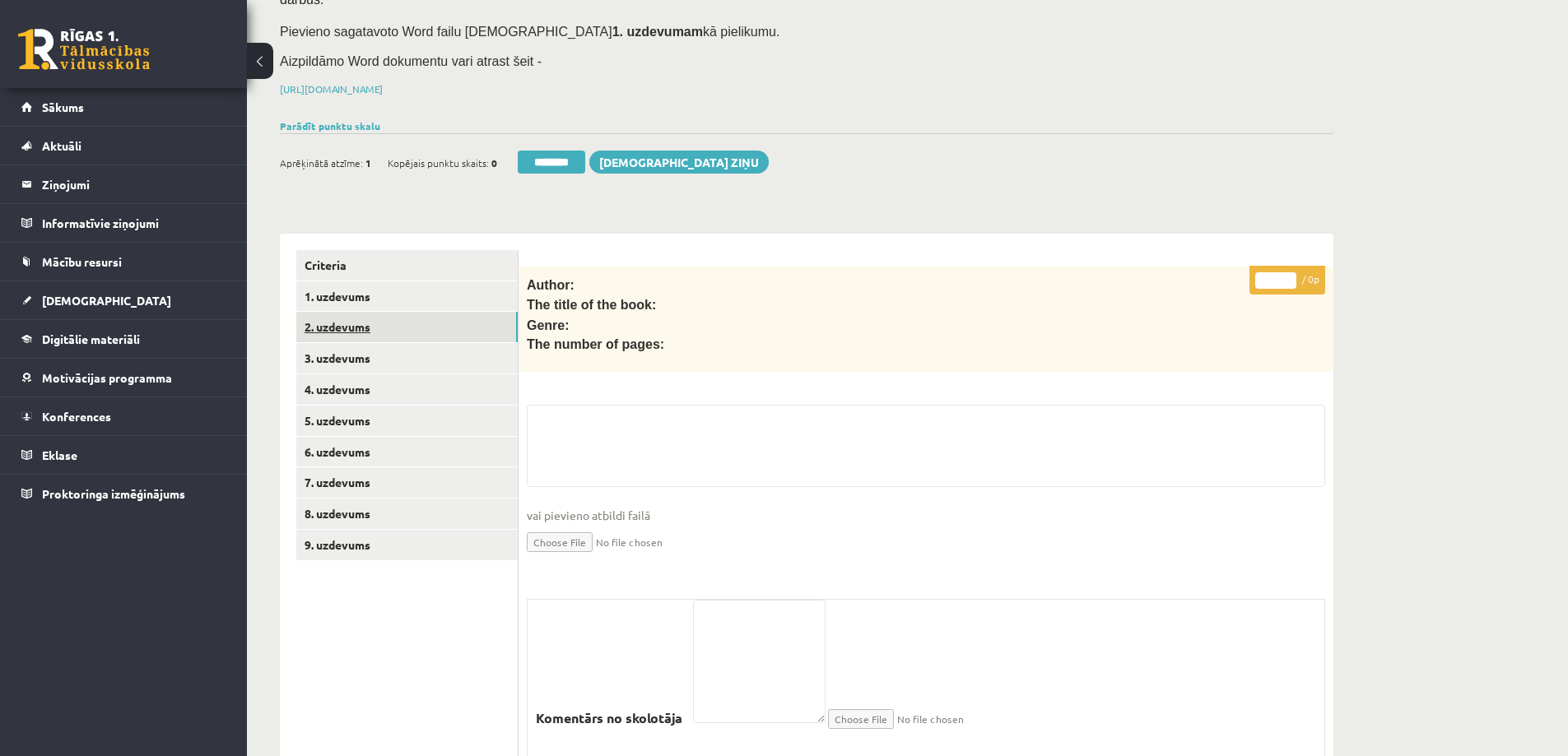
click at [335, 312] on link "2. uzdevums" at bounding box center [407, 327] width 222 height 30
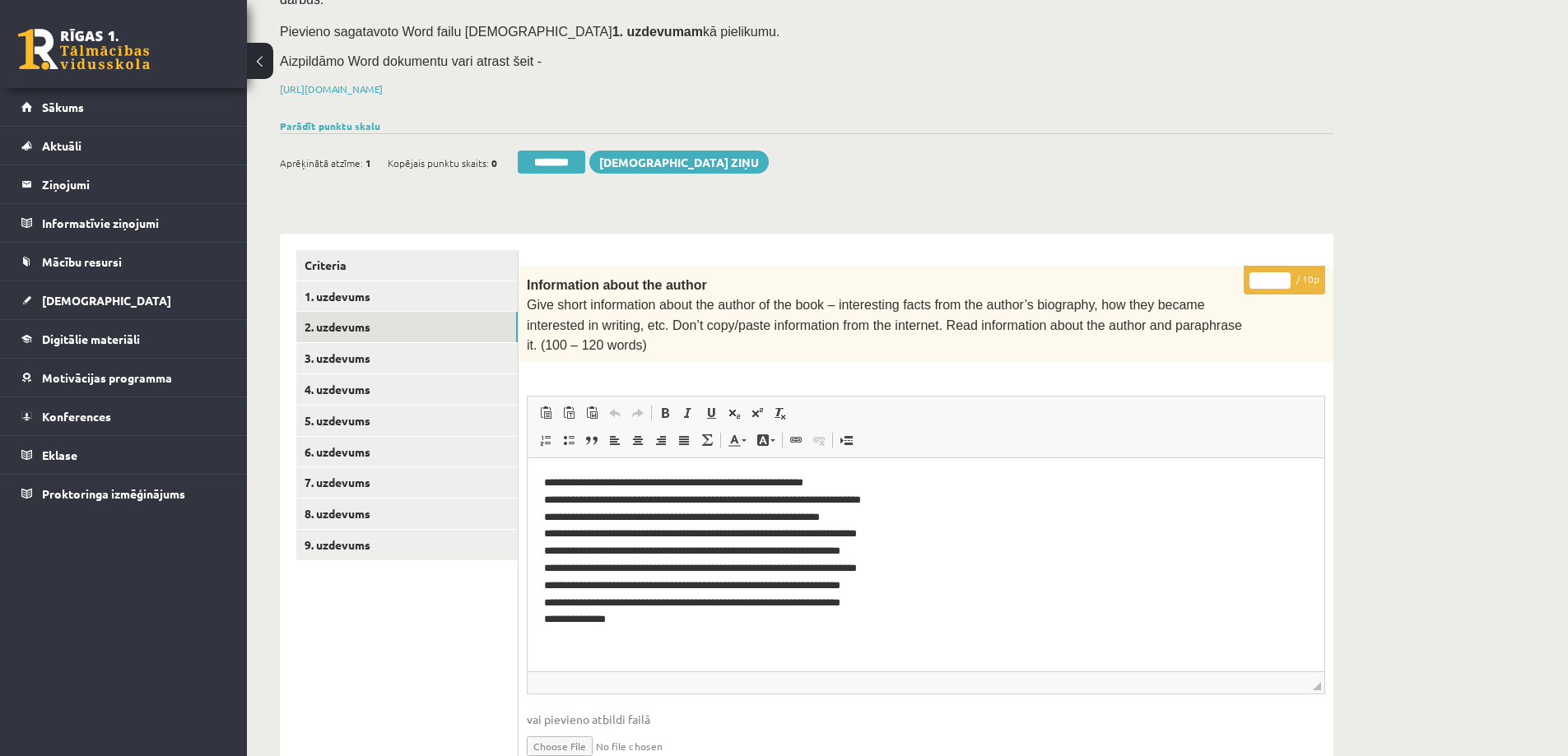
drag, startPoint x: 1319, startPoint y: 592, endPoint x: 1323, endPoint y: 650, distance: 58.1
click at [1323, 672] on span "◢ Elementa ceļš" at bounding box center [926, 682] width 797 height 23
drag, startPoint x: 1269, startPoint y: 257, endPoint x: 1244, endPoint y: 256, distance: 25.0
click at [1244, 266] on p "* / 10p" at bounding box center [1284, 279] width 81 height 28
type input "*"
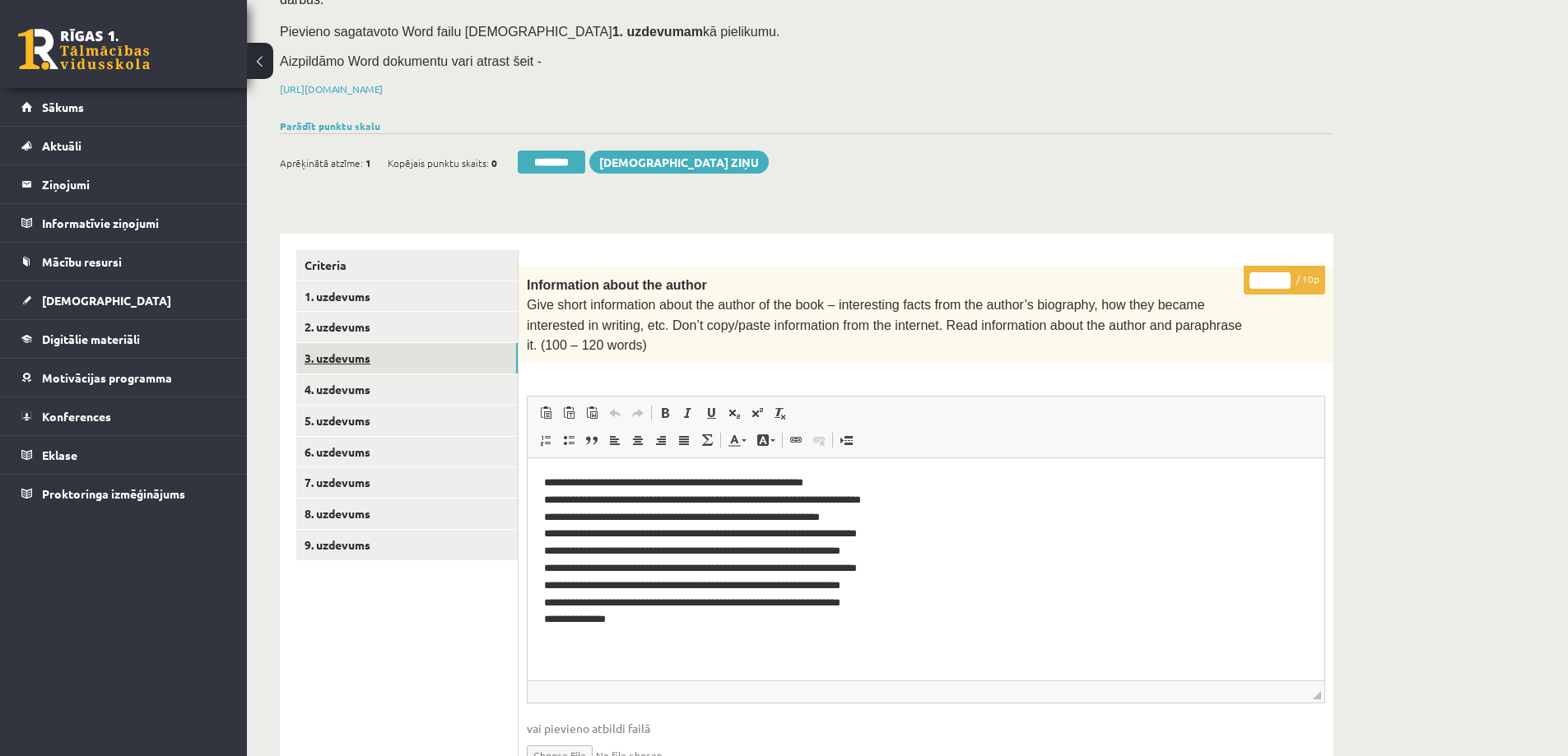
click at [371, 343] on link "3. uzdevums" at bounding box center [407, 358] width 222 height 30
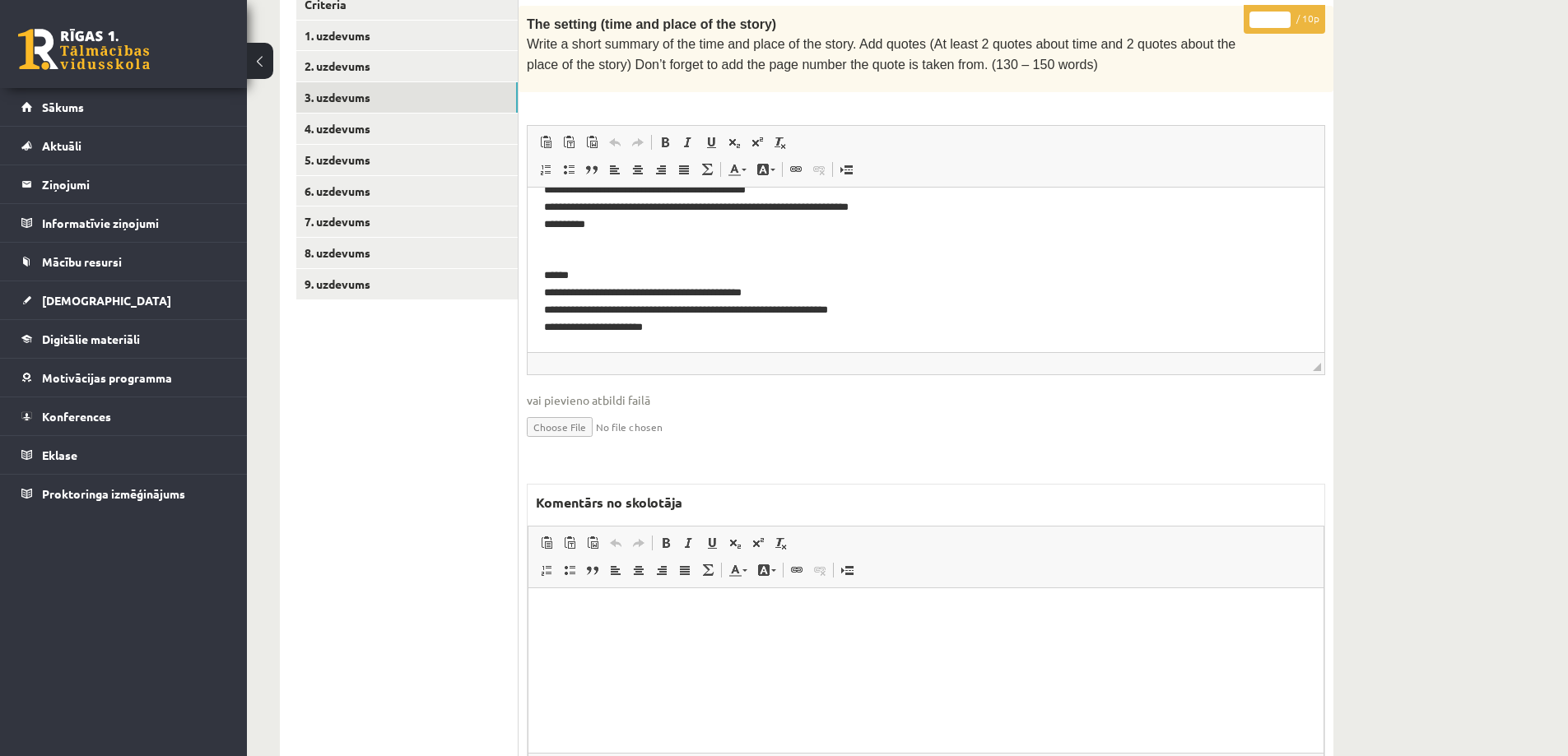
scroll to position [279, 0]
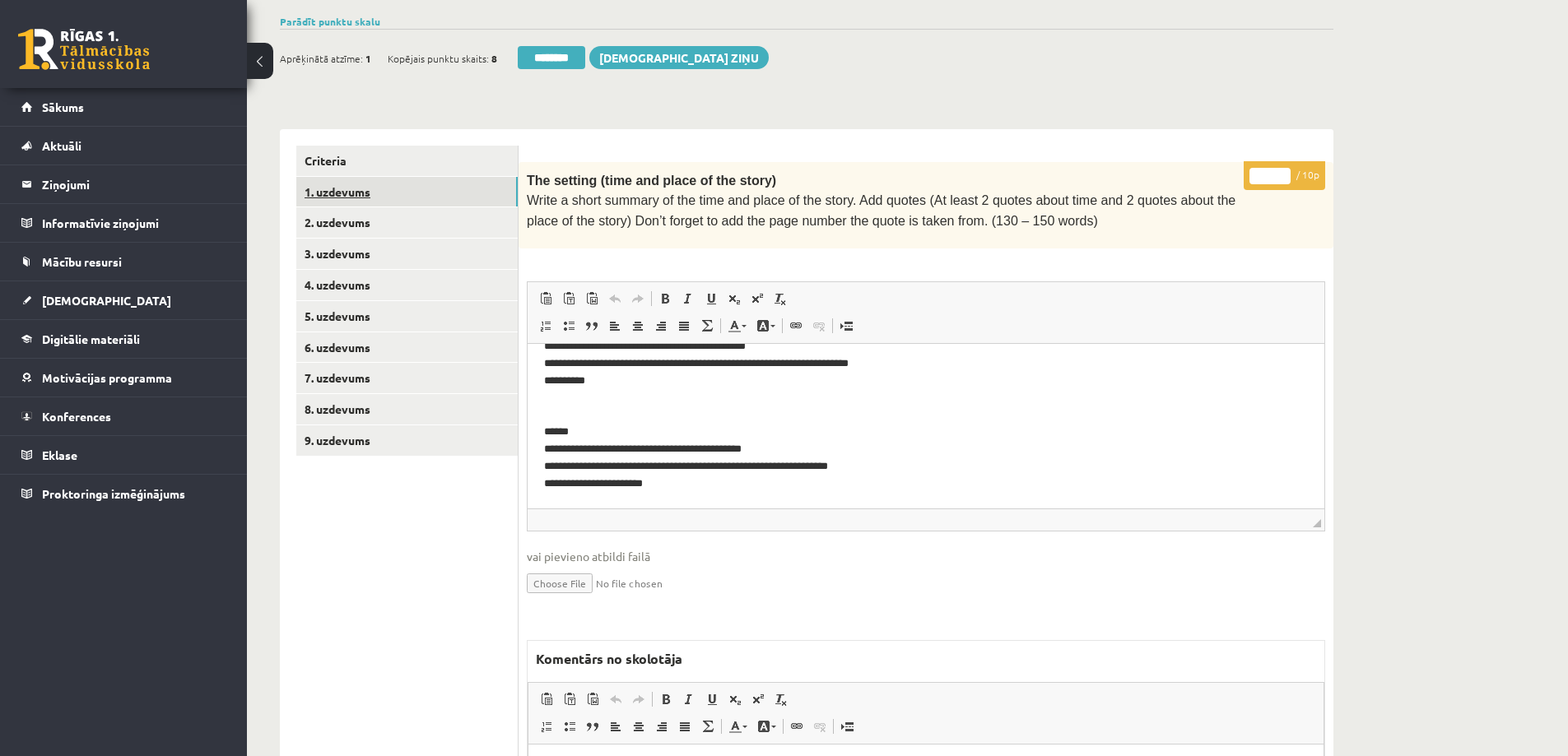
click at [341, 176] on link "1. uzdevums" at bounding box center [407, 191] width 222 height 30
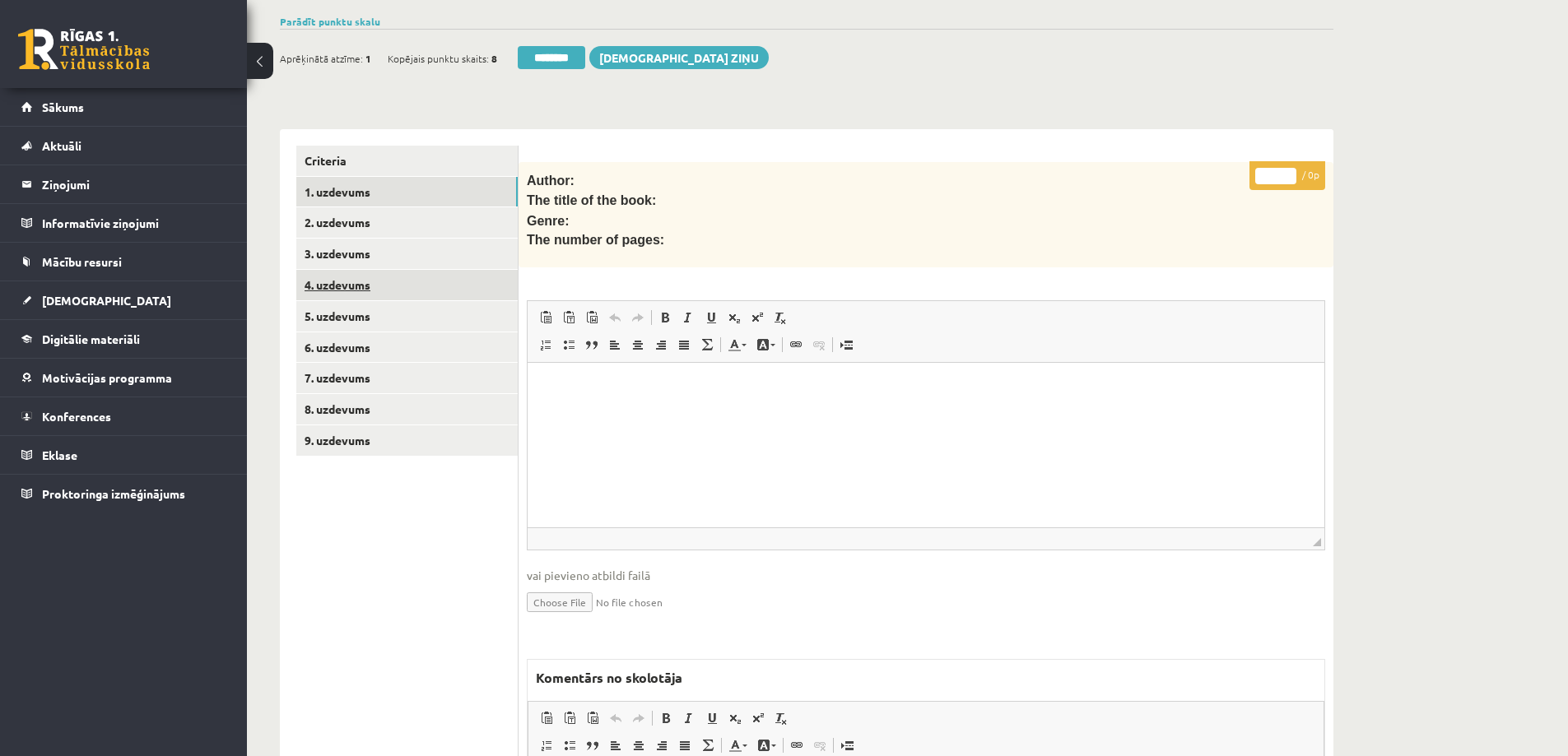
scroll to position [0, 0]
click at [345, 176] on link "1. uzdevums" at bounding box center [407, 191] width 222 height 30
click at [337, 146] on link "Criteria" at bounding box center [407, 161] width 222 height 30
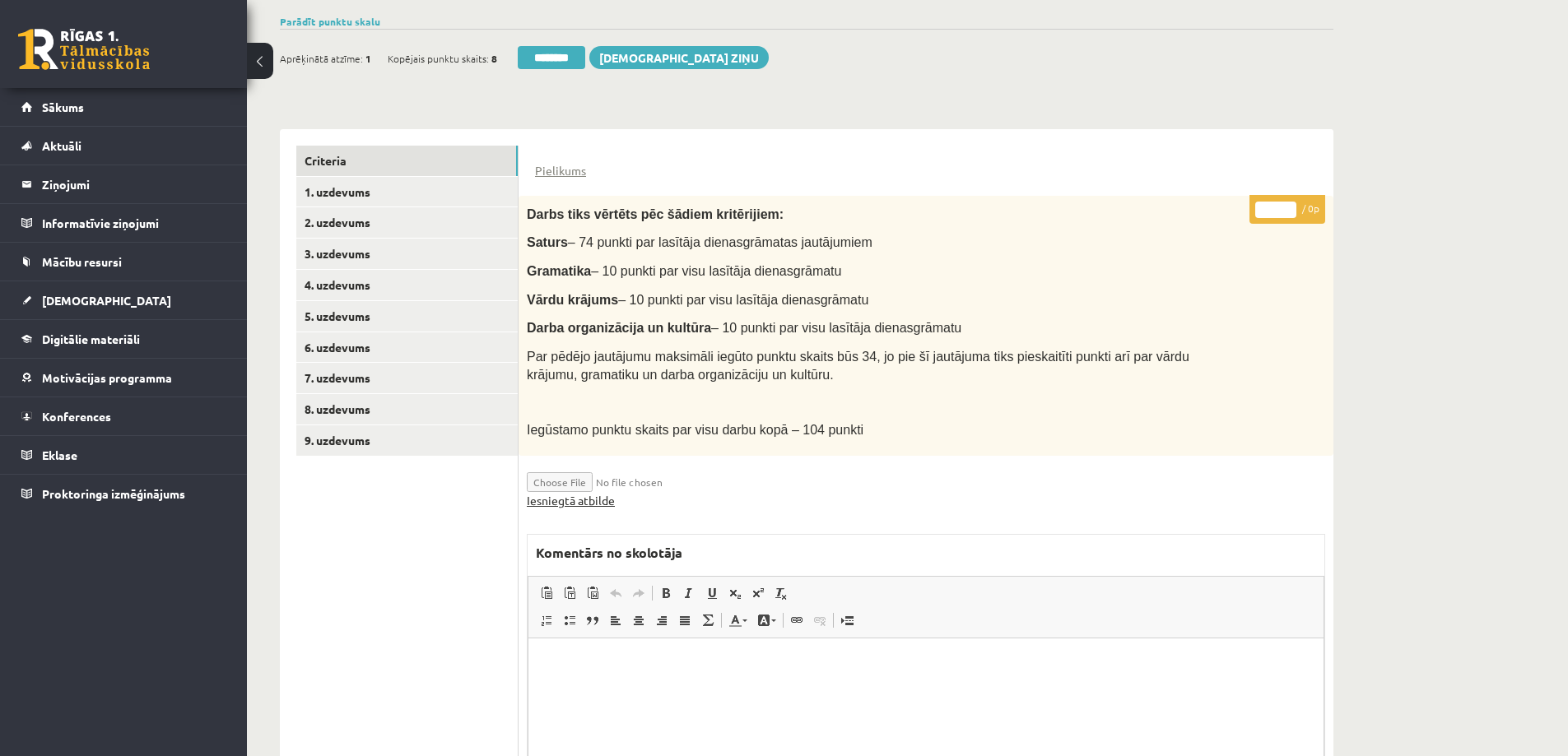
click at [567, 492] on link "Iesniegtā atbilde" at bounding box center [571, 501] width 88 height 18
click at [367, 176] on link "1. uzdevums" at bounding box center [407, 191] width 222 height 30
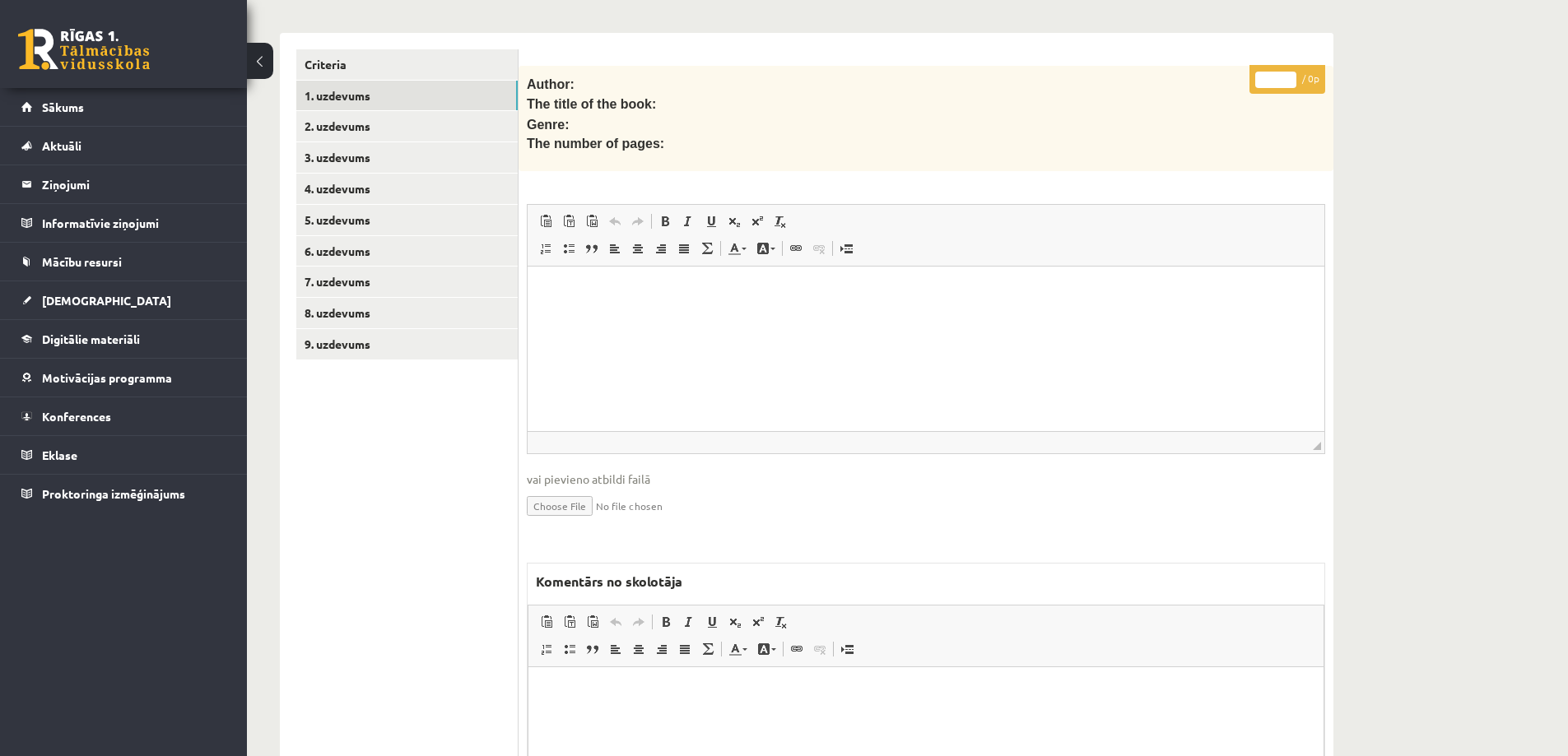
scroll to position [51, 0]
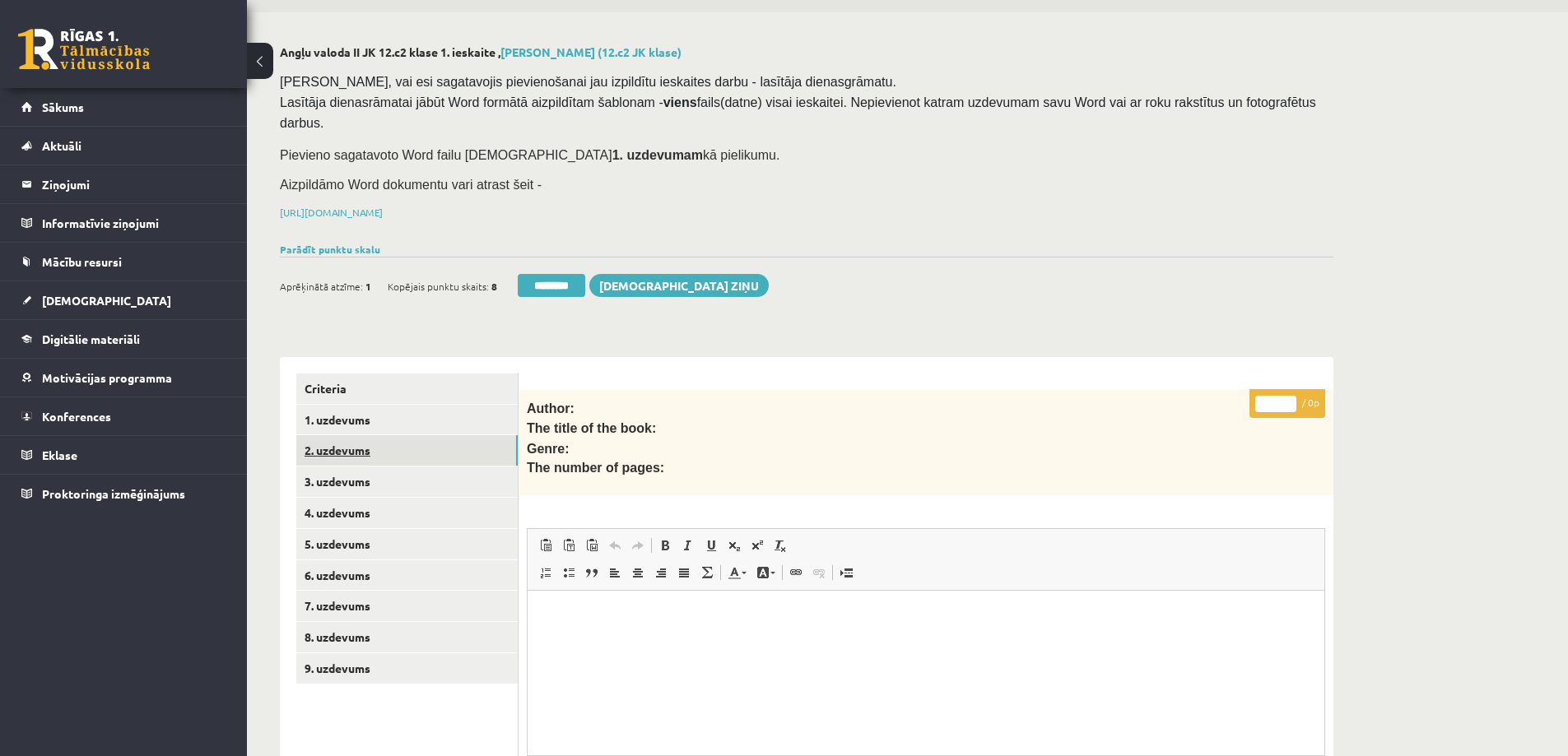
click at [347, 435] on link "2. uzdevums" at bounding box center [407, 450] width 222 height 30
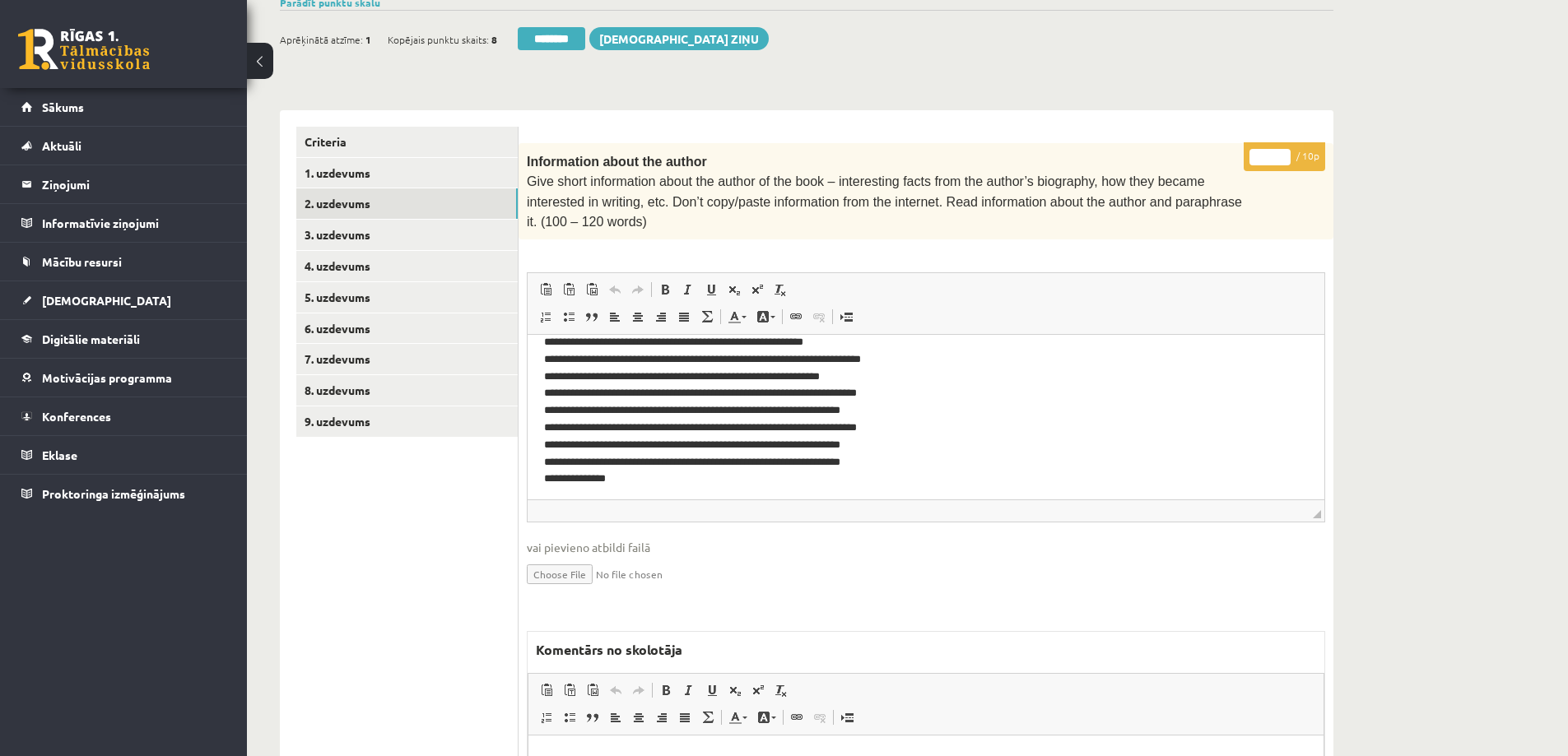
scroll to position [23, 0]
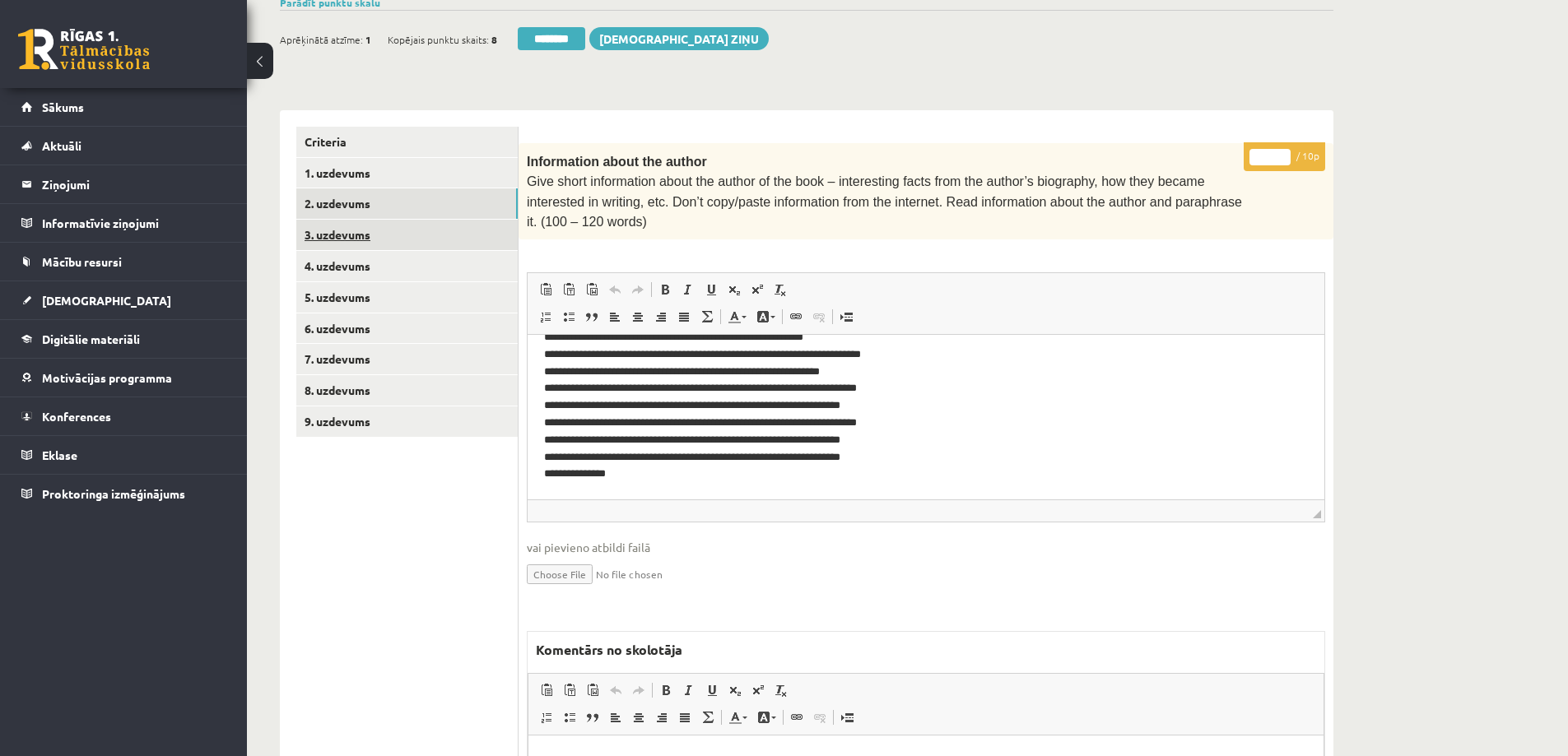
click at [330, 220] on link "3. uzdevums" at bounding box center [407, 234] width 222 height 30
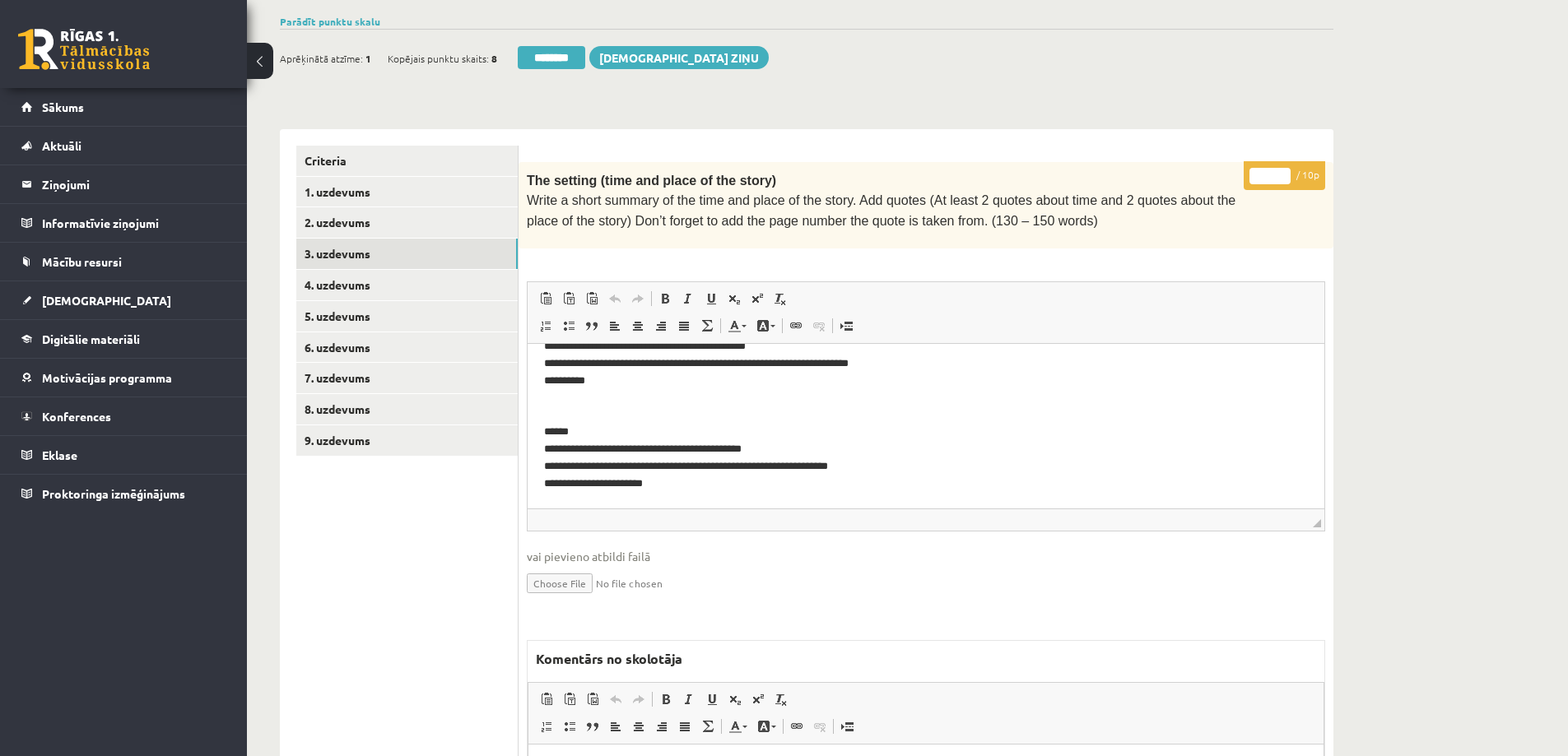
scroll to position [12, 0]
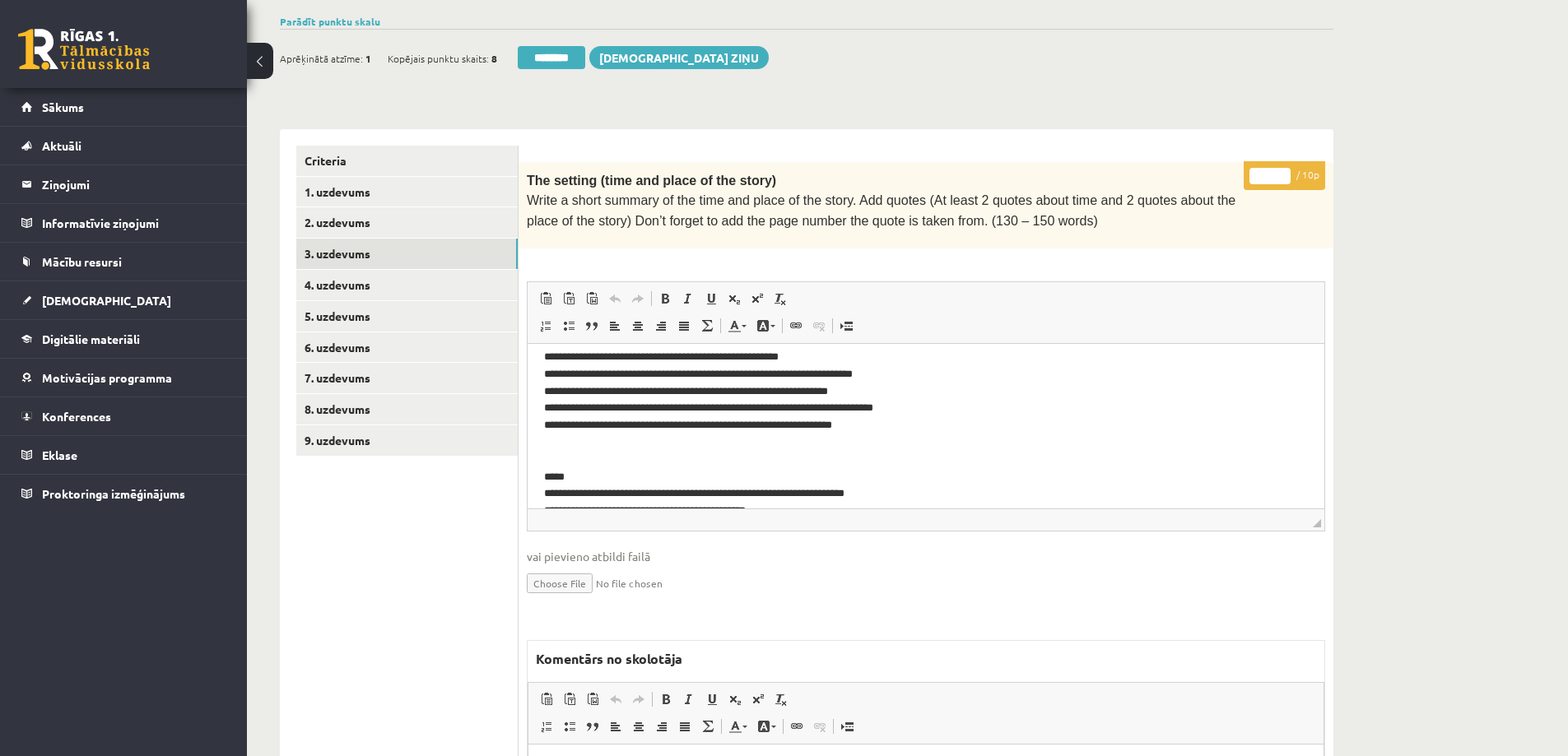
drag, startPoint x: 1275, startPoint y: 151, endPoint x: 1256, endPoint y: 151, distance: 19.0
click at [1256, 168] on input "*" at bounding box center [1270, 176] width 41 height 17
type input "*"
click at [362, 270] on link "4. uzdevums" at bounding box center [407, 284] width 222 height 30
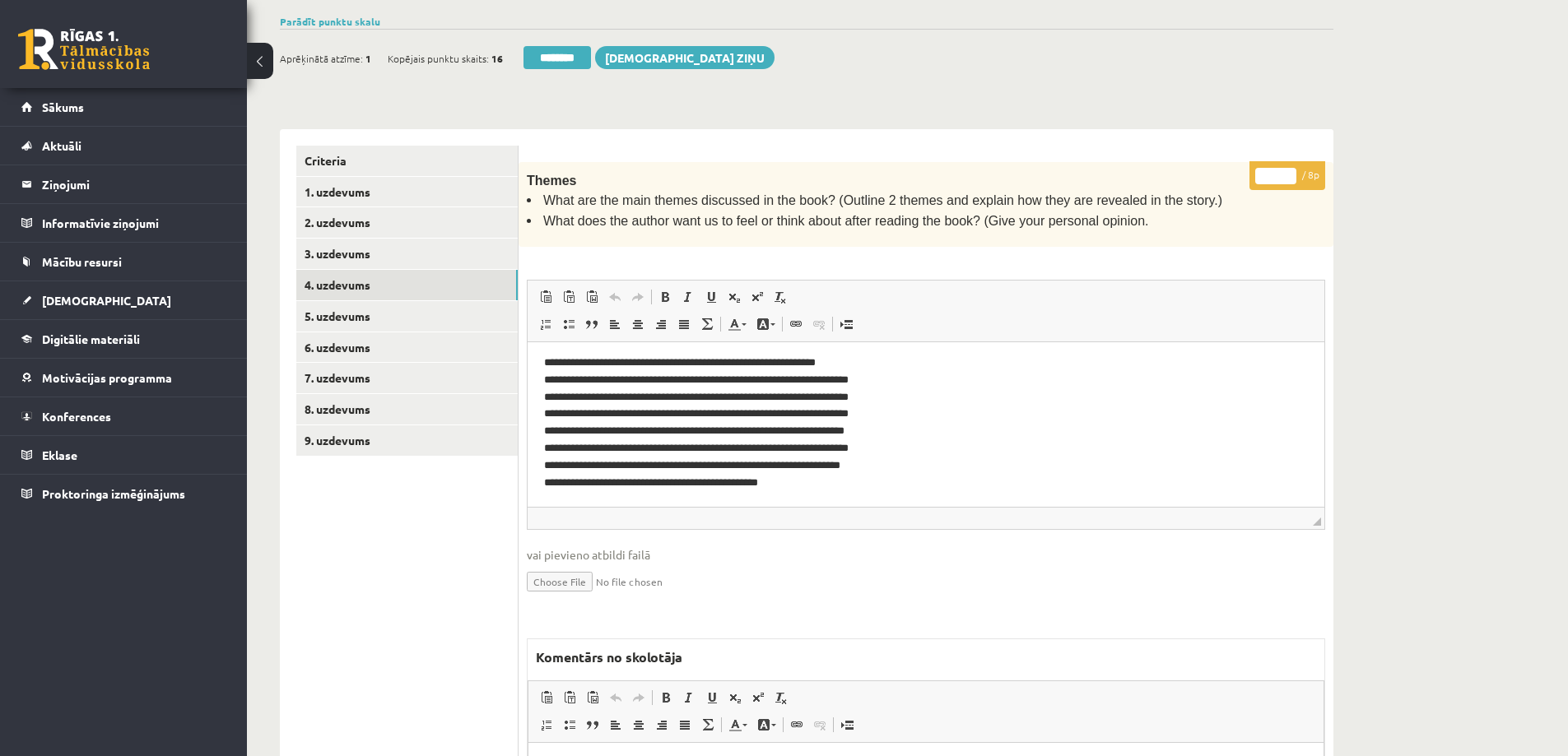
scroll to position [5, 0]
drag, startPoint x: 1278, startPoint y: 156, endPoint x: 1248, endPoint y: 152, distance: 30.3
click at [1248, 162] on div "**********" at bounding box center [926, 569] width 815 height 814
type input "*"
click at [352, 301] on link "5. uzdevums" at bounding box center [407, 316] width 222 height 30
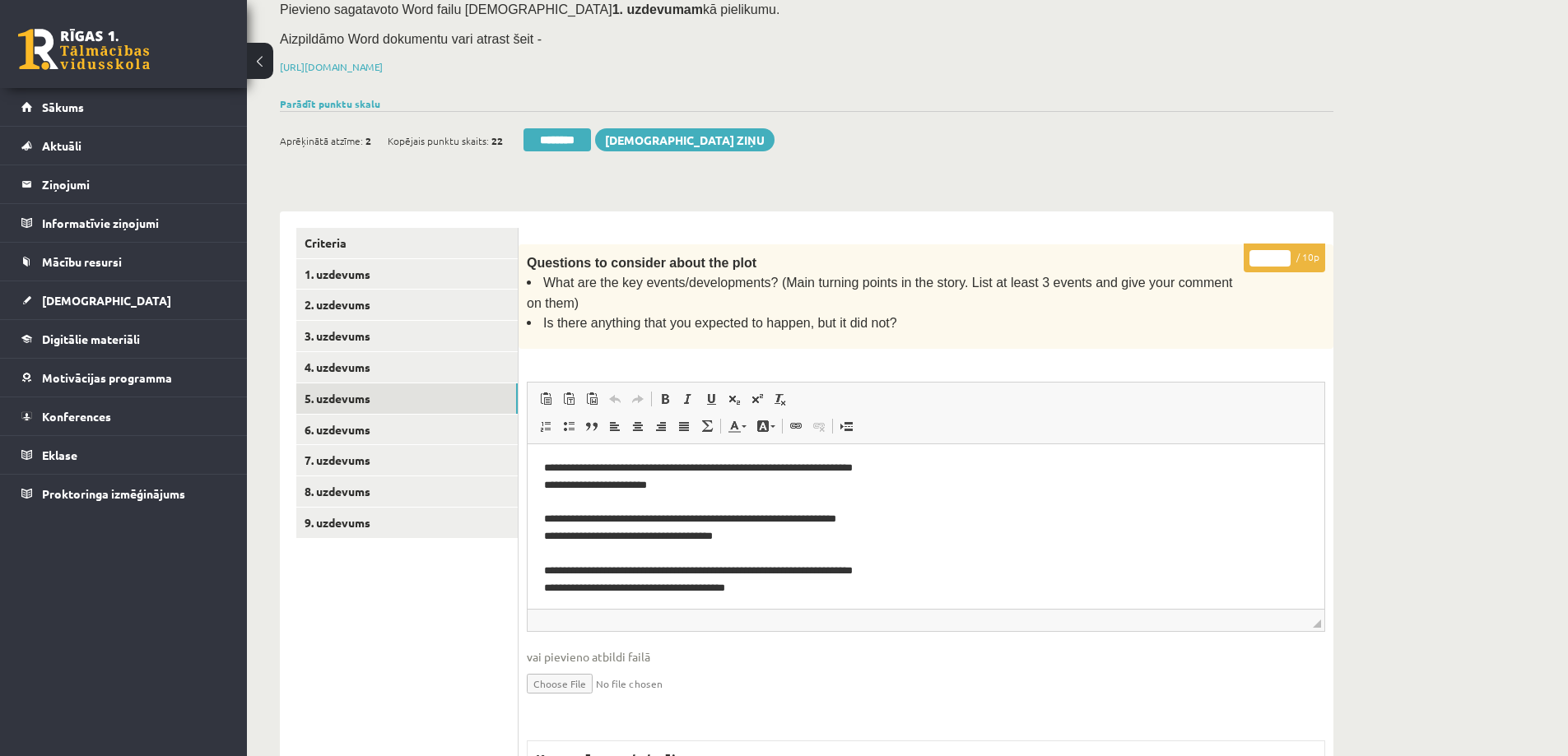
scroll to position [0, 0]
drag, startPoint x: 1264, startPoint y: 239, endPoint x: 1242, endPoint y: 238, distance: 22.0
click at [1242, 244] on div "**********" at bounding box center [926, 661] width 815 height 834
type input "*"
click at [391, 415] on link "6. uzdevums" at bounding box center [407, 429] width 222 height 30
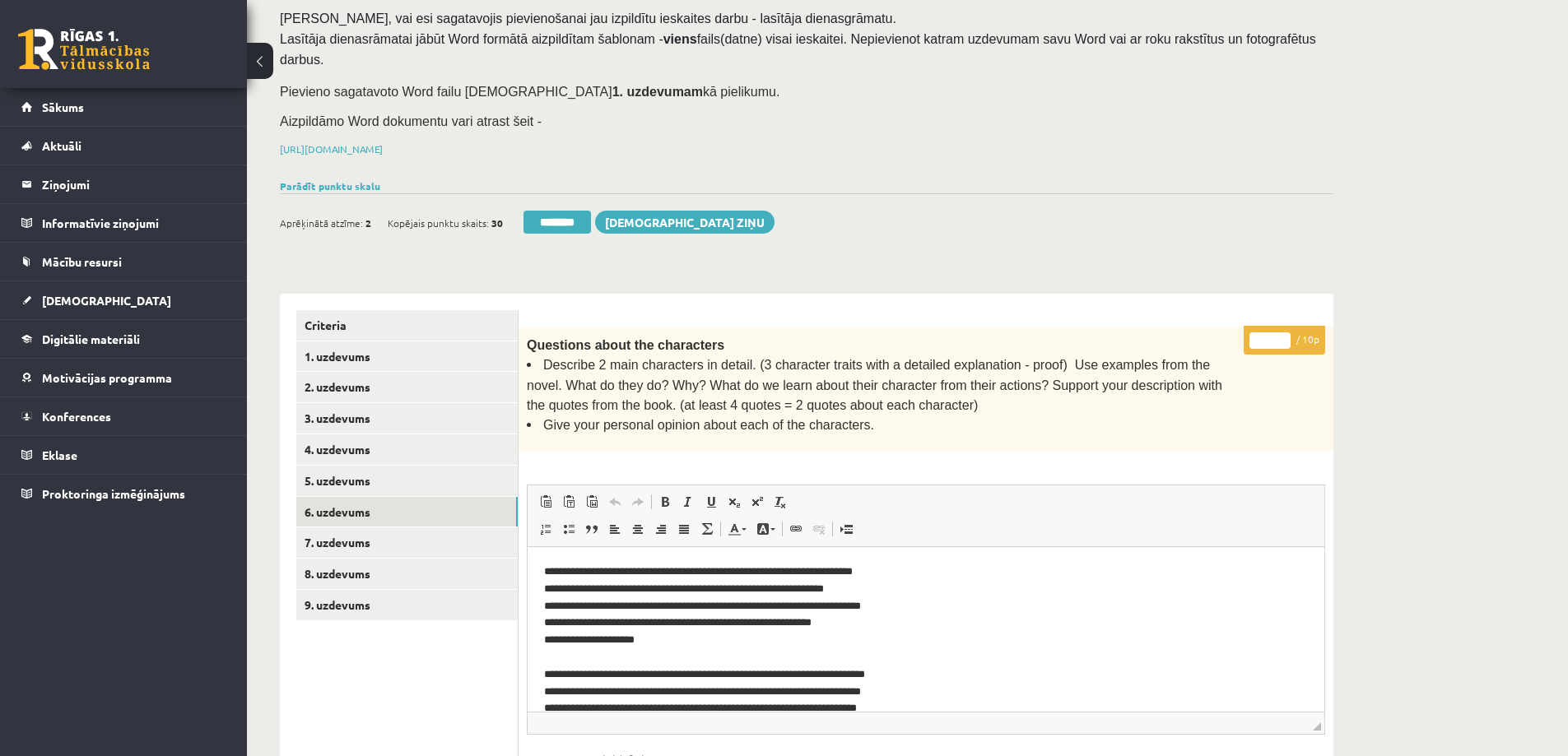
drag, startPoint x: 1268, startPoint y: 321, endPoint x: 1249, endPoint y: 318, distance: 19.2
click at [1249, 332] on input "*" at bounding box center [1270, 340] width 41 height 17
type input "*"
click at [353, 528] on link "7. uzdevums" at bounding box center [407, 542] width 222 height 30
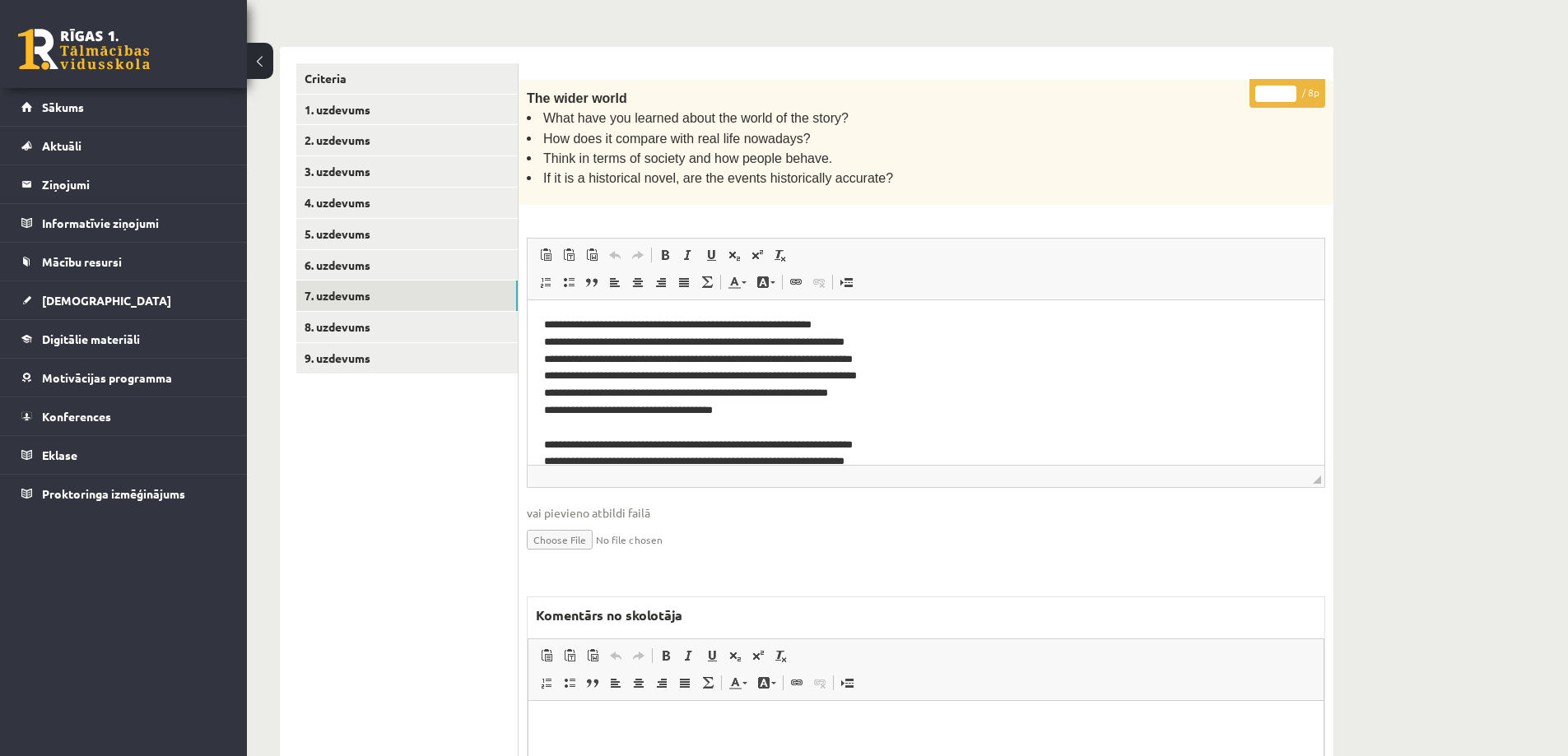
scroll to position [57, 0]
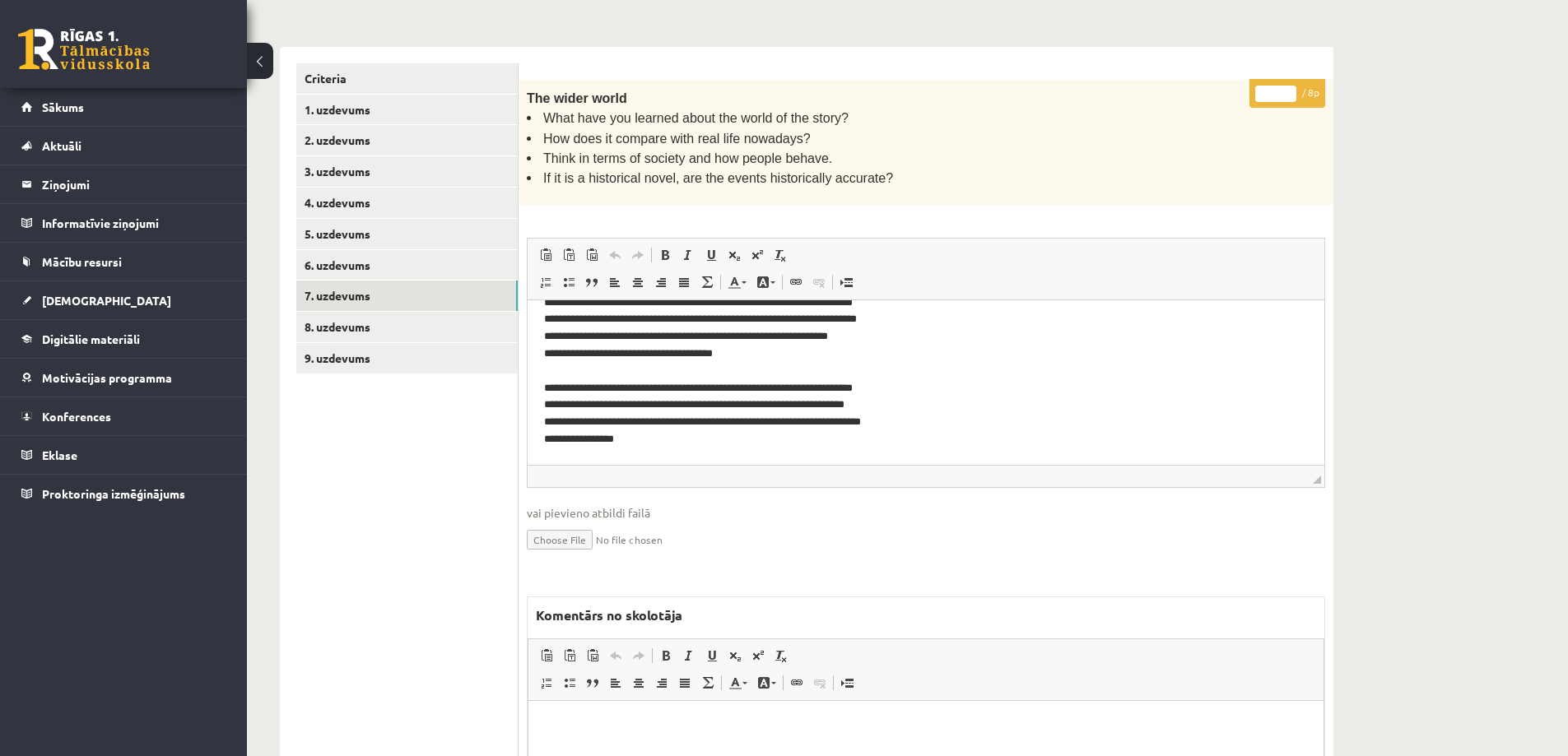
drag, startPoint x: 1290, startPoint y: 67, endPoint x: 1238, endPoint y: 67, distance: 52.0
click at [1255, 85] on input "*" at bounding box center [1276, 93] width 41 height 17
click at [1287, 85] on input "*" at bounding box center [1276, 93] width 41 height 17
type input "*"
click at [1287, 85] on input "*" at bounding box center [1276, 93] width 41 height 17
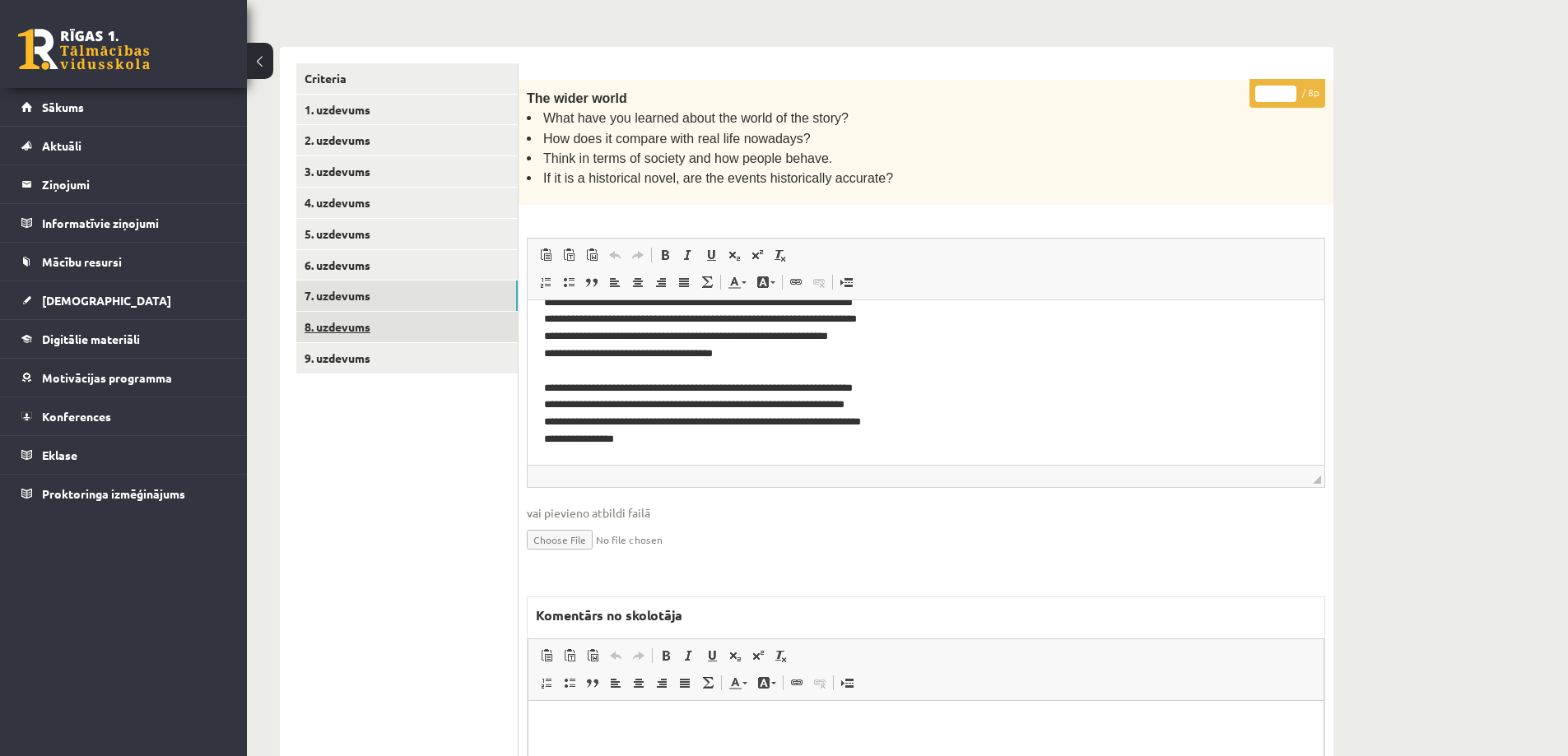
click at [367, 312] on link "8. uzdevums" at bounding box center [407, 327] width 222 height 30
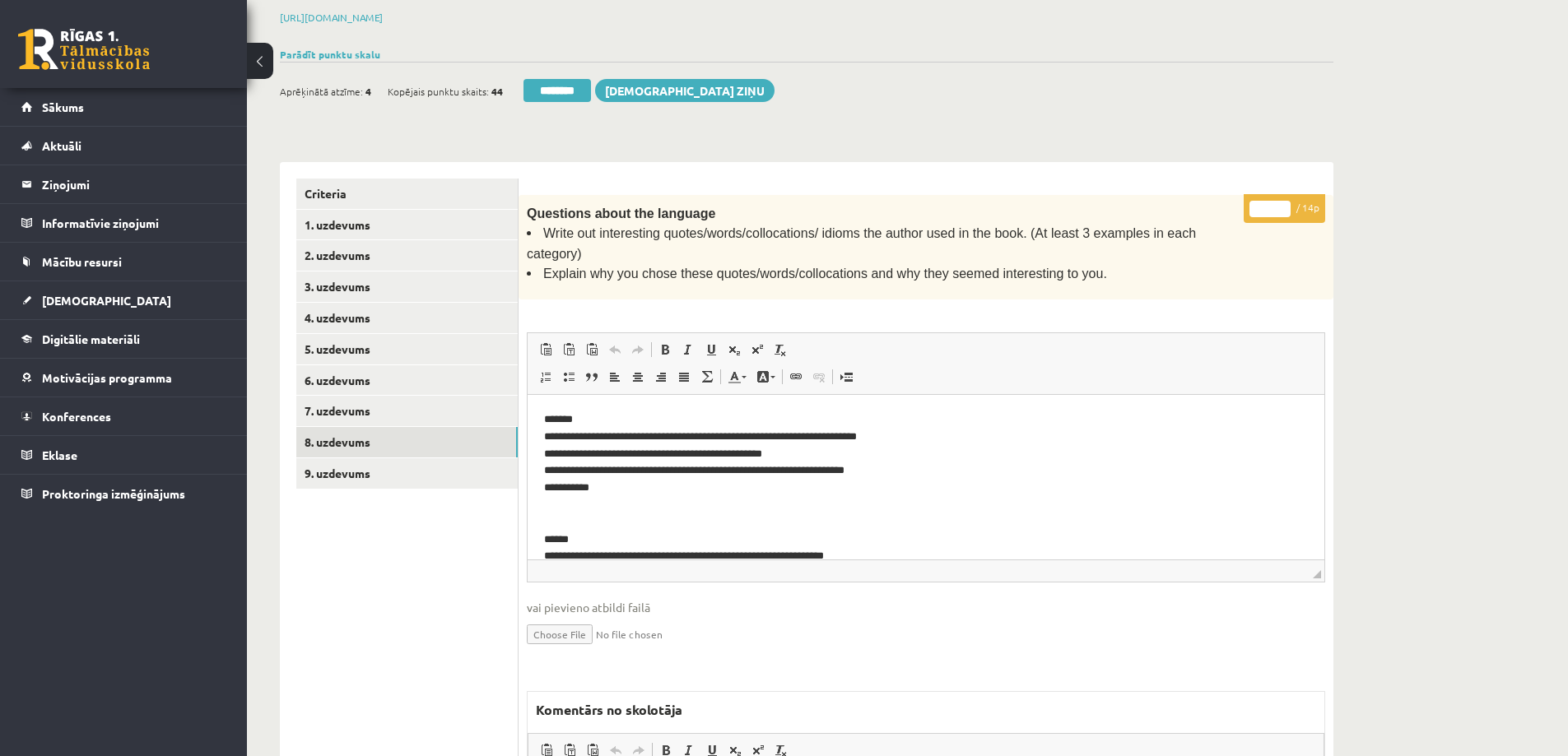
scroll to position [195, 0]
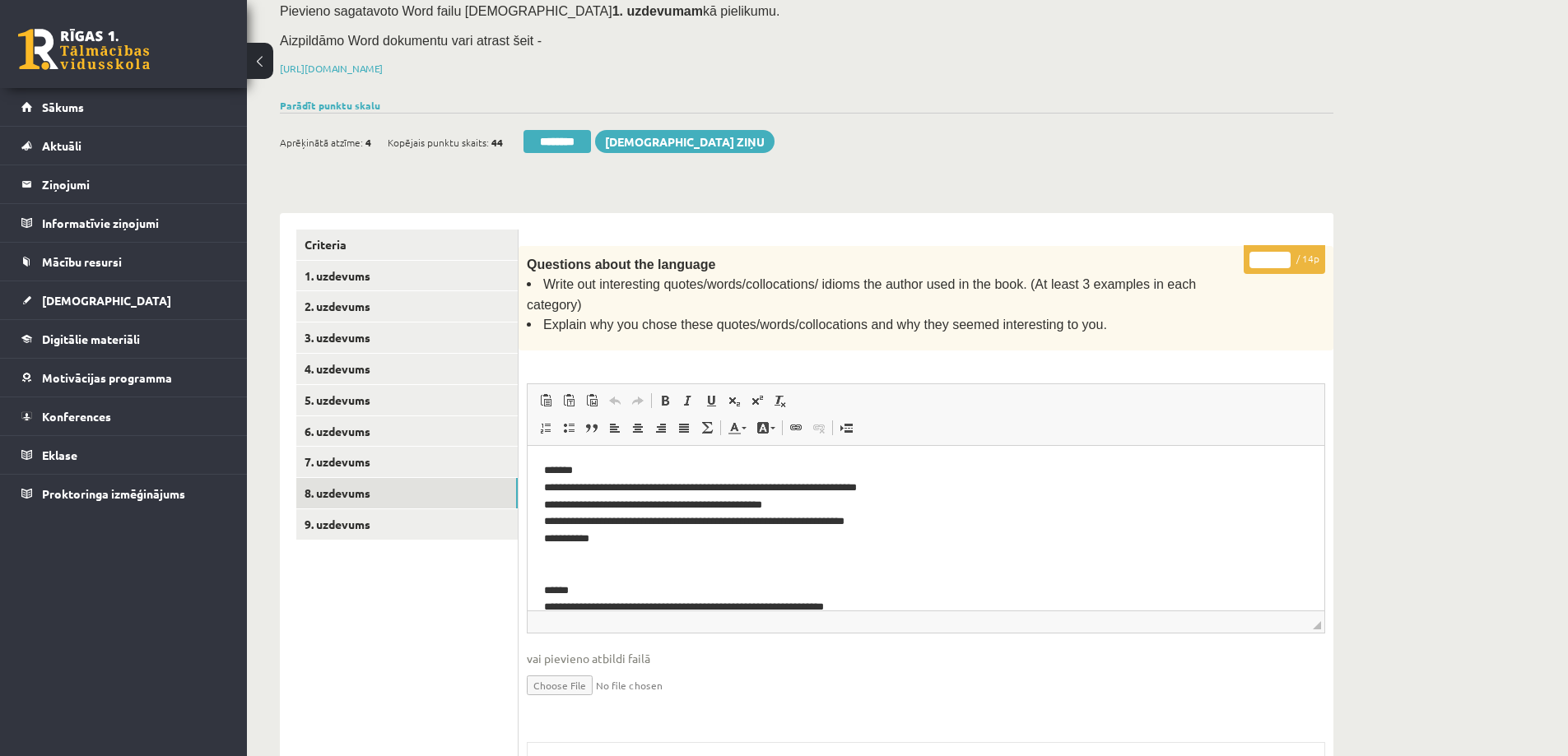
drag, startPoint x: 1271, startPoint y: 233, endPoint x: 1253, endPoint y: 233, distance: 18.0
click at [1253, 252] on input "*" at bounding box center [1270, 260] width 41 height 17
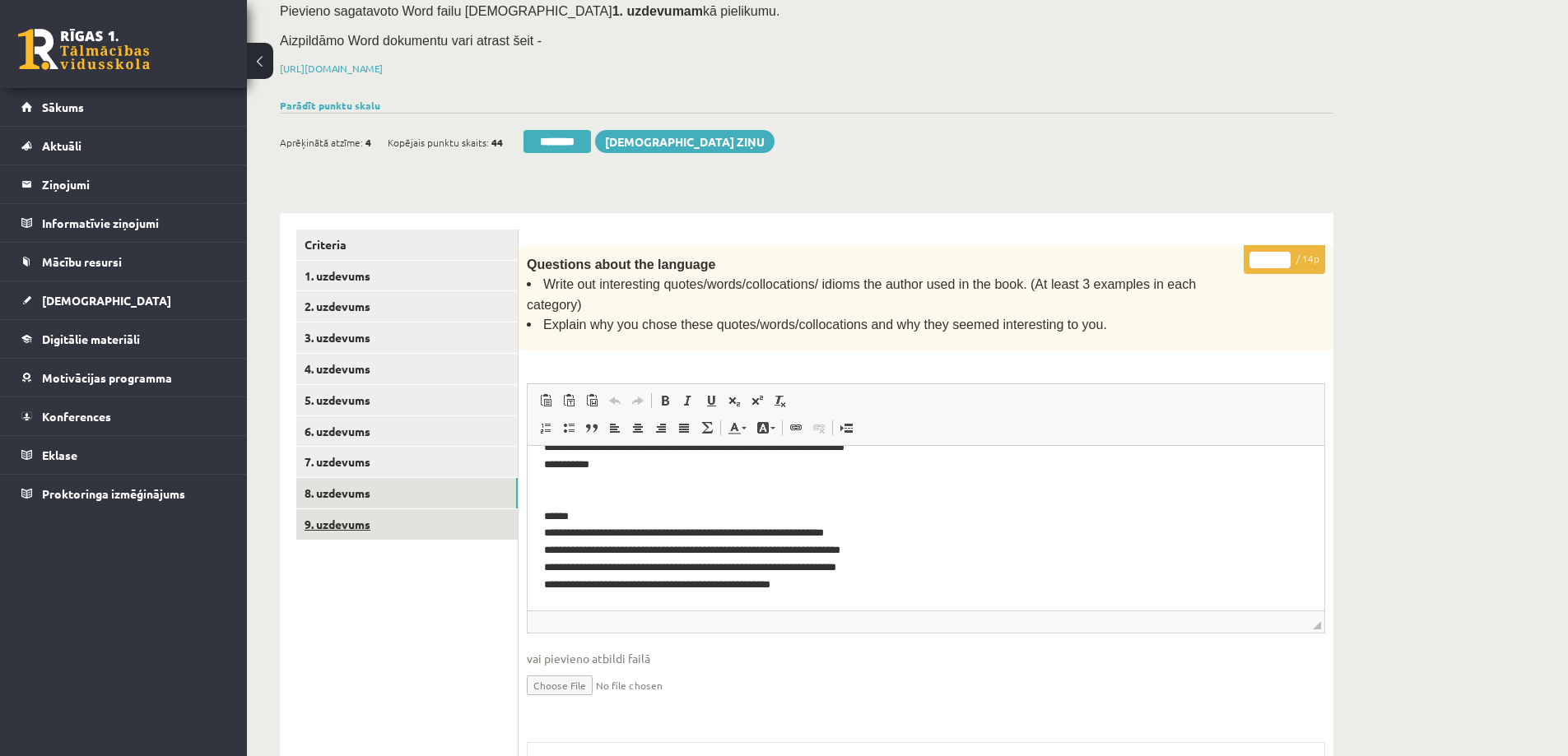
type input "*"
click at [369, 510] on link "9. uzdevums" at bounding box center [407, 525] width 222 height 30
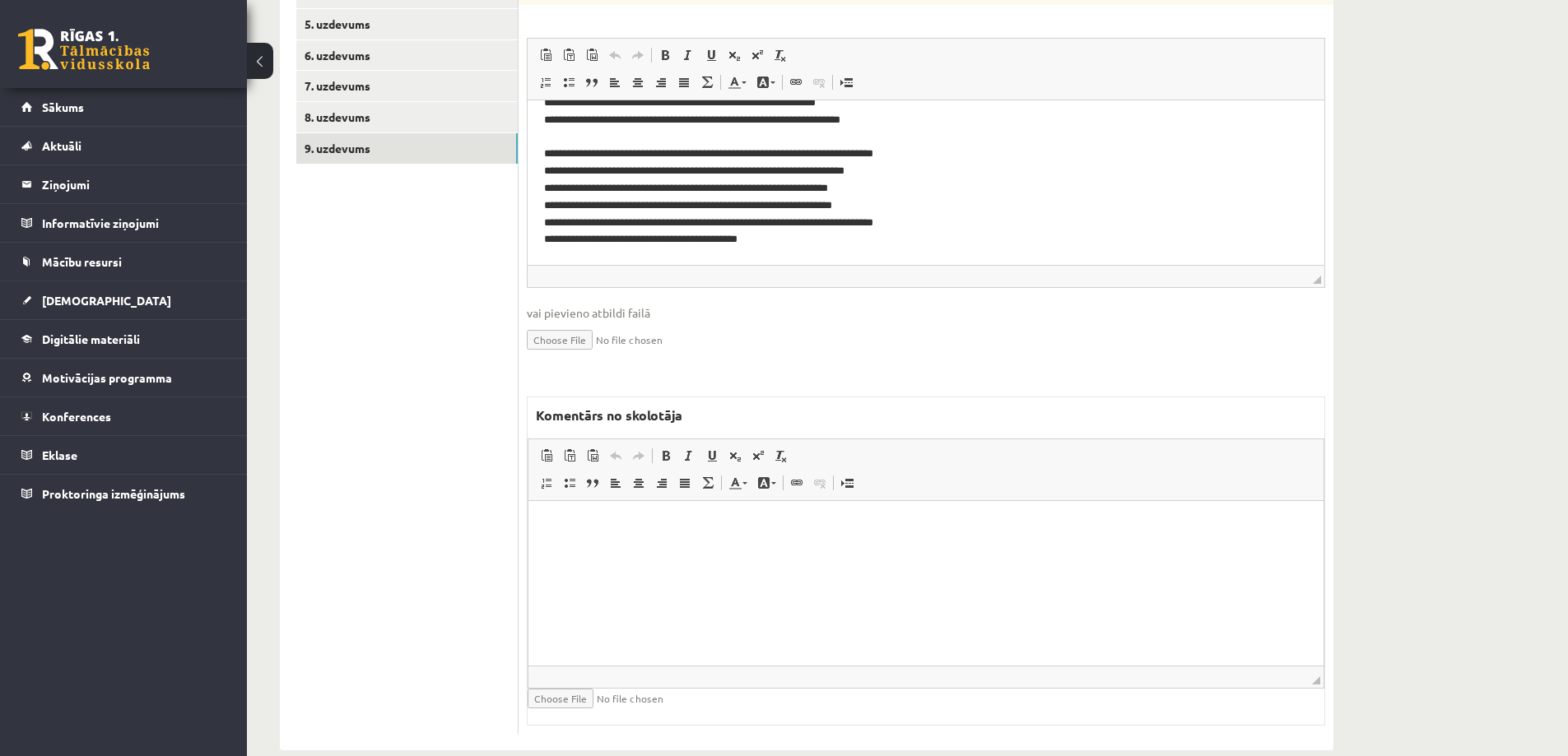
scroll to position [573, 0]
click at [684, 549] on html at bounding box center [926, 524] width 795 height 50
click at [620, 523] on p "**********" at bounding box center [926, 525] width 762 height 18
click at [680, 519] on p "**********" at bounding box center [926, 525] width 762 height 18
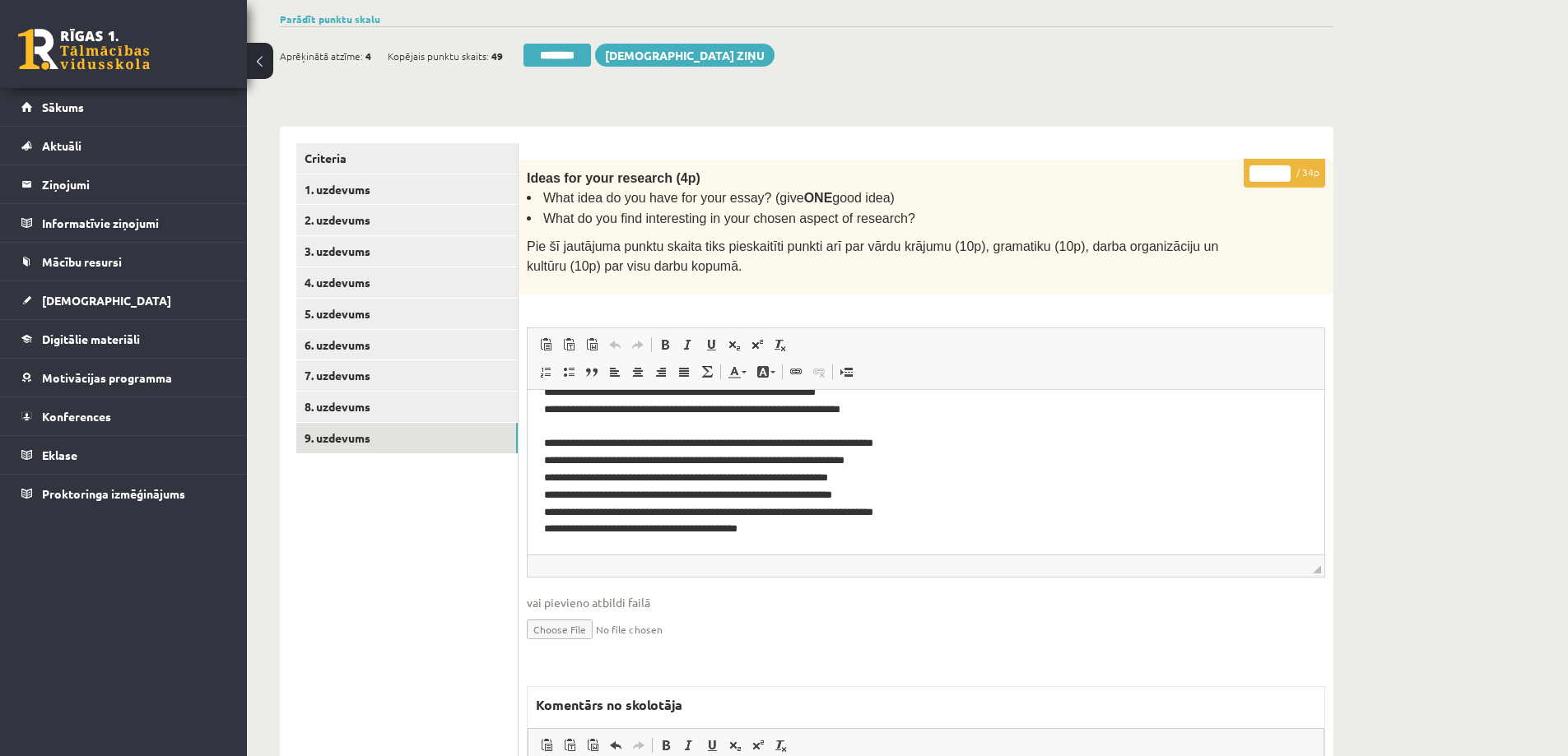
scroll to position [243, 0]
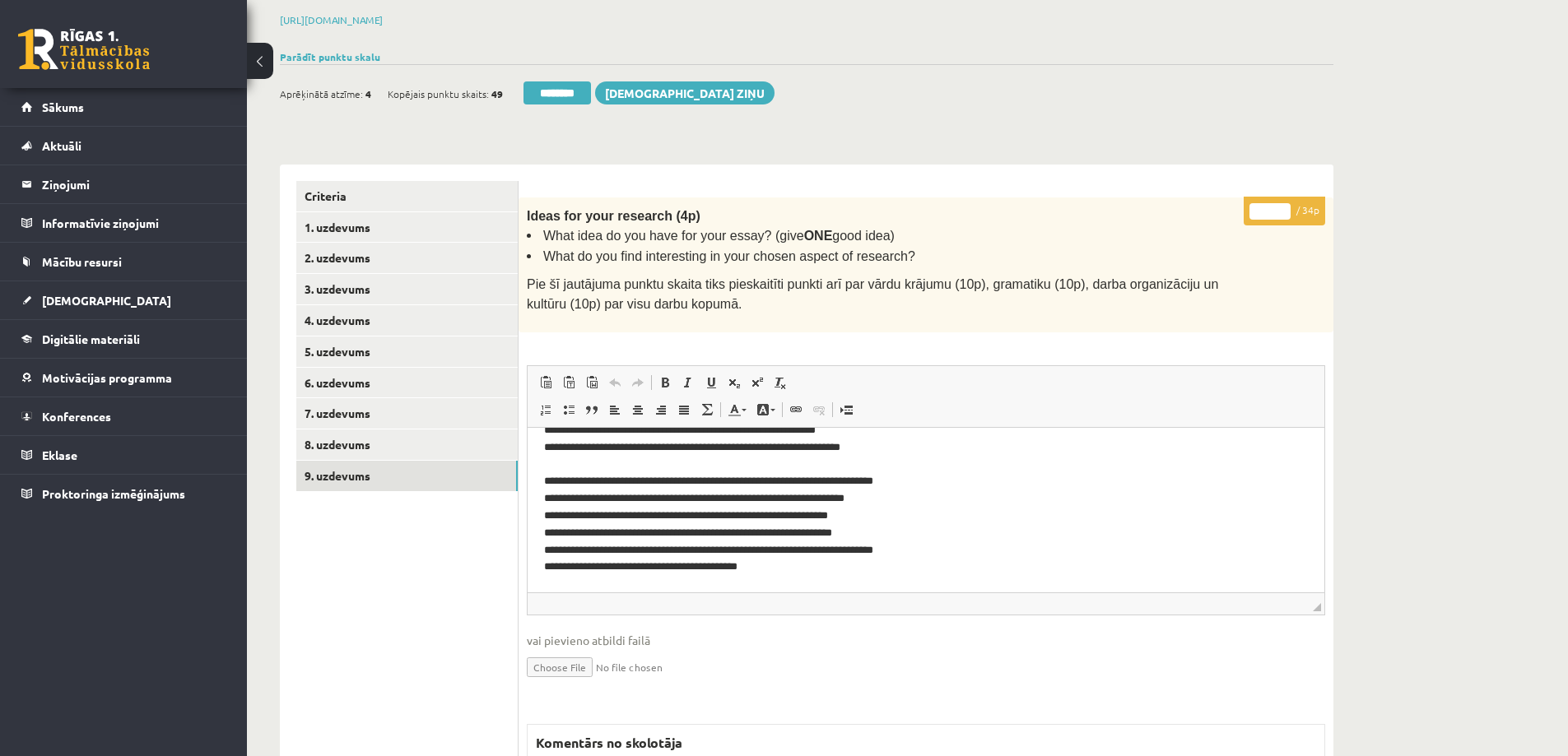
click at [1262, 203] on input "*" at bounding box center [1270, 211] width 41 height 17
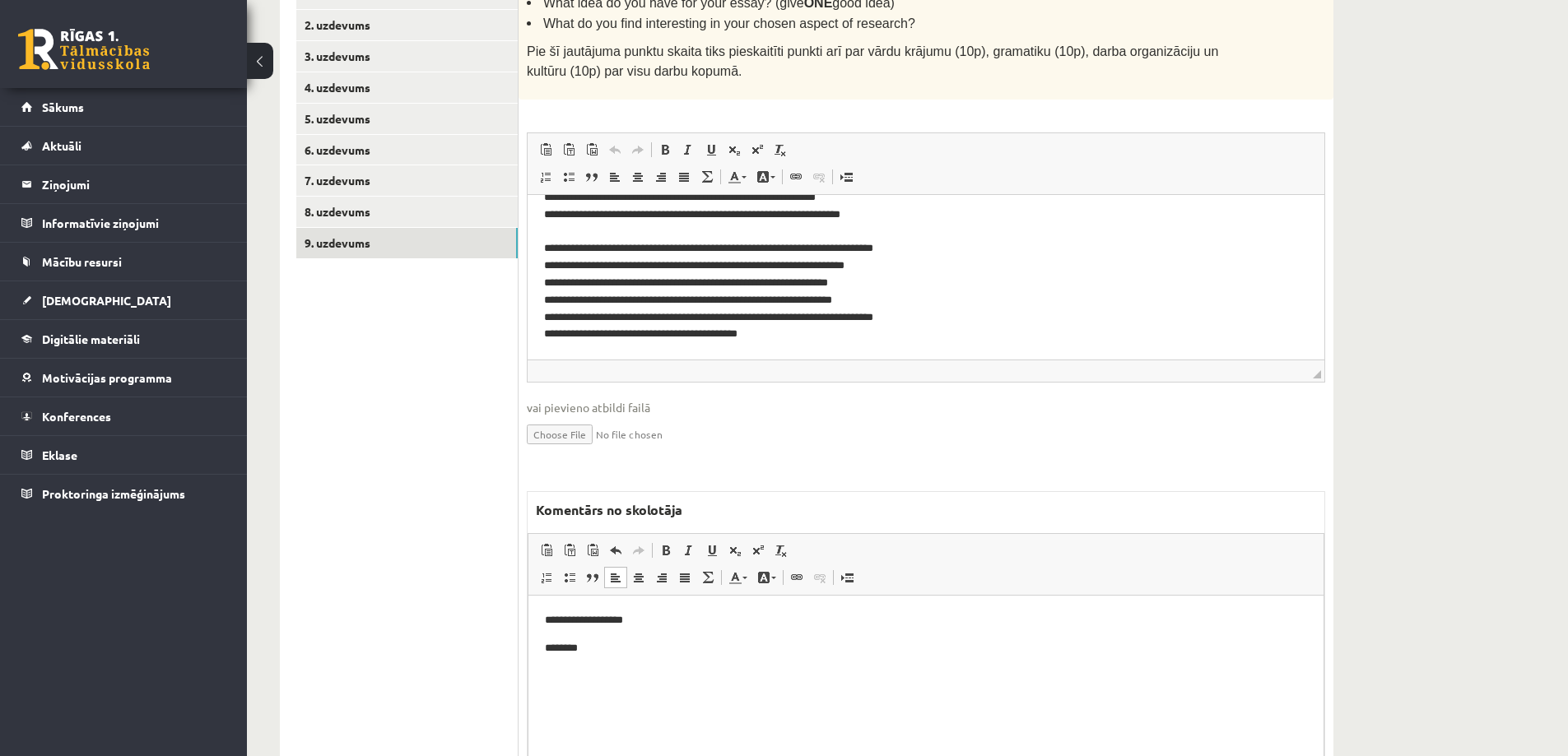
scroll to position [573, 0]
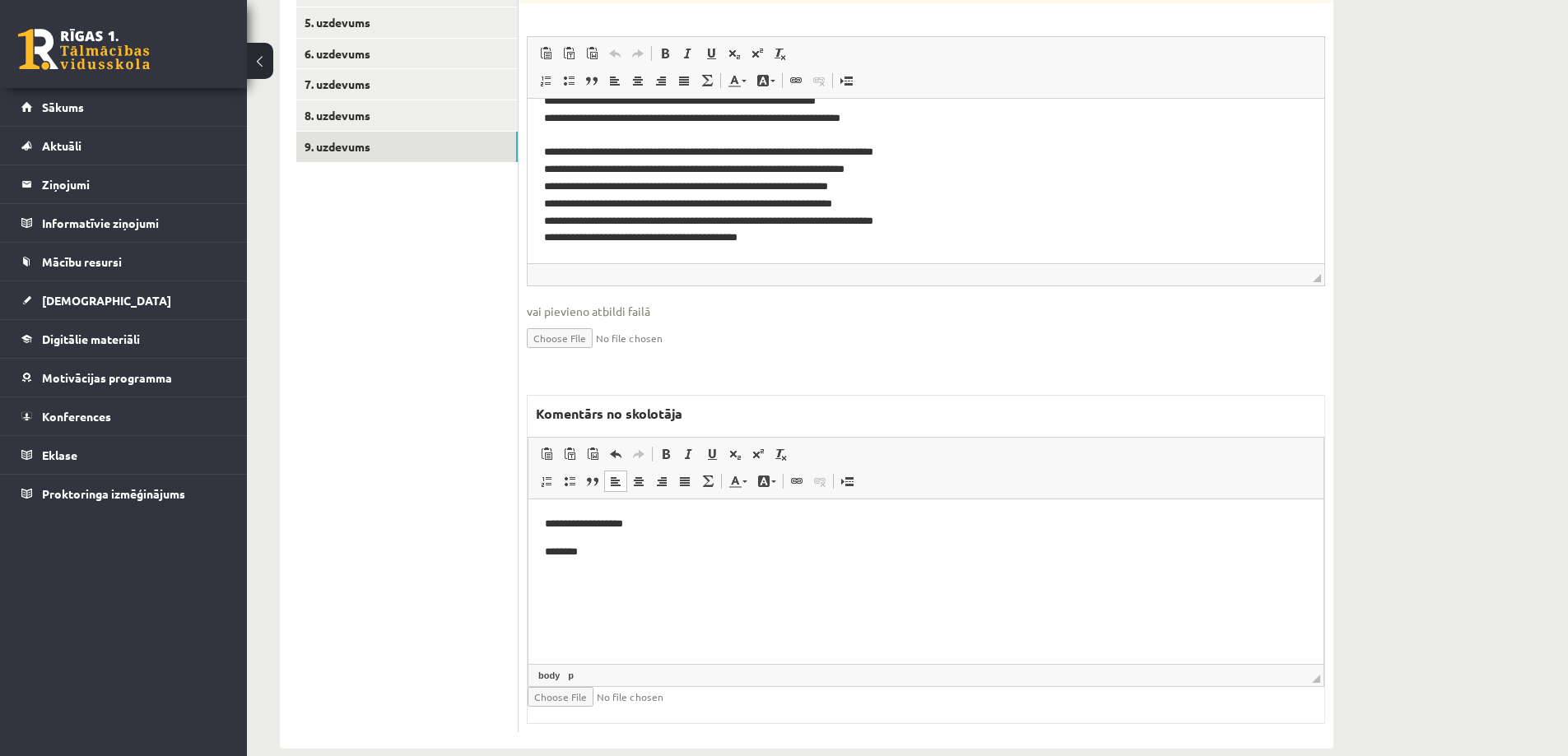
click at [648, 523] on p "**********" at bounding box center [926, 525] width 762 height 18
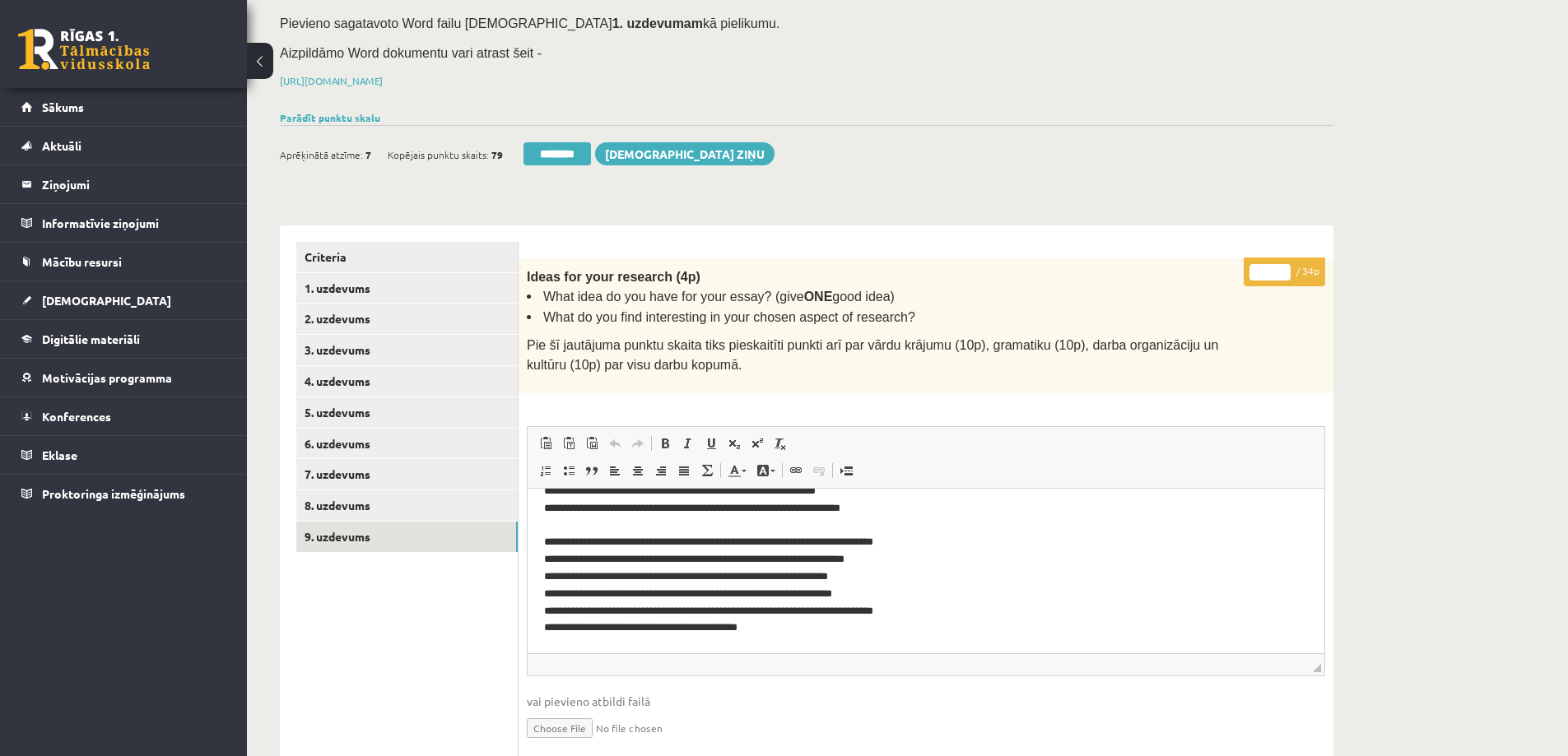
scroll to position [79, 0]
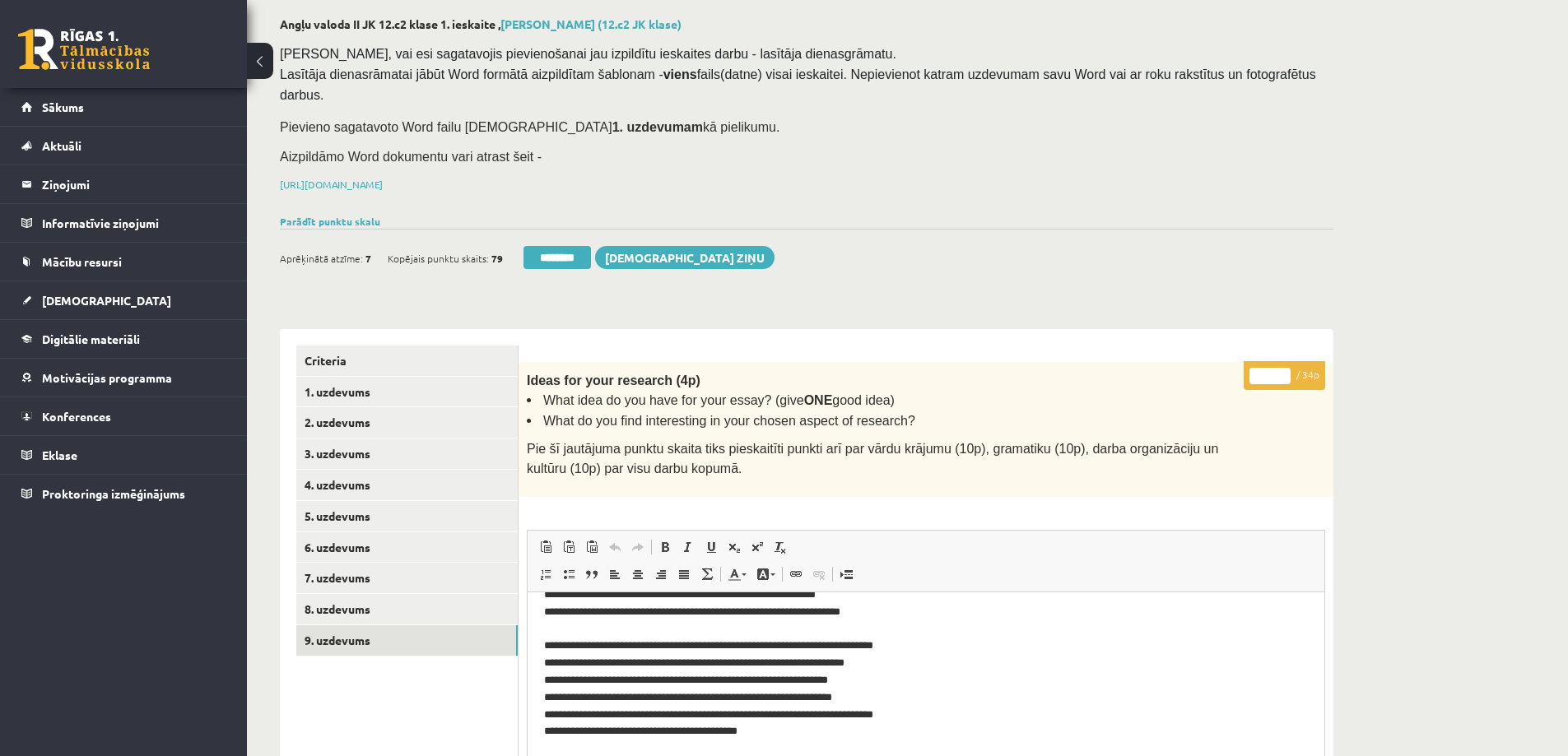
drag, startPoint x: 1277, startPoint y: 352, endPoint x: 1227, endPoint y: 352, distance: 50.0
click at [1249, 368] on input "**" at bounding box center [1270, 376] width 41 height 17
drag, startPoint x: 1269, startPoint y: 353, endPoint x: 1258, endPoint y: 352, distance: 11.0
click at [1258, 368] on input "**" at bounding box center [1270, 376] width 41 height 17
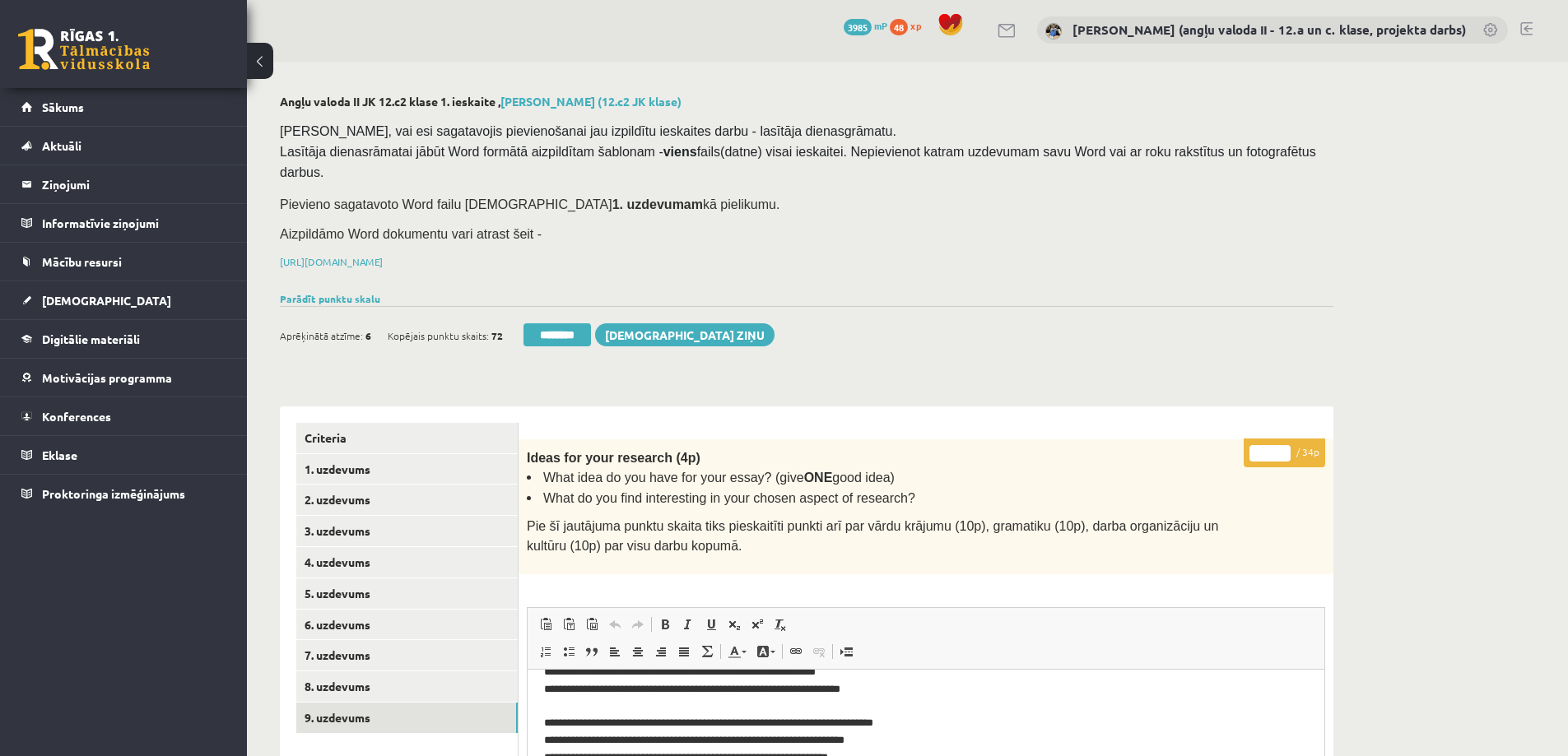
scroll to position [0, 0]
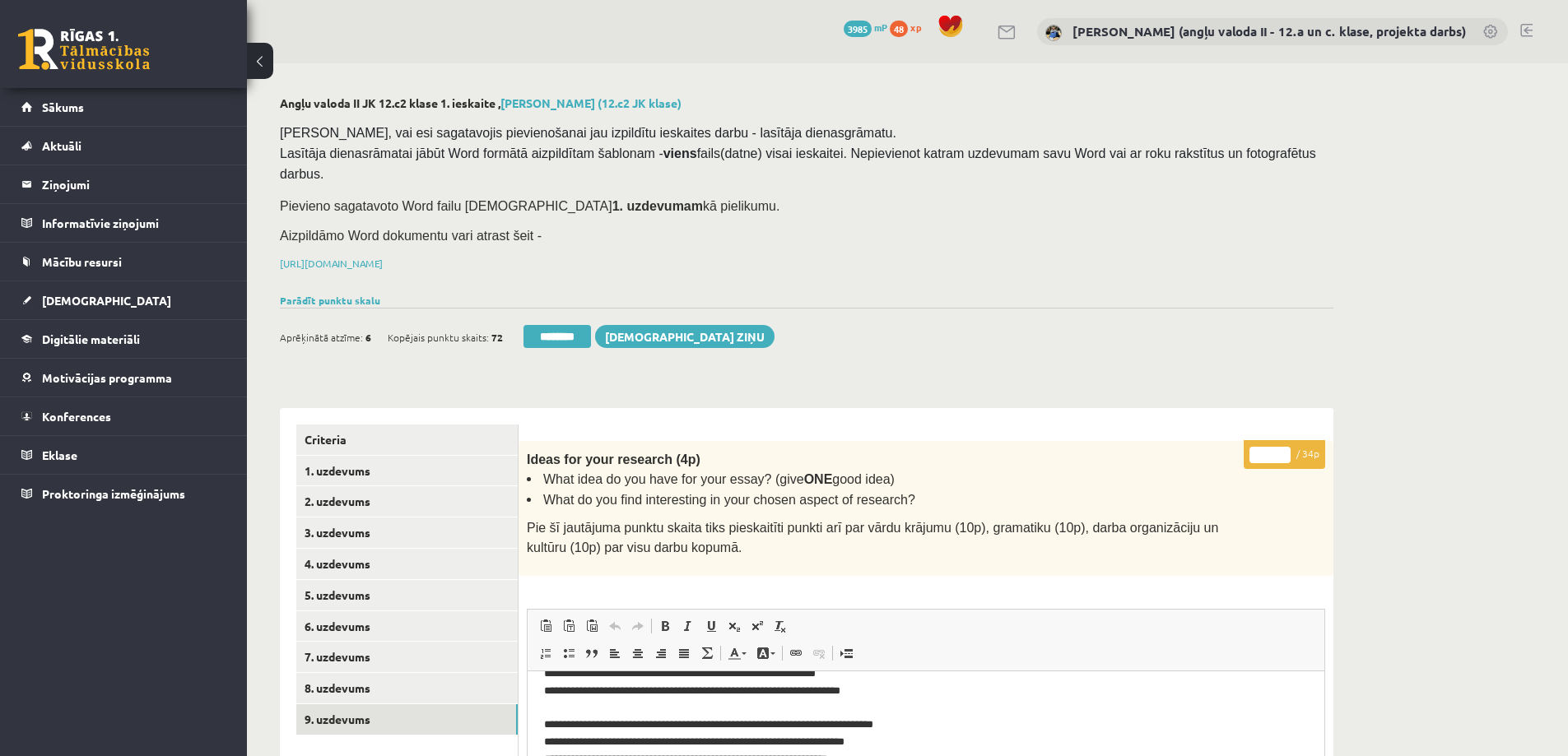
click at [1265, 447] on input "**" at bounding box center [1270, 455] width 41 height 17
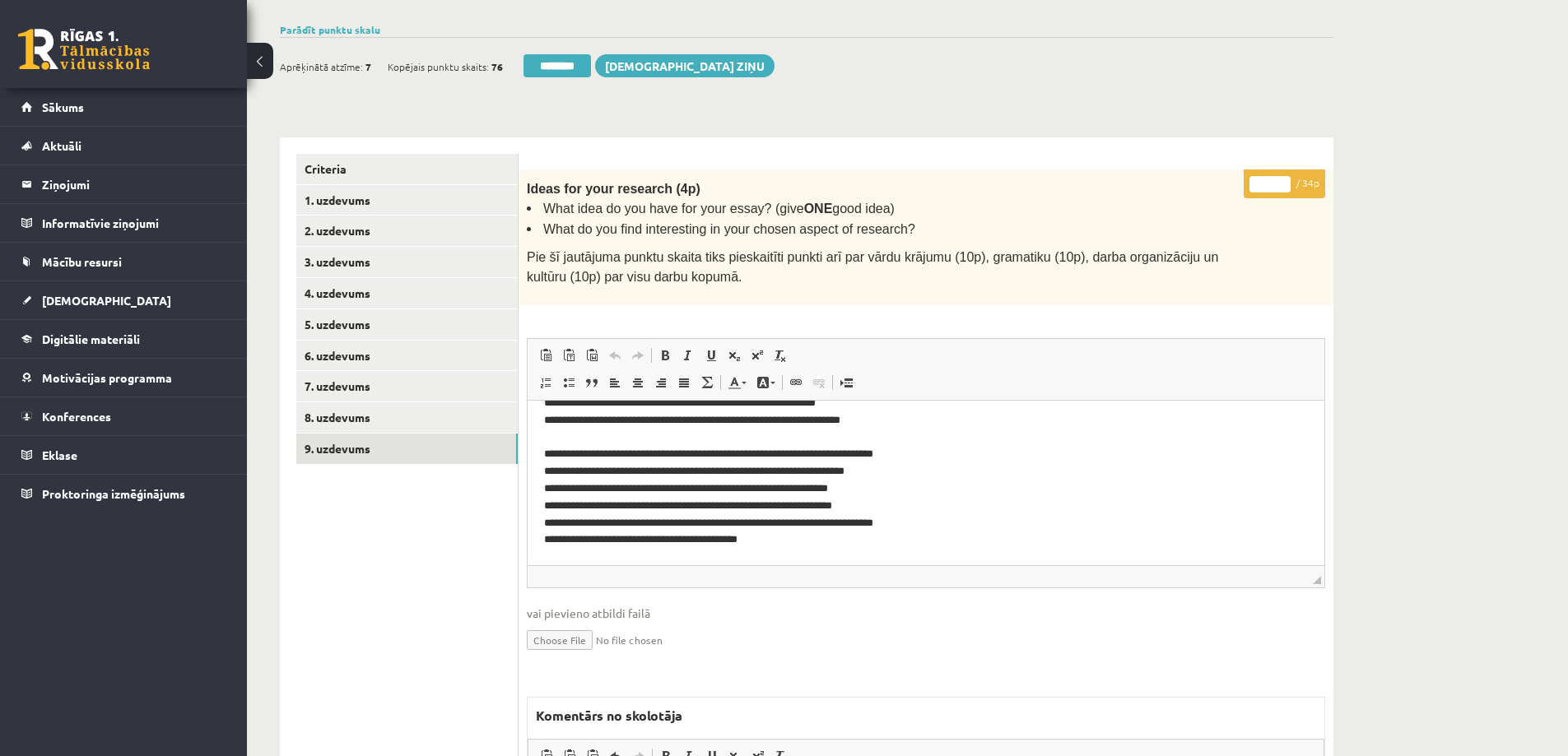
scroll to position [162, 0]
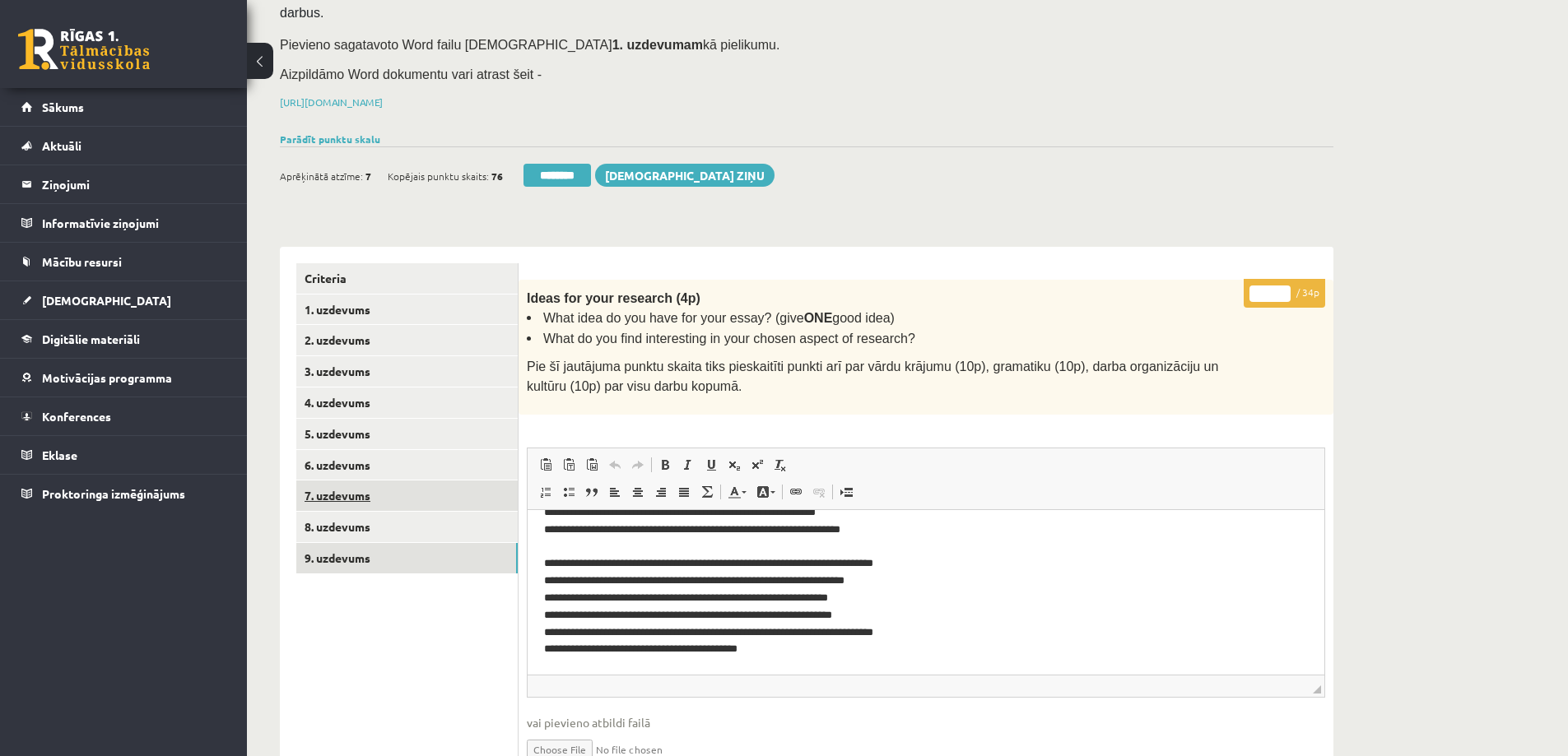
type input "**"
click at [335, 480] on link "7. uzdevums" at bounding box center [407, 495] width 222 height 30
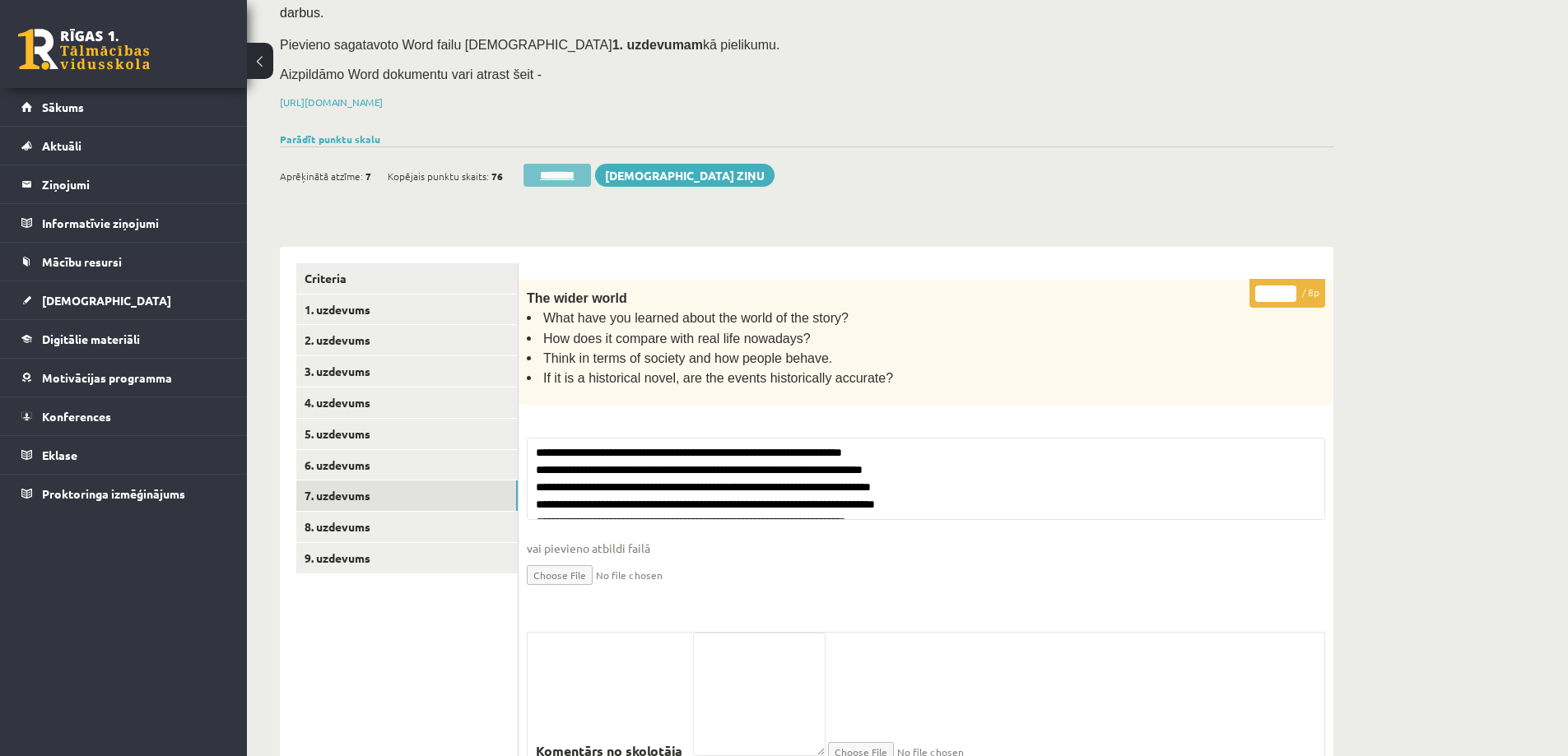
click at [587, 164] on input "********" at bounding box center [557, 176] width 68 height 24
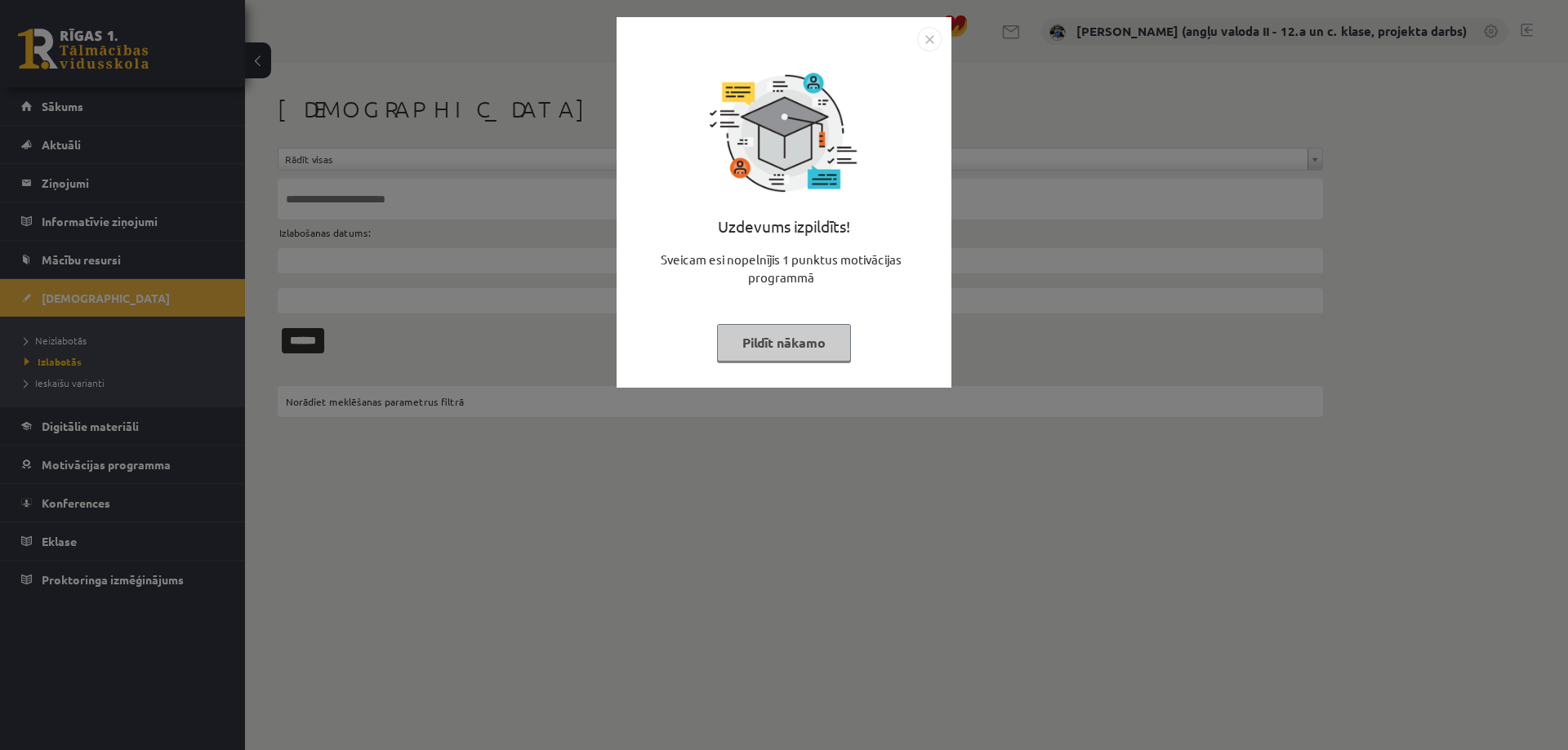
click at [820, 342] on button "Pildīt nākamo" at bounding box center [784, 342] width 134 height 38
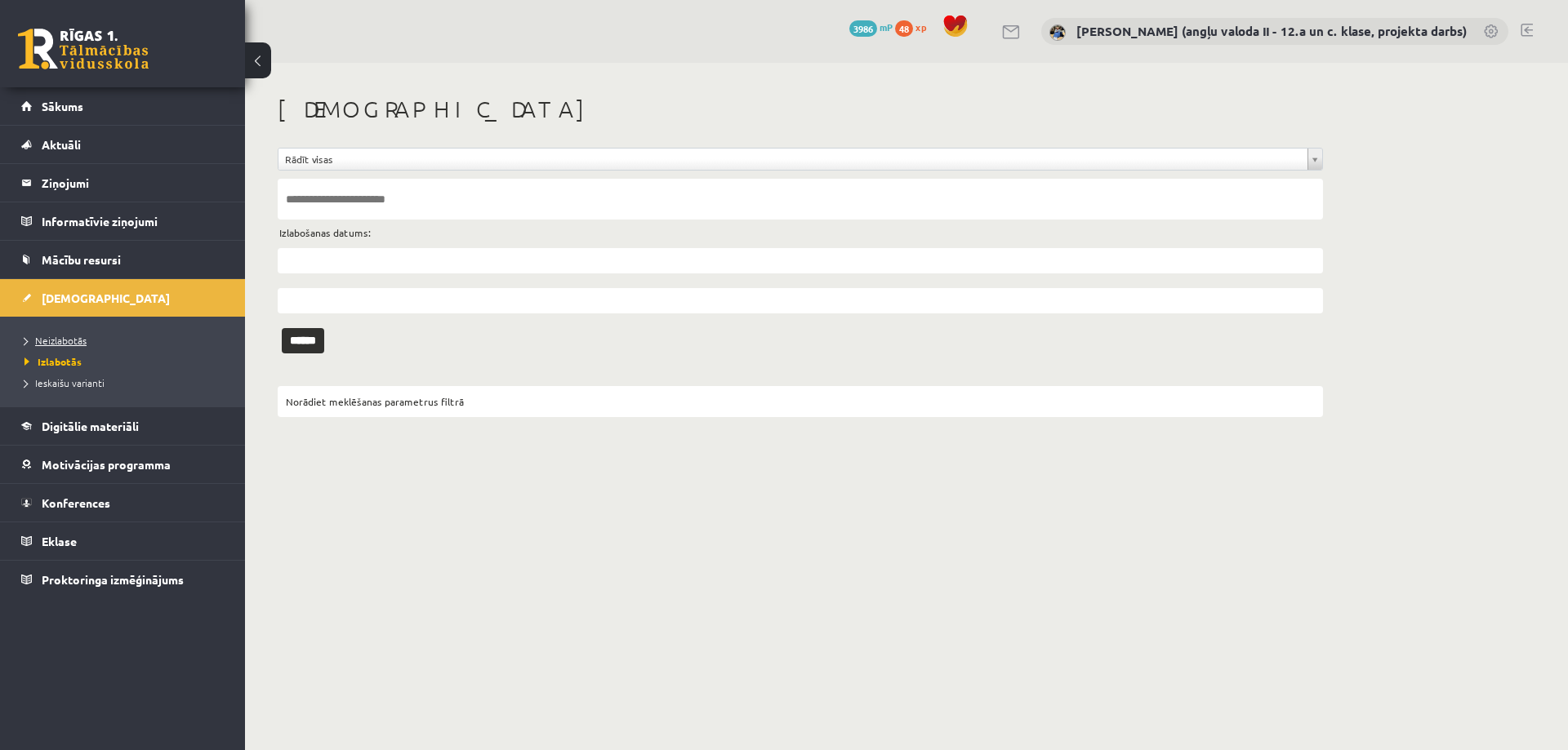
click at [63, 339] on span "Neizlabotās" at bounding box center [55, 339] width 62 height 13
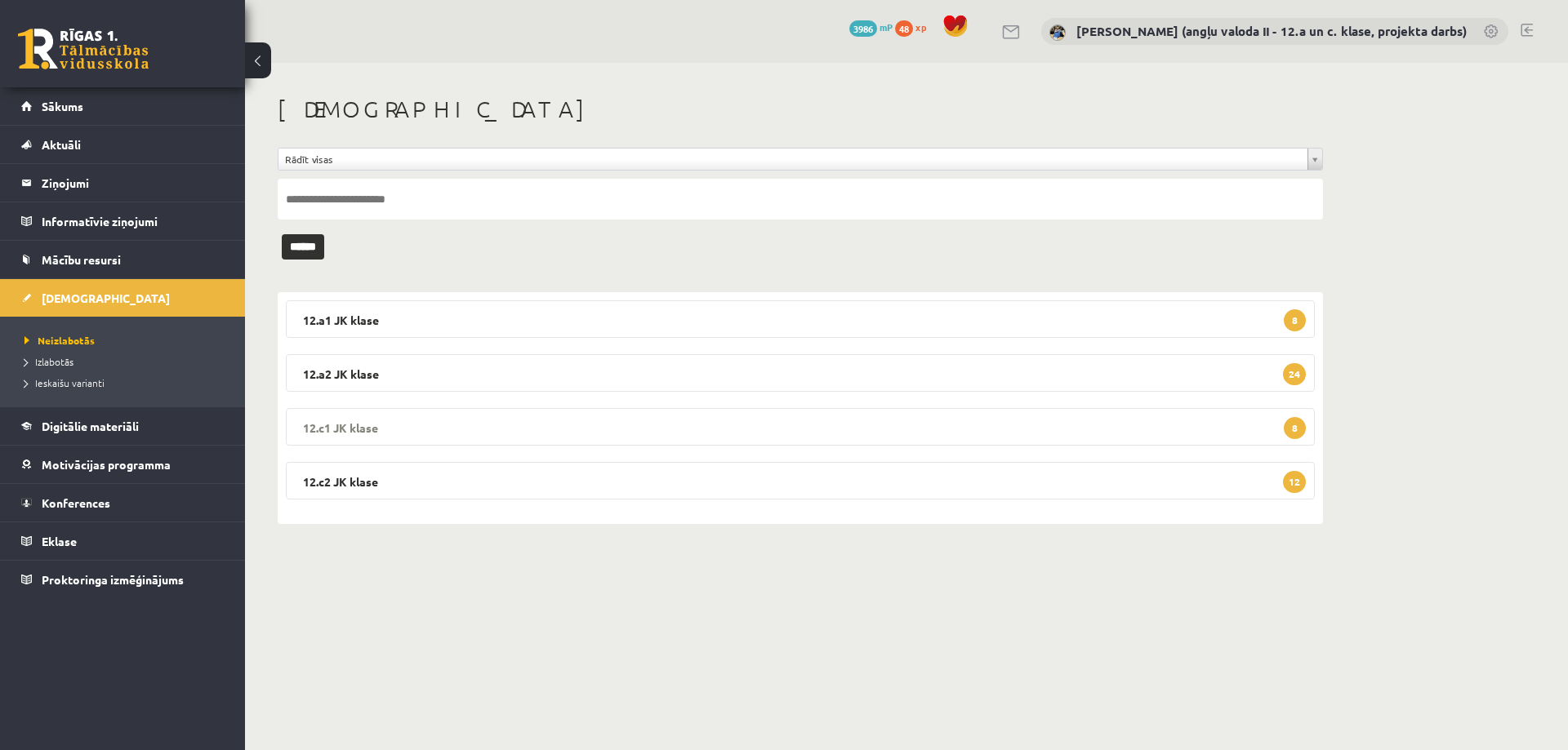
click at [609, 423] on legend "12.c1 JK klase 8" at bounding box center [801, 427] width 1029 height 38
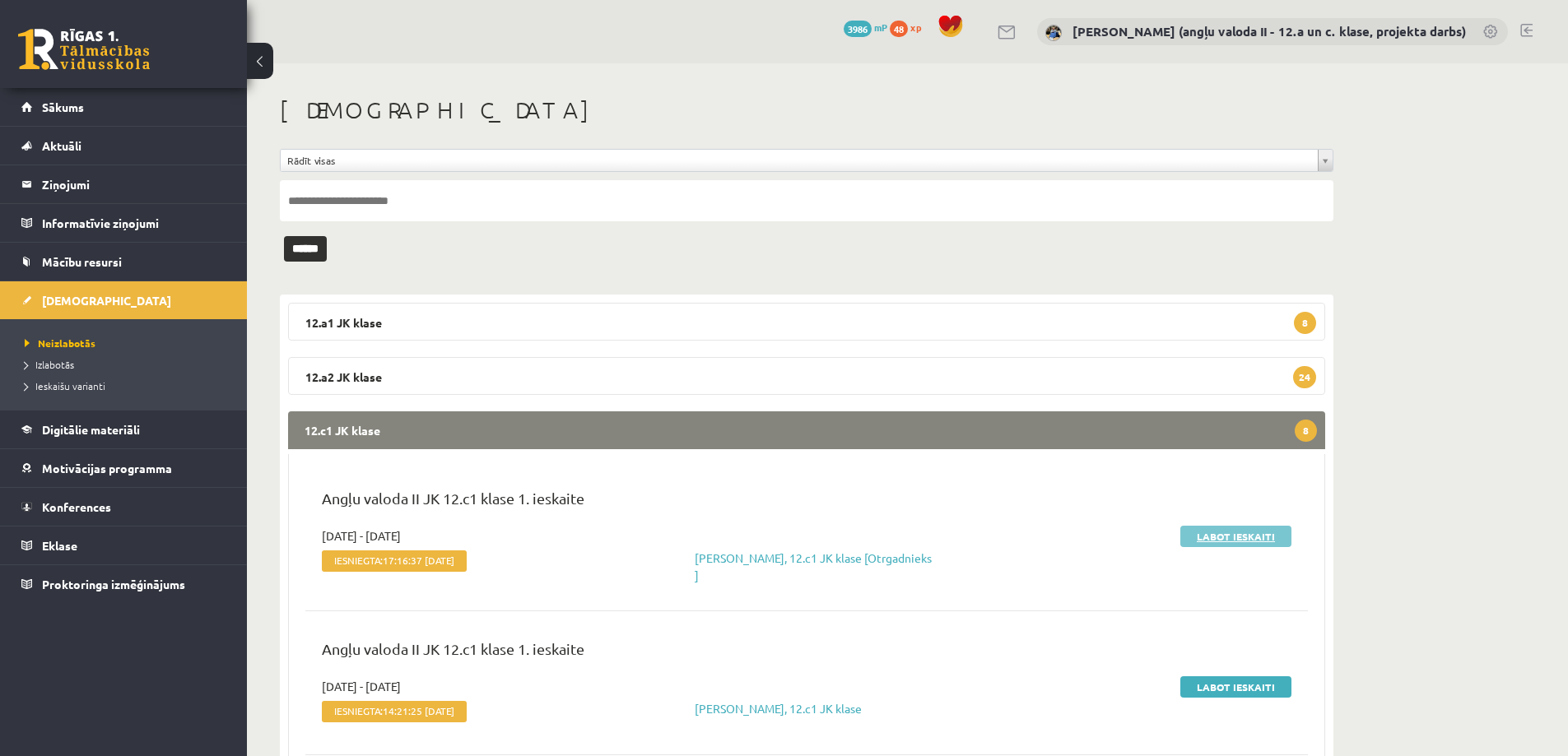
click at [1264, 532] on link "Labot ieskaiti" at bounding box center [1236, 536] width 111 height 22
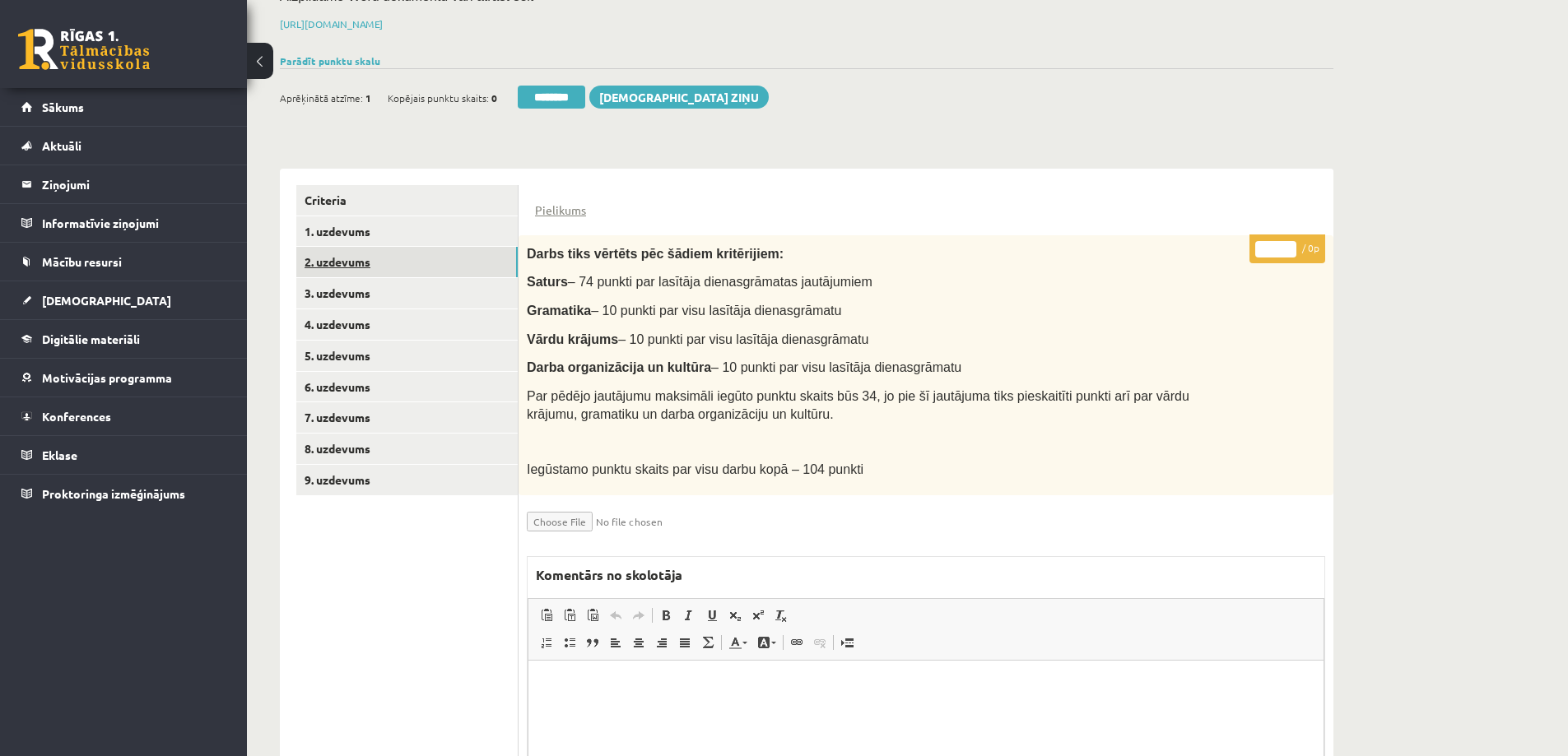
click at [351, 247] on link "2. uzdevums" at bounding box center [407, 262] width 222 height 30
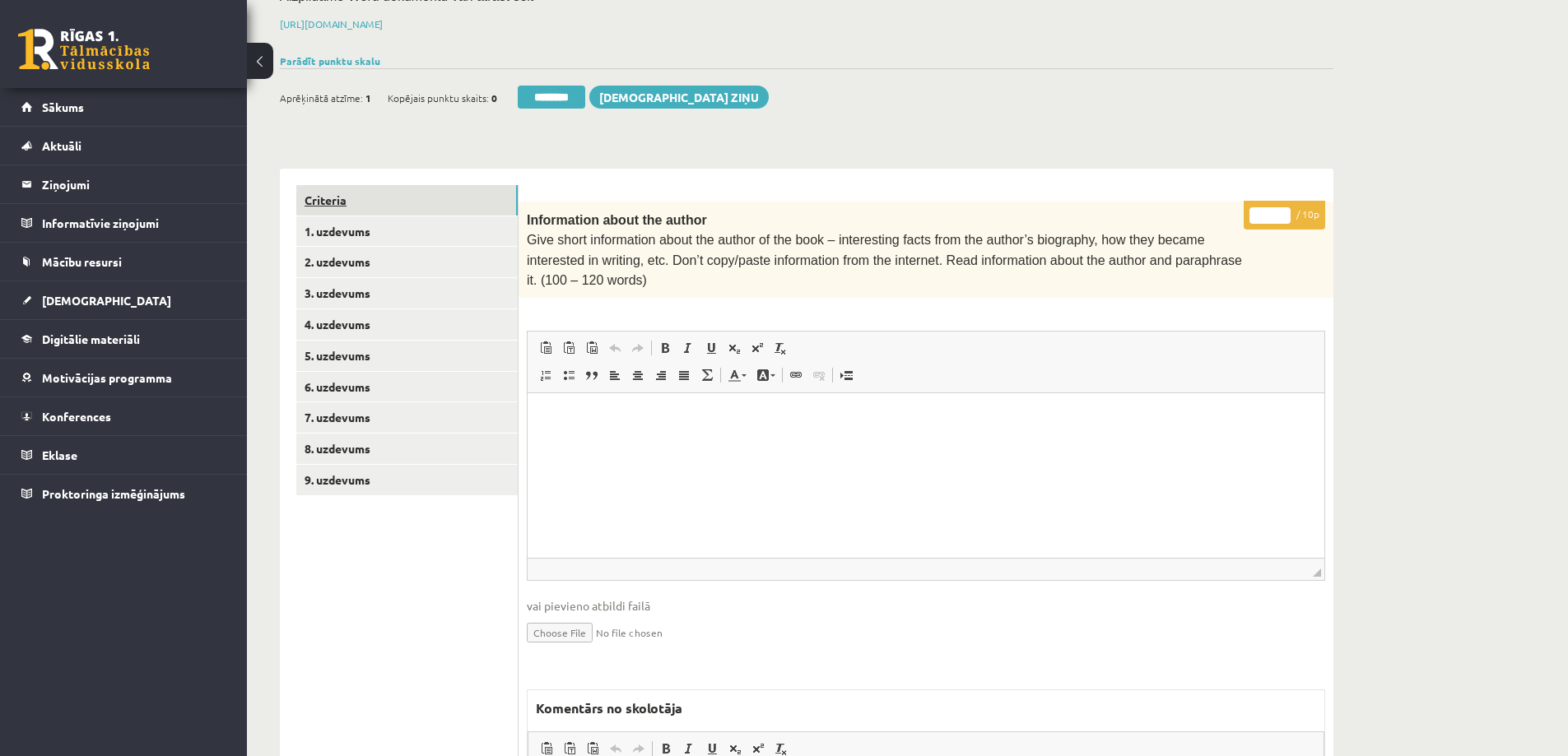
click at [334, 185] on link "Criteria" at bounding box center [407, 200] width 222 height 30
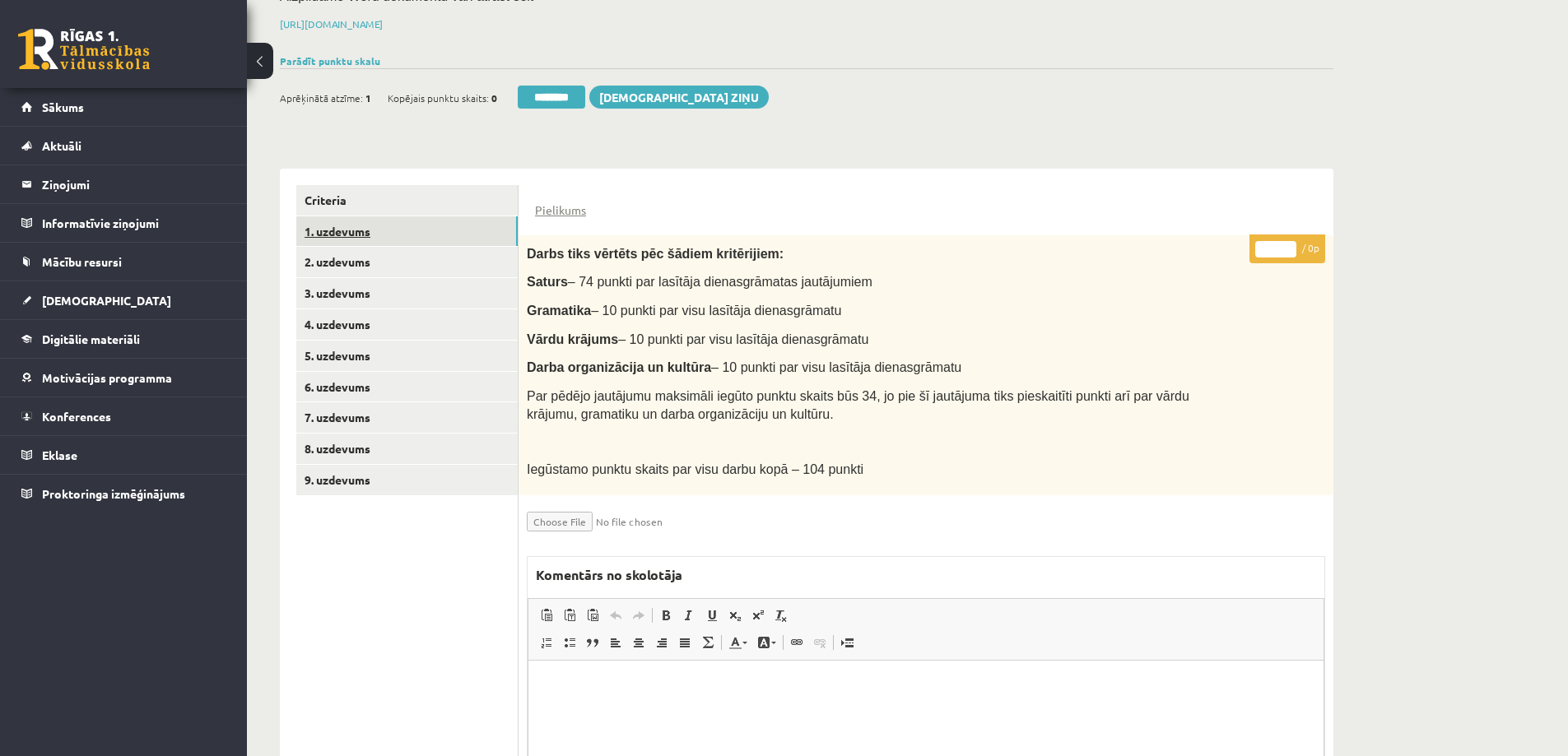
click at [341, 217] on link "1. uzdevums" at bounding box center [407, 231] width 222 height 30
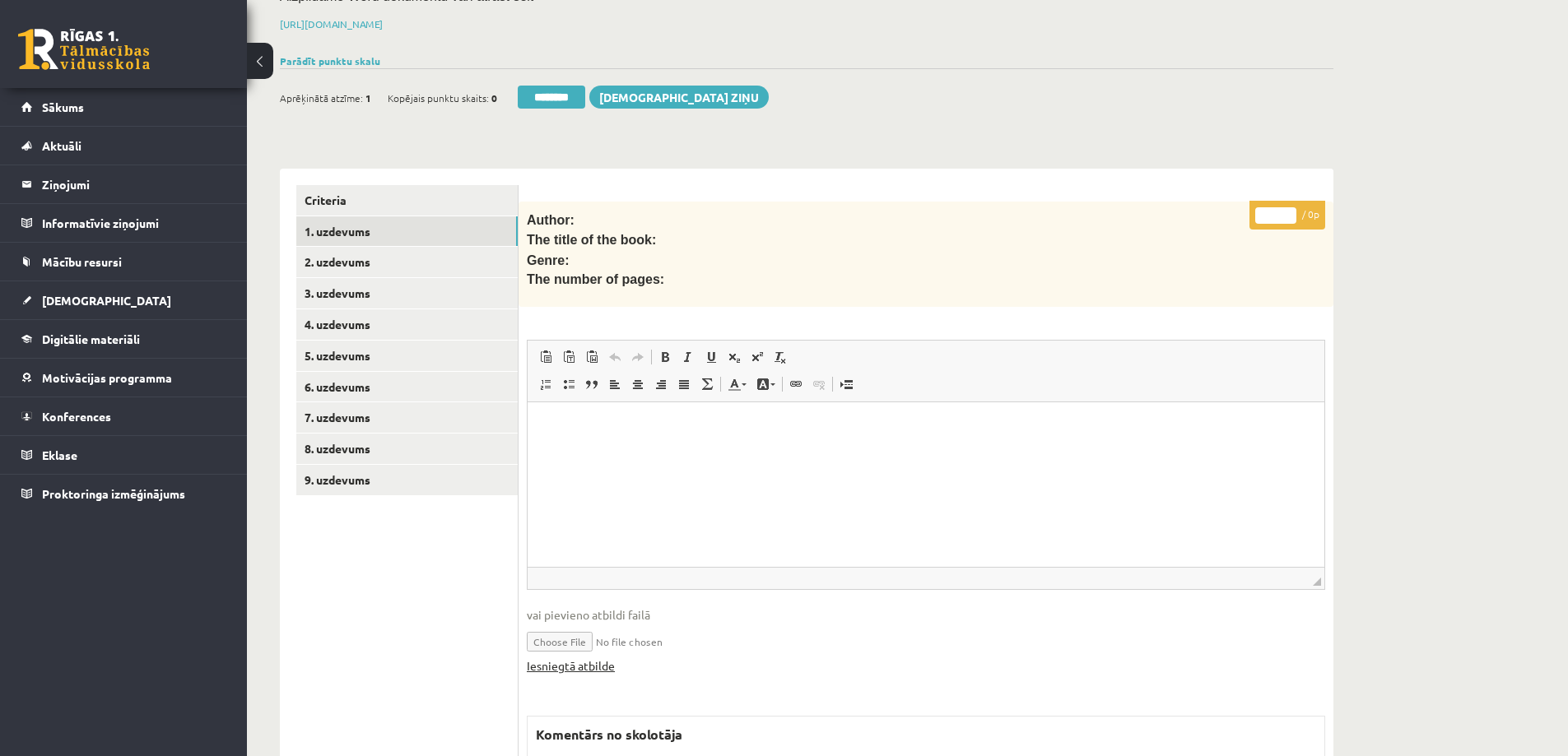
click at [581, 658] on link "Iesniegtā atbilde" at bounding box center [571, 667] width 88 height 18
click at [352, 465] on link "9. uzdevums" at bounding box center [407, 479] width 222 height 30
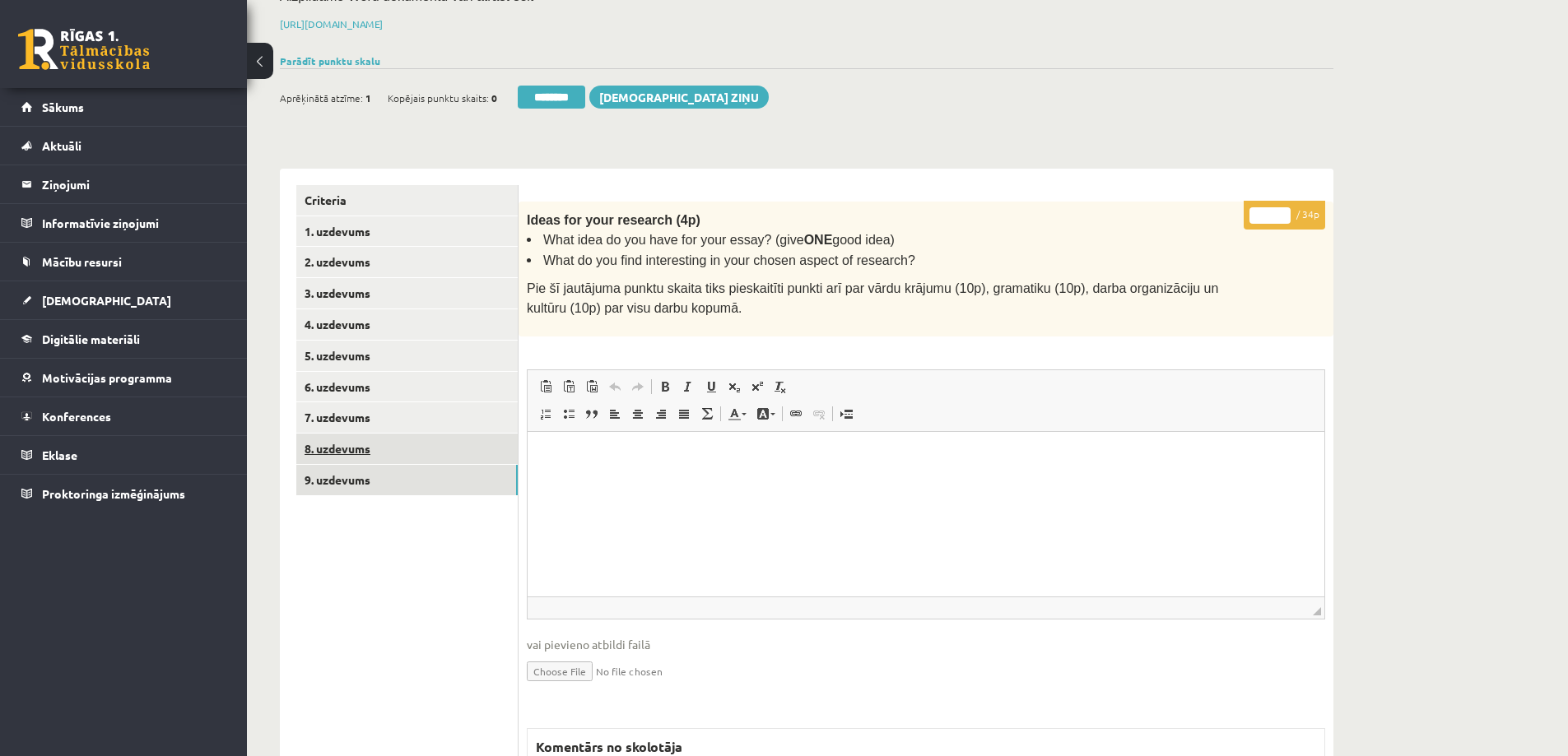
click at [352, 433] on link "8. uzdevums" at bounding box center [407, 448] width 222 height 30
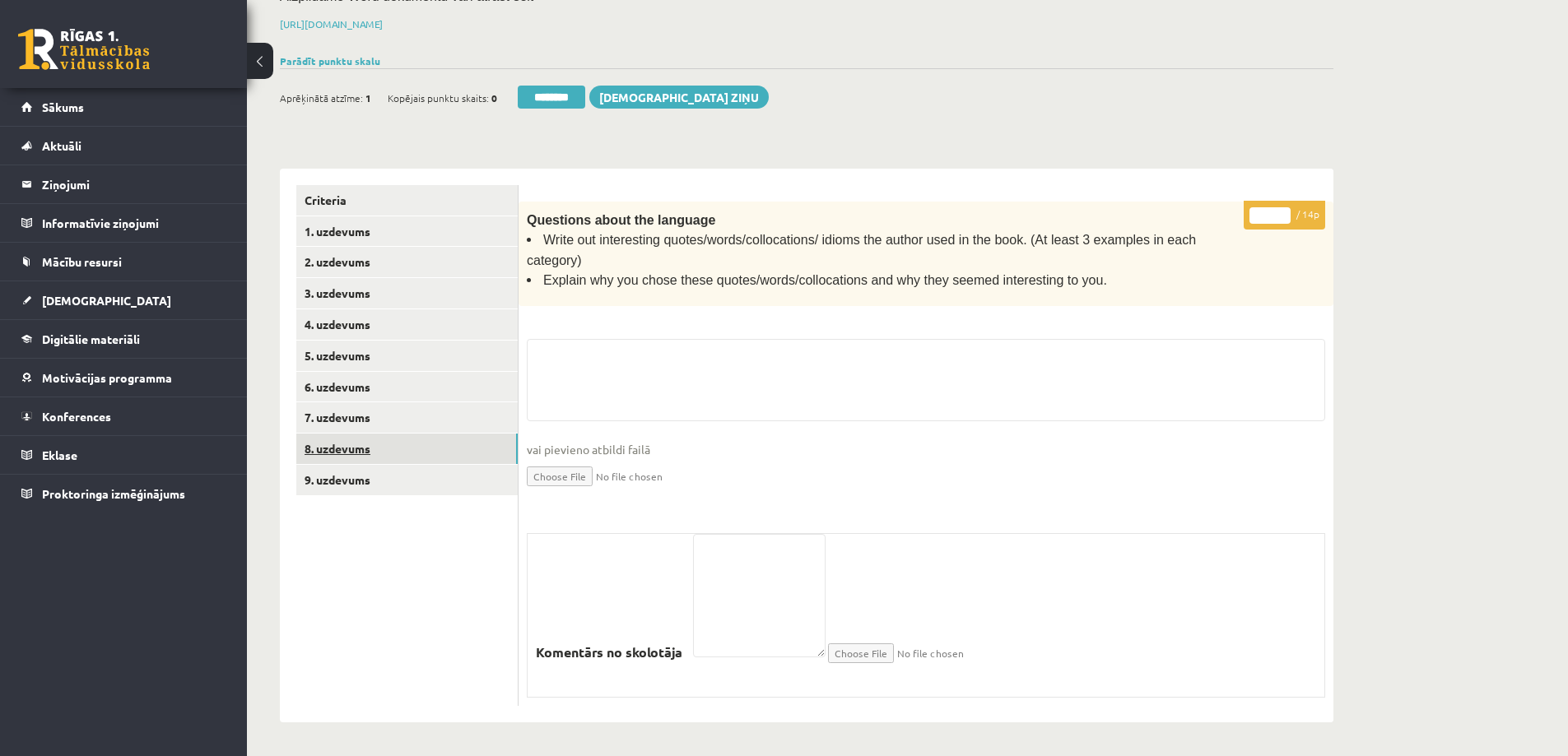
scroll to position [196, 0]
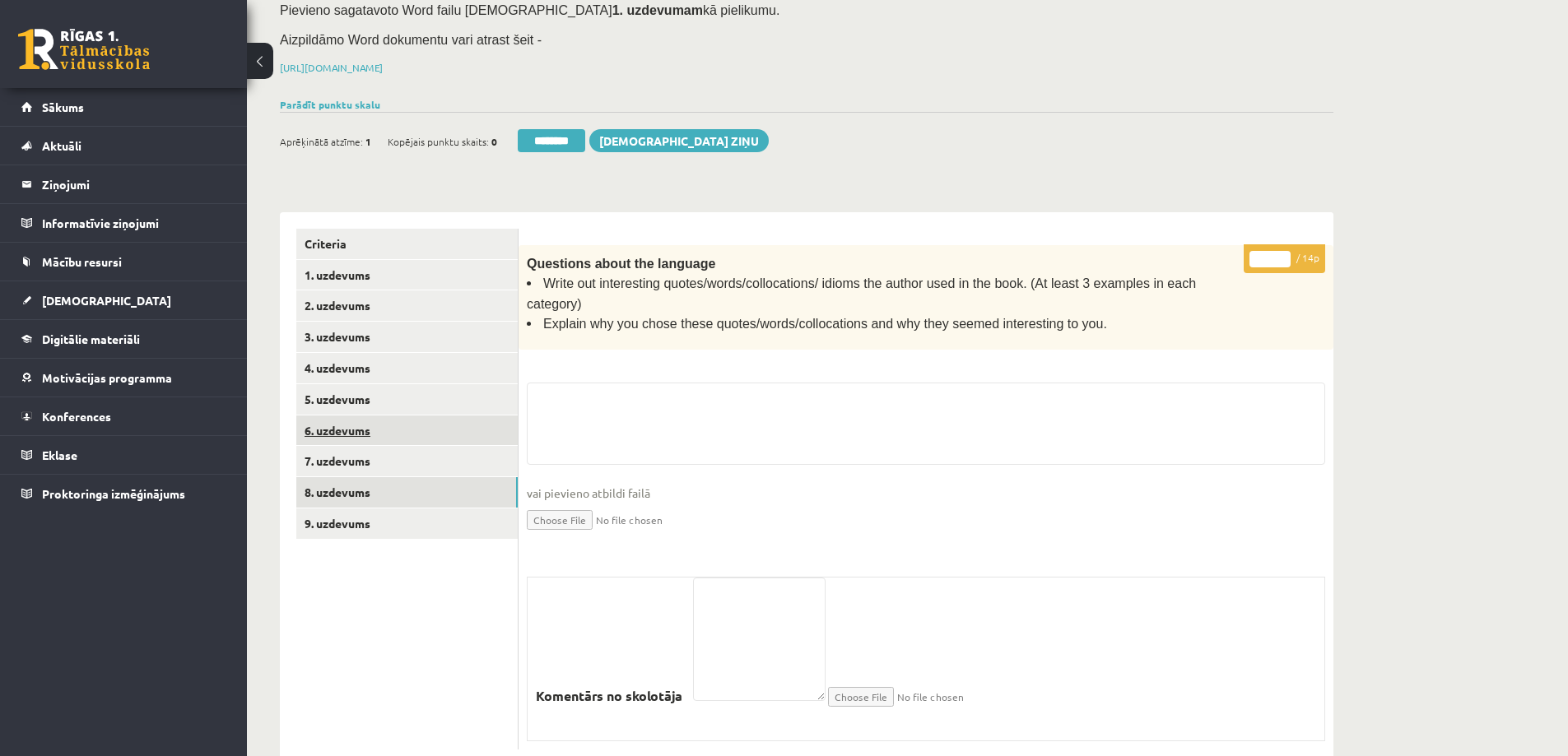
click at [355, 416] on link "6. uzdevums" at bounding box center [407, 430] width 222 height 30
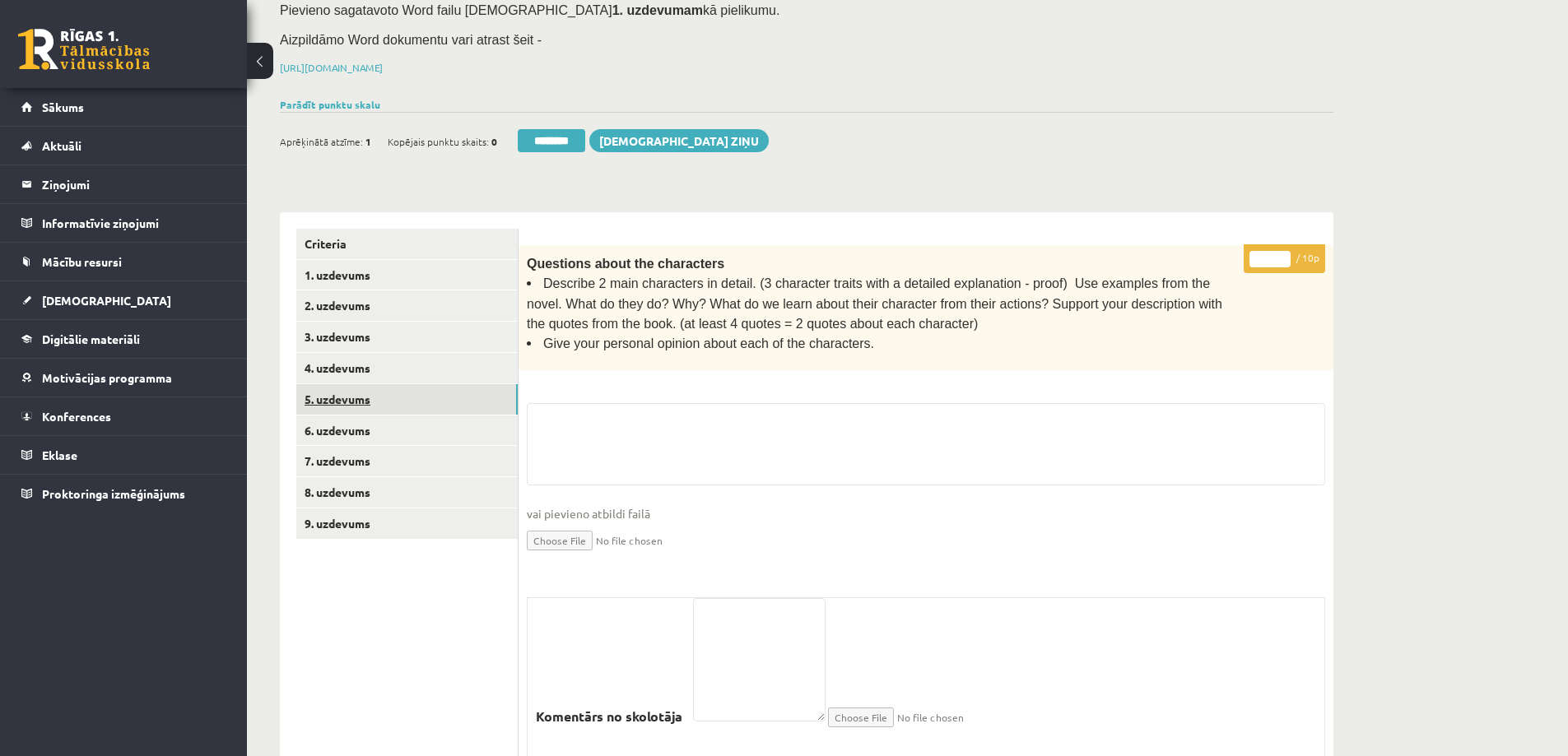
click at [357, 384] on link "5. uzdevums" at bounding box center [407, 399] width 222 height 30
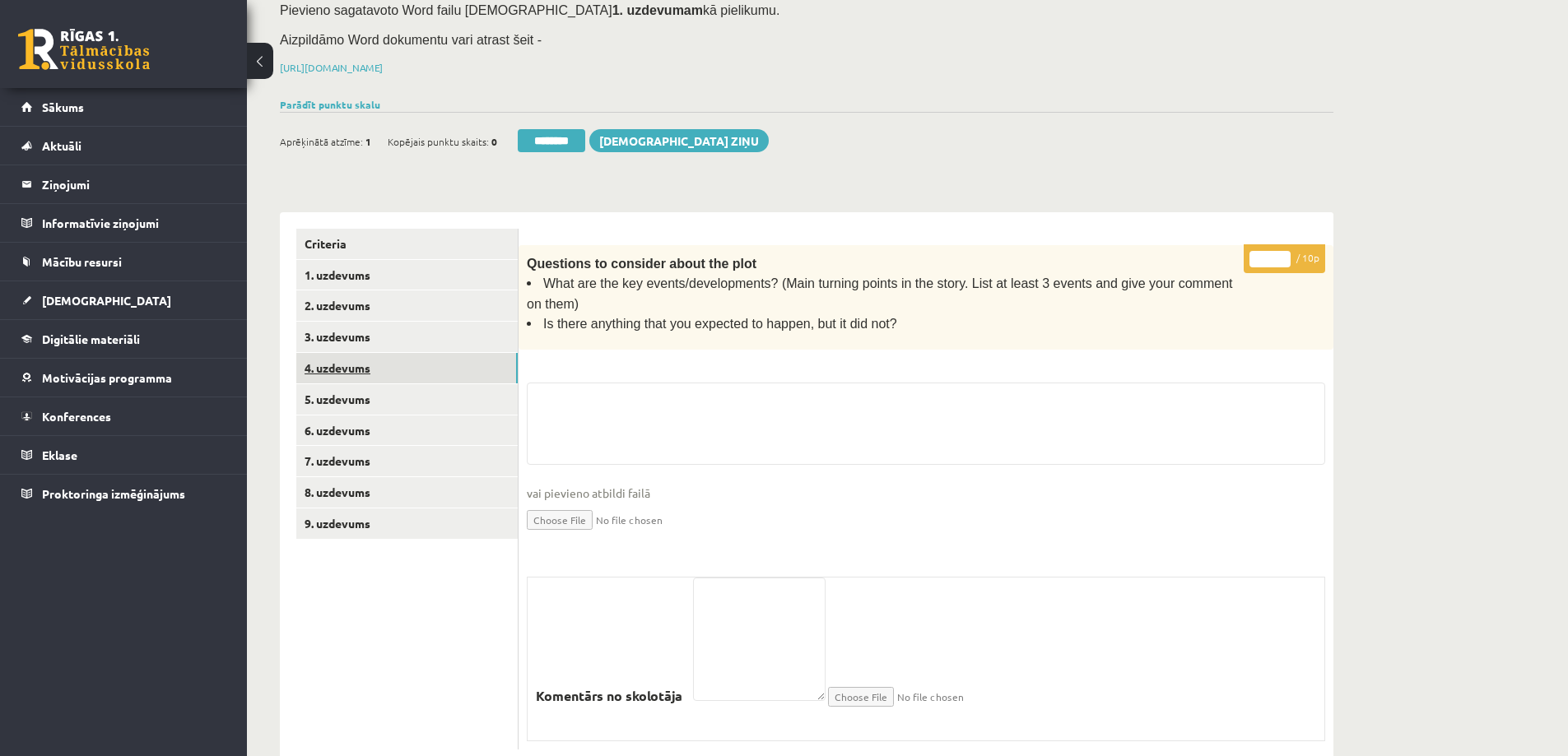
click at [368, 353] on link "4. uzdevums" at bounding box center [407, 368] width 222 height 30
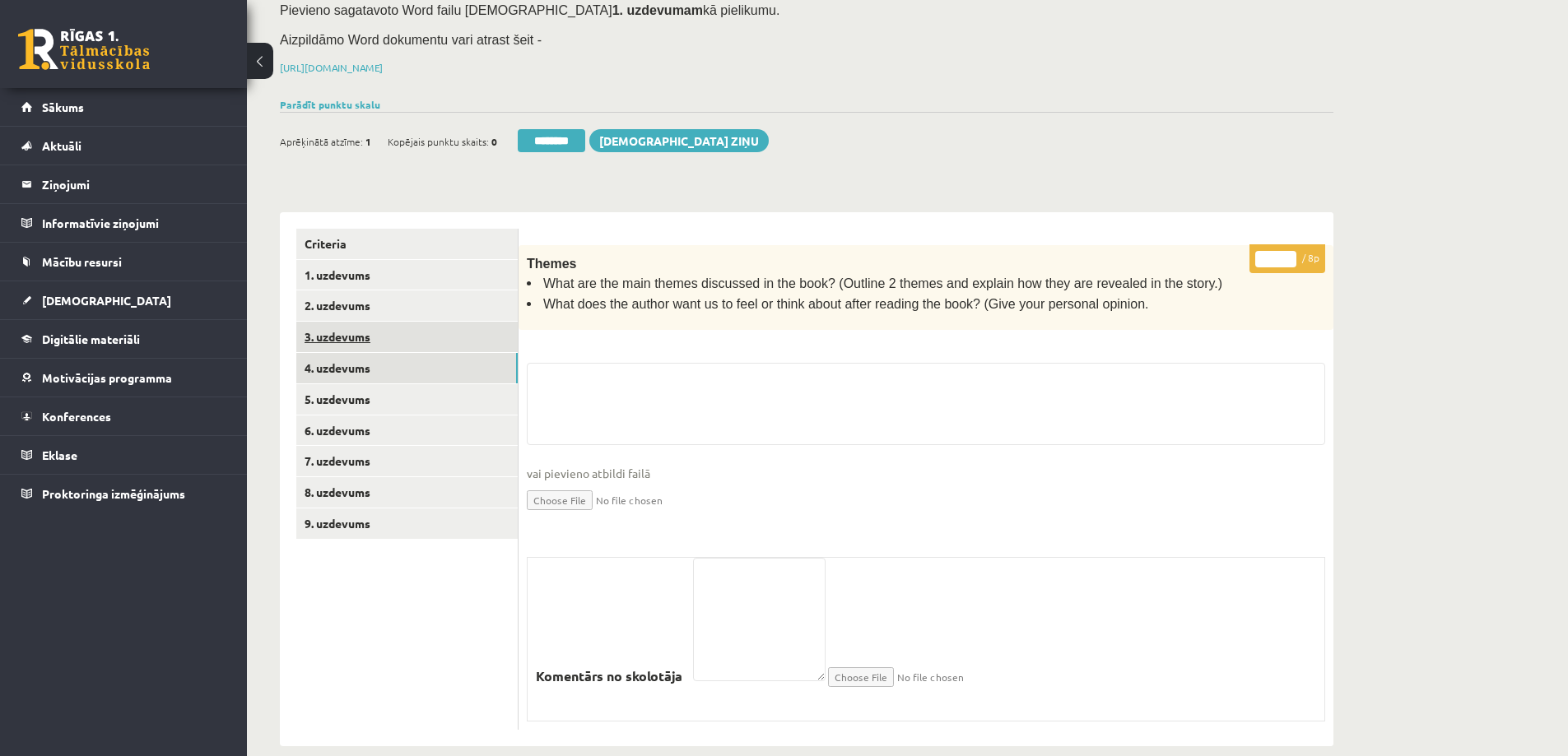
click at [359, 322] on link "3. uzdevums" at bounding box center [407, 336] width 222 height 30
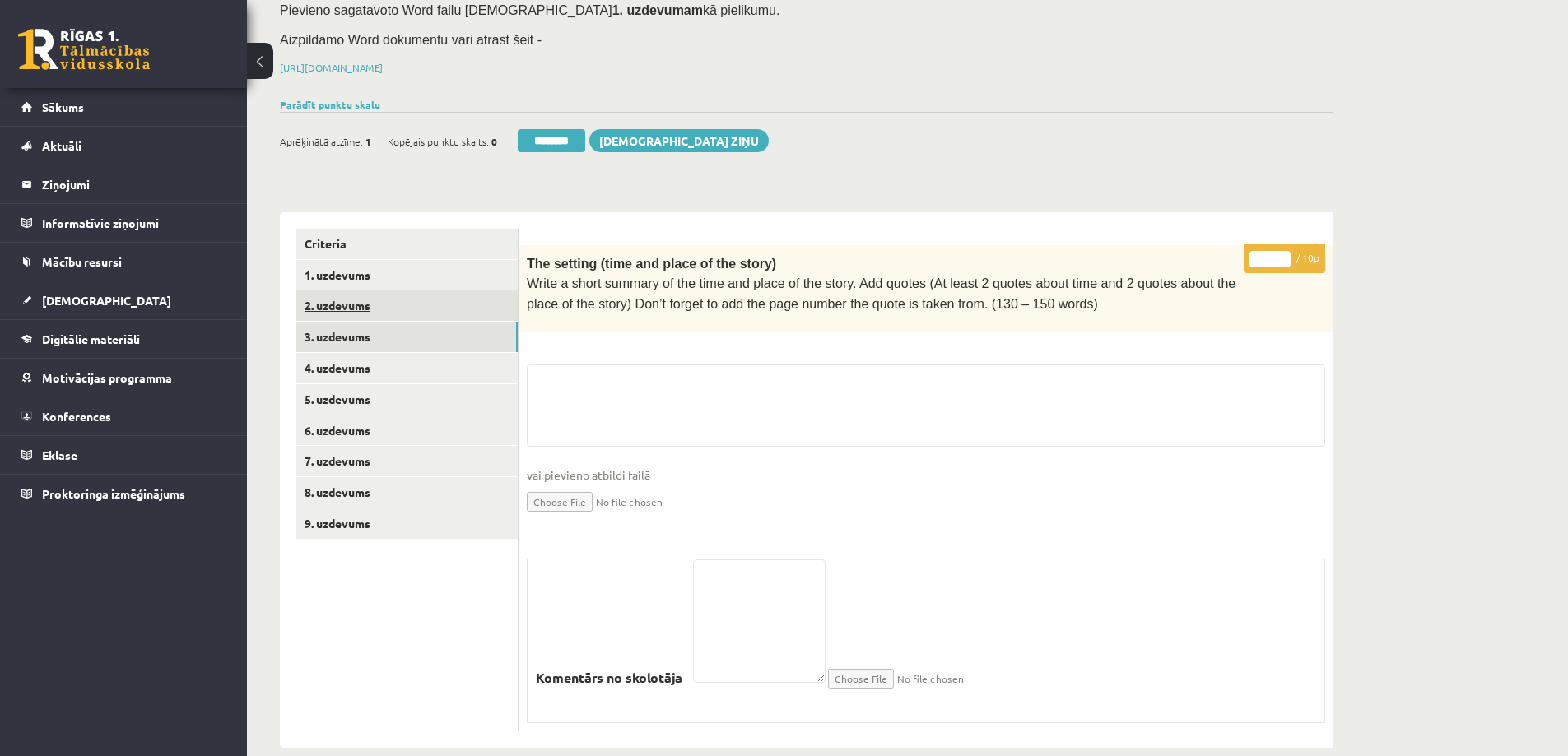
click at [360, 290] on link "2. uzdevums" at bounding box center [407, 305] width 222 height 30
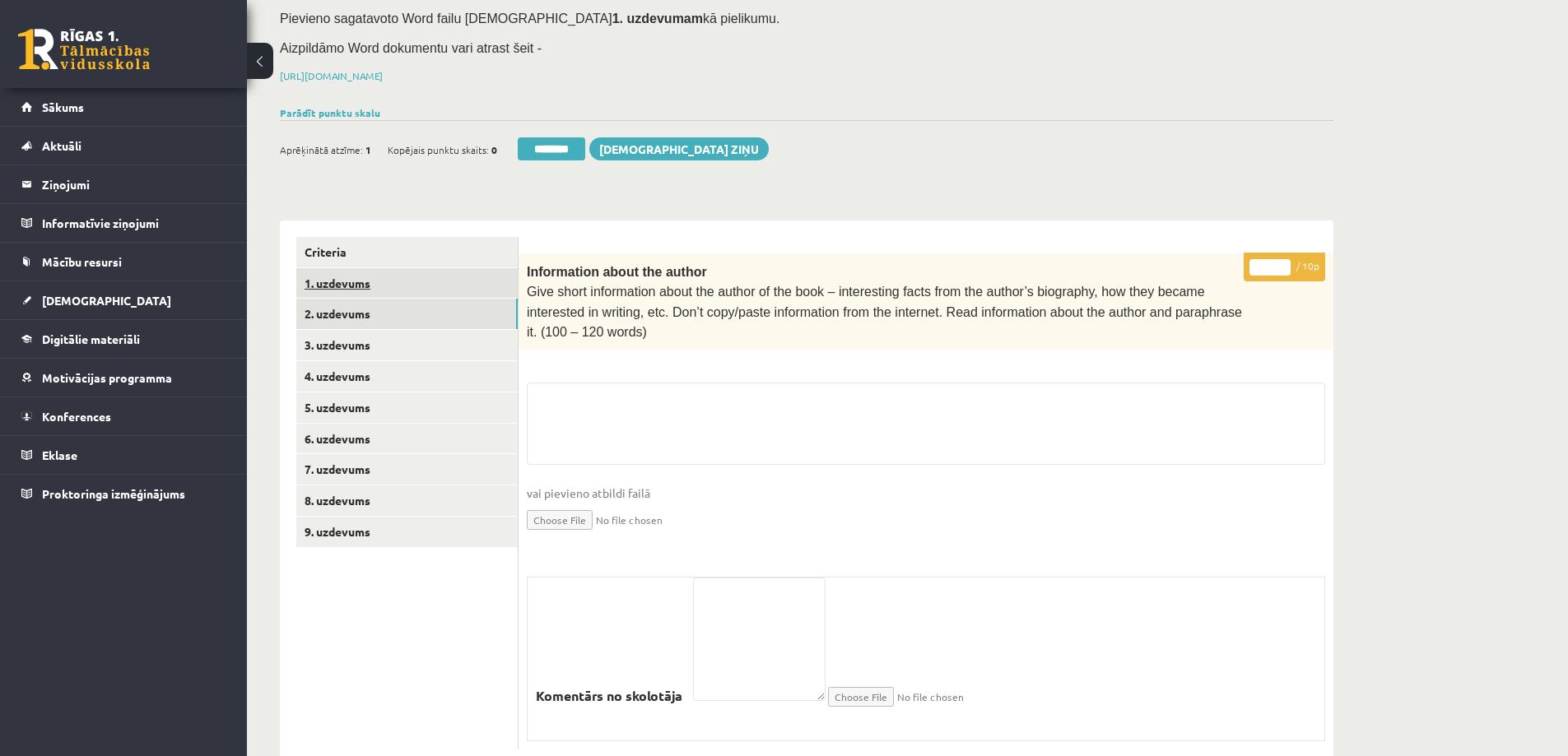
click at [359, 269] on link "1. uzdevums" at bounding box center [407, 283] width 222 height 30
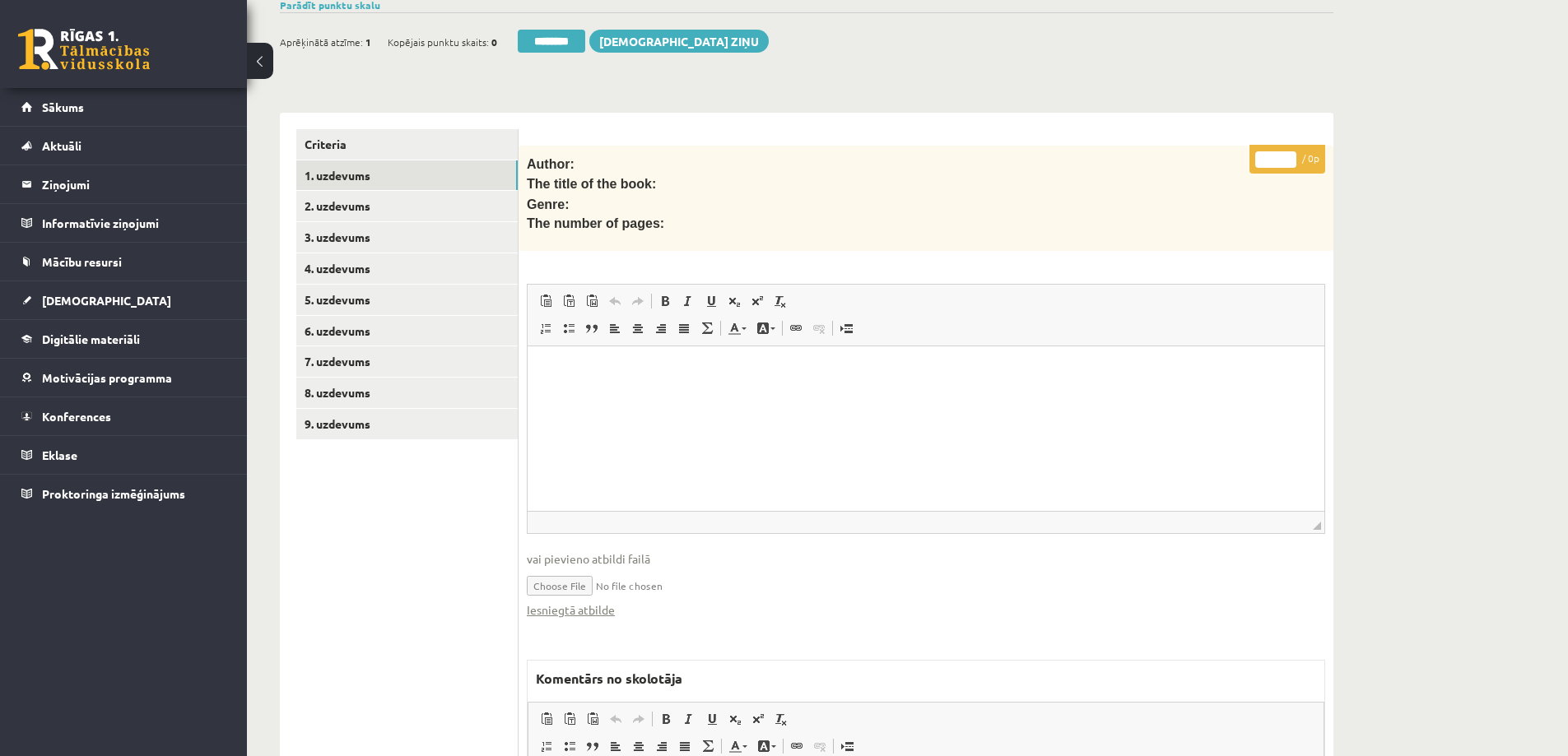
scroll to position [562, 0]
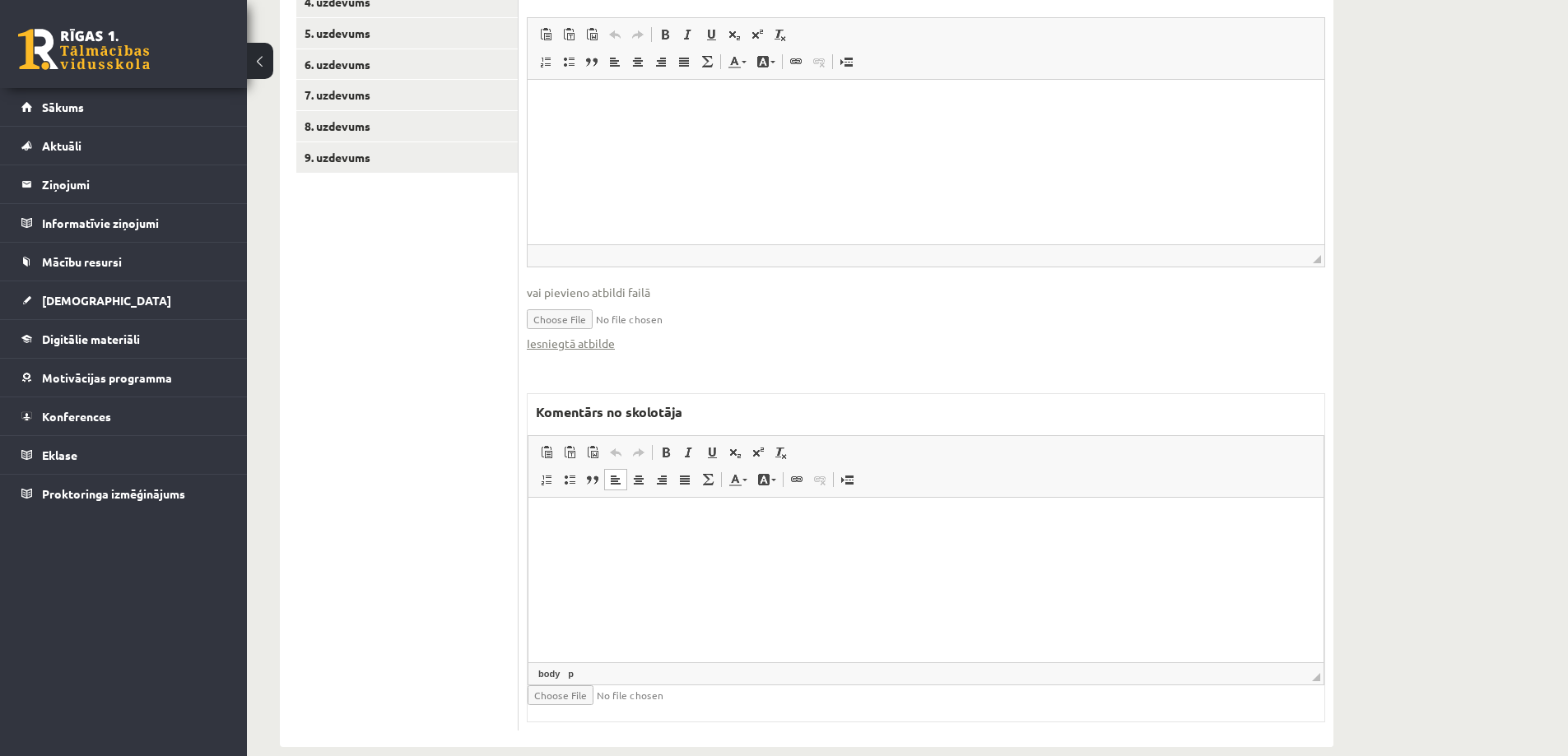
click at [645, 530] on p "Bagātinātā teksta redaktors, wiswyg-editor-47433737509660-1760006155-493" at bounding box center [926, 524] width 762 height 18
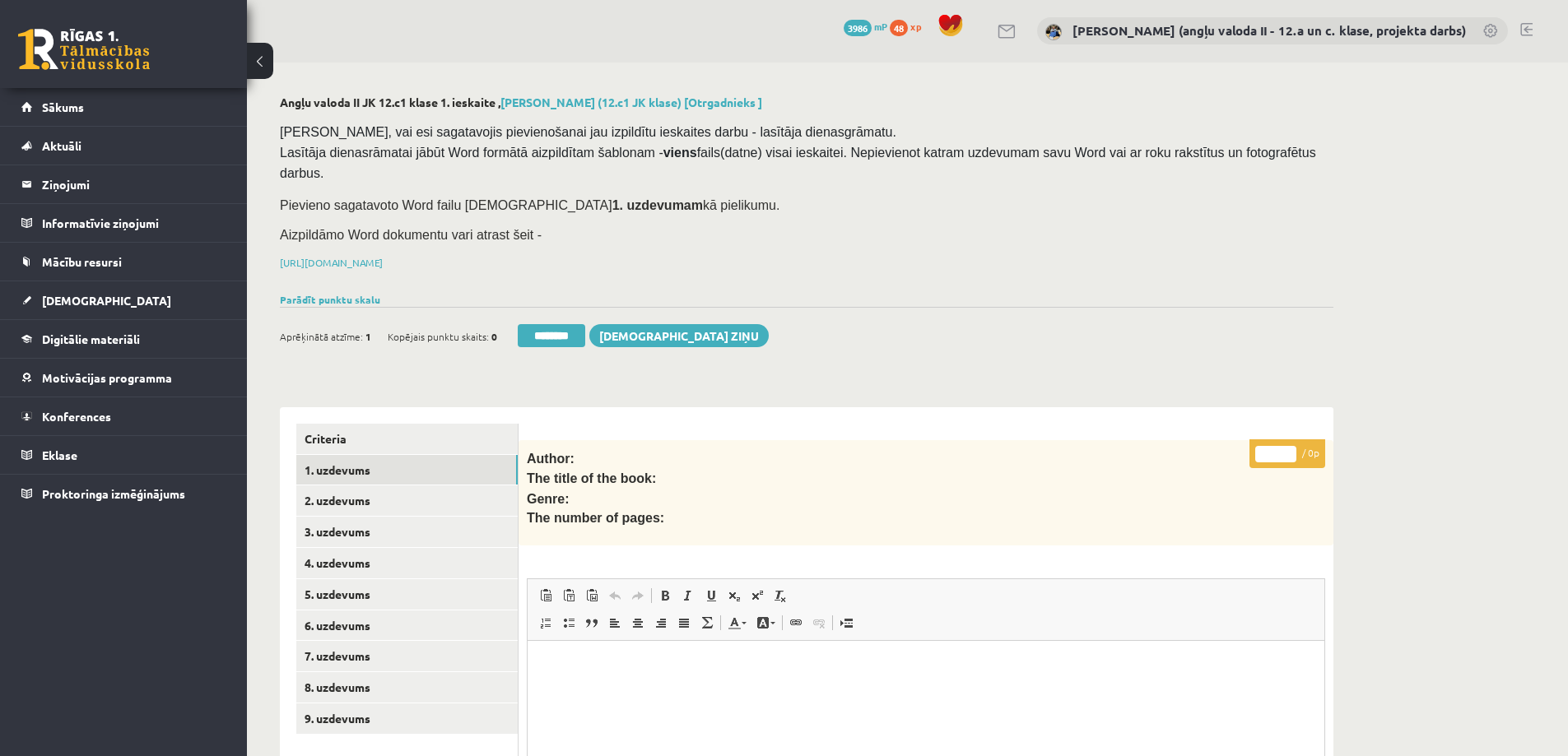
scroll to position [0, 0]
click at [548, 326] on input "********" at bounding box center [551, 337] width 68 height 24
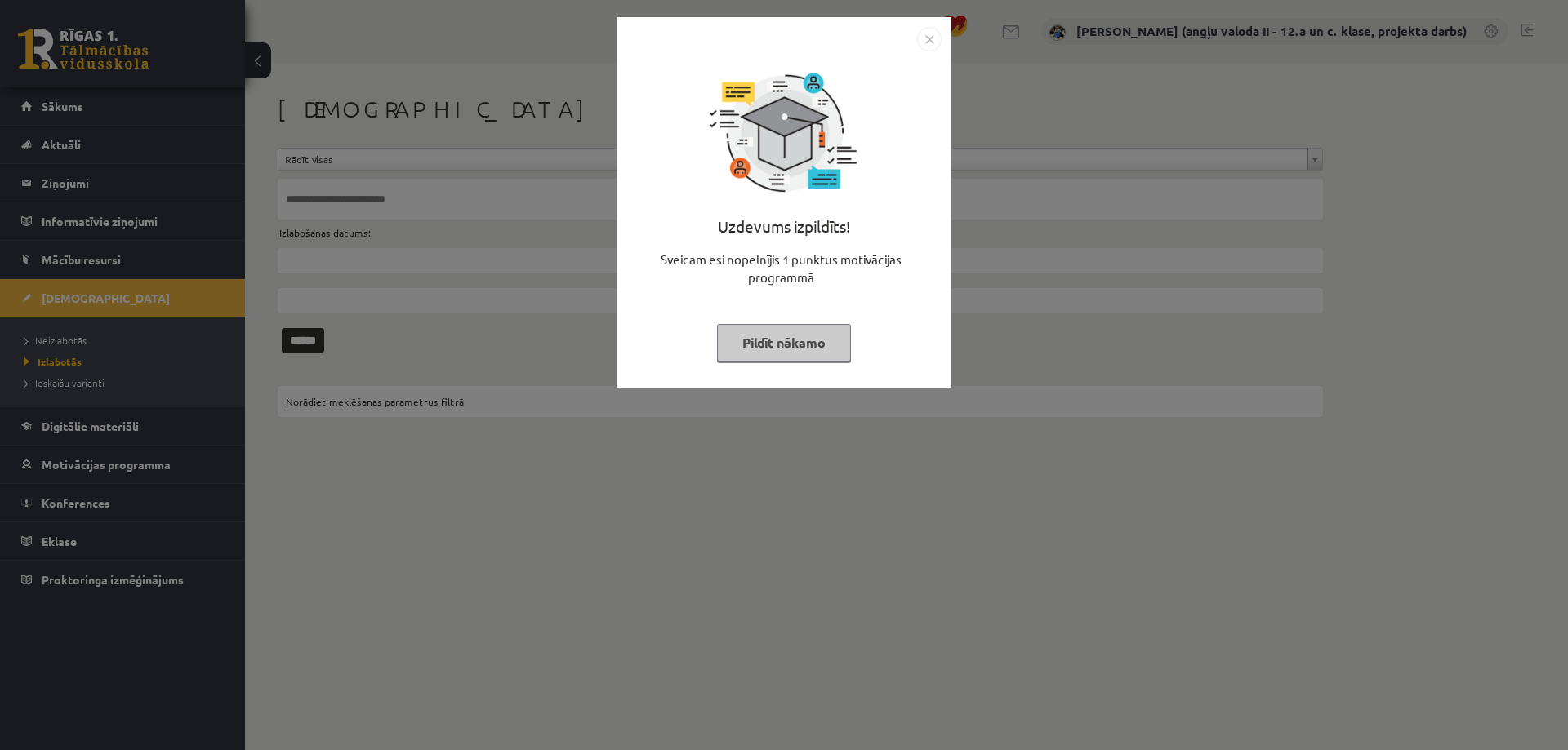
click at [754, 339] on button "Pildīt nākamo" at bounding box center [784, 342] width 134 height 38
